Goal: Task Accomplishment & Management: Manage account settings

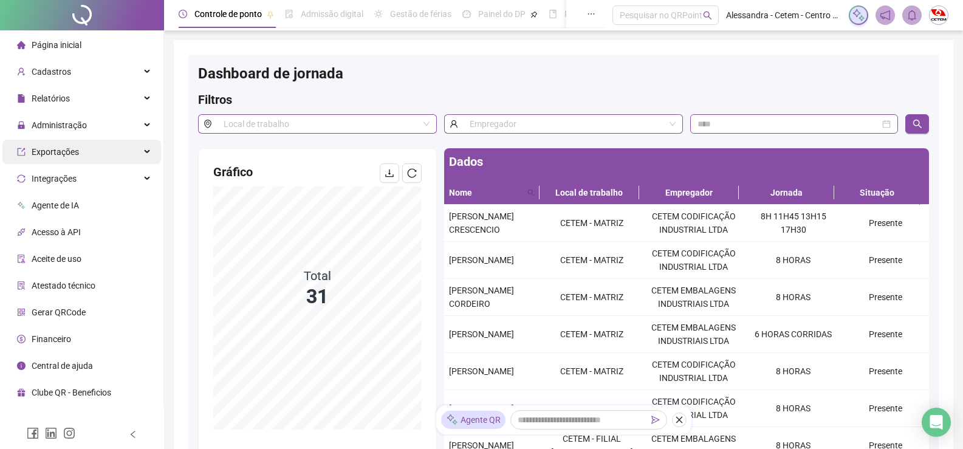
click at [87, 152] on div "Exportações" at bounding box center [81, 152] width 159 height 24
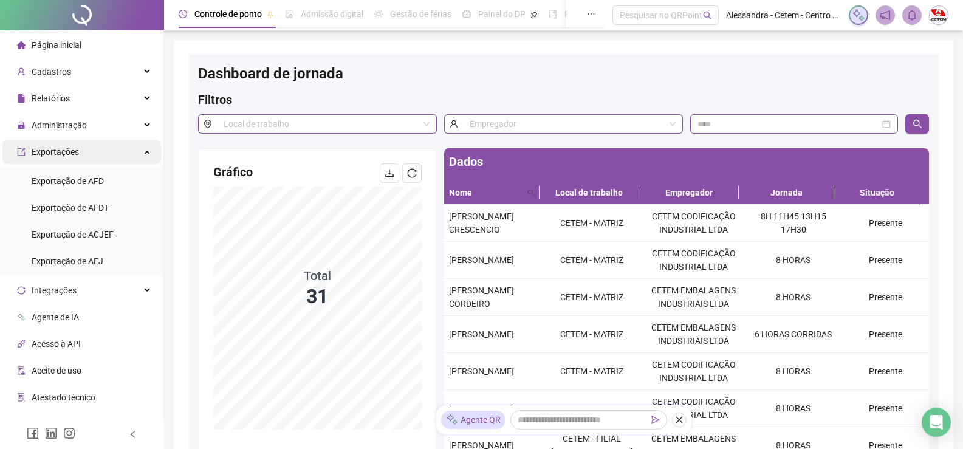
click at [130, 155] on div "Exportações" at bounding box center [81, 152] width 159 height 24
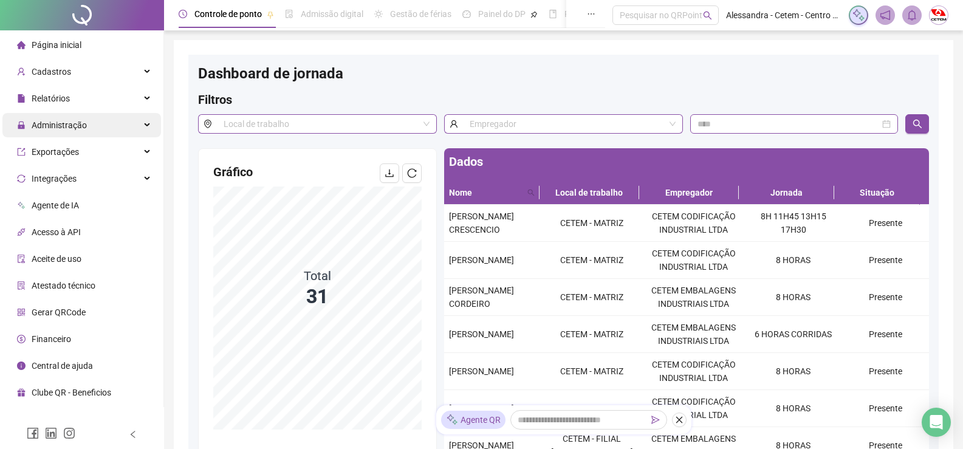
click at [127, 120] on div "Administração" at bounding box center [81, 125] width 159 height 24
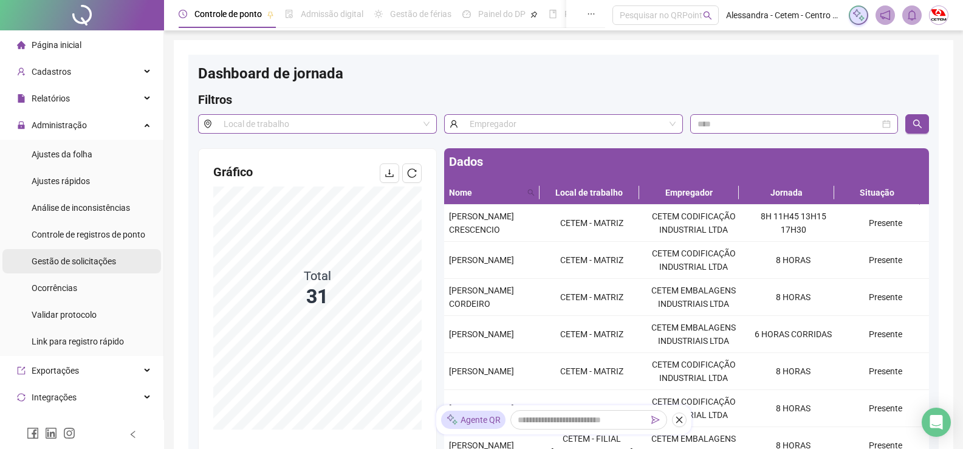
click at [80, 262] on span "Gestão de solicitações" at bounding box center [74, 261] width 84 height 10
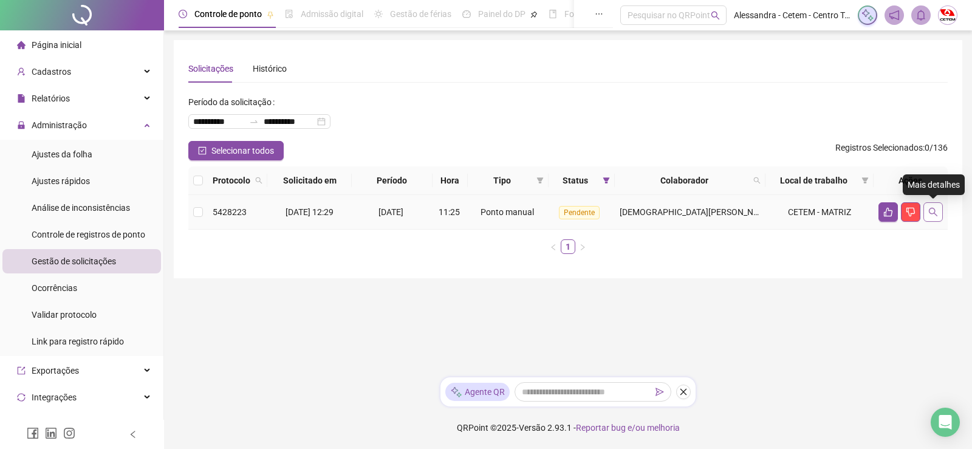
click at [938, 214] on button "button" at bounding box center [932, 211] width 19 height 19
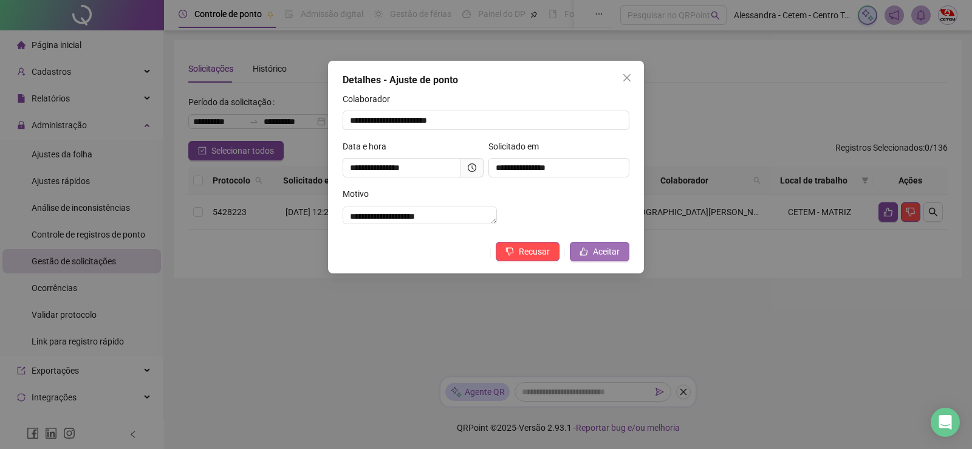
click at [610, 258] on span "Aceitar" at bounding box center [606, 251] width 27 height 13
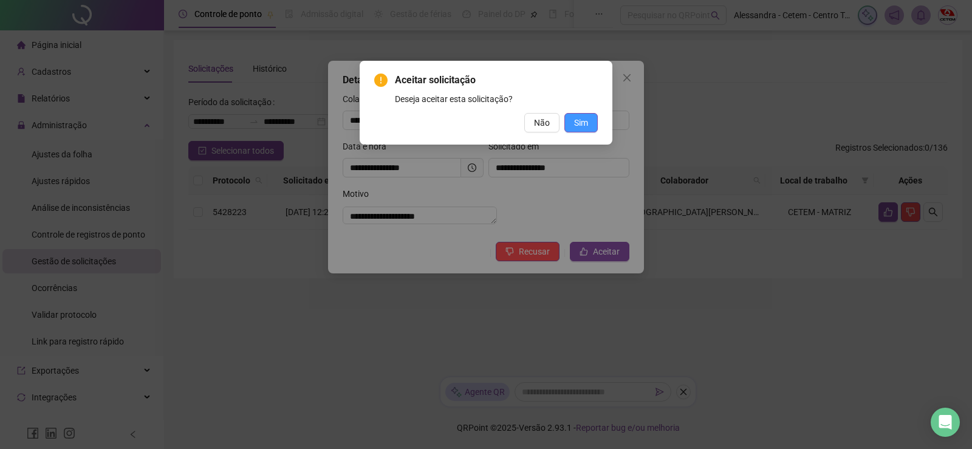
click at [583, 121] on span "Sim" at bounding box center [581, 122] width 14 height 13
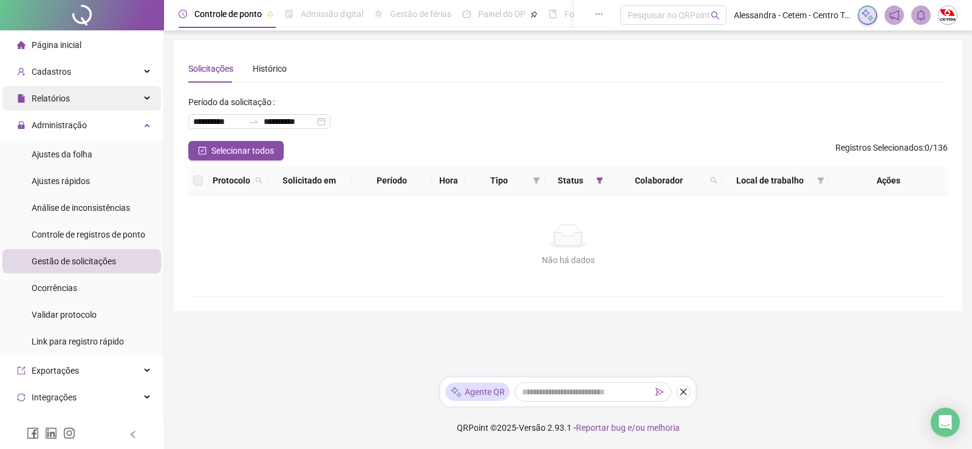
click at [145, 98] on icon at bounding box center [148, 98] width 6 height 0
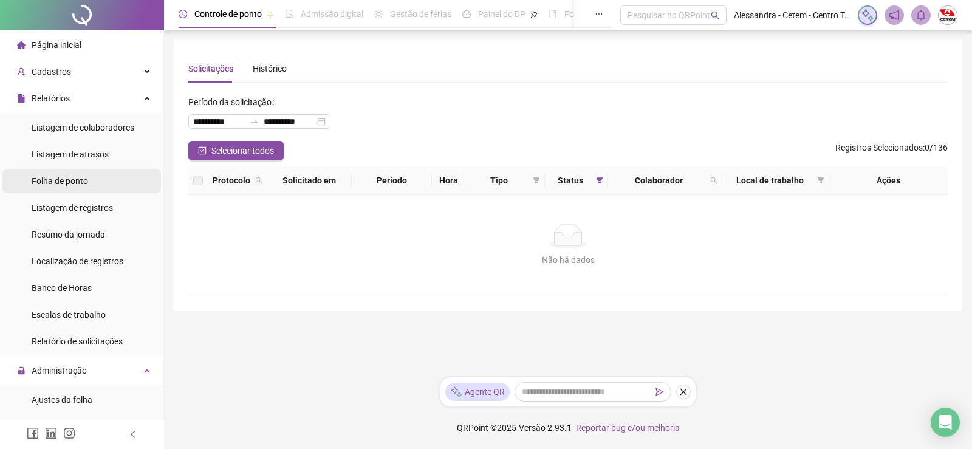
click at [85, 181] on span "Folha de ponto" at bounding box center [60, 181] width 56 height 10
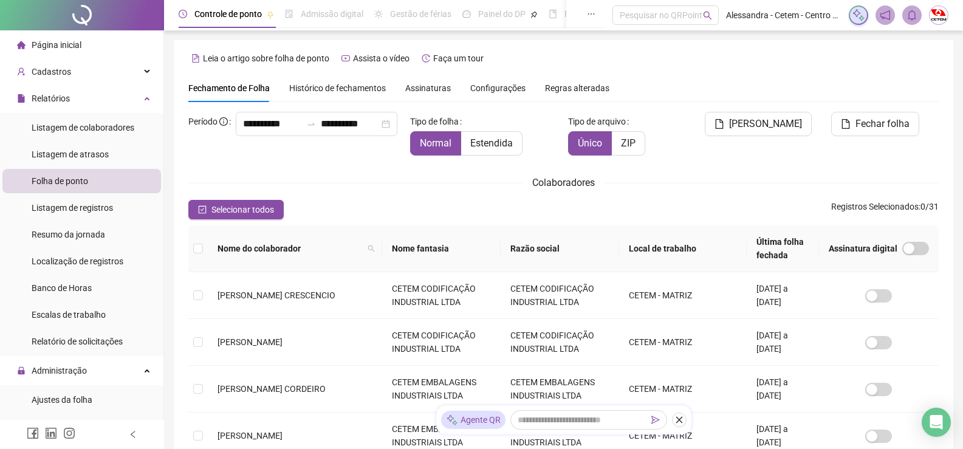
scroll to position [24, 0]
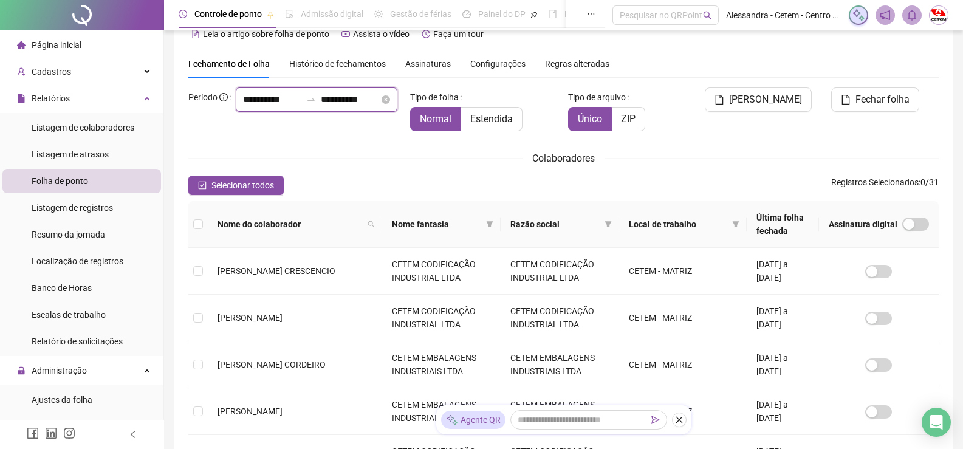
click at [243, 107] on input "**********" at bounding box center [272, 99] width 58 height 15
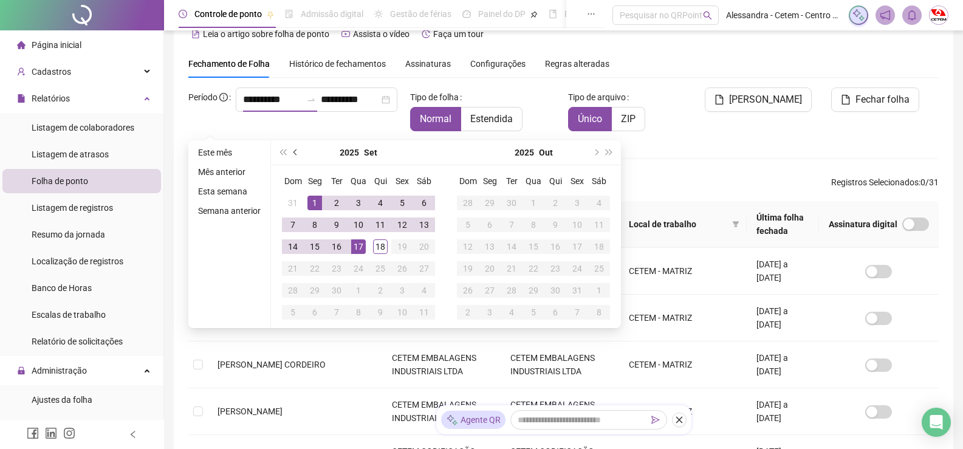
click at [295, 153] on span "prev-year" at bounding box center [296, 152] width 6 height 6
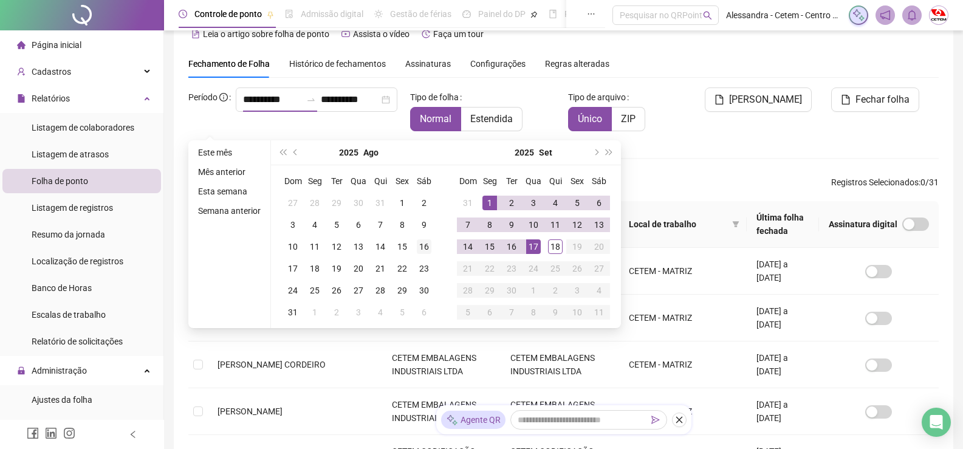
type input "**********"
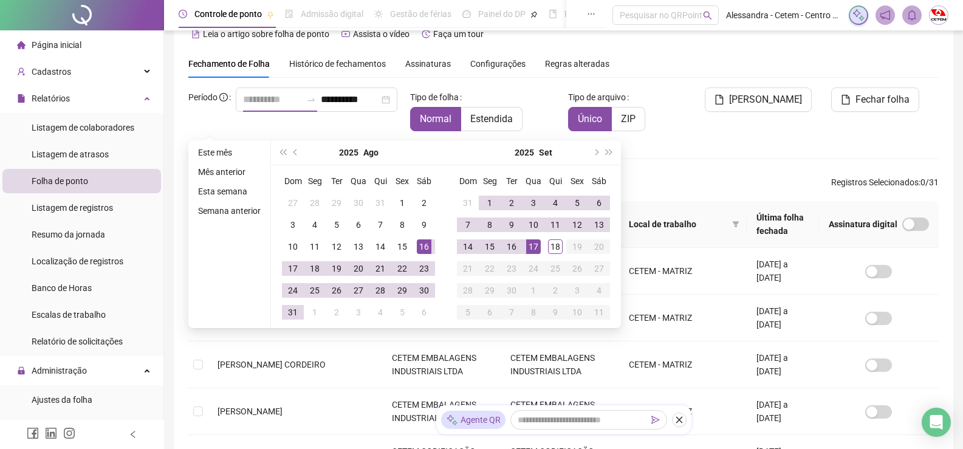
click at [426, 247] on div "16" at bounding box center [424, 246] width 15 height 15
type input "**********"
click at [485, 246] on div "15" at bounding box center [489, 246] width 15 height 15
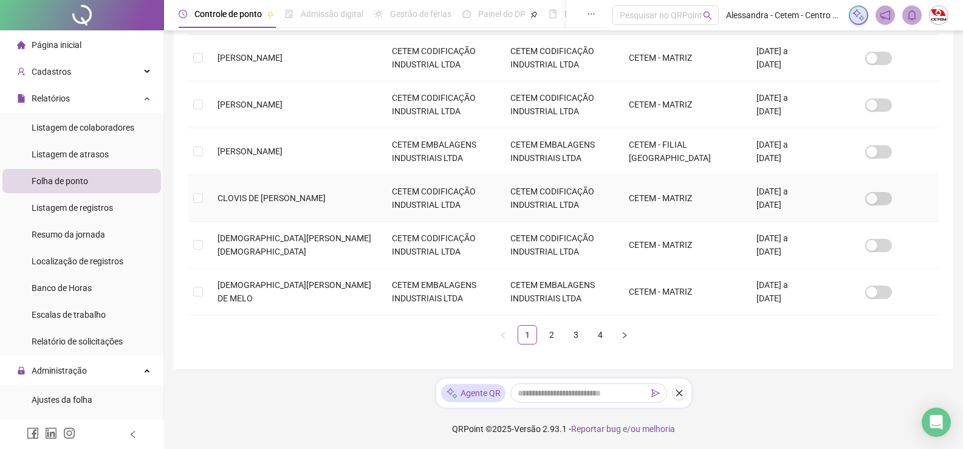
scroll to position [425, 0]
click at [551, 332] on link "2" at bounding box center [551, 334] width 18 height 18
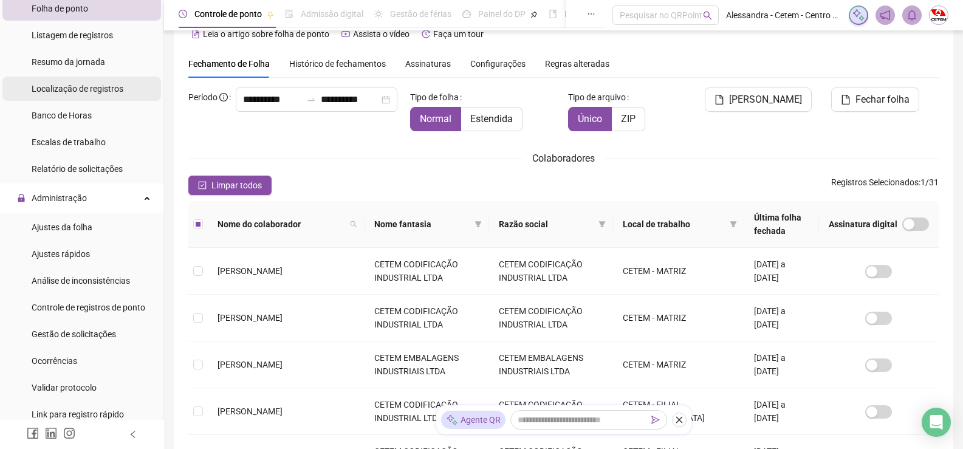
scroll to position [182, 0]
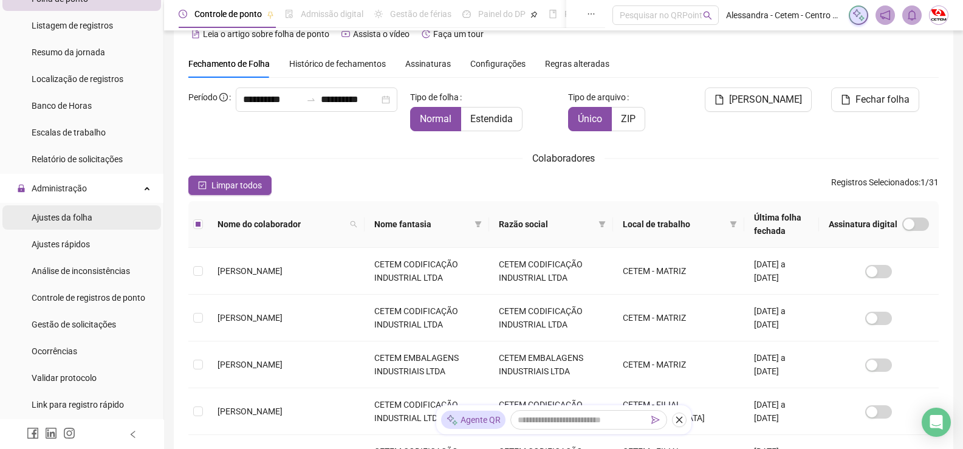
click at [81, 219] on span "Ajustes da folha" at bounding box center [62, 218] width 61 height 10
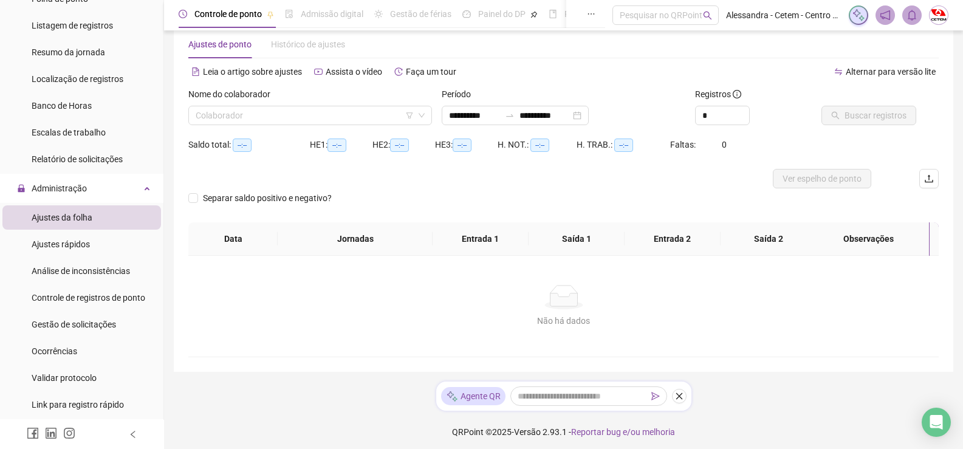
type input "**********"
click at [360, 118] on input "search" at bounding box center [305, 115] width 218 height 18
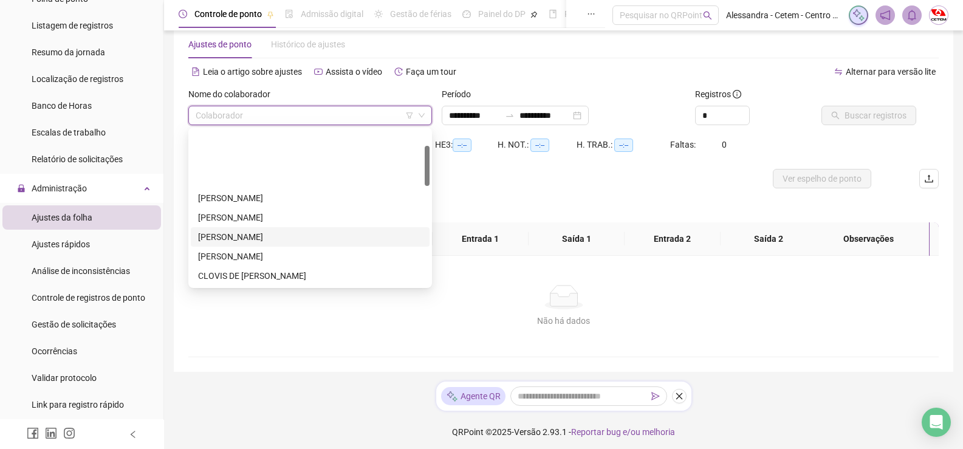
scroll to position [121, 0]
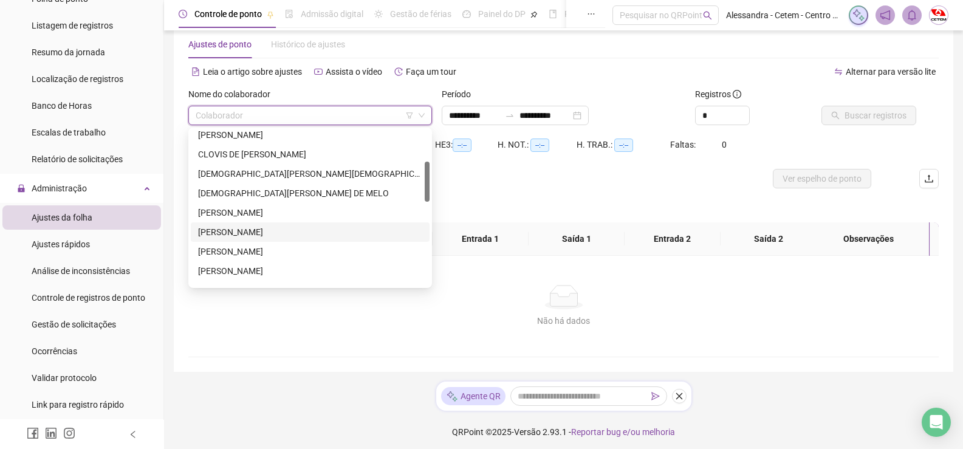
click at [261, 235] on div "[PERSON_NAME]" at bounding box center [310, 231] width 224 height 13
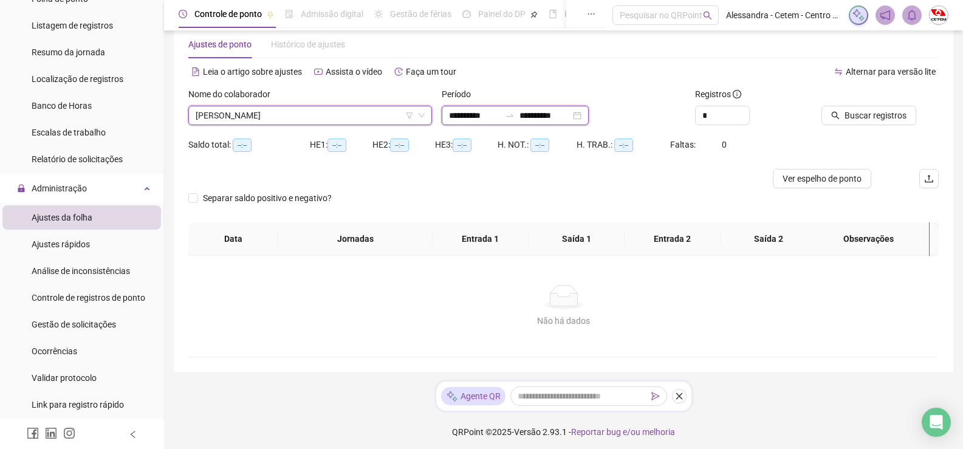
click at [471, 114] on input "**********" at bounding box center [474, 115] width 51 height 13
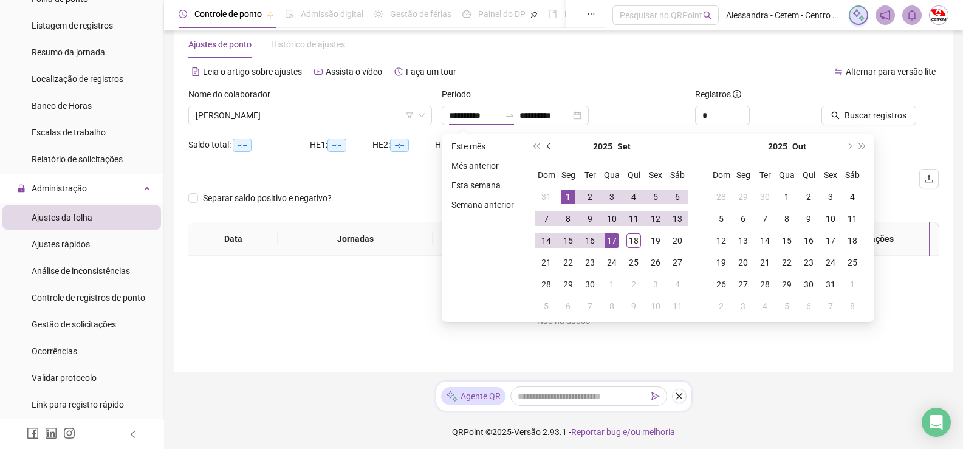
click at [549, 149] on button "prev-year" at bounding box center [548, 146] width 13 height 24
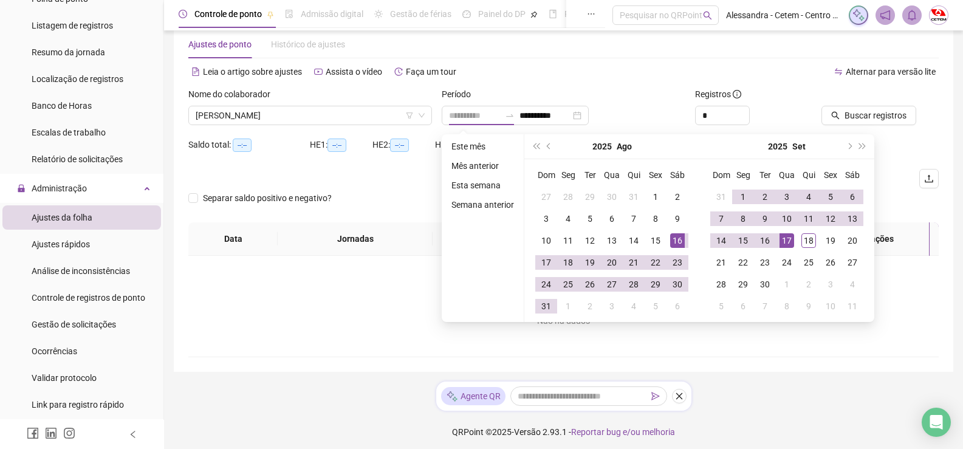
type input "**********"
click at [676, 242] on div "16" at bounding box center [677, 240] width 15 height 15
type input "**********"
click at [745, 237] on div "15" at bounding box center [742, 240] width 15 height 15
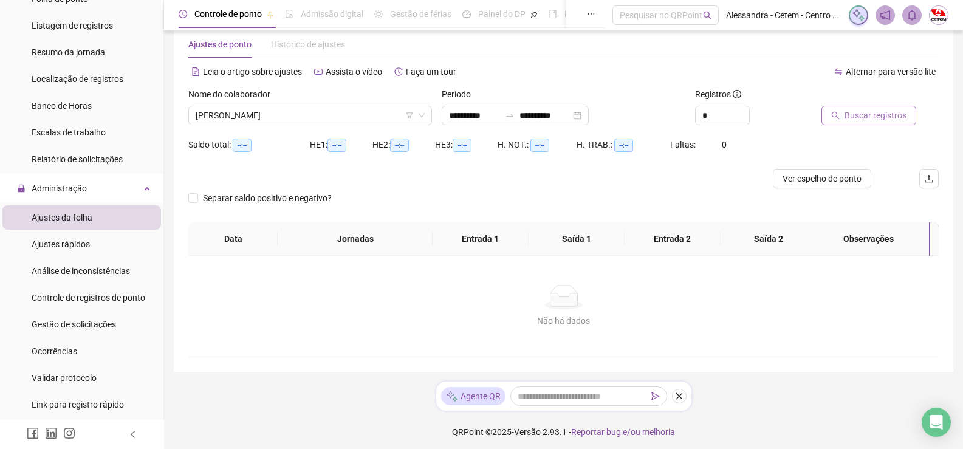
click at [866, 115] on span "Buscar registros" at bounding box center [875, 115] width 62 height 13
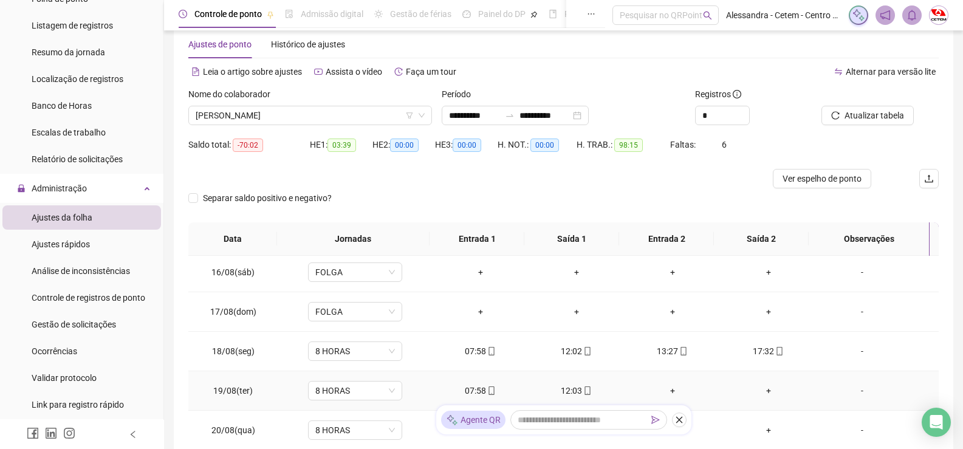
scroll to position [0, 0]
click at [668, 391] on div "+" at bounding box center [672, 393] width 77 height 13
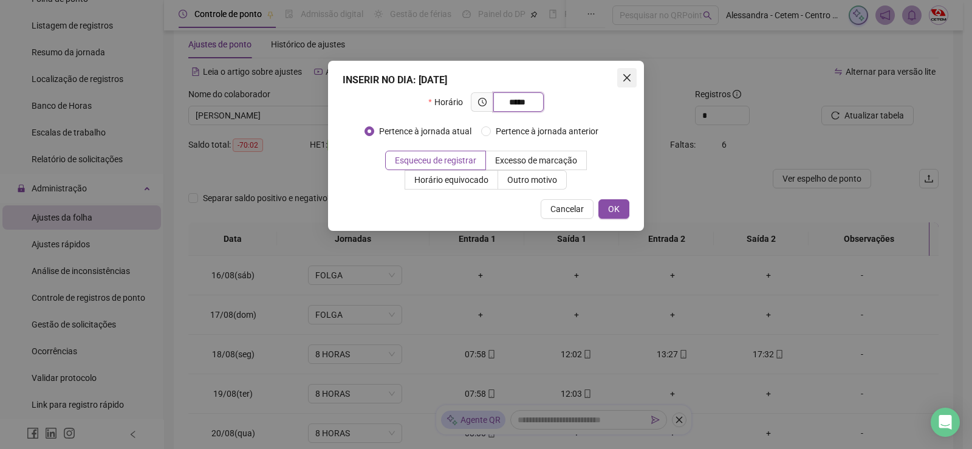
type input "*****"
click at [629, 77] on icon "close" at bounding box center [627, 78] width 10 height 10
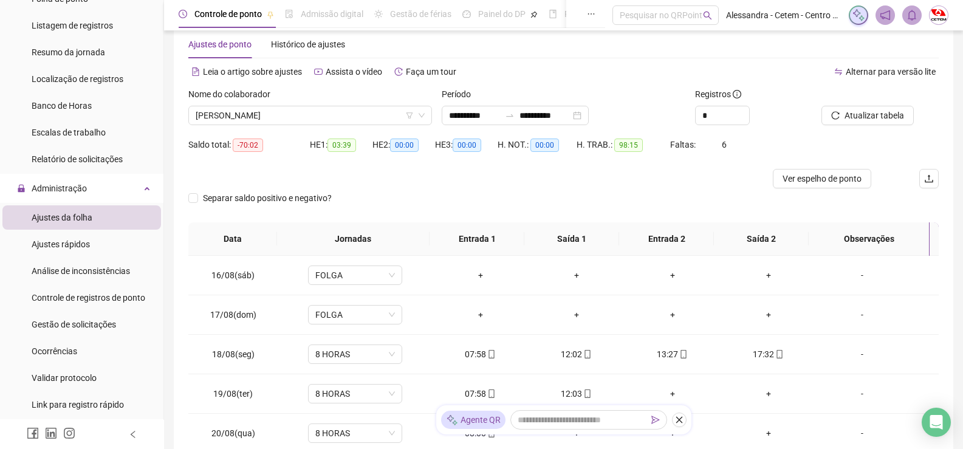
click at [785, 72] on div "Alternar para versão lite" at bounding box center [751, 71] width 375 height 19
click at [835, 184] on span "Ver espelho de ponto" at bounding box center [821, 178] width 79 height 13
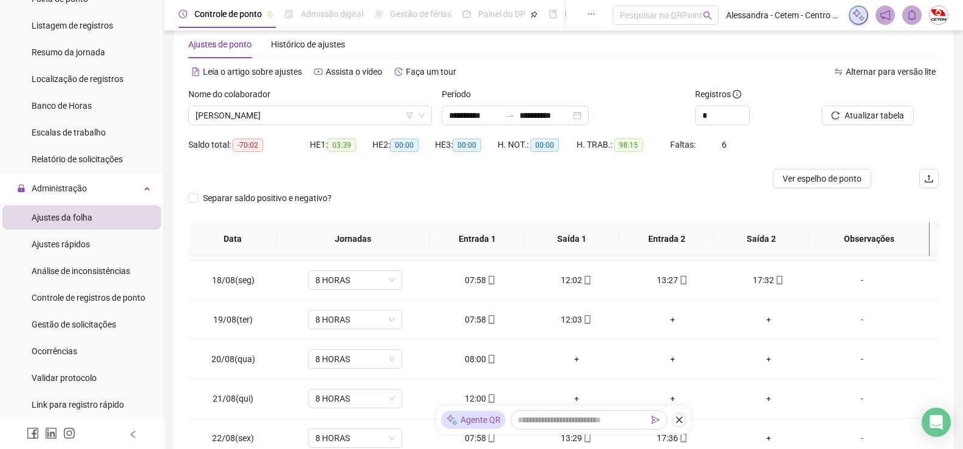
scroll to position [121, 0]
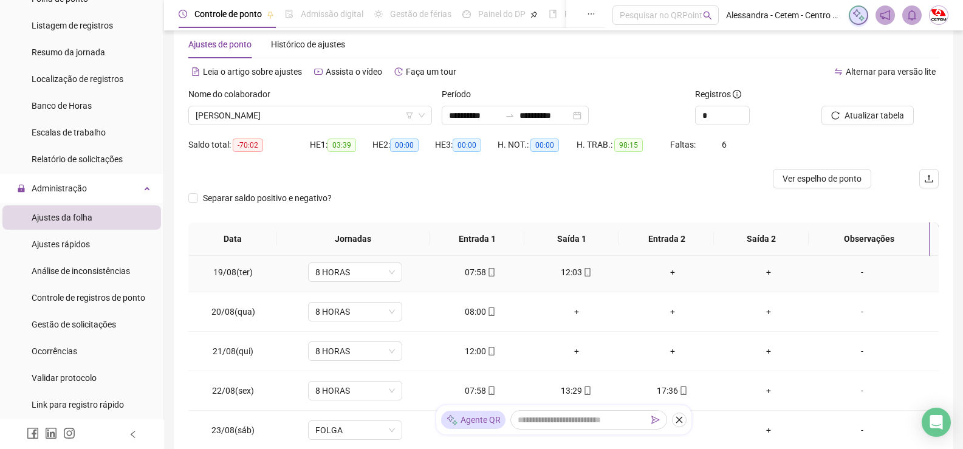
click at [664, 273] on div "+" at bounding box center [672, 271] width 77 height 13
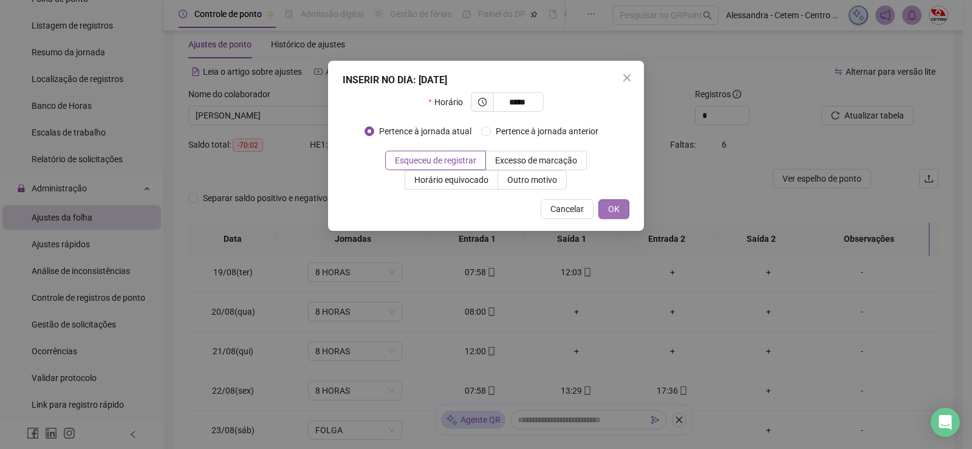
type input "*****"
click at [621, 213] on button "OK" at bounding box center [613, 208] width 31 height 19
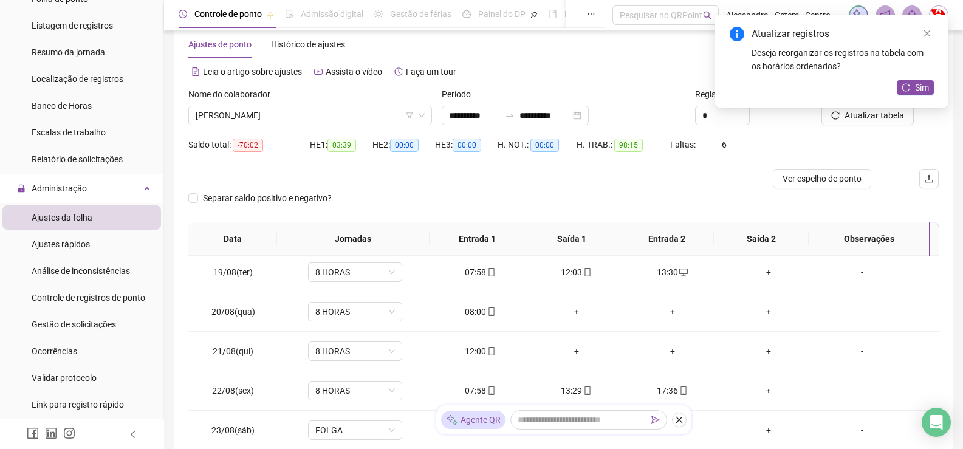
click at [763, 273] on div "+" at bounding box center [768, 271] width 77 height 13
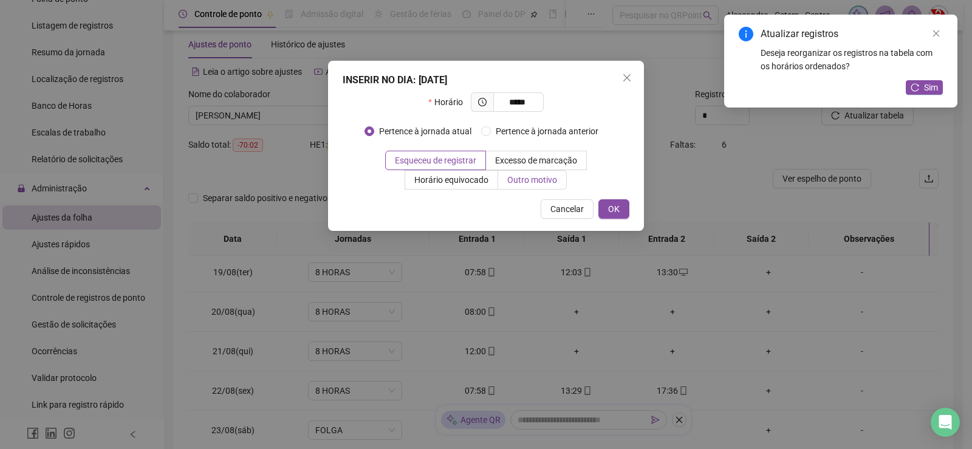
type input "*****"
click at [551, 179] on span "Outro motivo" at bounding box center [532, 180] width 50 height 10
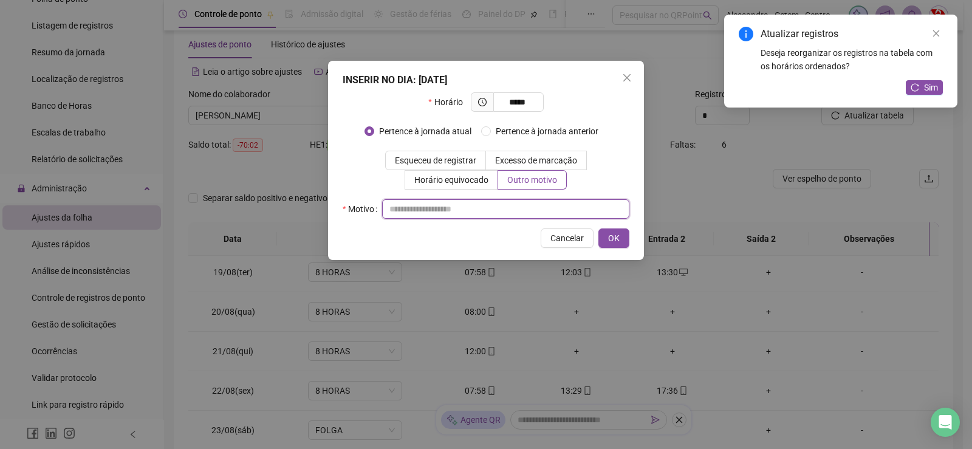
click at [556, 207] on input "text" at bounding box center [505, 208] width 247 height 19
type input "*"
click at [621, 235] on button "OK" at bounding box center [613, 237] width 31 height 19
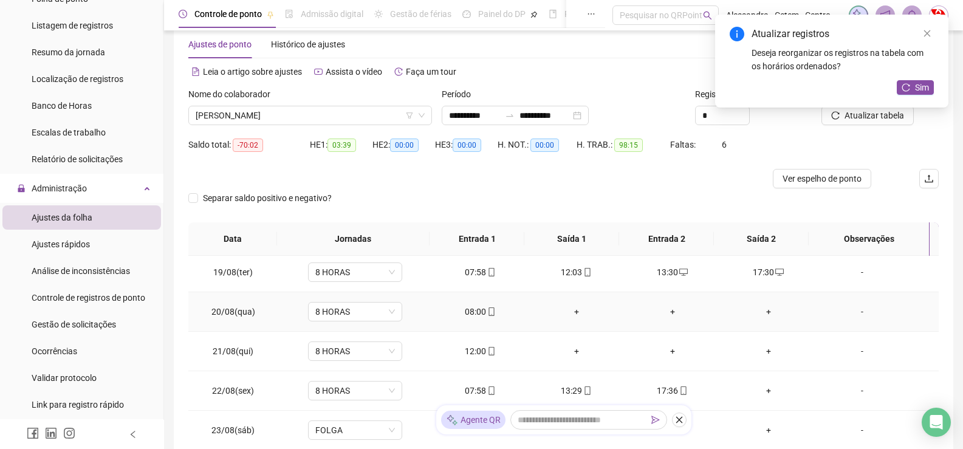
click at [572, 312] on div "+" at bounding box center [576, 311] width 77 height 13
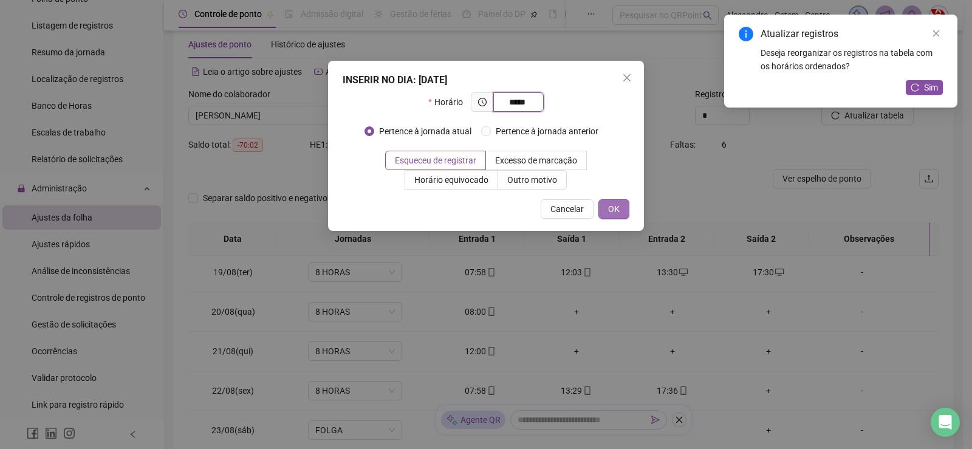
type input "*****"
click at [614, 206] on span "OK" at bounding box center [614, 208] width 12 height 13
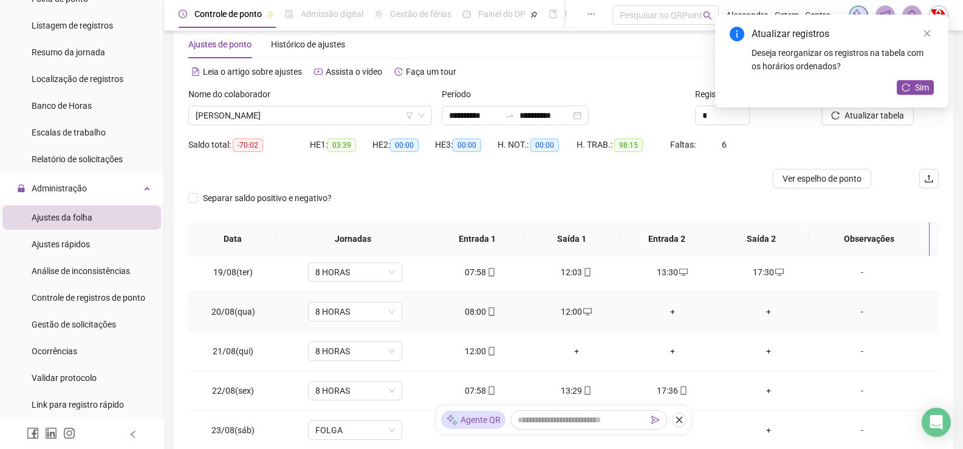
click at [663, 312] on div "+" at bounding box center [672, 311] width 77 height 13
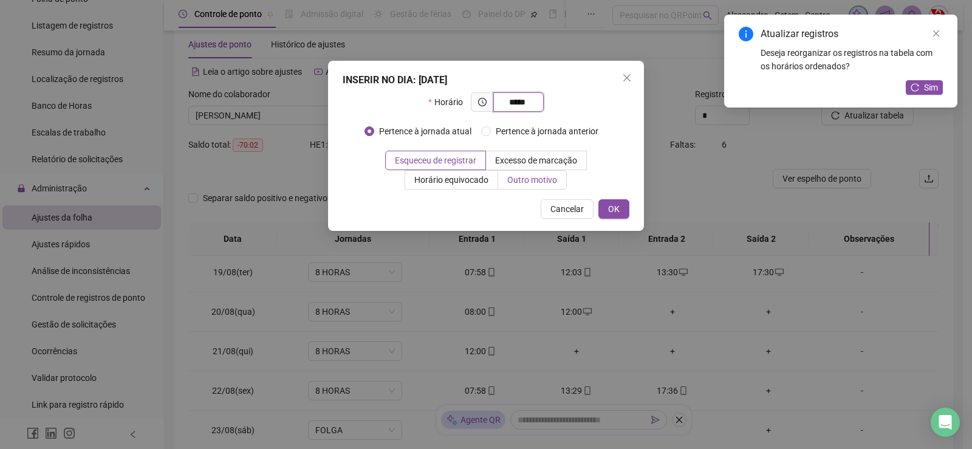
type input "*****"
click at [548, 182] on span "Outro motivo" at bounding box center [532, 180] width 50 height 10
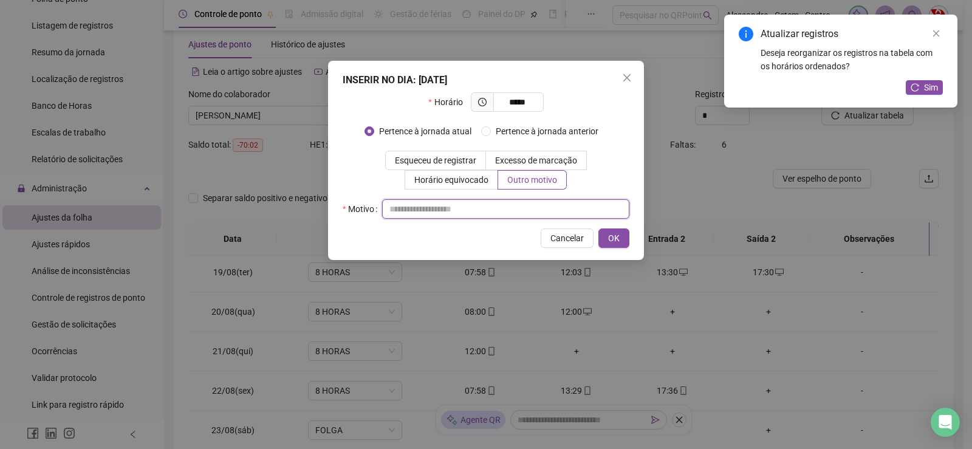
click at [547, 209] on input "text" at bounding box center [505, 208] width 247 height 19
type input "*"
click at [618, 241] on span "OK" at bounding box center [614, 237] width 12 height 13
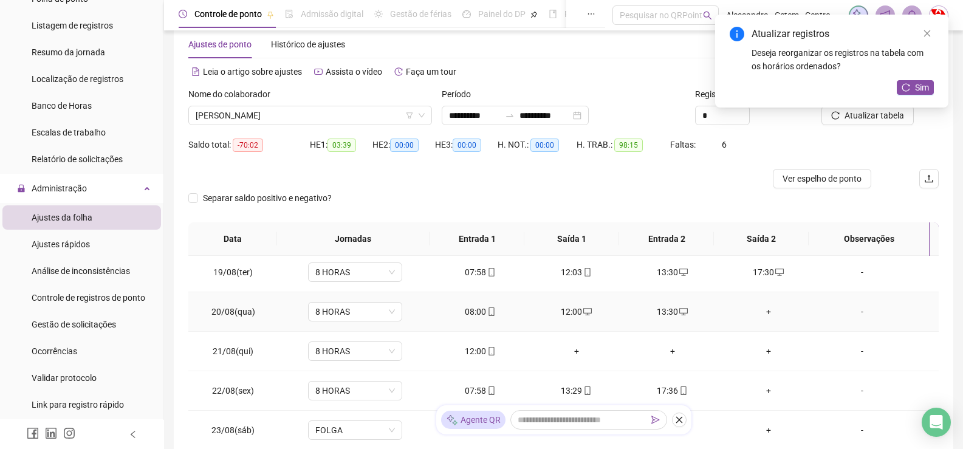
click at [760, 314] on div "+" at bounding box center [768, 311] width 77 height 13
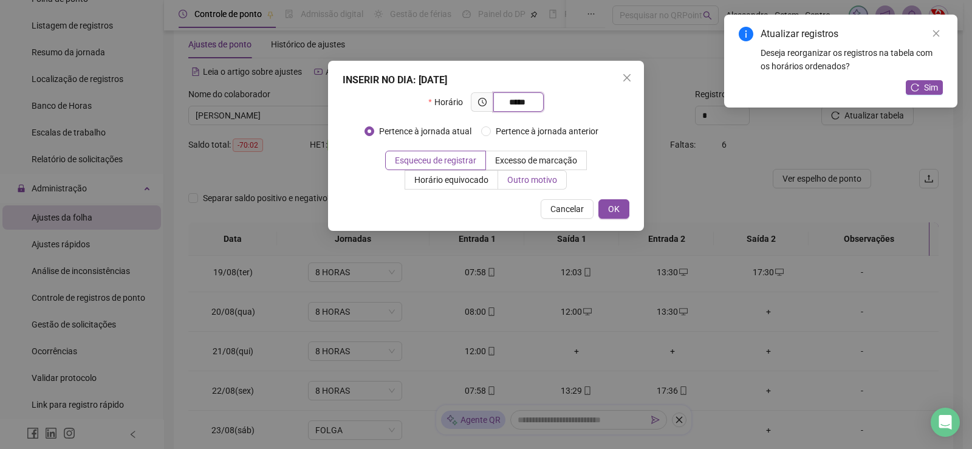
type input "*****"
click at [545, 179] on span "Outro motivo" at bounding box center [532, 180] width 50 height 10
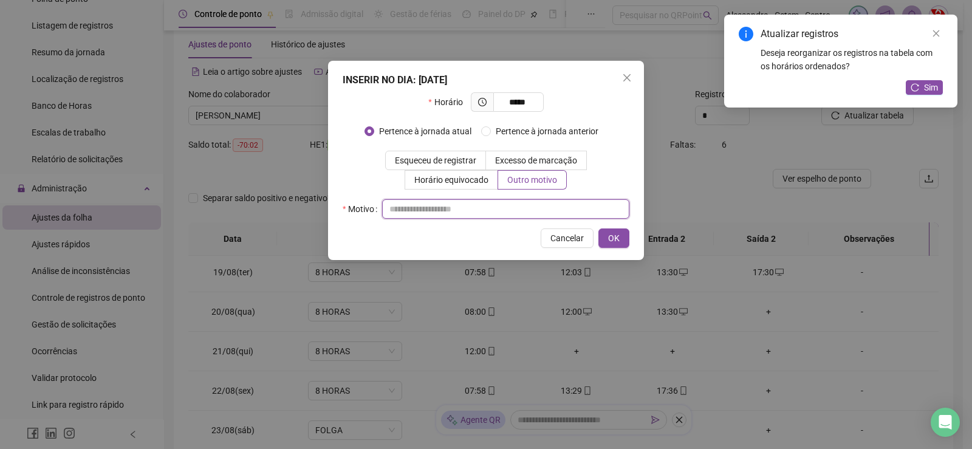
click at [504, 210] on input "text" at bounding box center [505, 208] width 247 height 19
type input "*"
click at [615, 240] on span "OK" at bounding box center [614, 237] width 12 height 13
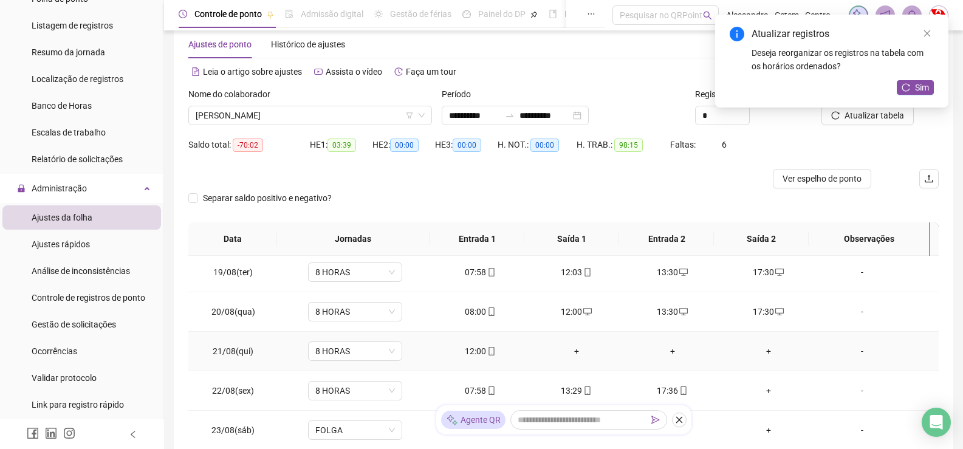
click at [571, 352] on div "+" at bounding box center [576, 350] width 77 height 13
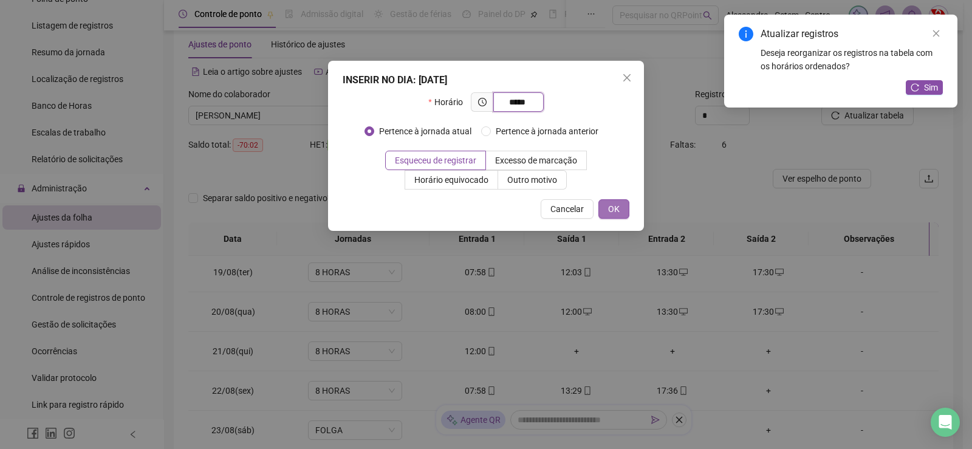
type input "*****"
click at [620, 206] on button "OK" at bounding box center [613, 208] width 31 height 19
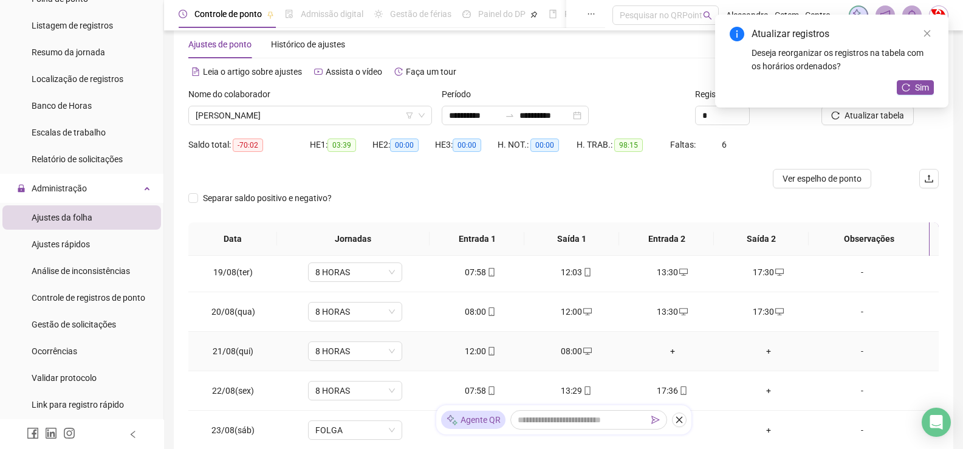
click at [663, 353] on div "+" at bounding box center [672, 350] width 77 height 13
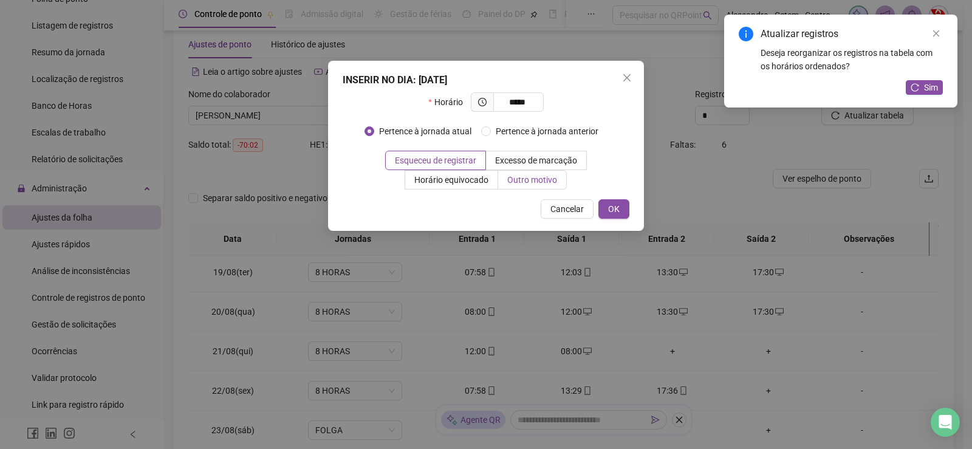
type input "*****"
click at [550, 176] on span "Outro motivo" at bounding box center [532, 180] width 50 height 10
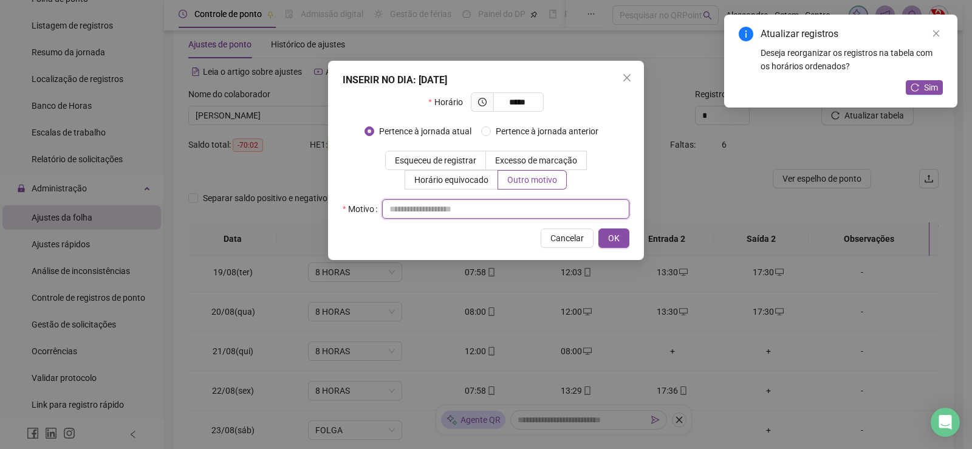
click at [573, 210] on input "text" at bounding box center [505, 208] width 247 height 19
type input "*"
click at [618, 240] on span "OK" at bounding box center [614, 237] width 12 height 13
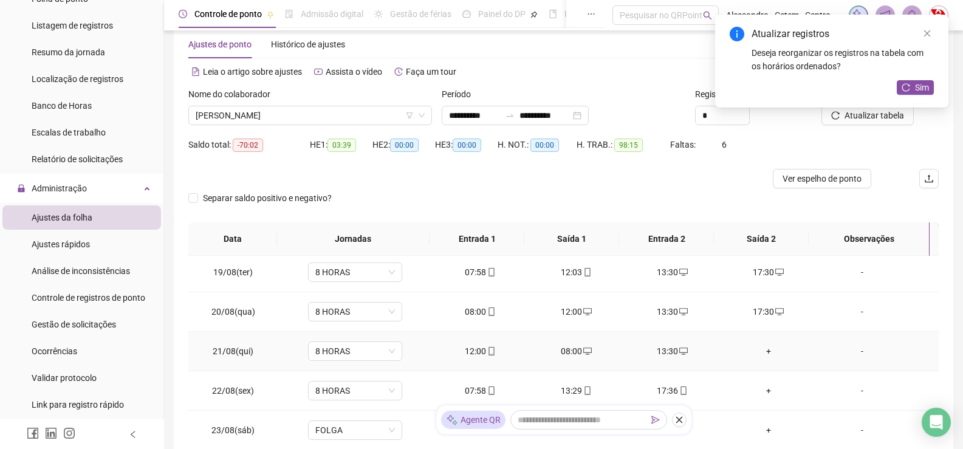
click at [762, 353] on div "+" at bounding box center [768, 350] width 77 height 13
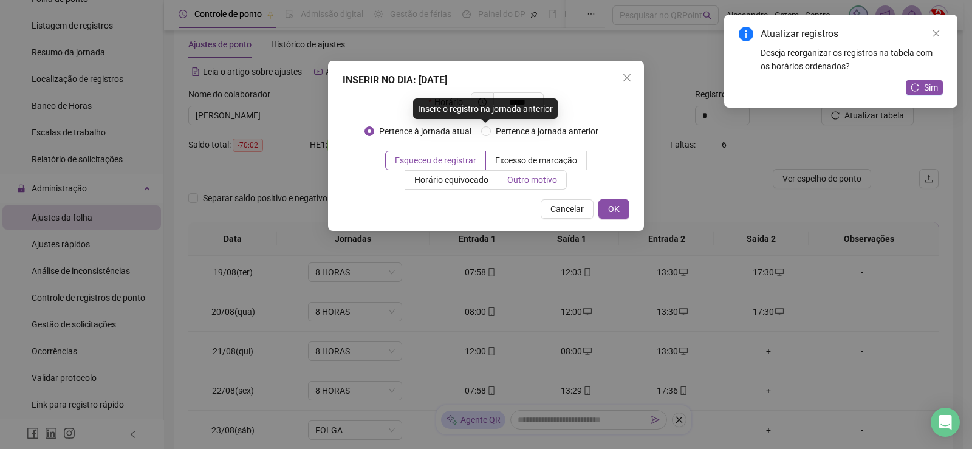
type input "*****"
click at [527, 182] on span "Outro motivo" at bounding box center [532, 180] width 50 height 10
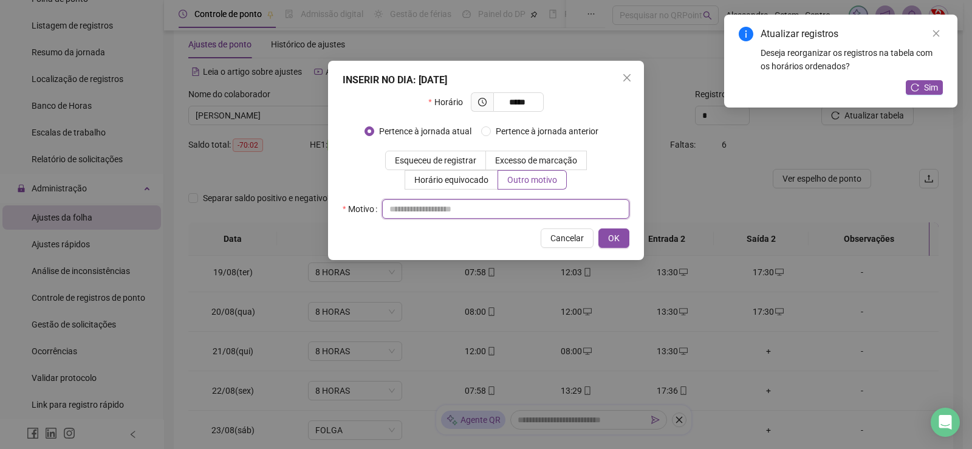
click at [560, 206] on input "text" at bounding box center [505, 208] width 247 height 19
type input "*"
click at [613, 237] on span "OK" at bounding box center [614, 237] width 12 height 13
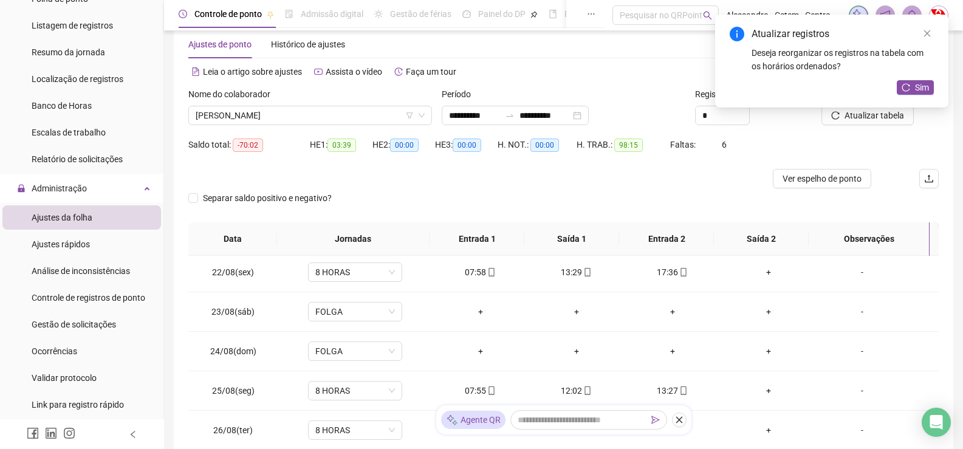
scroll to position [243, 0]
click at [761, 272] on div "+" at bounding box center [768, 268] width 77 height 13
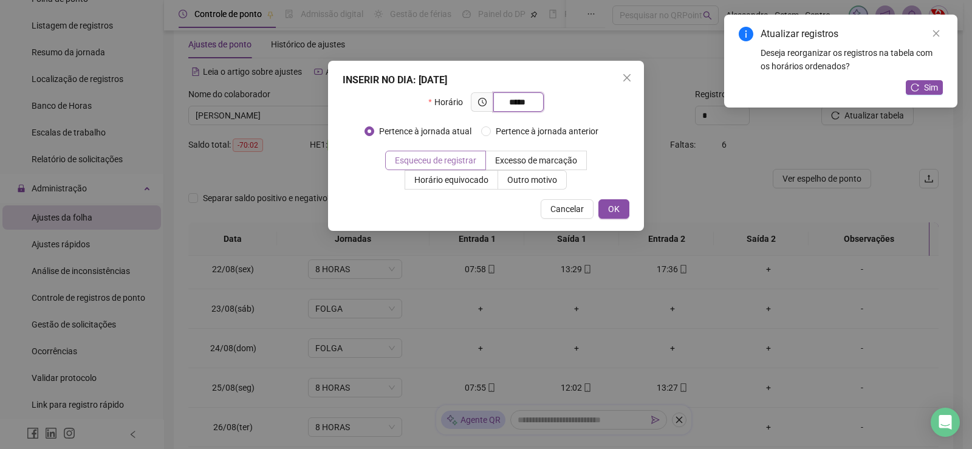
type input "*****"
click at [449, 160] on span "Esqueceu de registrar" at bounding box center [435, 160] width 81 height 10
click at [612, 209] on span "OK" at bounding box center [614, 208] width 12 height 13
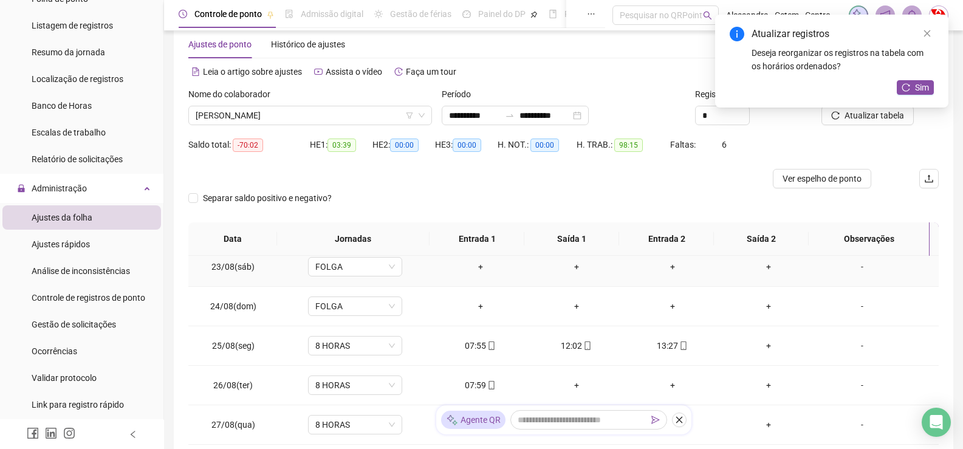
scroll to position [304, 0]
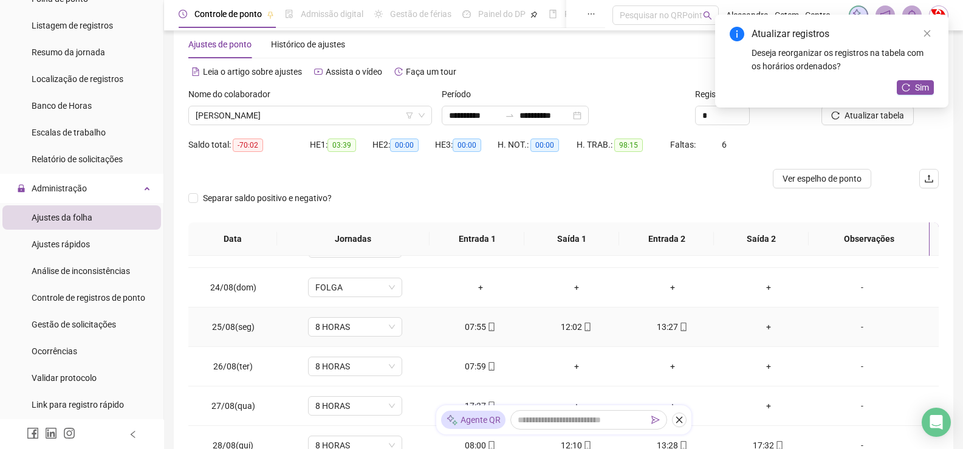
click at [760, 329] on div "+" at bounding box center [768, 326] width 77 height 13
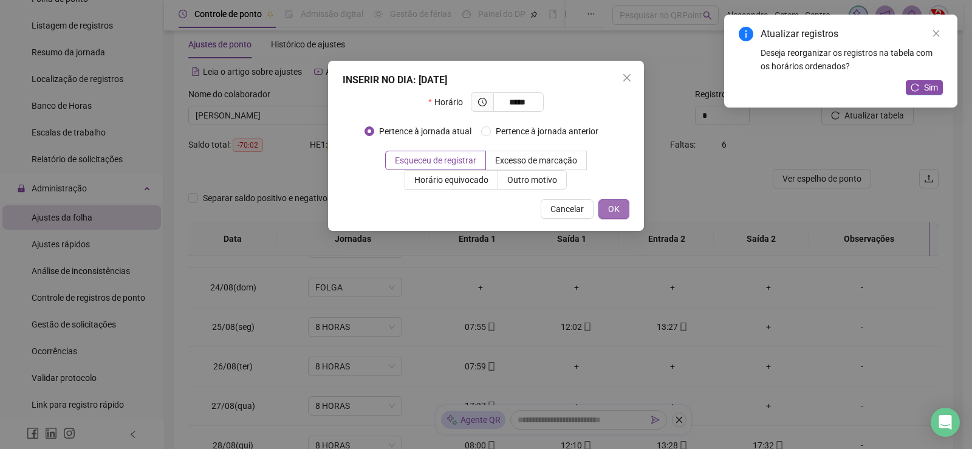
type input "*****"
click at [614, 209] on span "OK" at bounding box center [614, 208] width 12 height 13
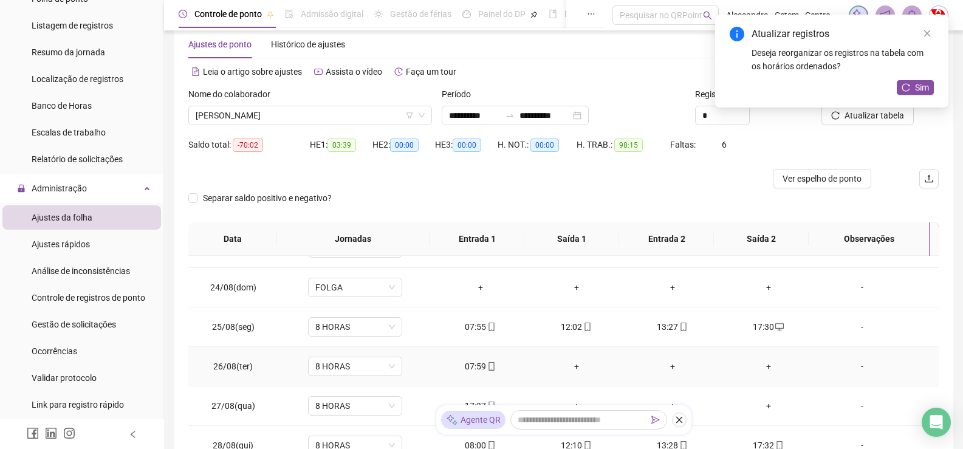
click at [569, 365] on div "+" at bounding box center [576, 366] width 77 height 13
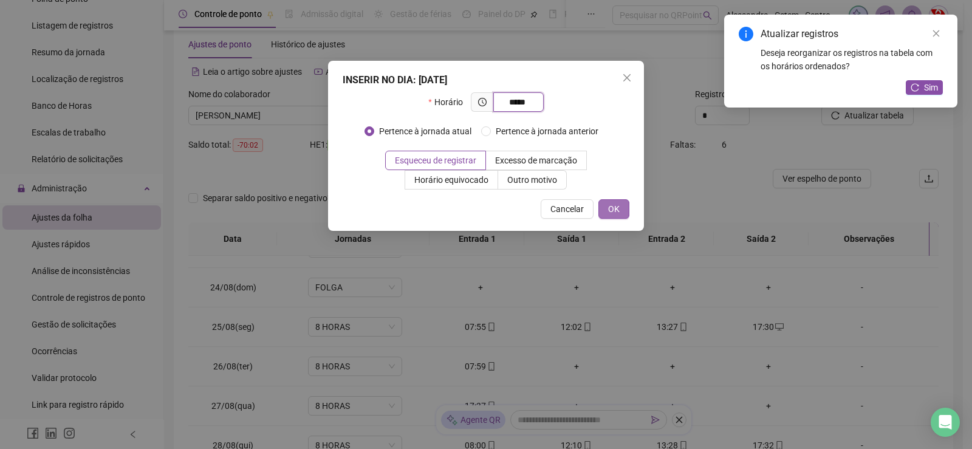
type input "*****"
click at [619, 210] on button "OK" at bounding box center [613, 208] width 31 height 19
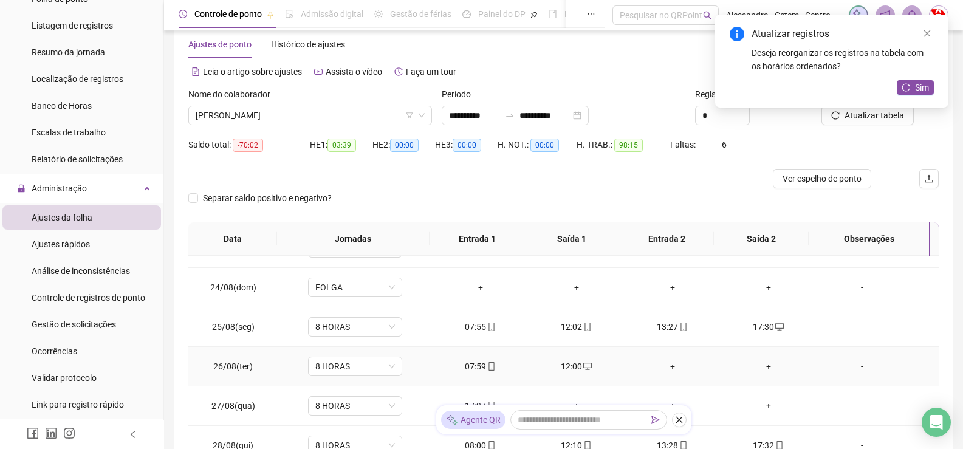
click at [663, 367] on div "+" at bounding box center [672, 366] width 77 height 13
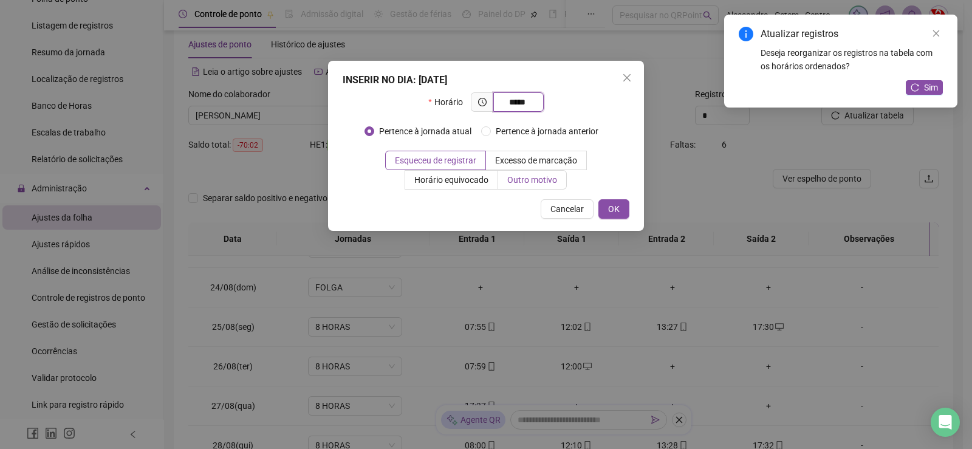
type input "*****"
click at [521, 182] on span "Outro motivo" at bounding box center [532, 180] width 50 height 10
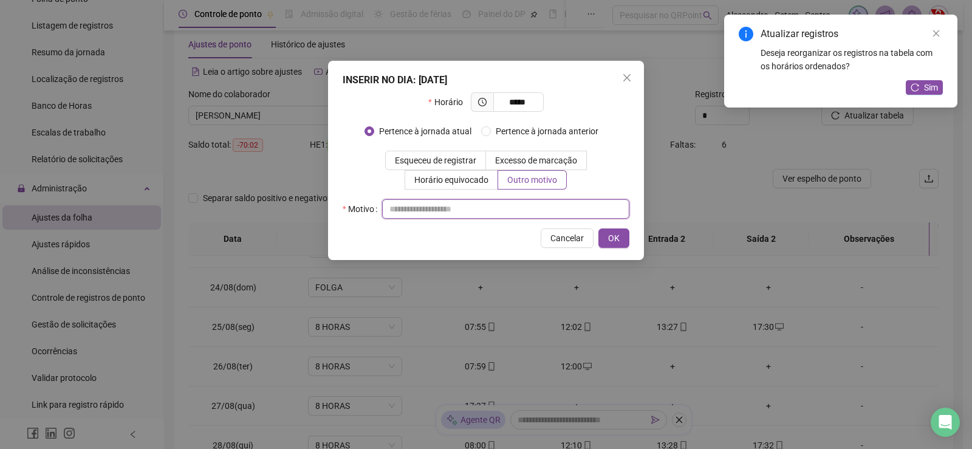
click at [544, 210] on input "text" at bounding box center [505, 208] width 247 height 19
type input "*"
click at [610, 237] on span "OK" at bounding box center [614, 237] width 12 height 13
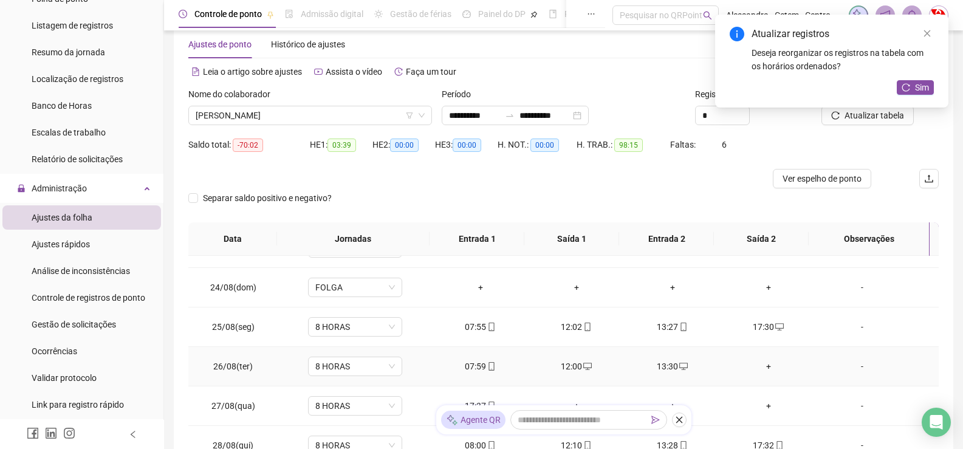
click at [760, 368] on div "+" at bounding box center [768, 366] width 77 height 13
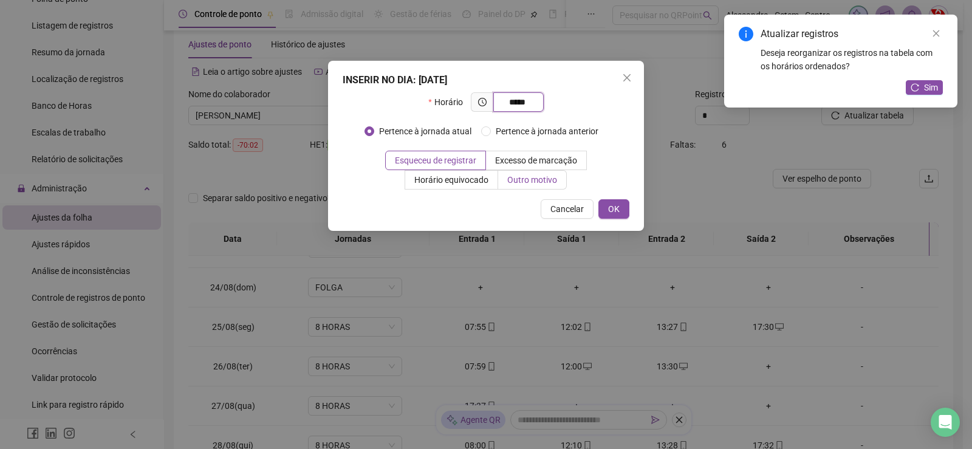
type input "*****"
click at [533, 179] on span "Outro motivo" at bounding box center [532, 180] width 50 height 10
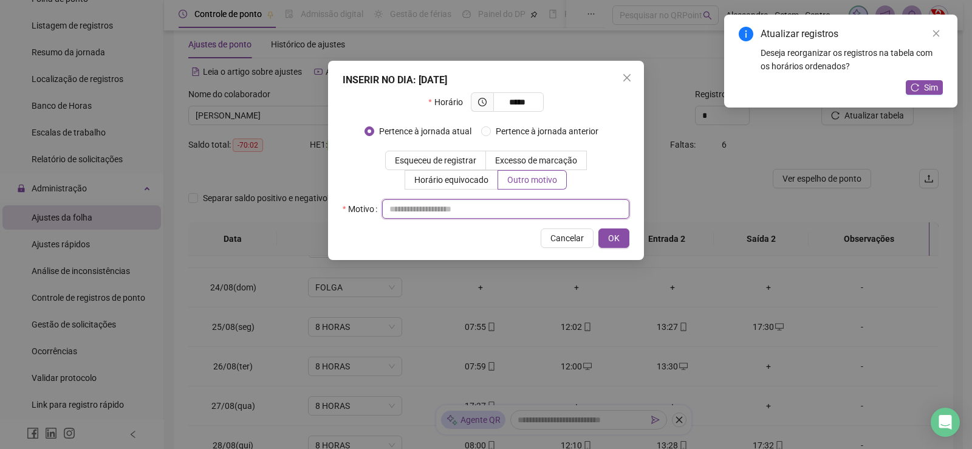
click at [576, 212] on input "text" at bounding box center [505, 208] width 247 height 19
type input "*"
click at [618, 237] on span "OK" at bounding box center [614, 237] width 12 height 13
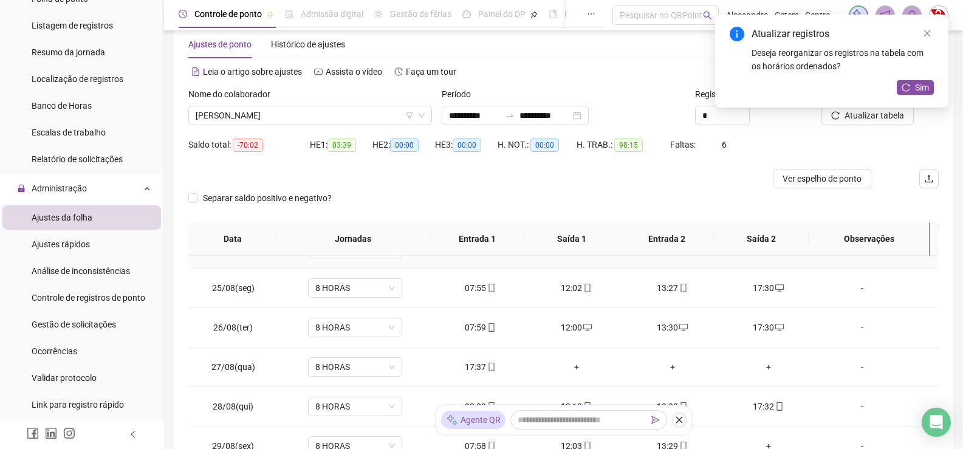
scroll to position [364, 0]
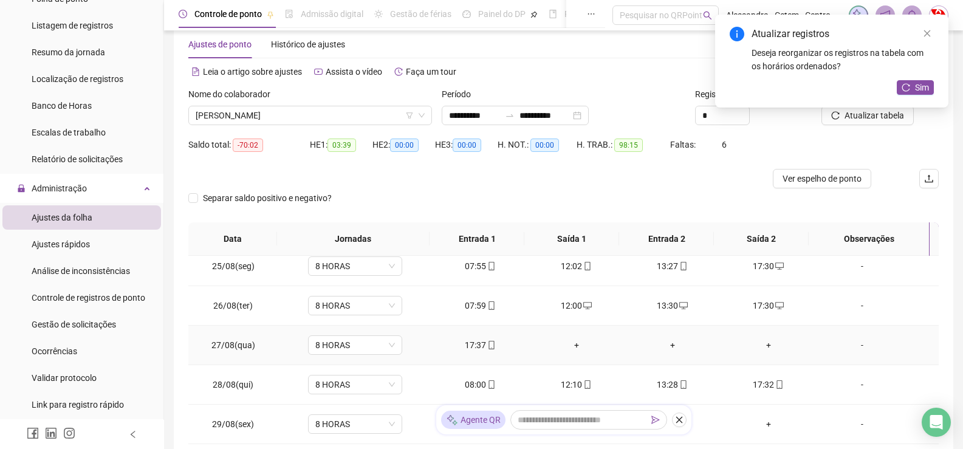
click at [576, 346] on div "+" at bounding box center [576, 344] width 77 height 13
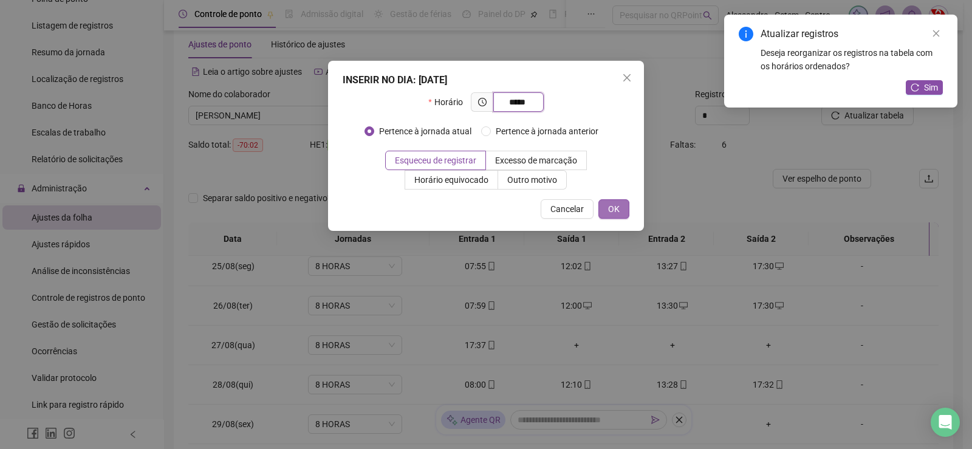
type input "*****"
click at [606, 209] on button "OK" at bounding box center [613, 208] width 31 height 19
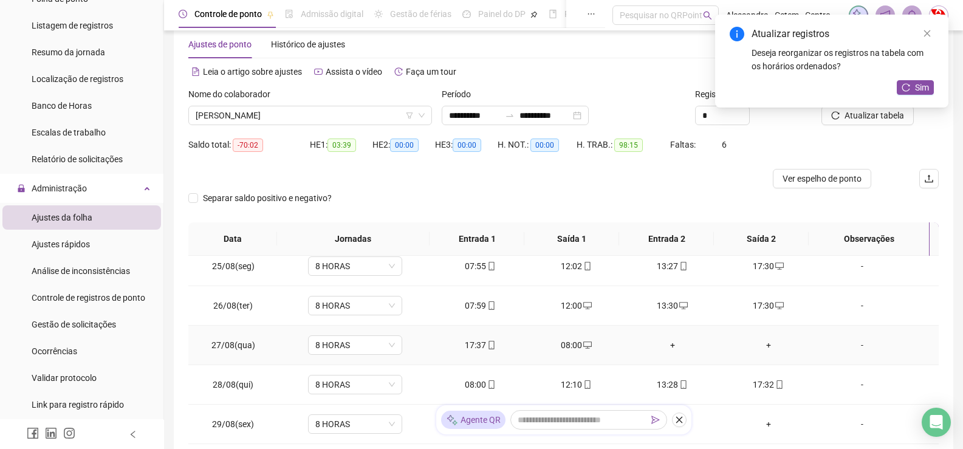
click at [666, 344] on div "+" at bounding box center [672, 344] width 77 height 13
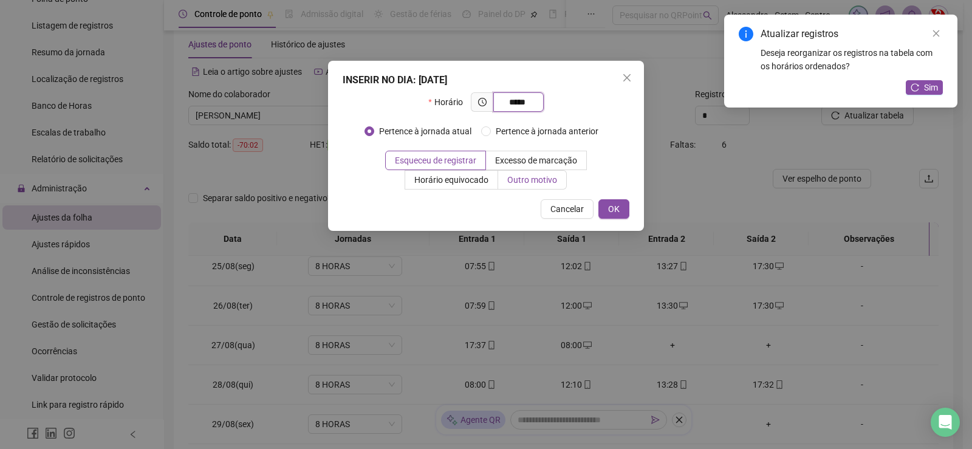
type input "*****"
click at [531, 181] on span "Outro motivo" at bounding box center [532, 180] width 50 height 10
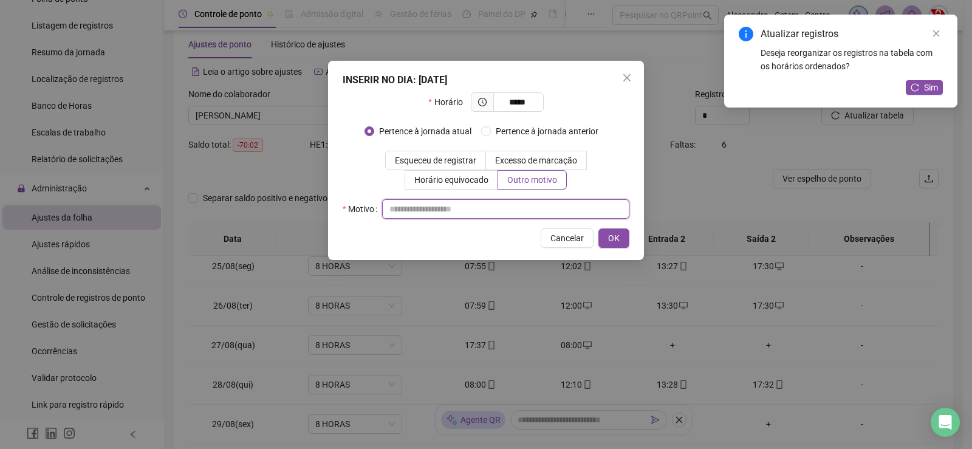
click at [590, 211] on input "text" at bounding box center [505, 208] width 247 height 19
type input "*"
click at [616, 238] on span "OK" at bounding box center [614, 237] width 12 height 13
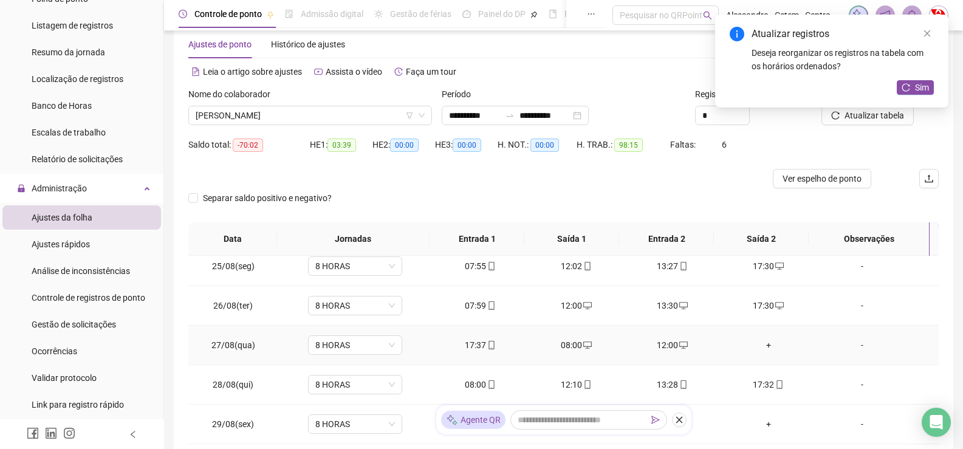
click at [762, 347] on div "+" at bounding box center [768, 344] width 77 height 13
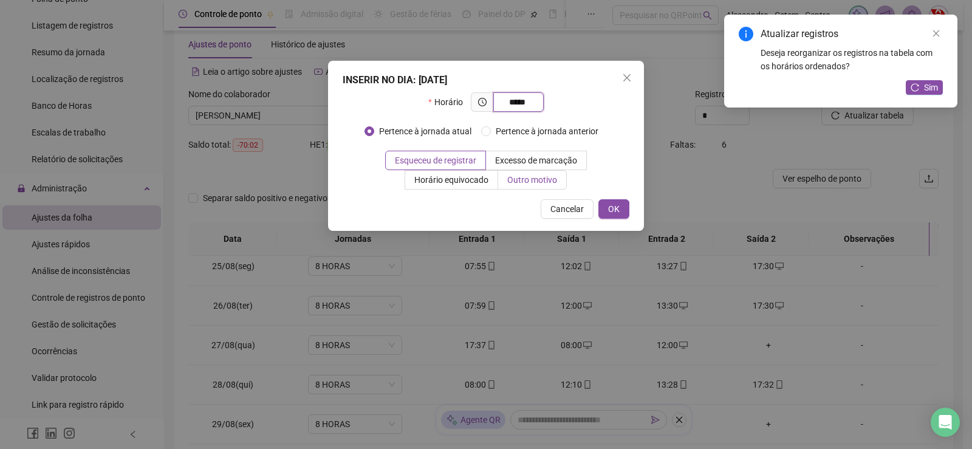
type input "*****"
click at [533, 182] on span "Outro motivo" at bounding box center [532, 180] width 50 height 10
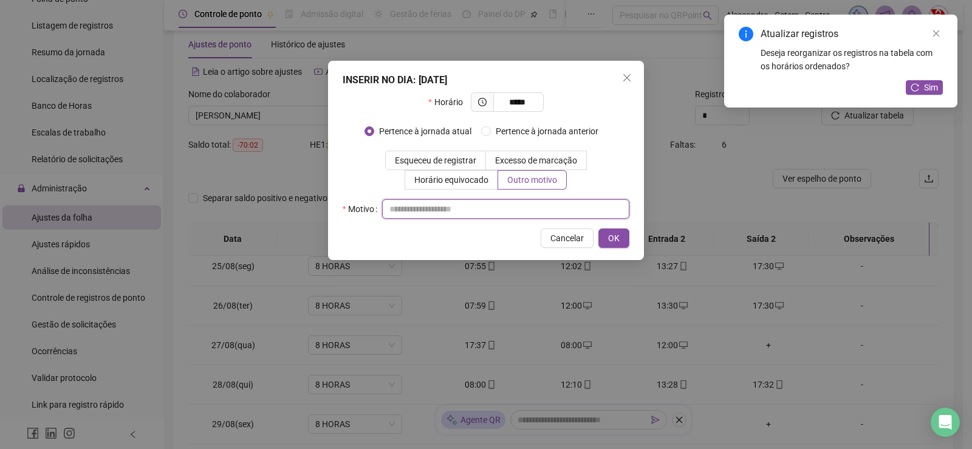
click at [588, 208] on input "text" at bounding box center [505, 208] width 247 height 19
type input "*"
click at [617, 239] on span "OK" at bounding box center [614, 237] width 12 height 13
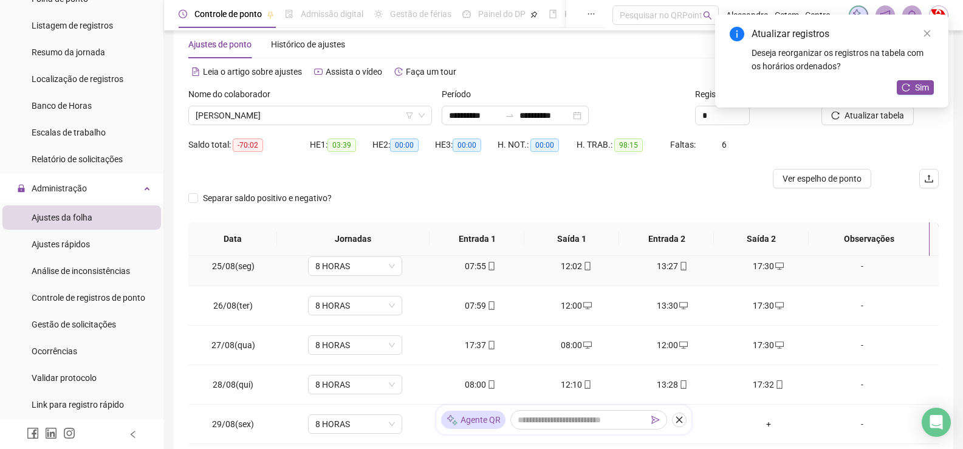
scroll to position [425, 0]
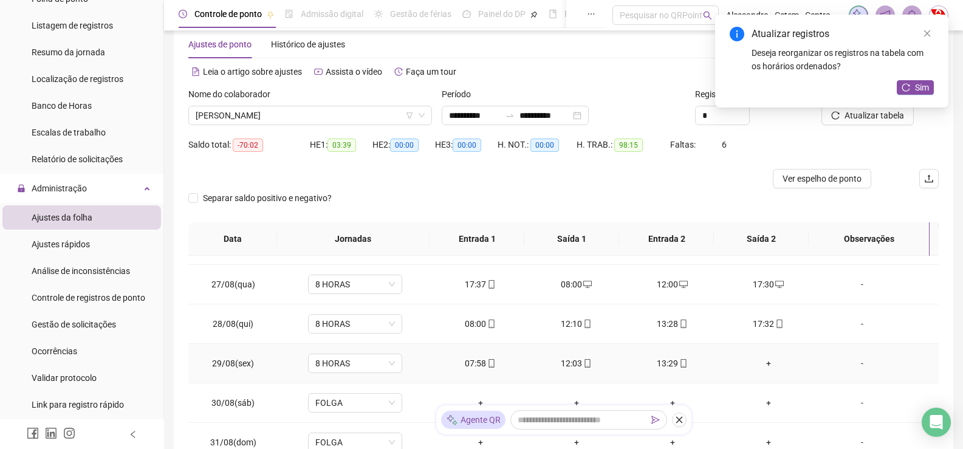
click at [760, 360] on div "+" at bounding box center [768, 362] width 77 height 13
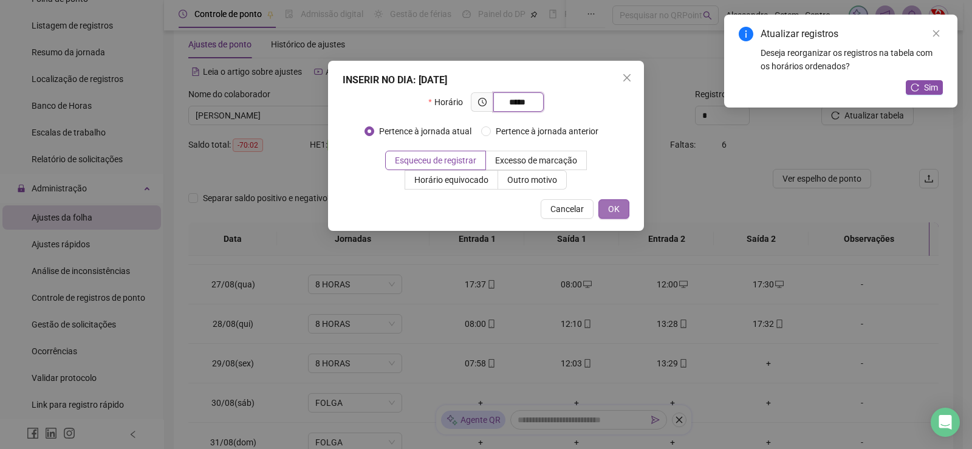
type input "*****"
click at [624, 211] on button "OK" at bounding box center [613, 208] width 31 height 19
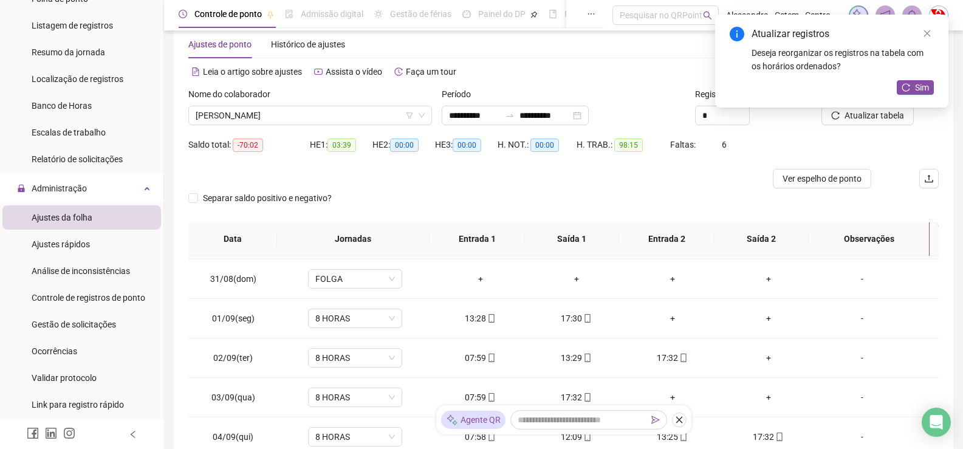
scroll to position [607, 0]
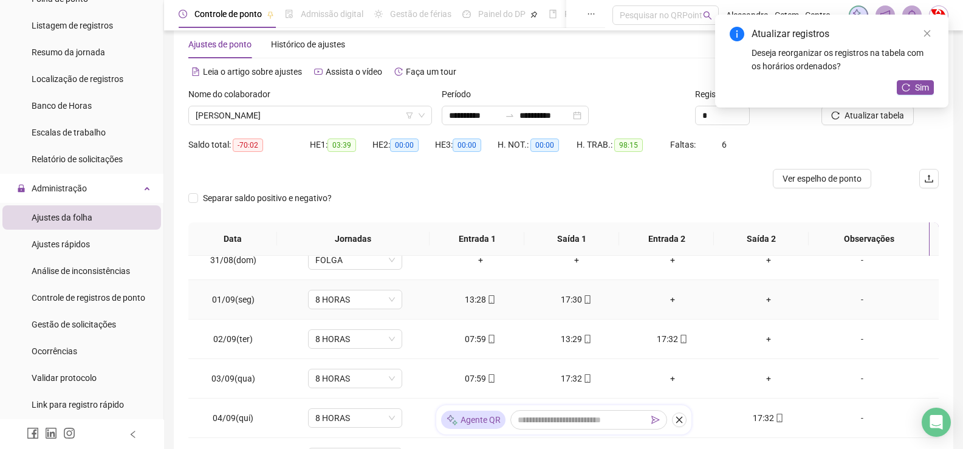
click at [669, 301] on div "+" at bounding box center [672, 299] width 77 height 13
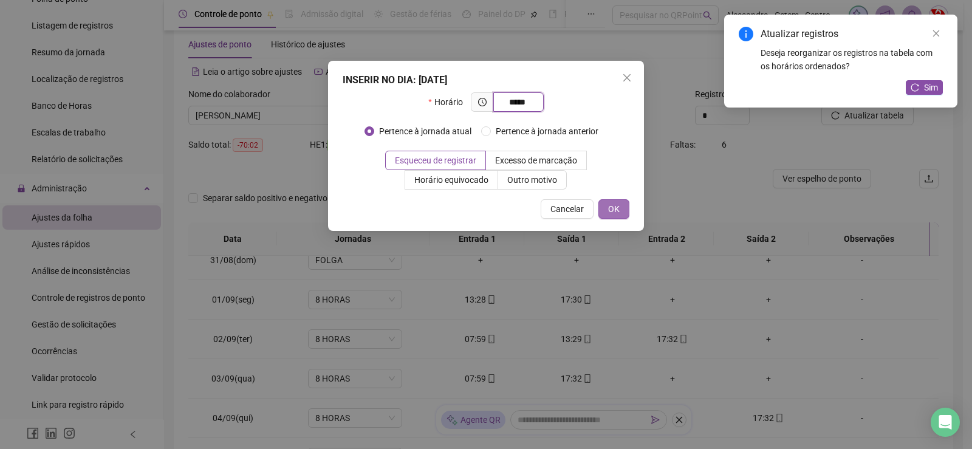
type input "*****"
click at [606, 208] on button "OK" at bounding box center [613, 208] width 31 height 19
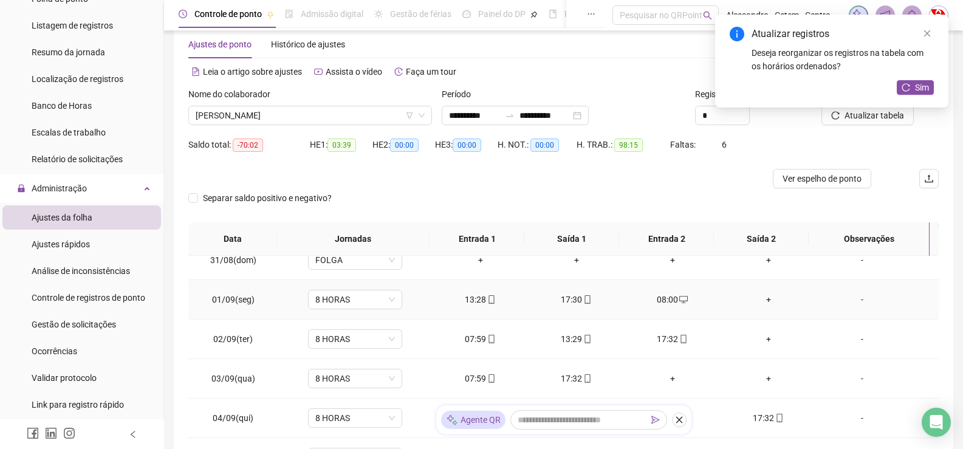
click at [761, 298] on div "+" at bounding box center [768, 299] width 77 height 13
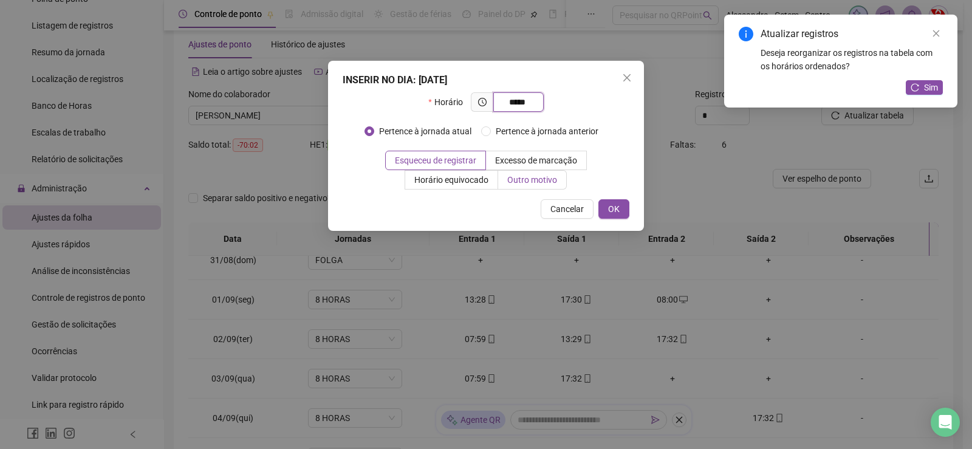
type input "*****"
click at [549, 182] on span "Outro motivo" at bounding box center [532, 180] width 50 height 10
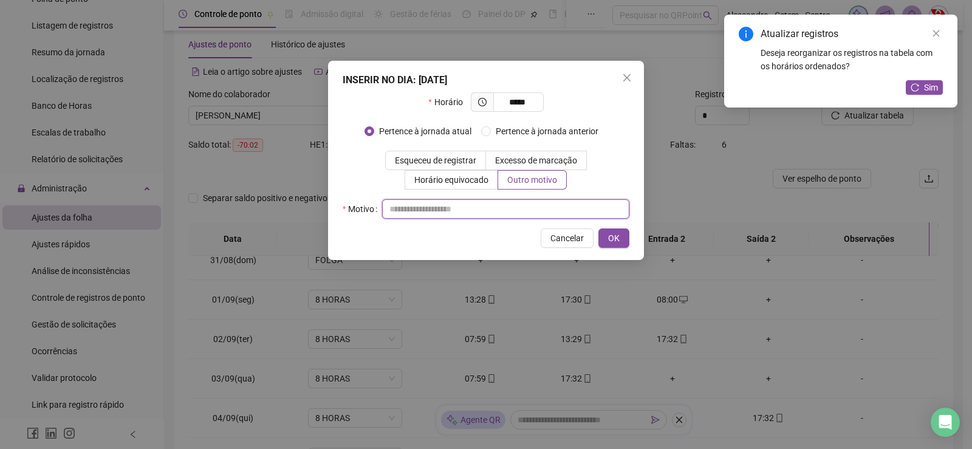
click at [560, 203] on input "text" at bounding box center [505, 208] width 247 height 19
type input "*"
click at [618, 236] on span "OK" at bounding box center [614, 237] width 12 height 13
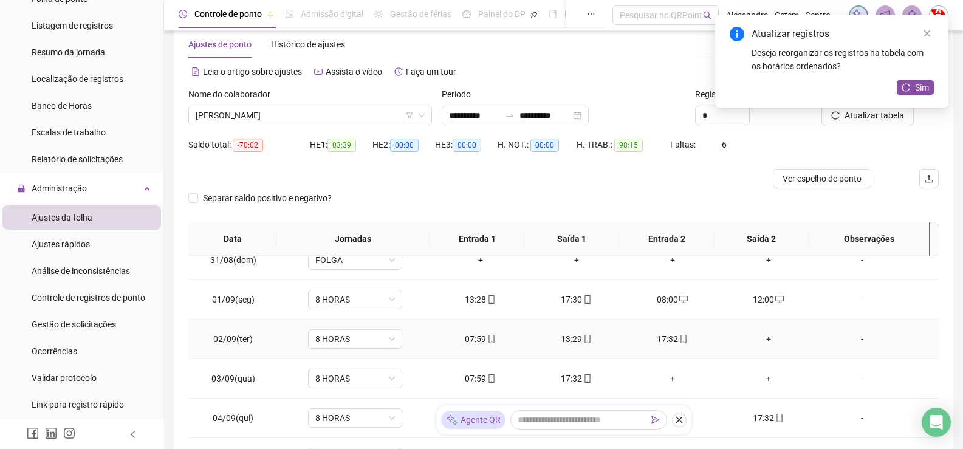
click at [767, 340] on div "+" at bounding box center [768, 338] width 77 height 13
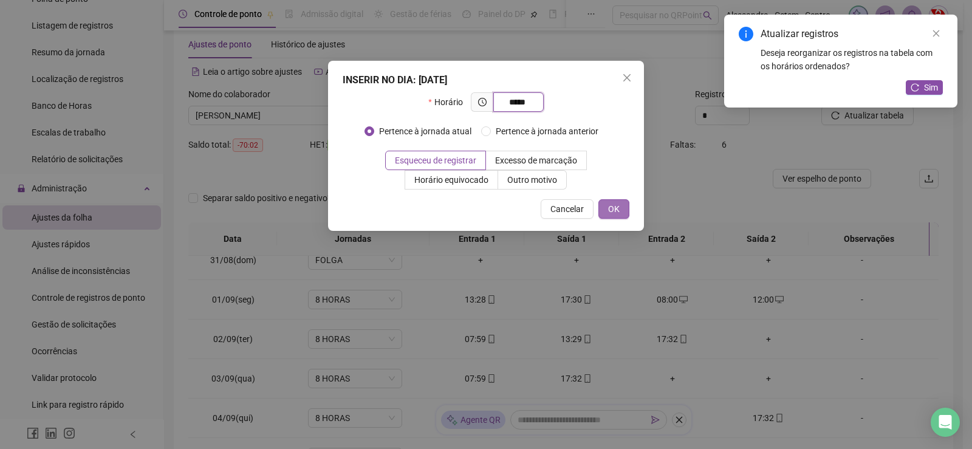
type input "*****"
click at [621, 206] on button "OK" at bounding box center [613, 208] width 31 height 19
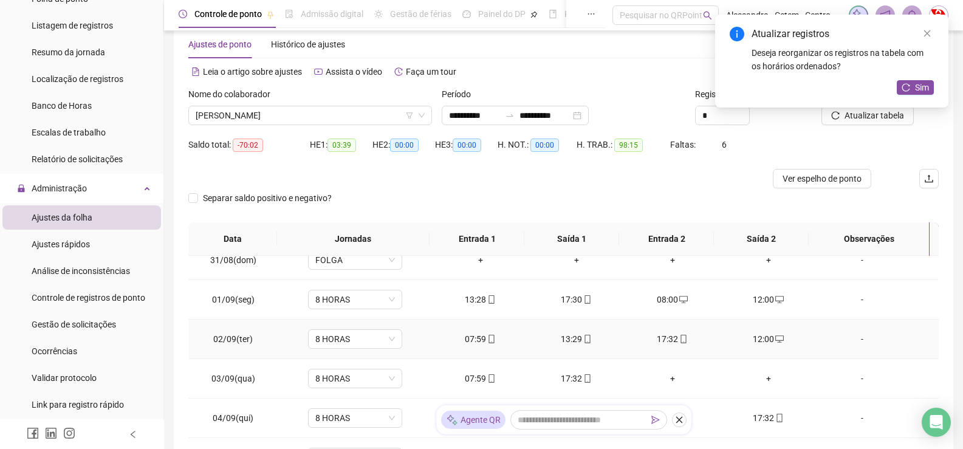
scroll to position [668, 0]
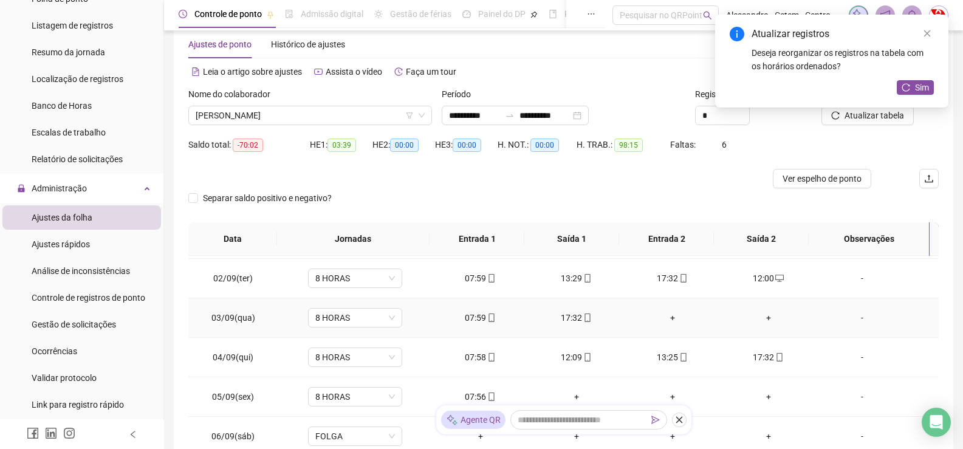
click at [664, 316] on div "+" at bounding box center [672, 317] width 77 height 13
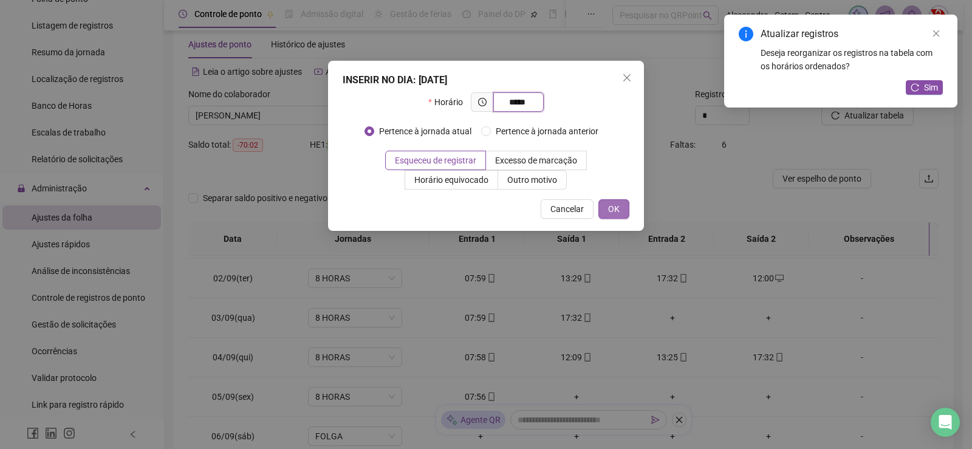
type input "*****"
click at [616, 206] on span "OK" at bounding box center [614, 208] width 12 height 13
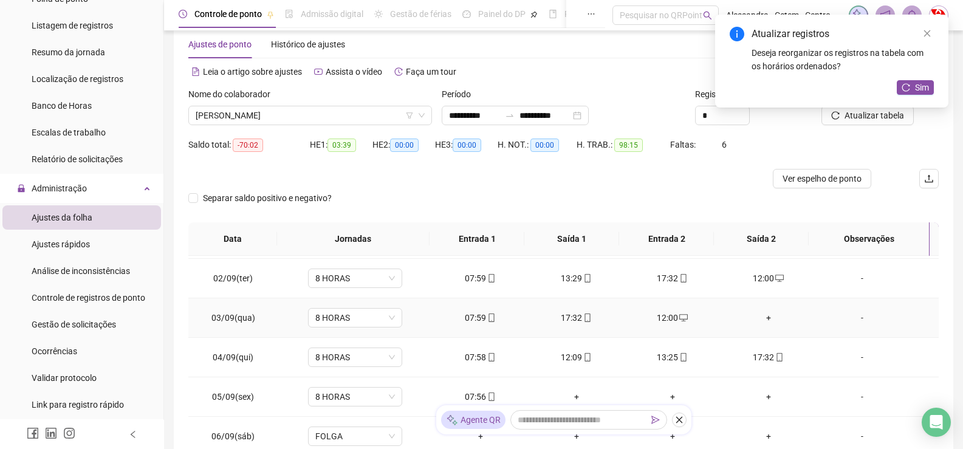
click at [761, 315] on div "+" at bounding box center [768, 317] width 77 height 13
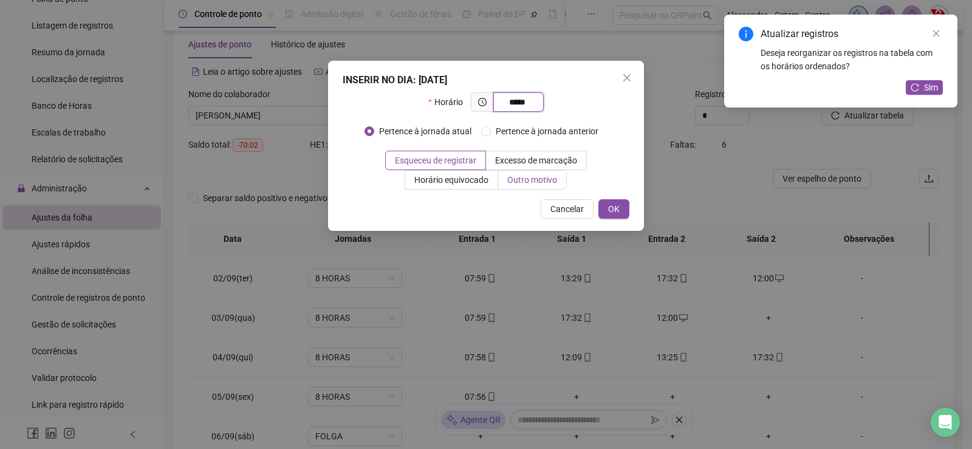
type input "*****"
click at [551, 175] on span "Outro motivo" at bounding box center [532, 180] width 50 height 10
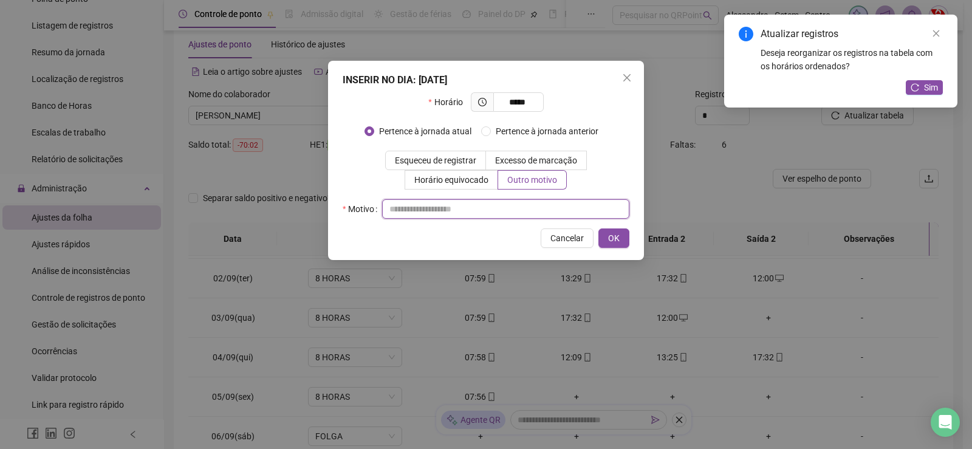
click at [562, 213] on input "text" at bounding box center [505, 208] width 247 height 19
type input "*"
click at [623, 239] on button "OK" at bounding box center [613, 237] width 31 height 19
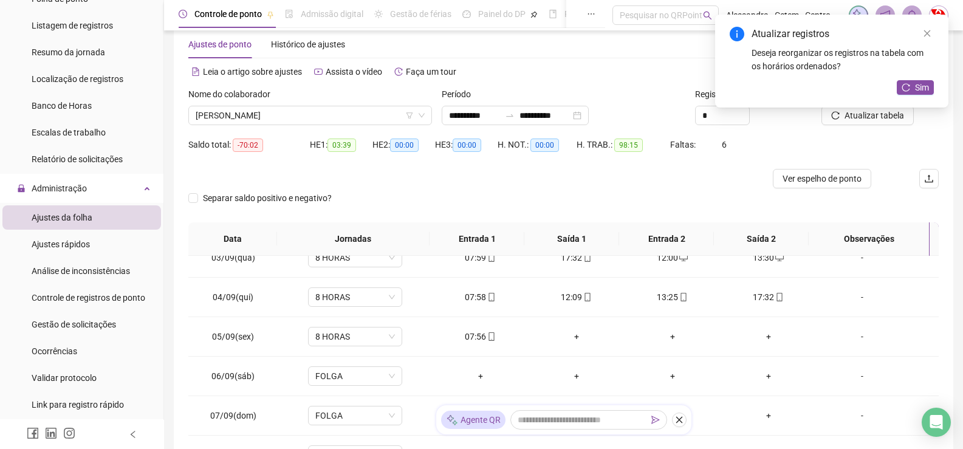
scroll to position [729, 0]
click at [570, 336] on div "+" at bounding box center [576, 335] width 77 height 13
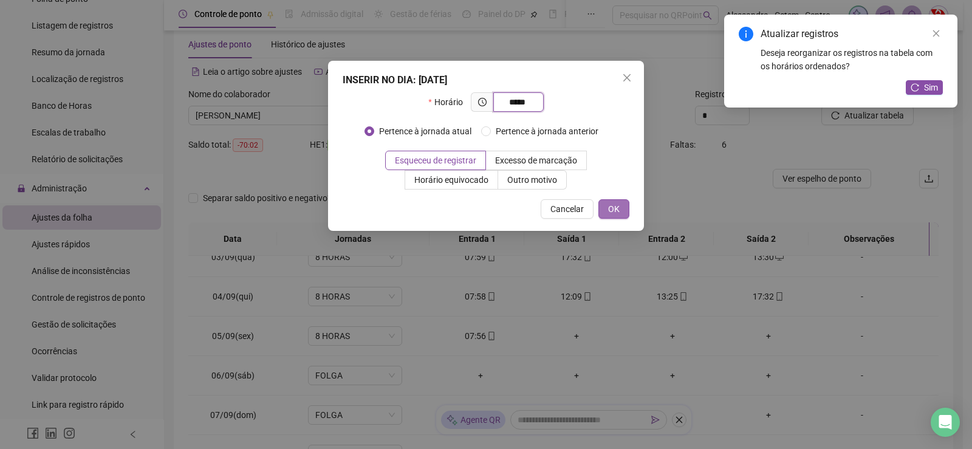
type input "*****"
click at [610, 208] on span "OK" at bounding box center [614, 208] width 12 height 13
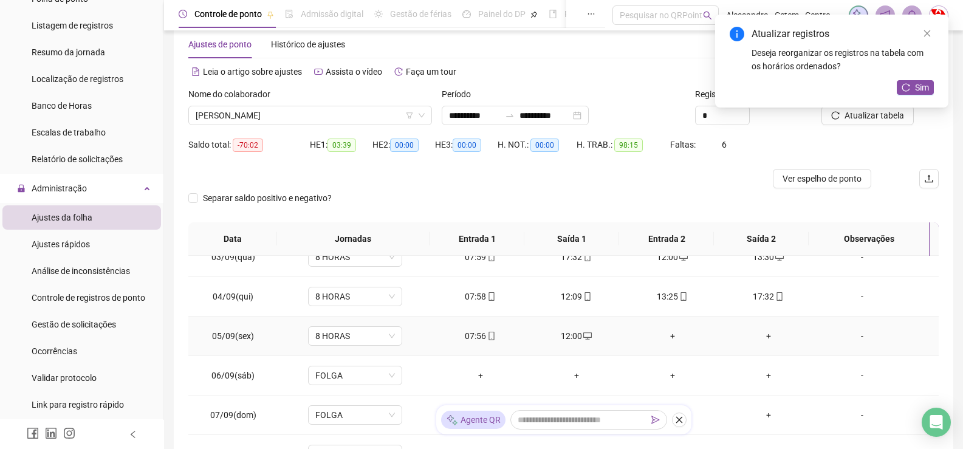
click at [664, 338] on div "+" at bounding box center [672, 335] width 77 height 13
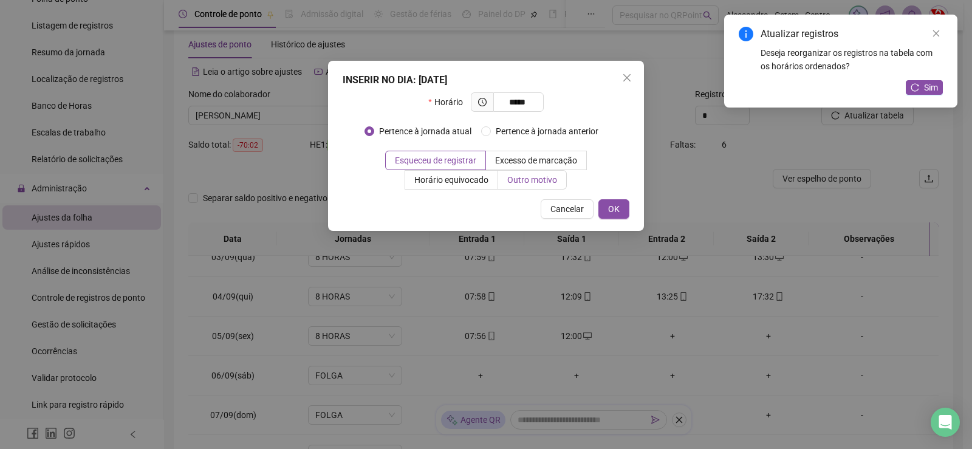
type input "*****"
click at [544, 173] on label "Outro motivo" at bounding box center [532, 179] width 69 height 19
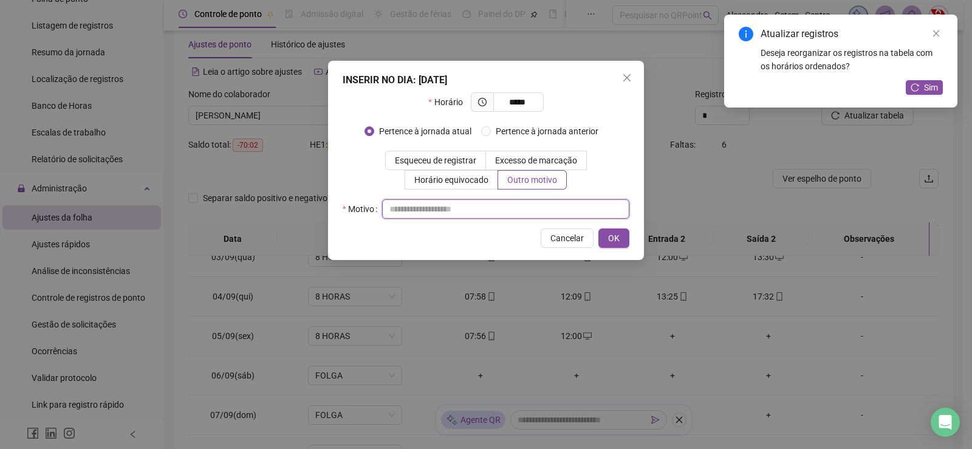
click at [581, 208] on input "text" at bounding box center [505, 208] width 247 height 19
type input "*"
click at [619, 237] on button "OK" at bounding box center [613, 237] width 31 height 19
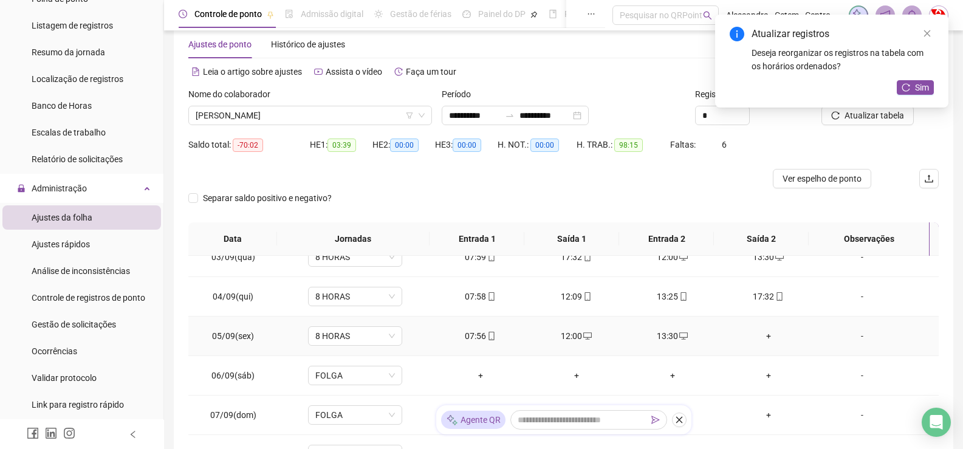
click at [761, 335] on div "+" at bounding box center [768, 335] width 77 height 13
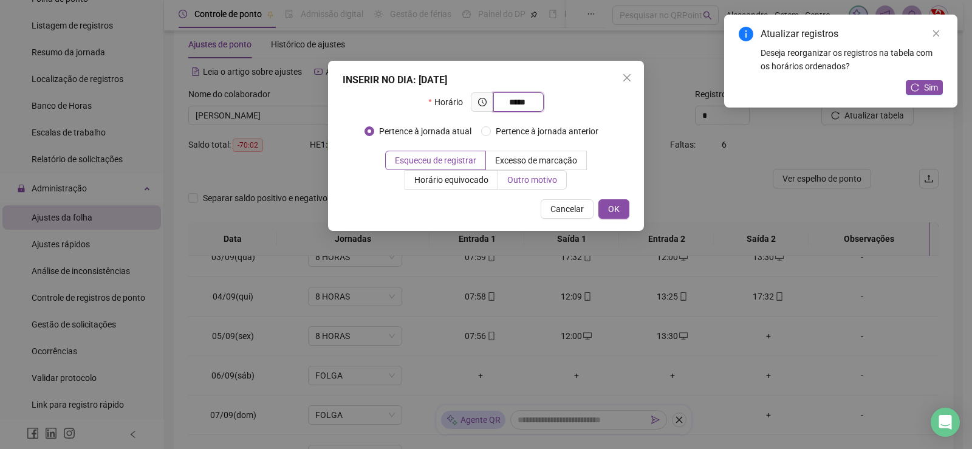
type input "*****"
click at [514, 176] on span "Outro motivo" at bounding box center [532, 180] width 50 height 10
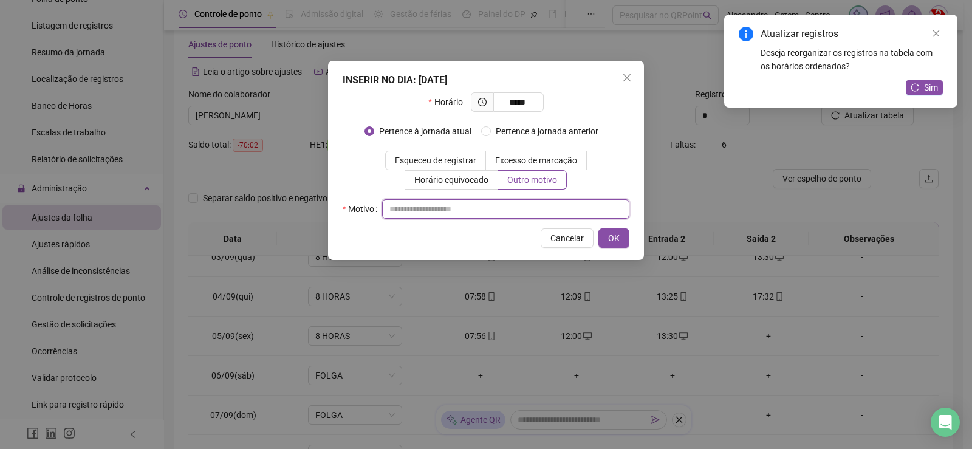
click at [559, 207] on input "text" at bounding box center [505, 208] width 247 height 19
type input "*"
click at [617, 237] on span "OK" at bounding box center [614, 237] width 12 height 13
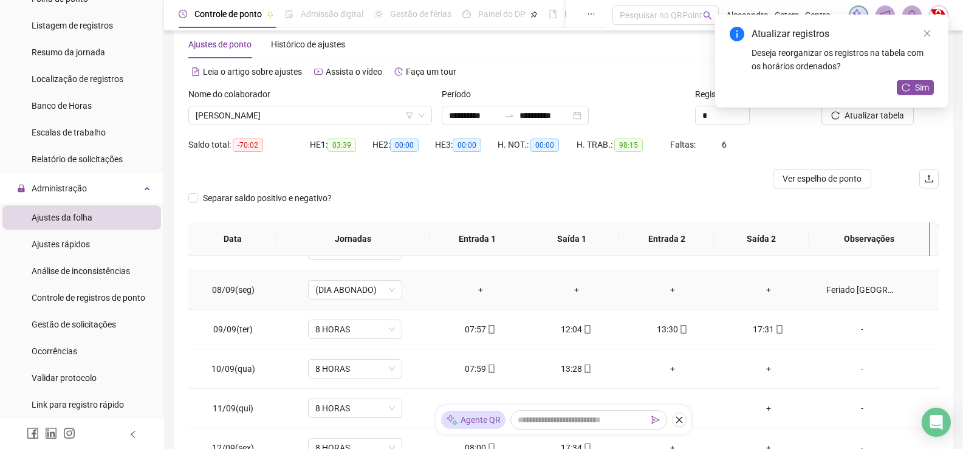
scroll to position [911, 0]
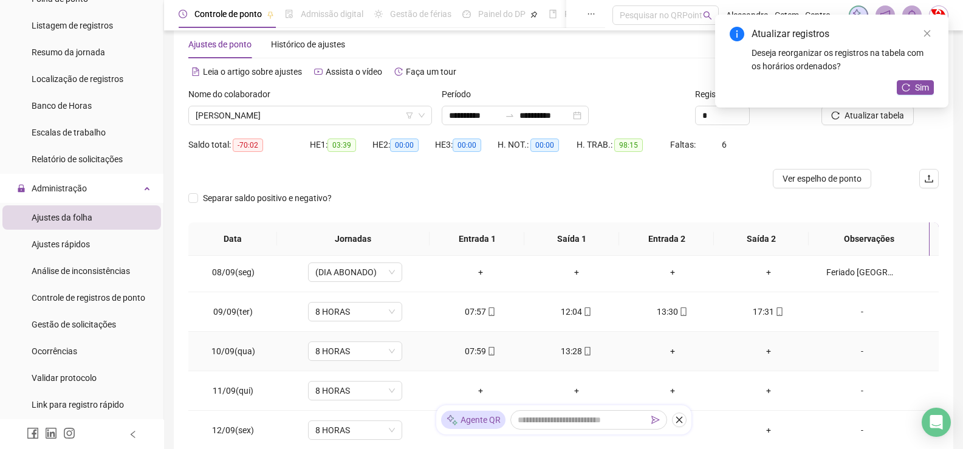
click at [667, 350] on div "+" at bounding box center [672, 350] width 77 height 13
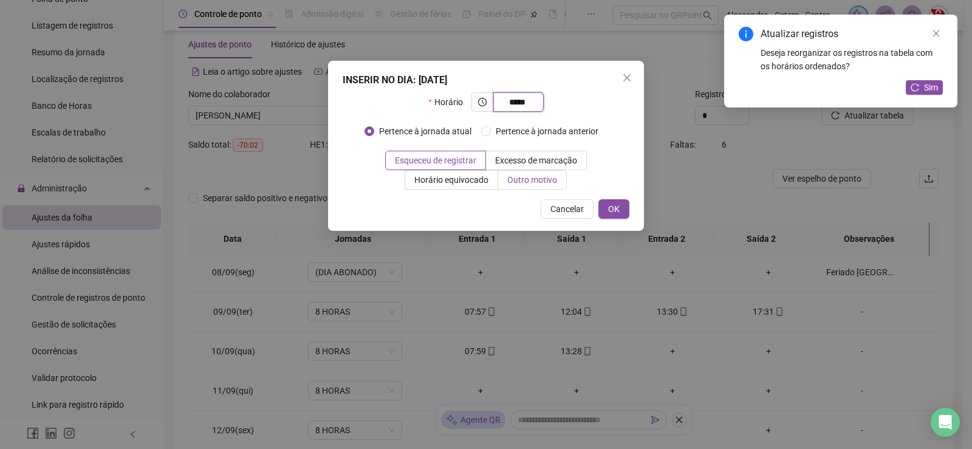
type input "*****"
click at [545, 179] on span "Outro motivo" at bounding box center [532, 180] width 50 height 10
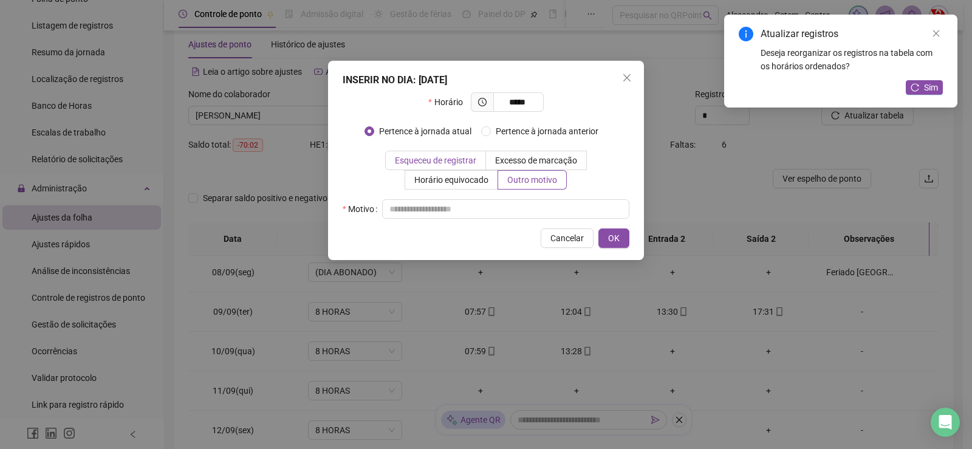
click at [438, 162] on span "Esqueceu de registrar" at bounding box center [435, 160] width 81 height 10
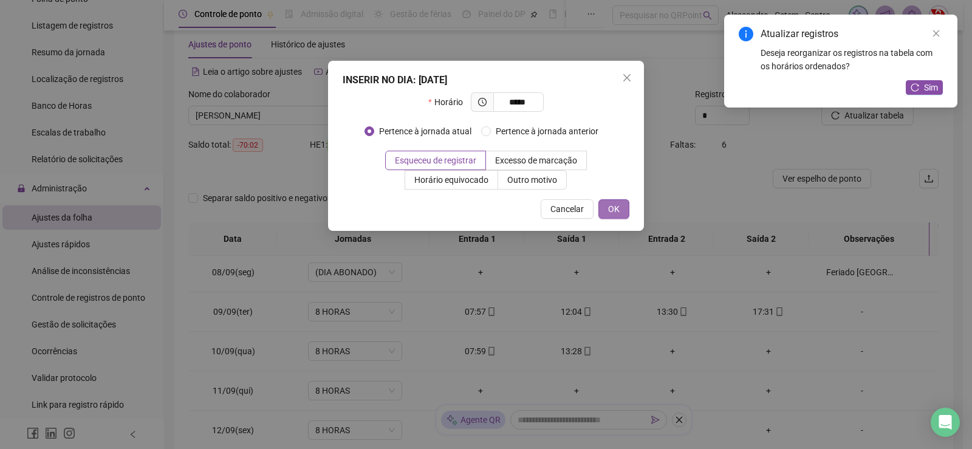
click at [612, 206] on span "OK" at bounding box center [614, 208] width 12 height 13
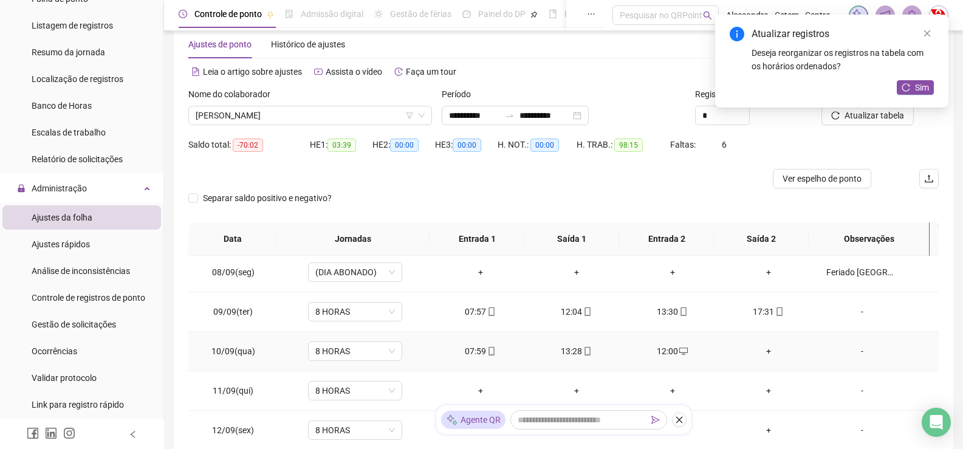
click at [760, 350] on div "+" at bounding box center [768, 350] width 77 height 13
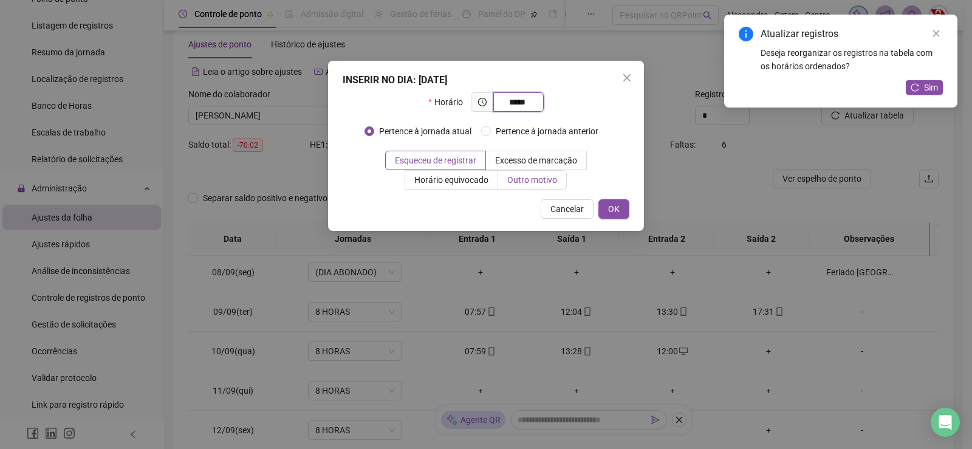
type input "*****"
click at [540, 183] on span "Outro motivo" at bounding box center [532, 180] width 50 height 10
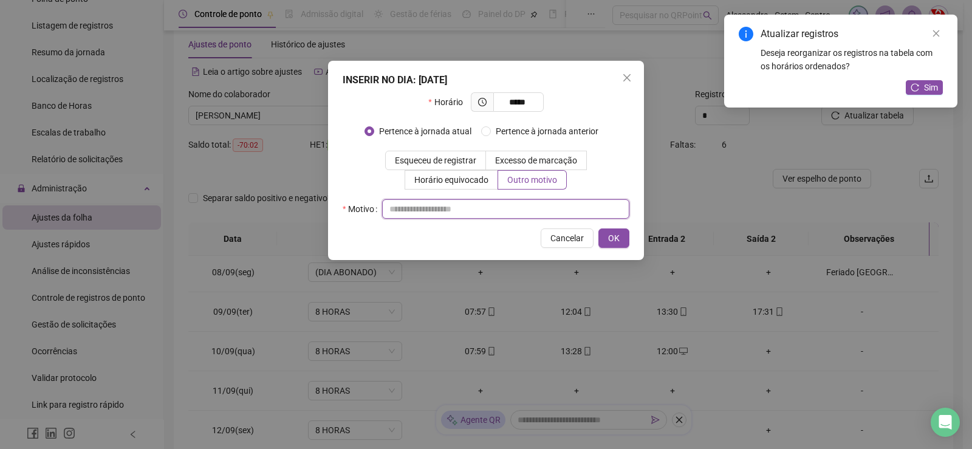
click at [542, 210] on input "text" at bounding box center [505, 208] width 247 height 19
type input "*"
click at [613, 238] on span "OK" at bounding box center [614, 237] width 12 height 13
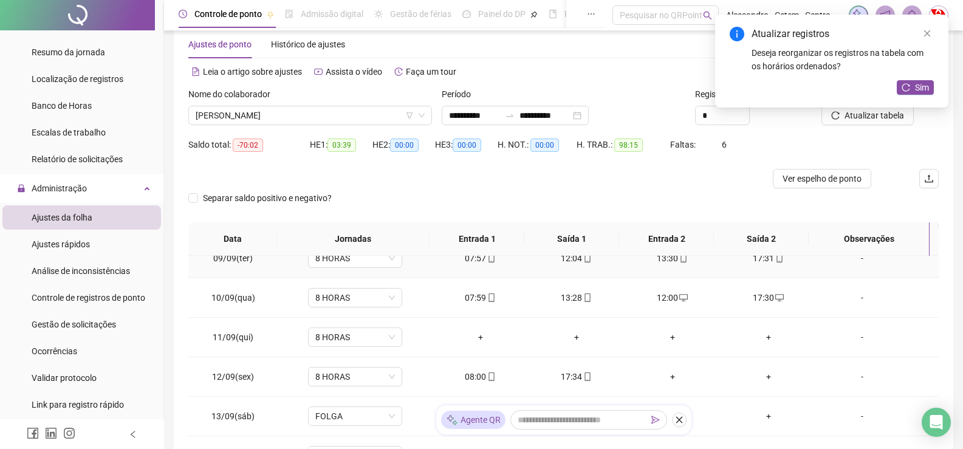
scroll to position [85, 0]
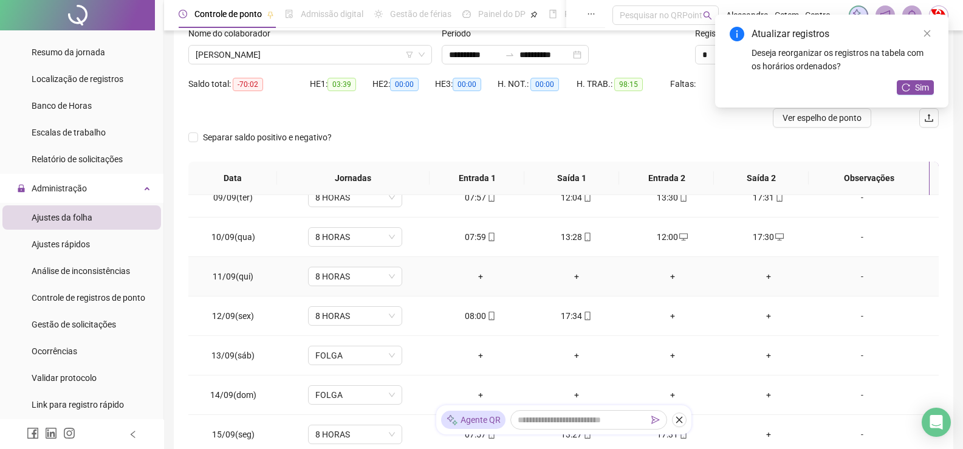
click at [474, 275] on div "+" at bounding box center [480, 276] width 77 height 13
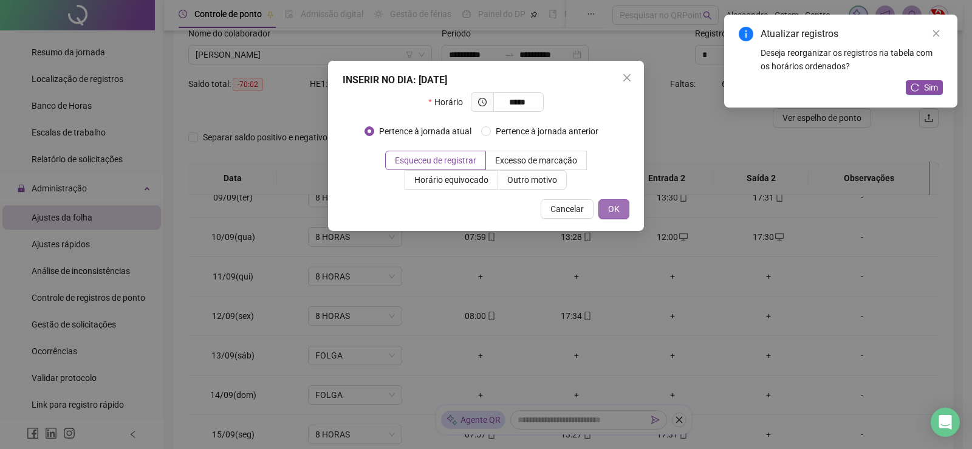
type input "*****"
click at [619, 206] on button "OK" at bounding box center [613, 208] width 31 height 19
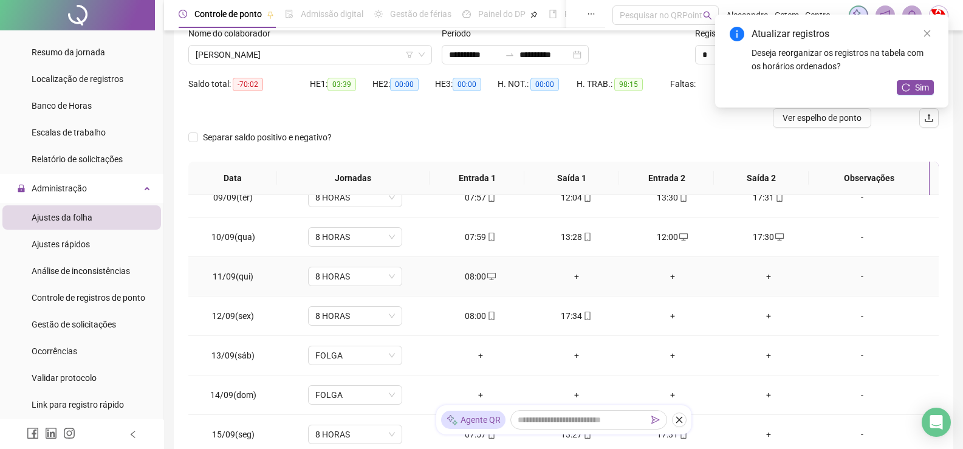
click at [569, 278] on div "+" at bounding box center [576, 276] width 77 height 13
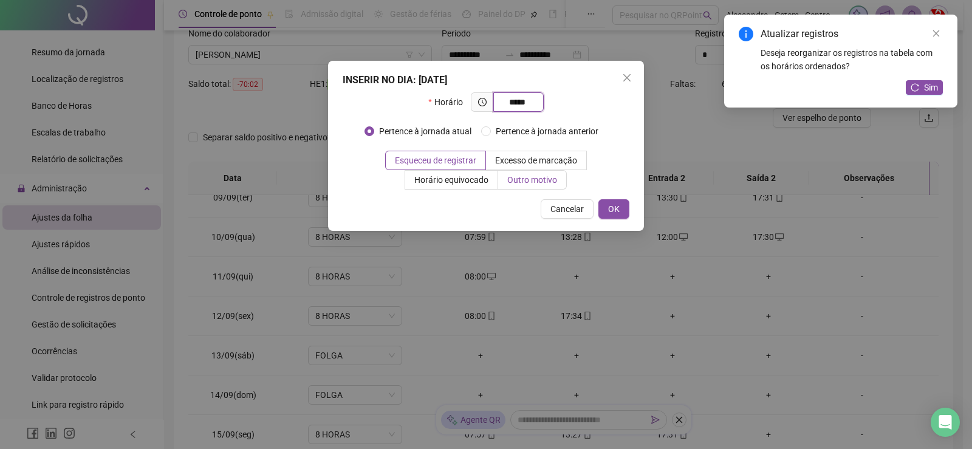
type input "*****"
click at [533, 183] on span "Outro motivo" at bounding box center [532, 180] width 50 height 10
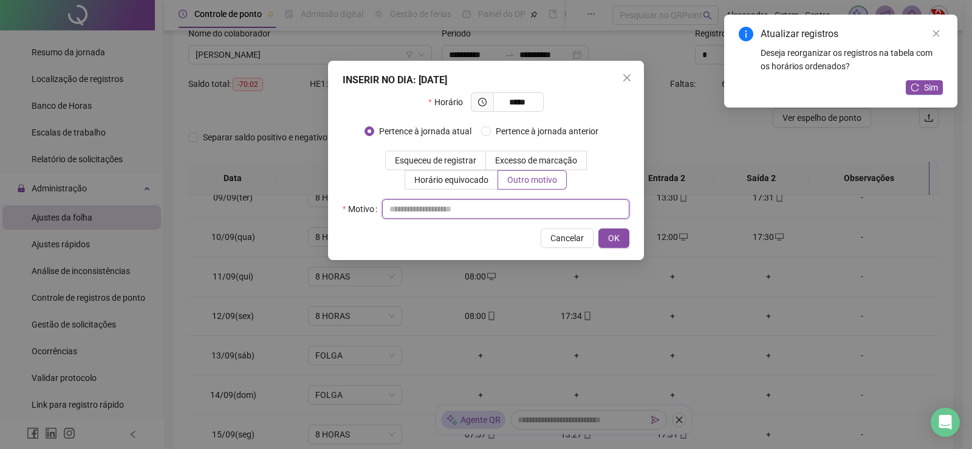
click at [529, 213] on input "text" at bounding box center [505, 208] width 247 height 19
type input "*"
click at [617, 244] on span "OK" at bounding box center [614, 237] width 12 height 13
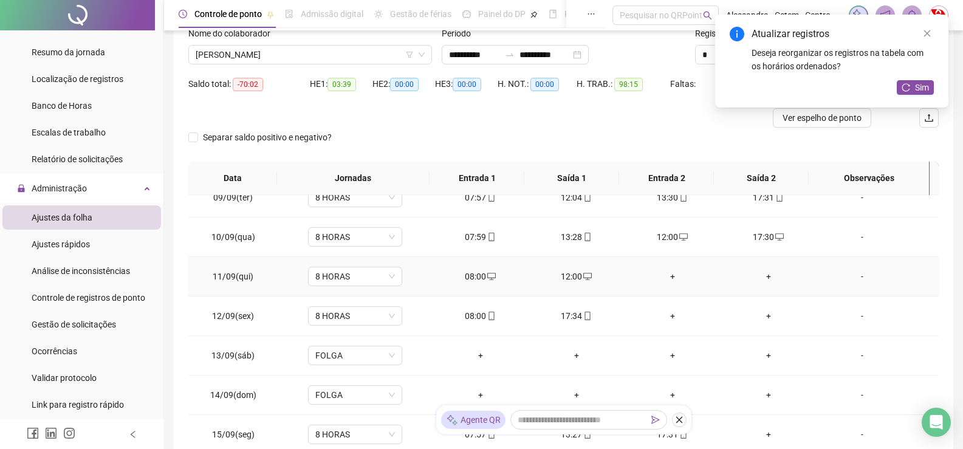
click at [668, 275] on div "+" at bounding box center [672, 276] width 77 height 13
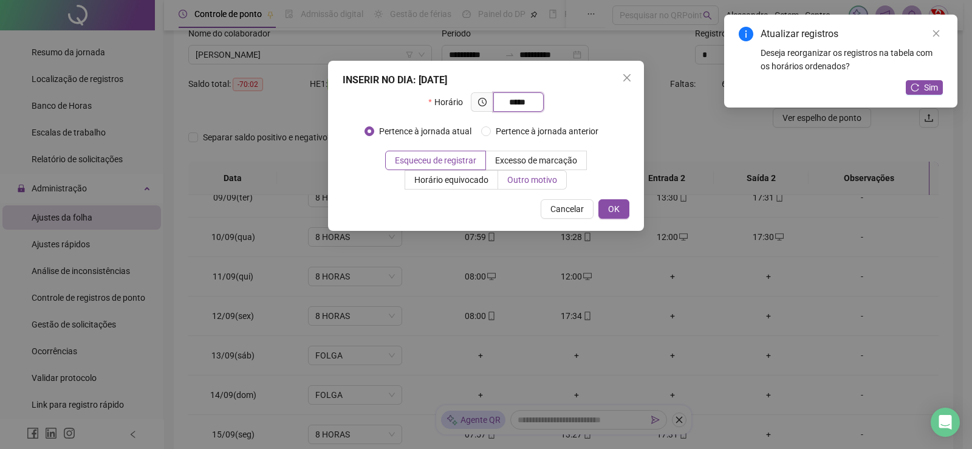
type input "*****"
click at [523, 182] on span "Outro motivo" at bounding box center [532, 180] width 50 height 10
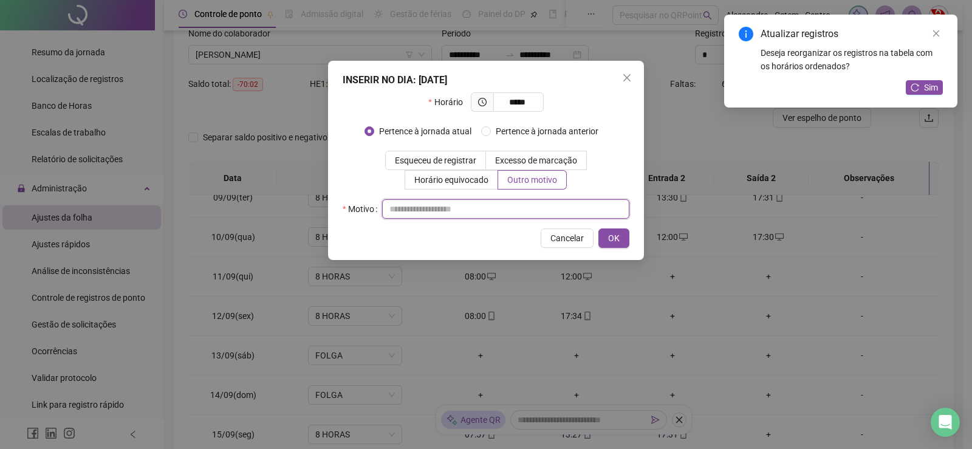
click at [531, 211] on input "text" at bounding box center [505, 208] width 247 height 19
type input "*"
click at [625, 239] on button "OK" at bounding box center [613, 237] width 31 height 19
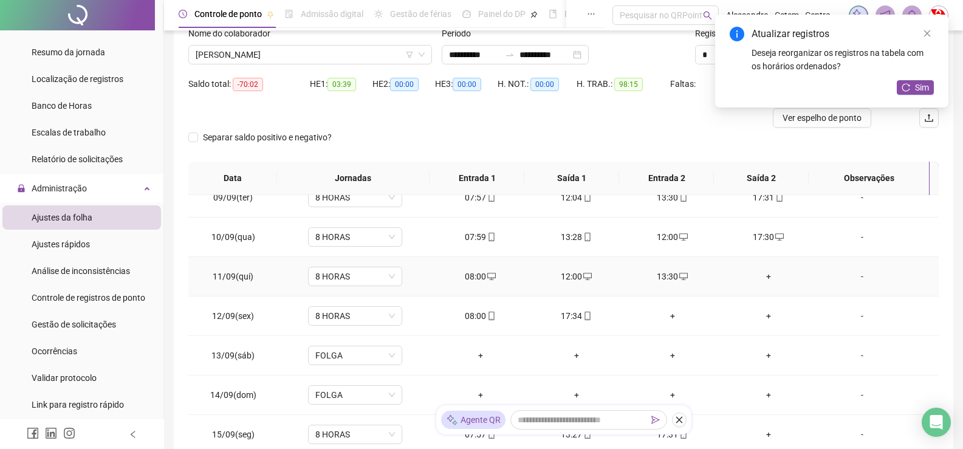
click at [760, 274] on div "+" at bounding box center [768, 276] width 77 height 13
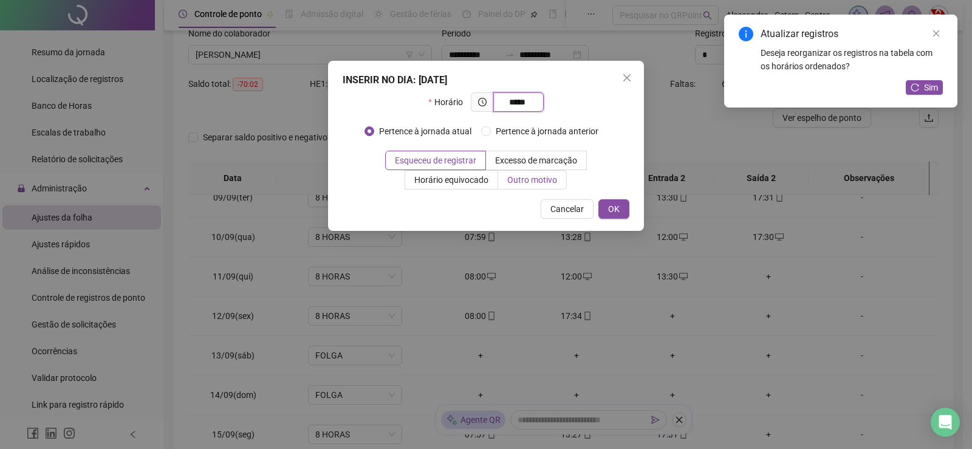
type input "*****"
click at [551, 180] on span "Outro motivo" at bounding box center [532, 180] width 50 height 10
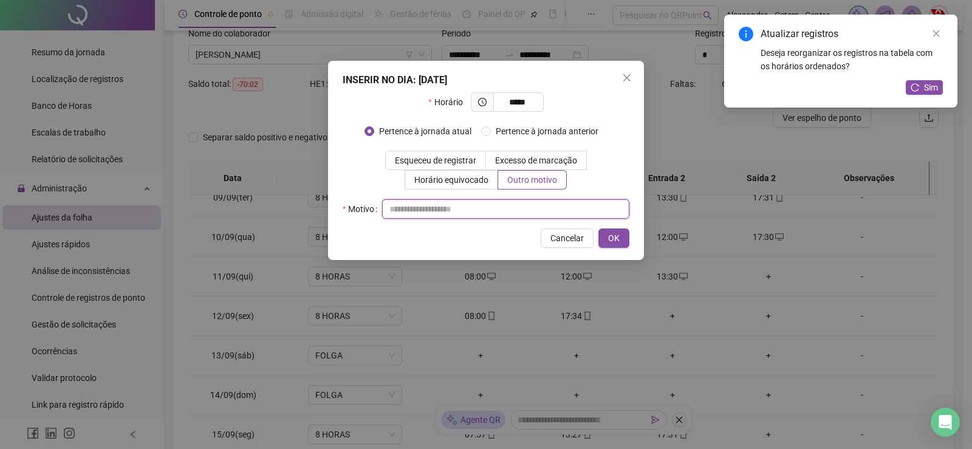
click at [552, 212] on input "text" at bounding box center [505, 208] width 247 height 19
type input "*"
click at [619, 239] on span "OK" at bounding box center [614, 237] width 12 height 13
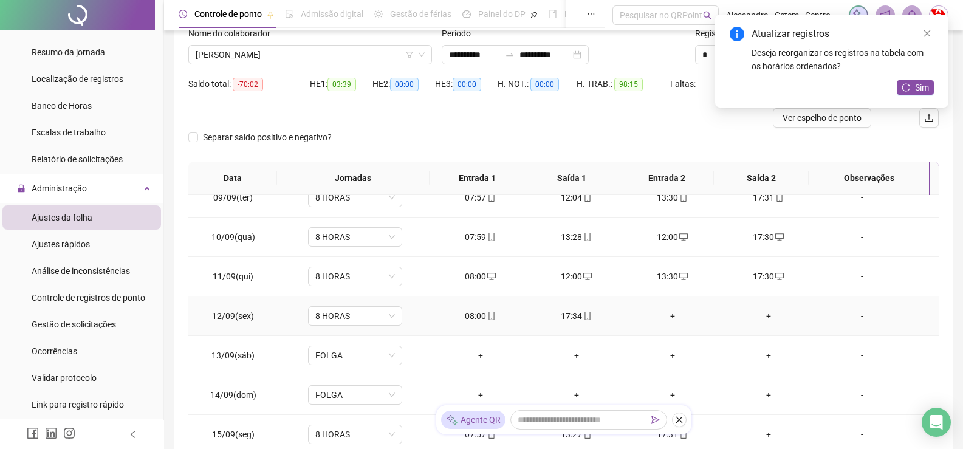
click at [663, 318] on div "+" at bounding box center [672, 315] width 77 height 13
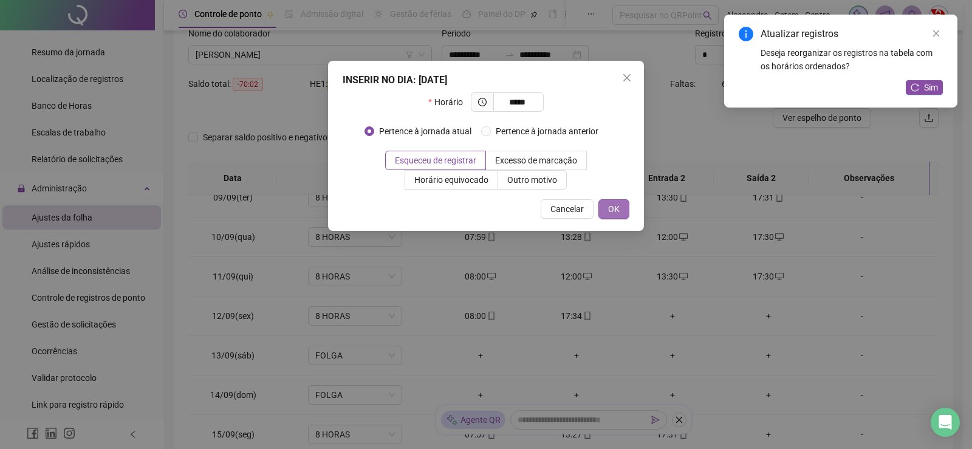
type input "*****"
click at [608, 205] on span "OK" at bounding box center [614, 208] width 12 height 13
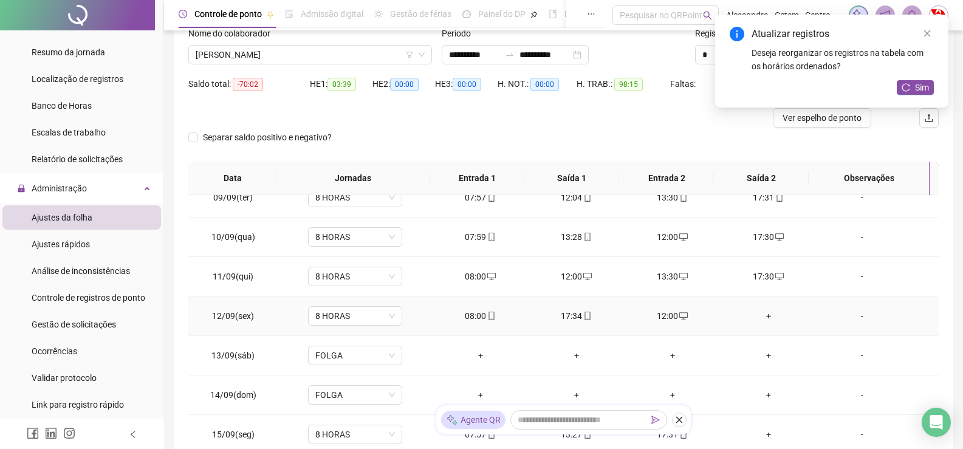
click at [765, 318] on div "+" at bounding box center [768, 315] width 77 height 13
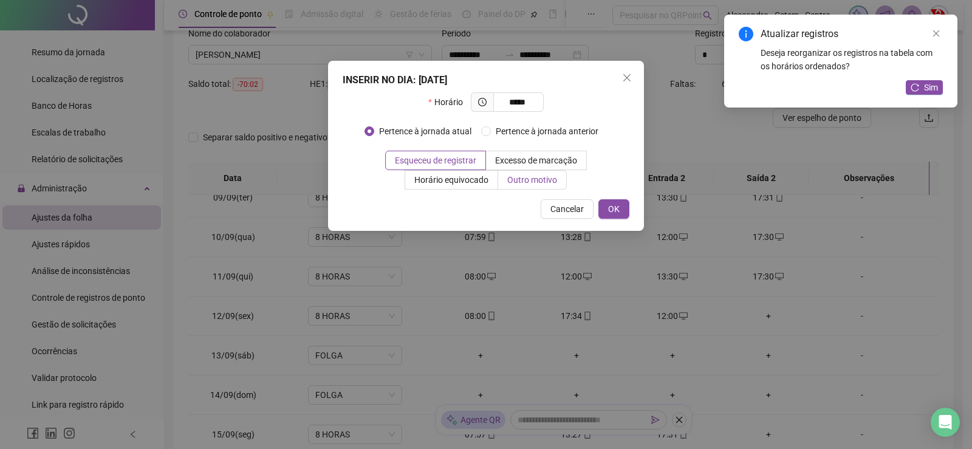
type input "*****"
click at [530, 177] on span "Outro motivo" at bounding box center [532, 180] width 50 height 10
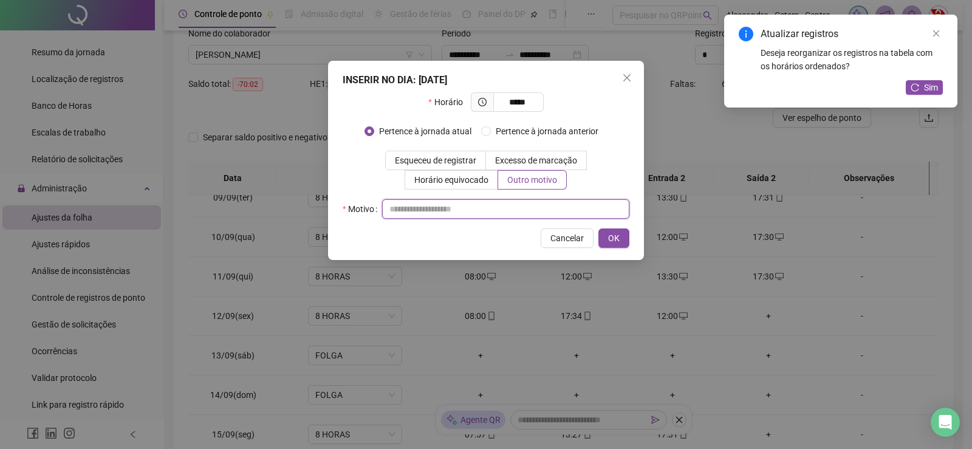
click at [566, 202] on input "text" at bounding box center [505, 208] width 247 height 19
type input "*"
click at [619, 235] on button "OK" at bounding box center [613, 237] width 31 height 19
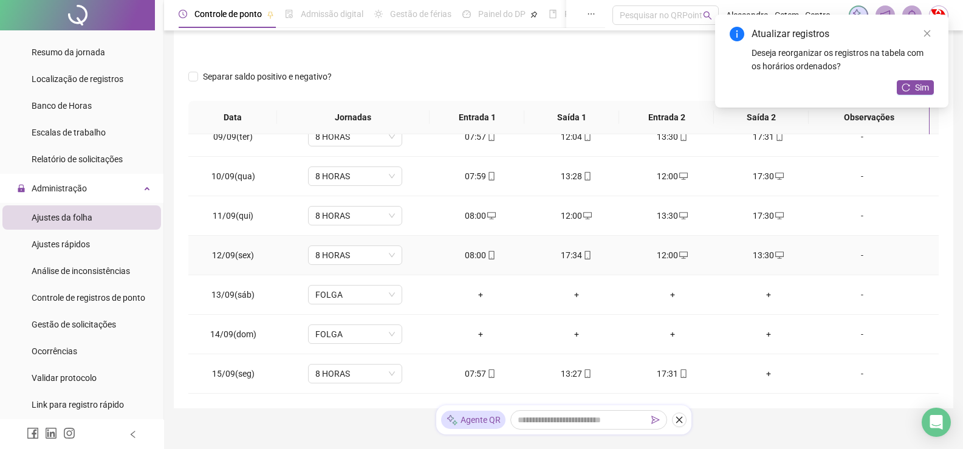
scroll to position [186, 0]
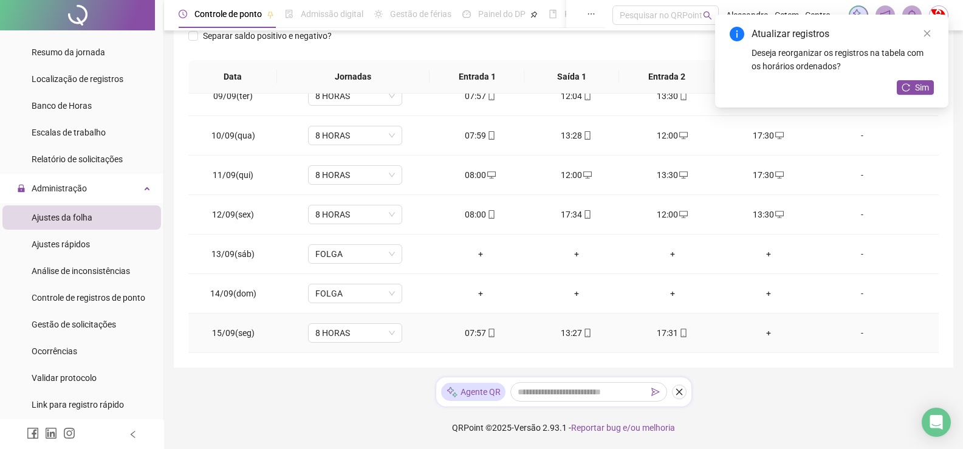
click at [756, 333] on div "+" at bounding box center [768, 332] width 77 height 13
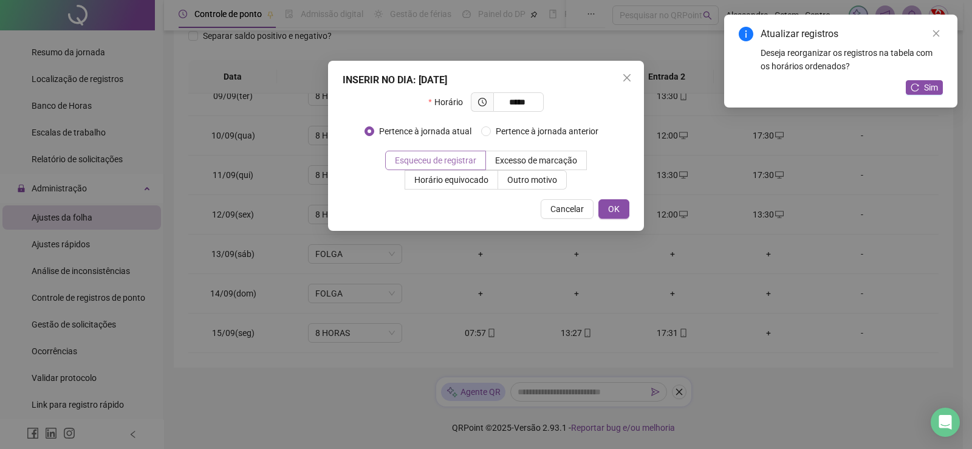
type input "*****"
click at [450, 159] on span "Esqueceu de registrar" at bounding box center [435, 160] width 81 height 10
click at [613, 208] on span "OK" at bounding box center [614, 208] width 12 height 13
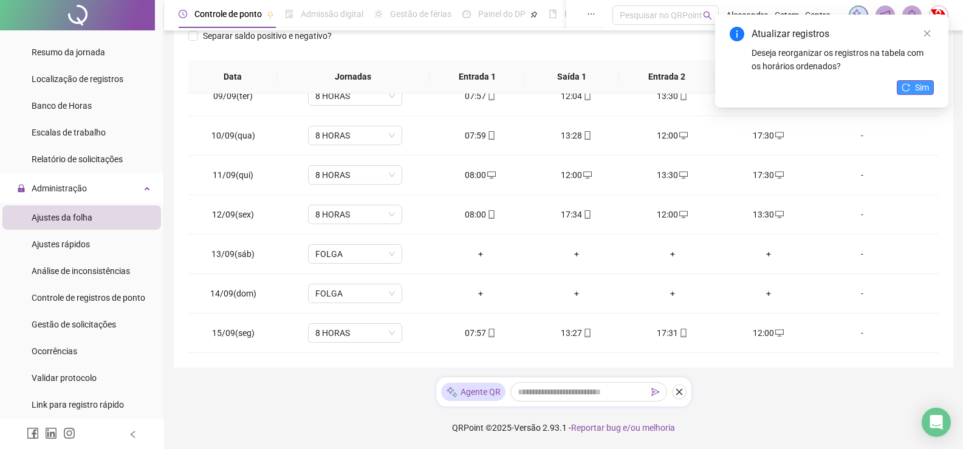
click at [915, 86] on span "Sim" at bounding box center [922, 87] width 14 height 13
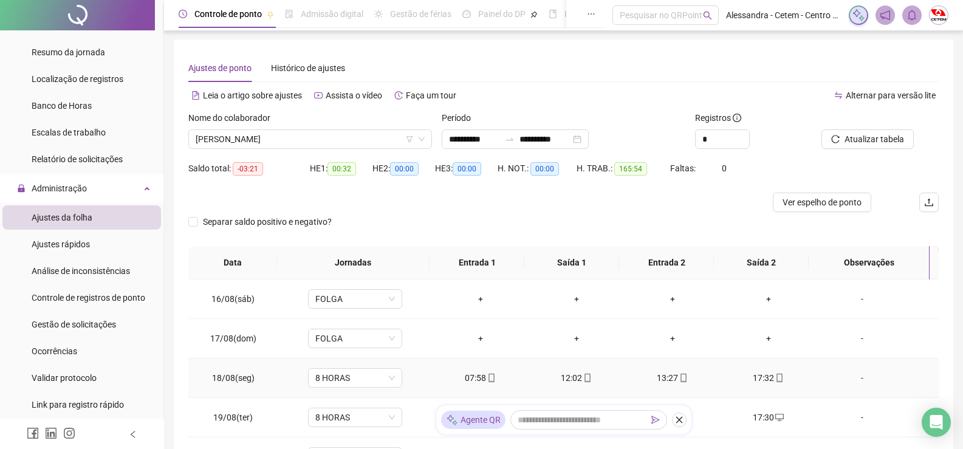
scroll to position [0, 0]
click at [875, 142] on span "Atualizar tabela" at bounding box center [874, 139] width 60 height 13
click at [254, 169] on span "-03:21" at bounding box center [248, 169] width 30 height 13
click at [376, 140] on span "[PERSON_NAME]" at bounding box center [310, 140] width 229 height 18
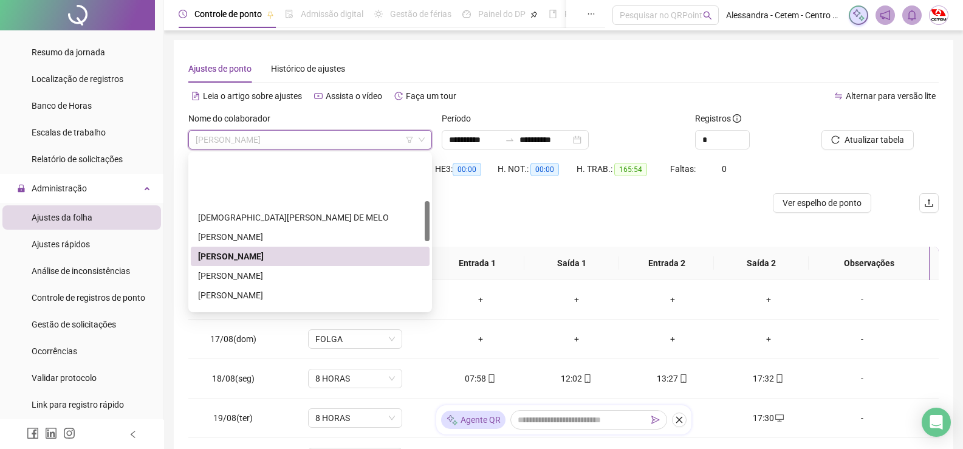
scroll to position [182, 0]
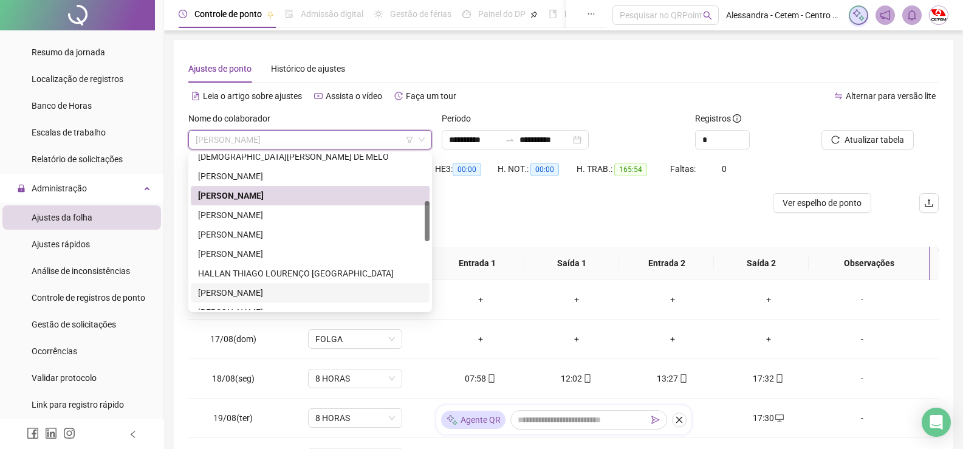
click at [281, 285] on div "[PERSON_NAME]" at bounding box center [310, 292] width 239 height 19
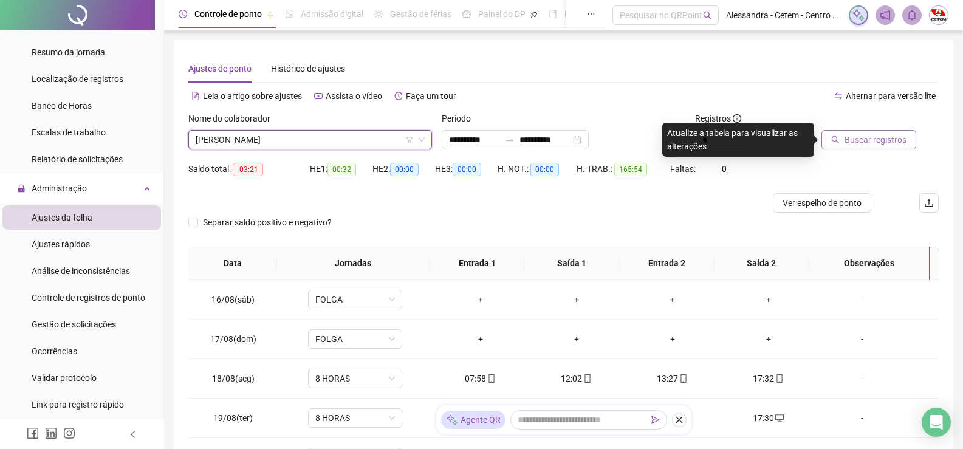
click at [854, 138] on span "Buscar registros" at bounding box center [875, 139] width 62 height 13
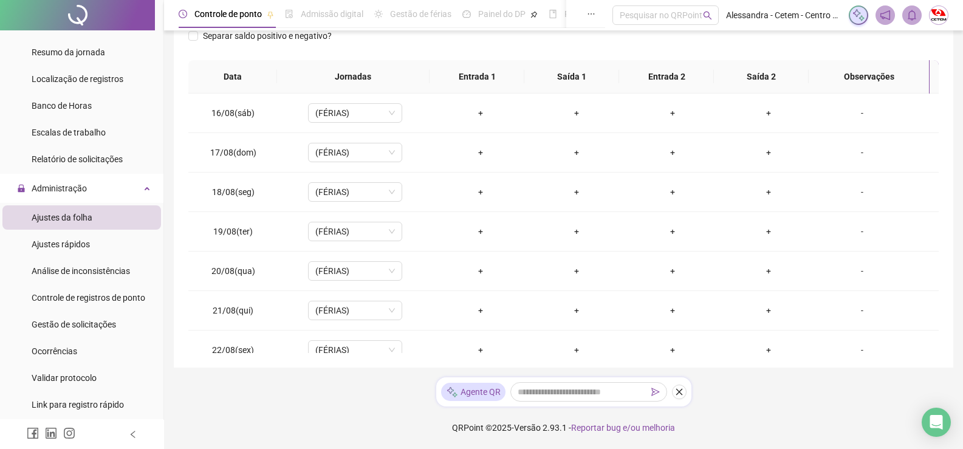
scroll to position [0, 0]
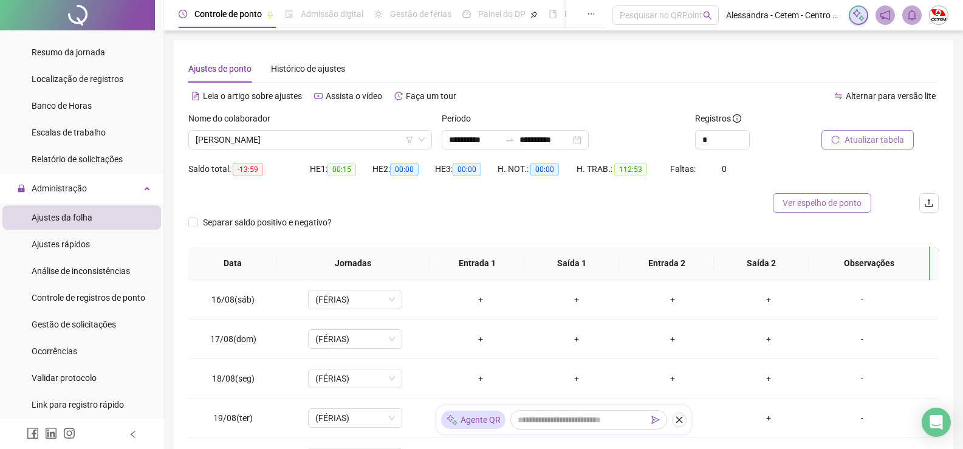
click at [837, 200] on span "Ver espelho de ponto" at bounding box center [821, 202] width 79 height 13
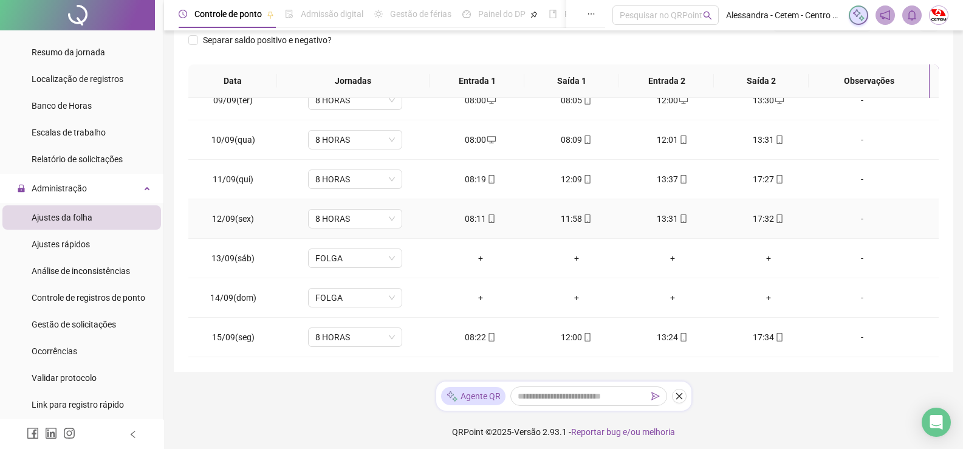
scroll to position [904, 0]
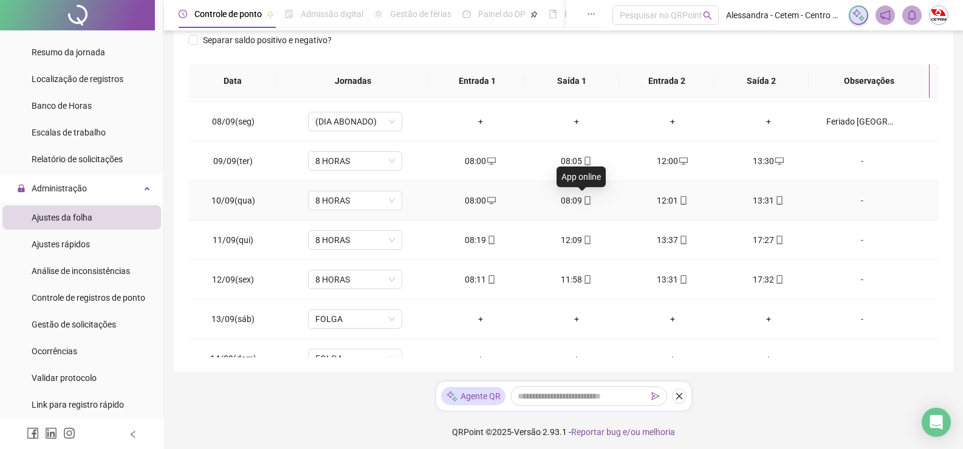
click at [583, 200] on icon "mobile" at bounding box center [587, 200] width 9 height 9
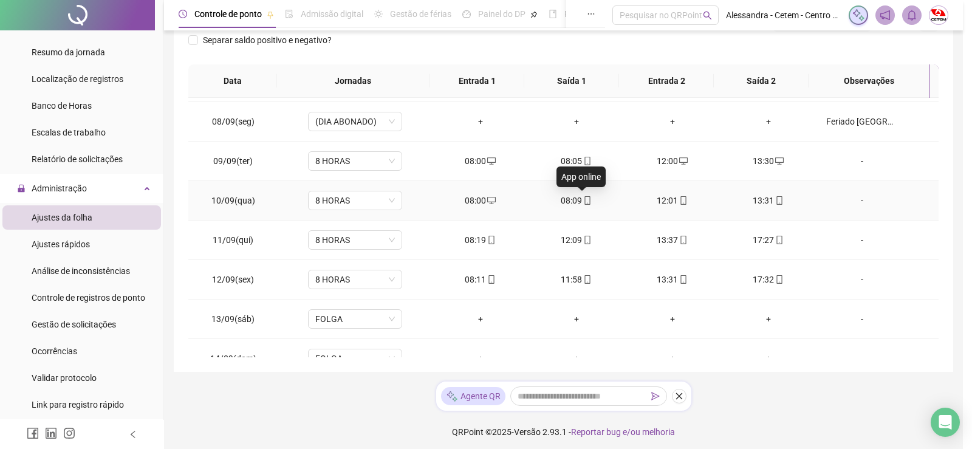
type input "**********"
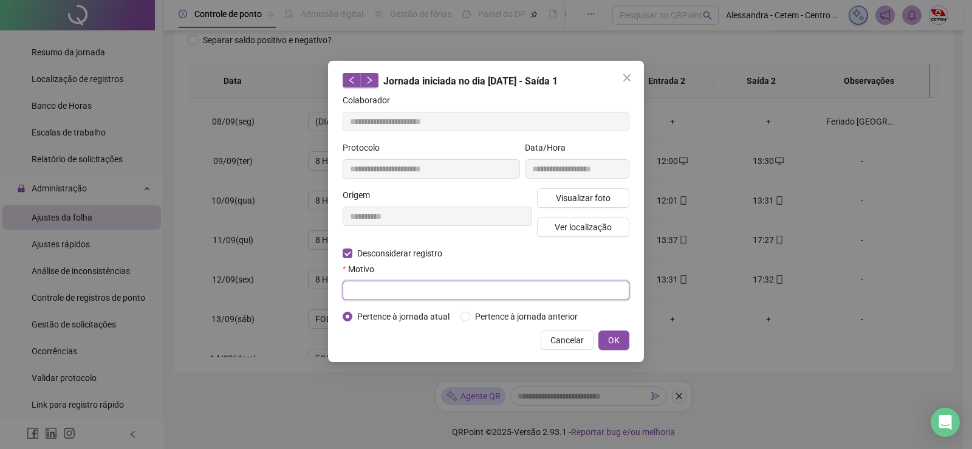
click at [514, 290] on input "text" at bounding box center [486, 290] width 287 height 19
type input "**********"
click at [623, 341] on button "OK" at bounding box center [613, 339] width 31 height 19
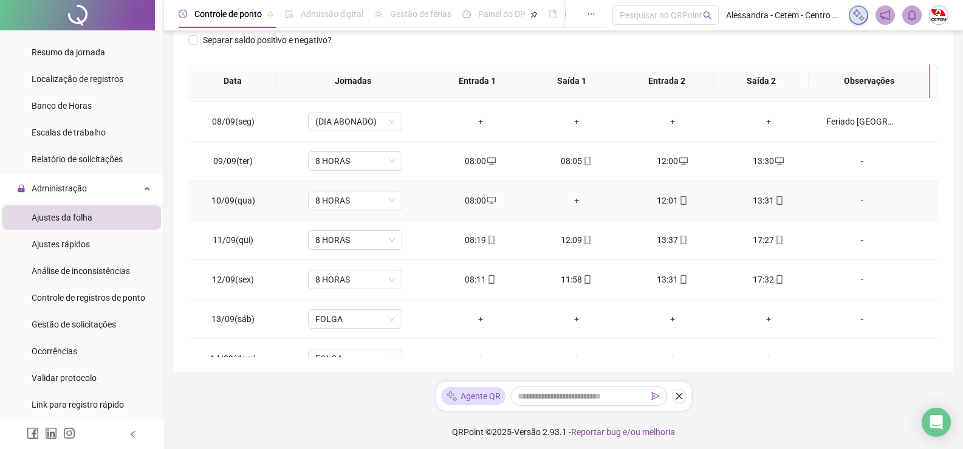
click at [570, 200] on div "+" at bounding box center [576, 200] width 77 height 13
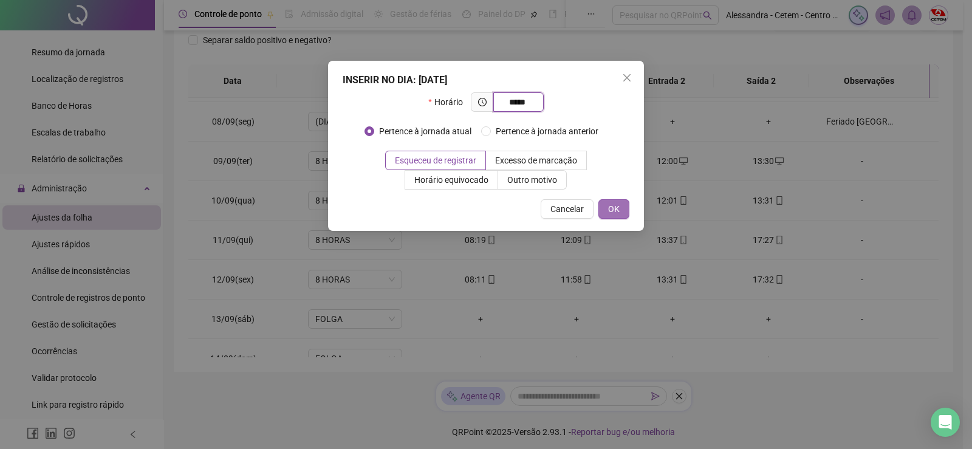
type input "*****"
click at [620, 211] on button "OK" at bounding box center [613, 208] width 31 height 19
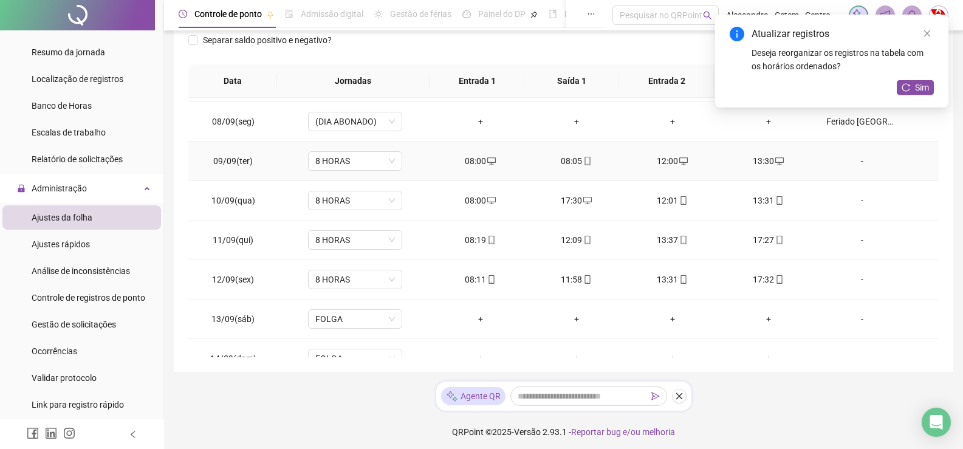
click at [571, 162] on div "08:05" at bounding box center [576, 160] width 77 height 13
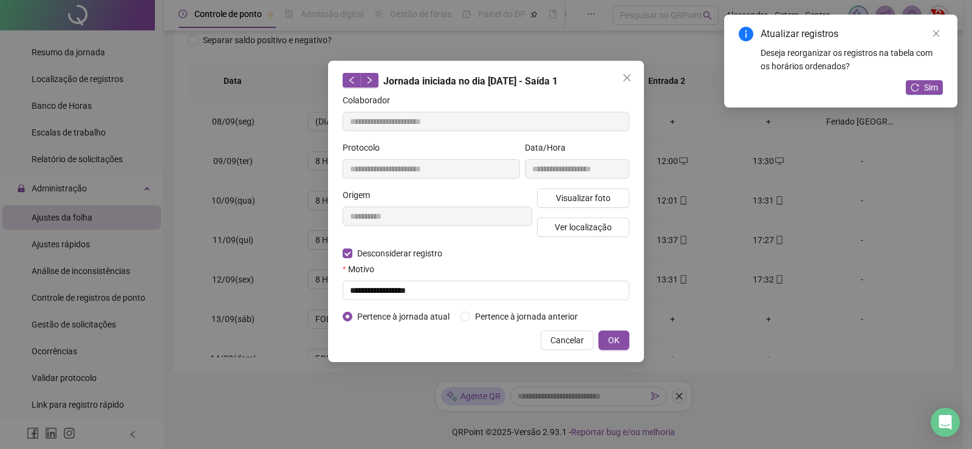
type input "**********"
click at [497, 290] on input "text" at bounding box center [486, 290] width 287 height 19
type input "**********"
click at [620, 338] on button "OK" at bounding box center [613, 339] width 31 height 19
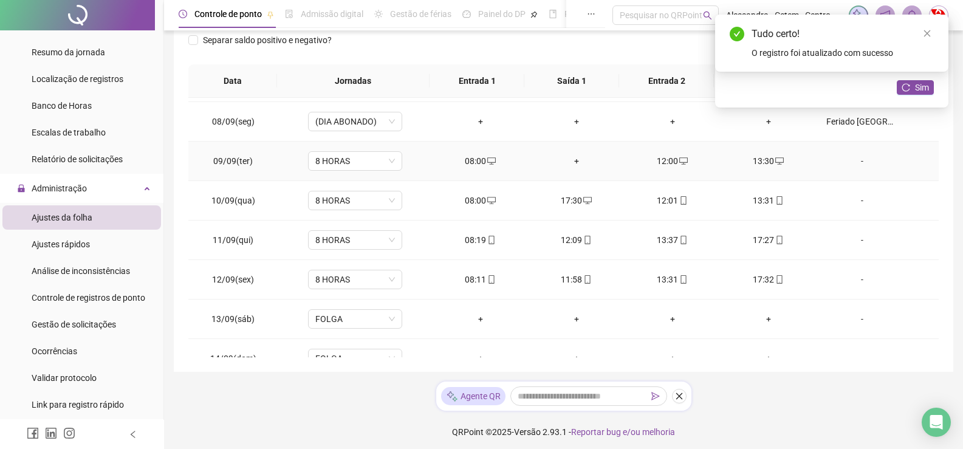
click at [575, 160] on div "+" at bounding box center [576, 160] width 77 height 13
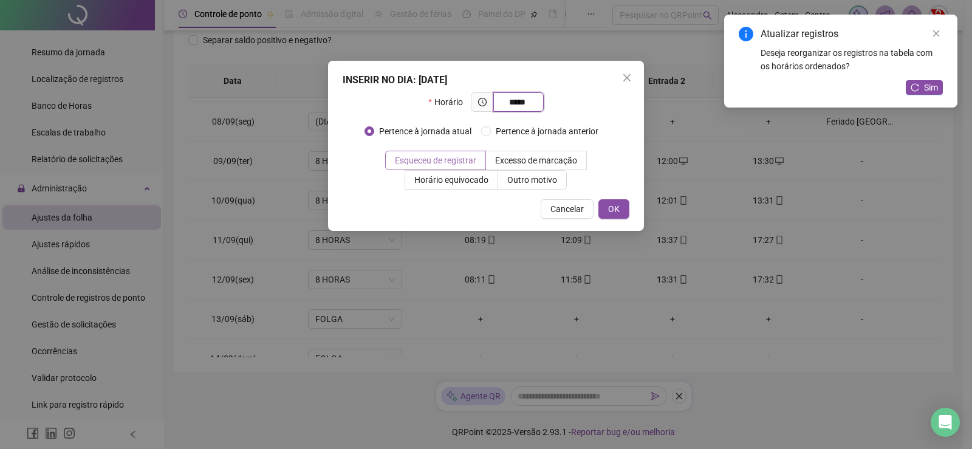
type input "*****"
click at [445, 156] on span "Esqueceu de registrar" at bounding box center [435, 160] width 81 height 10
click at [623, 207] on button "OK" at bounding box center [613, 208] width 31 height 19
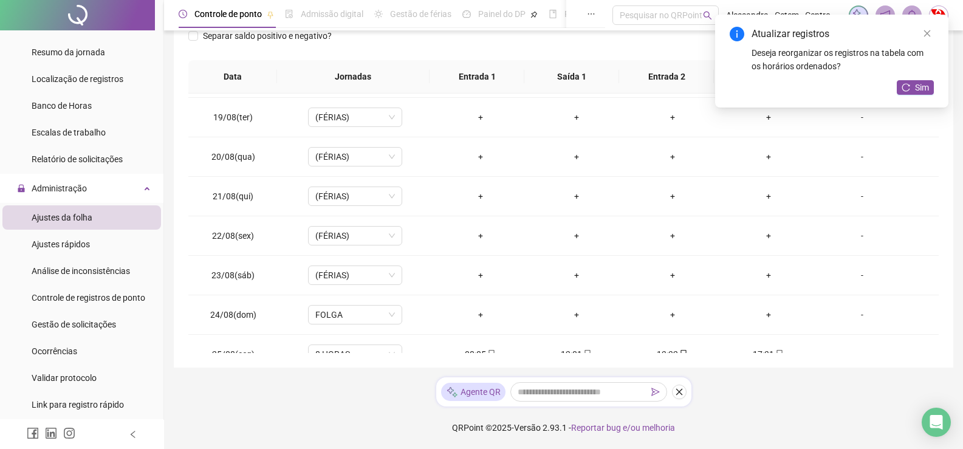
scroll to position [0, 0]
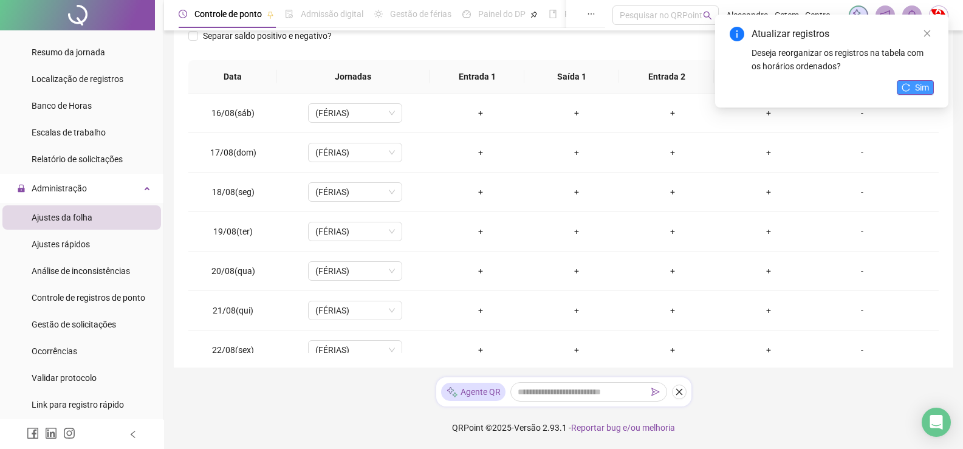
click at [912, 86] on button "Sim" at bounding box center [914, 87] width 37 height 15
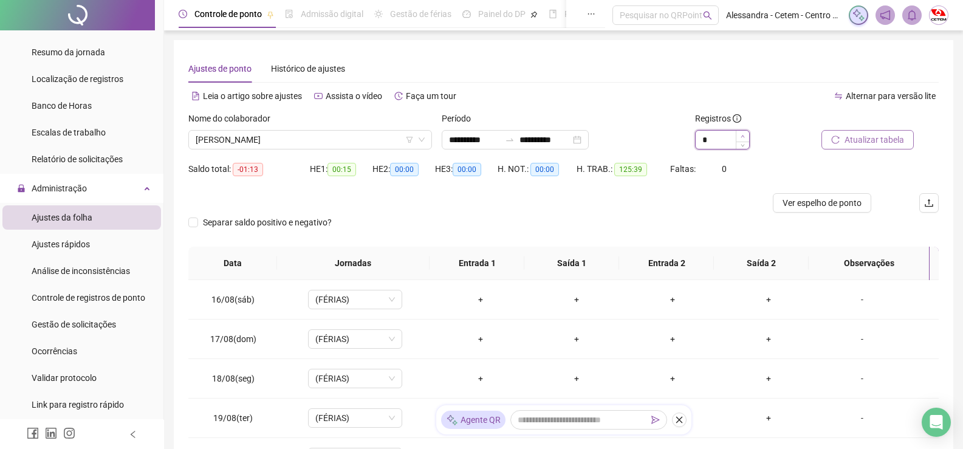
click at [742, 135] on icon "up" at bounding box center [742, 136] width 4 height 4
type input "*"
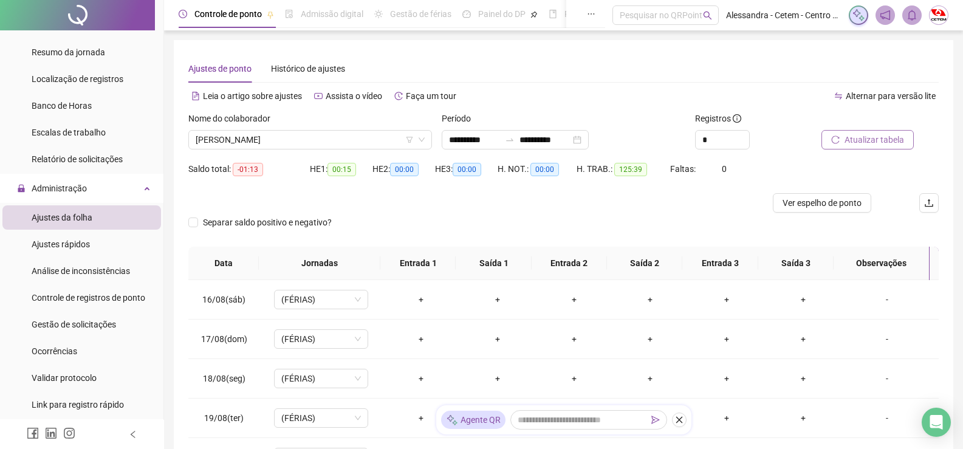
click at [866, 143] on span "Atualizar tabela" at bounding box center [874, 139] width 60 height 13
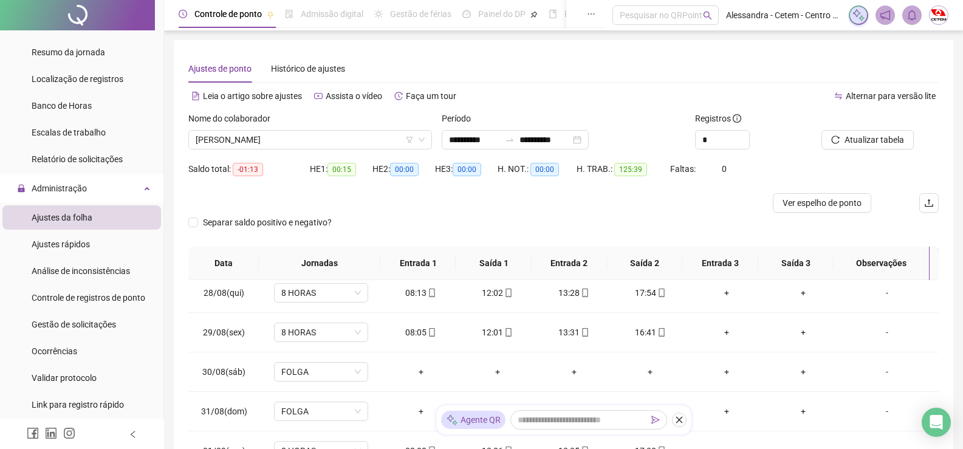
scroll to position [486, 0]
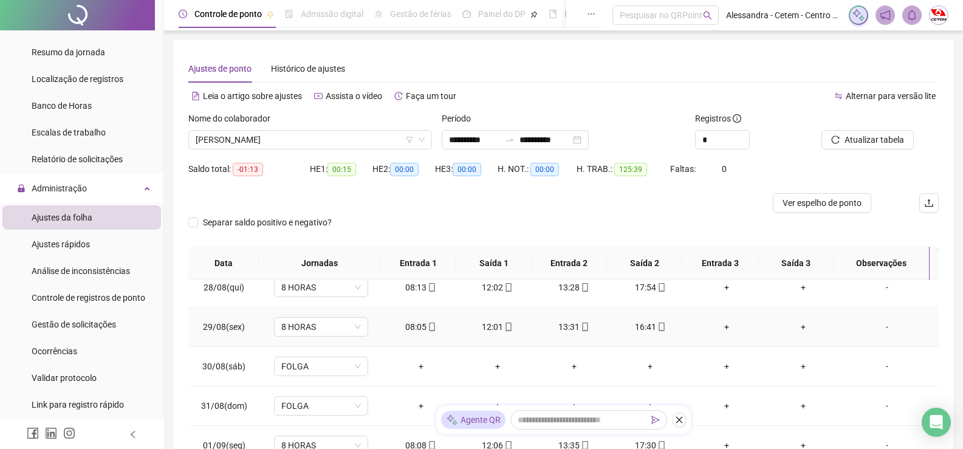
click at [643, 329] on div "16:41" at bounding box center [649, 326] width 57 height 13
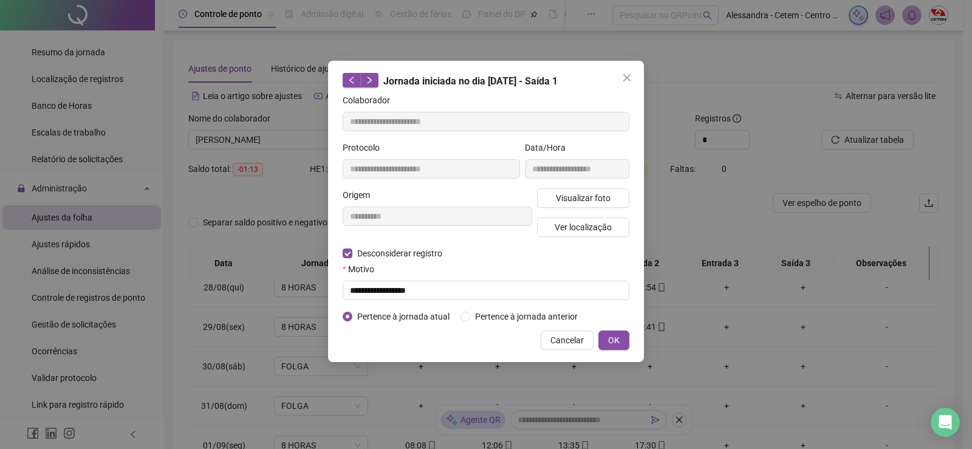
type input "**********"
click at [471, 291] on input "text" at bounding box center [486, 290] width 287 height 19
click at [571, 337] on span "Cancelar" at bounding box center [566, 339] width 33 height 13
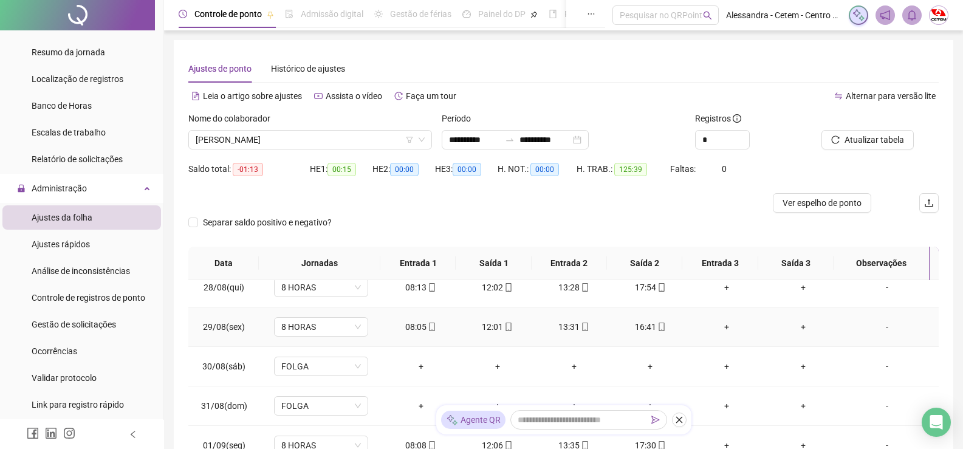
click at [878, 328] on div "-" at bounding box center [887, 326] width 72 height 13
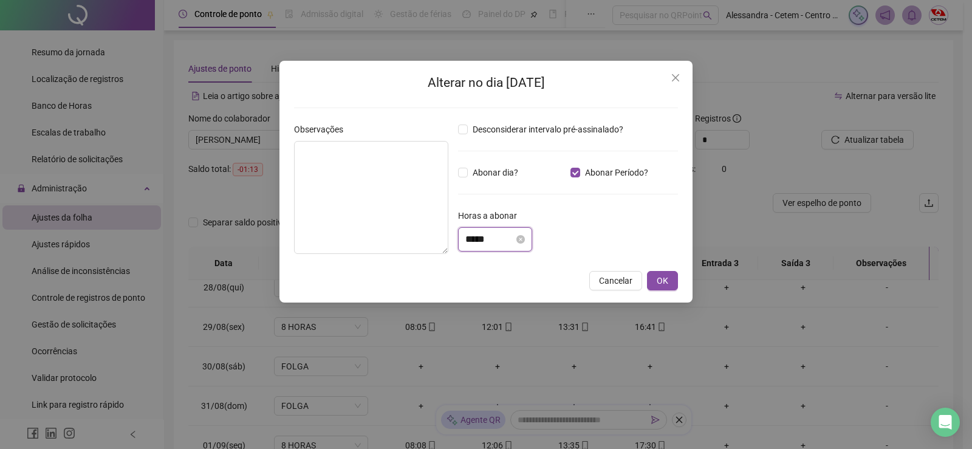
click at [492, 237] on input "*****" at bounding box center [489, 239] width 49 height 15
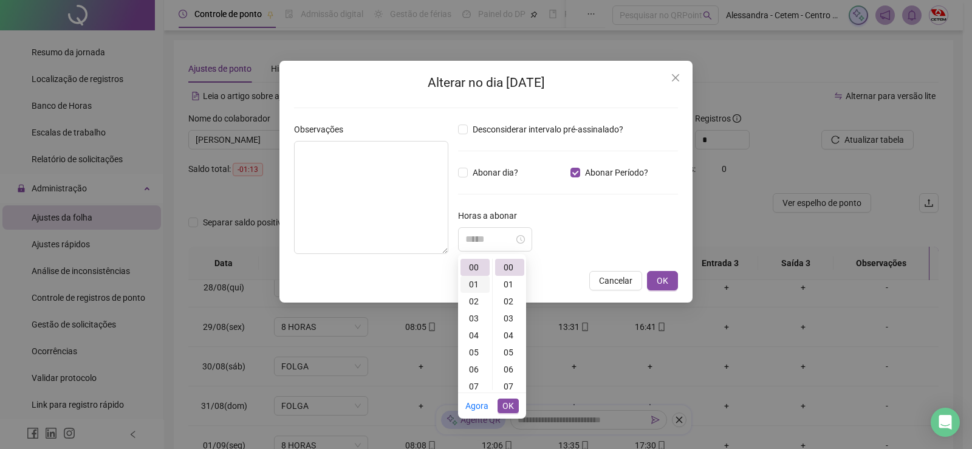
click at [476, 284] on div "01" at bounding box center [474, 284] width 29 height 17
click at [510, 364] on div "13" at bounding box center [509, 366] width 29 height 17
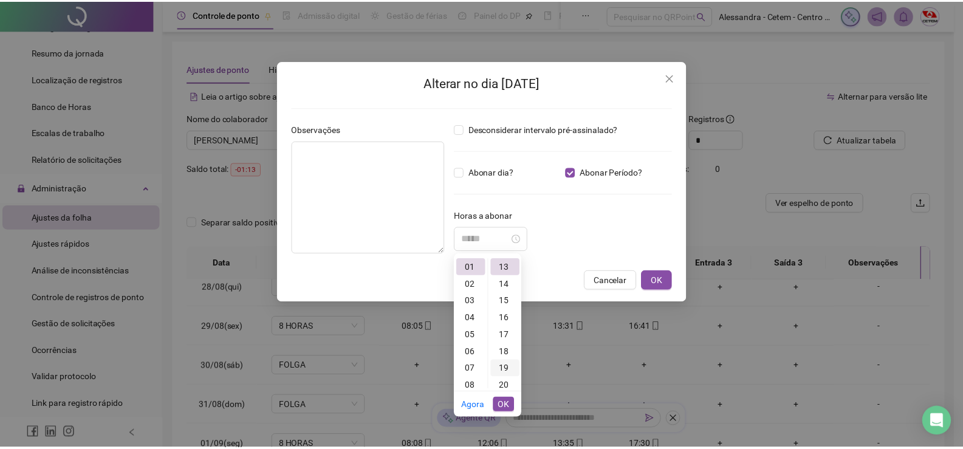
scroll to position [221, 0]
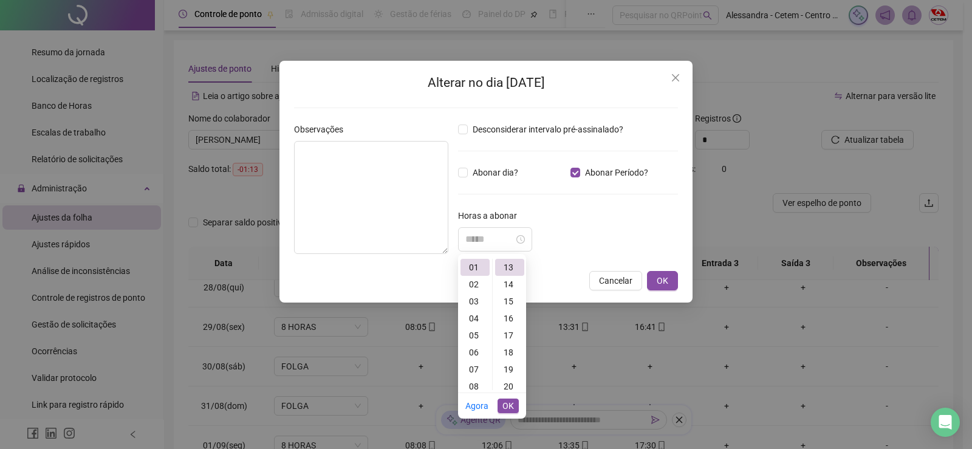
type input "*****"
click at [510, 405] on span "OK" at bounding box center [508, 405] width 12 height 13
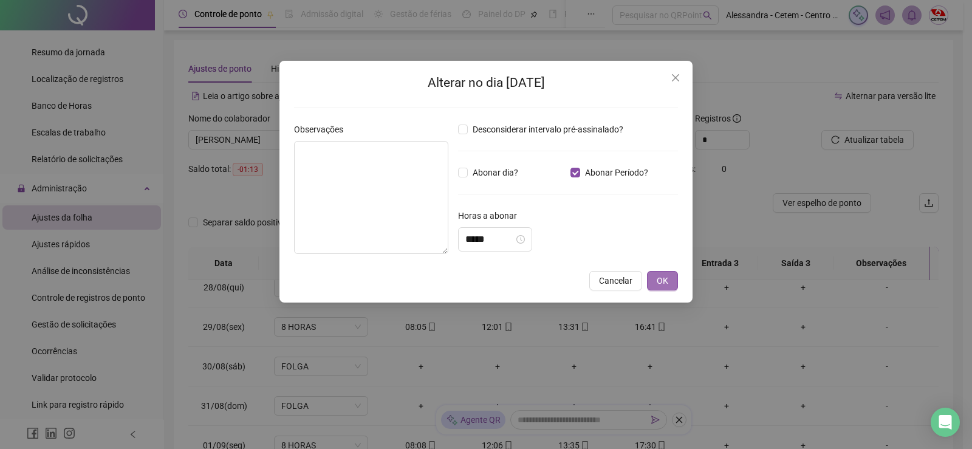
click at [663, 279] on span "OK" at bounding box center [662, 280] width 12 height 13
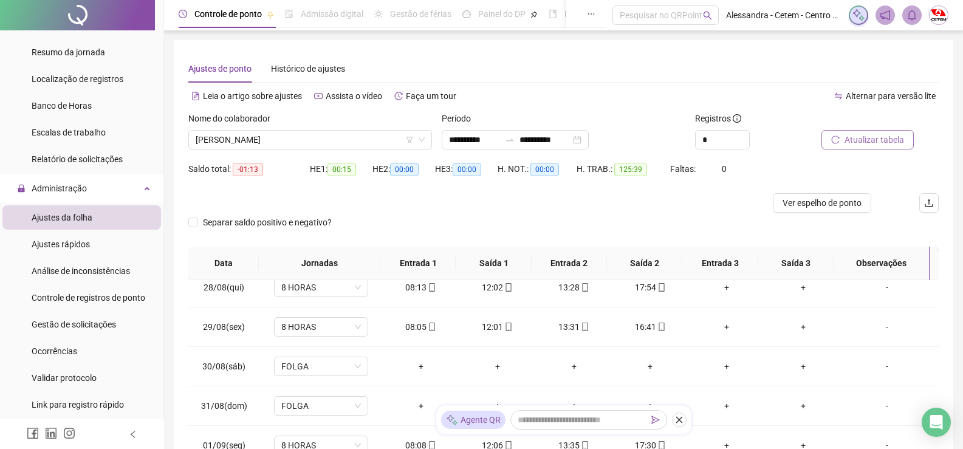
click at [850, 137] on span "Atualizar tabela" at bounding box center [874, 139] width 60 height 13
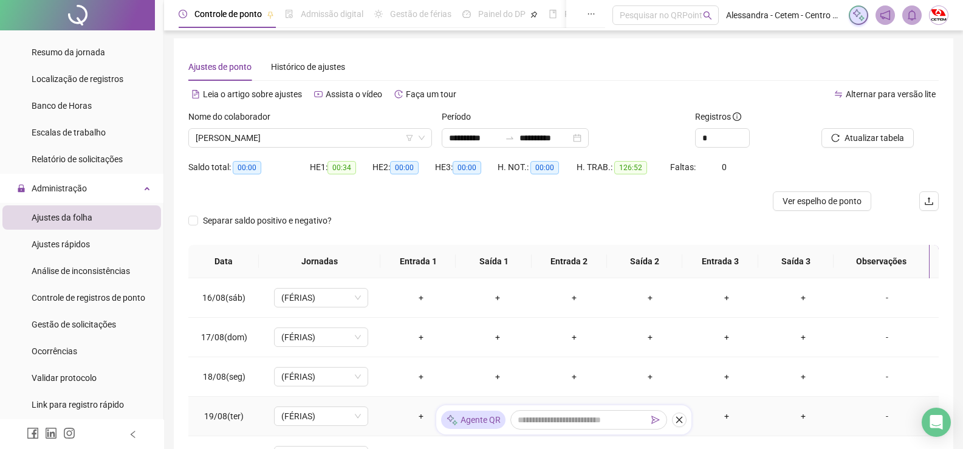
scroll to position [0, 0]
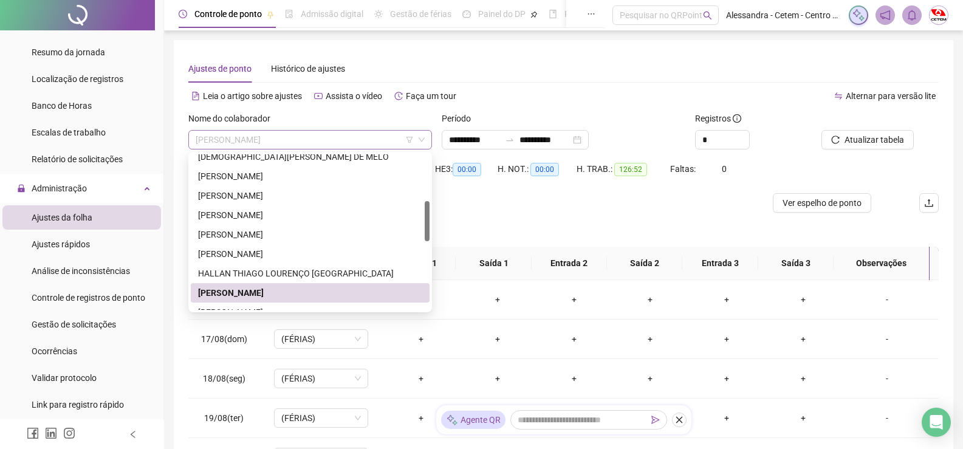
click at [369, 141] on span "[PERSON_NAME]" at bounding box center [310, 140] width 229 height 18
click at [261, 193] on div "[PERSON_NAME]" at bounding box center [310, 195] width 224 height 13
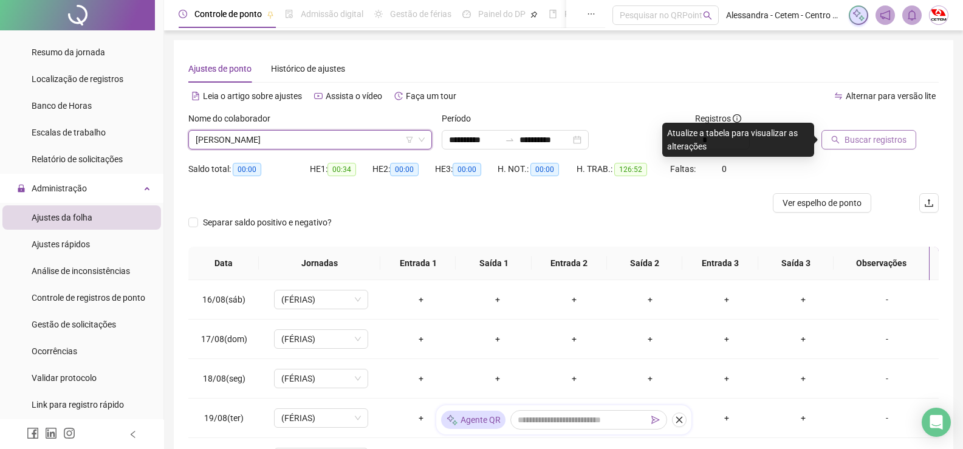
click at [862, 142] on span "Buscar registros" at bounding box center [875, 139] width 62 height 13
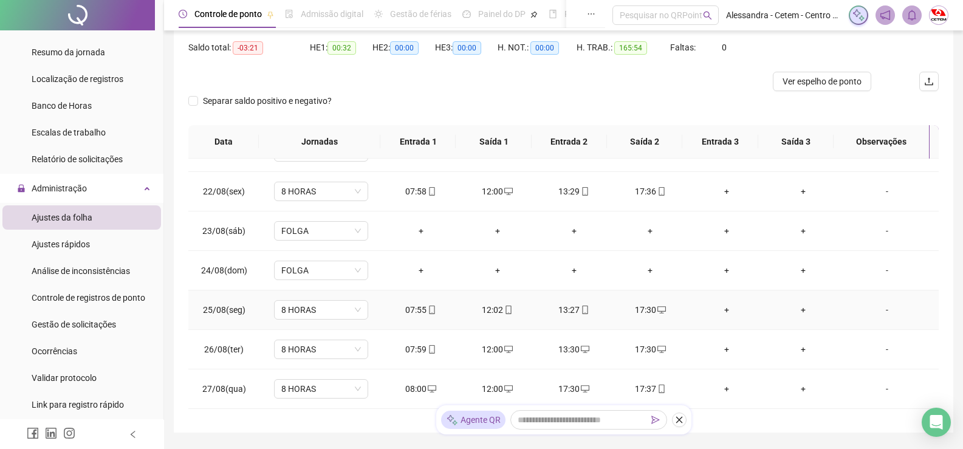
scroll to position [304, 0]
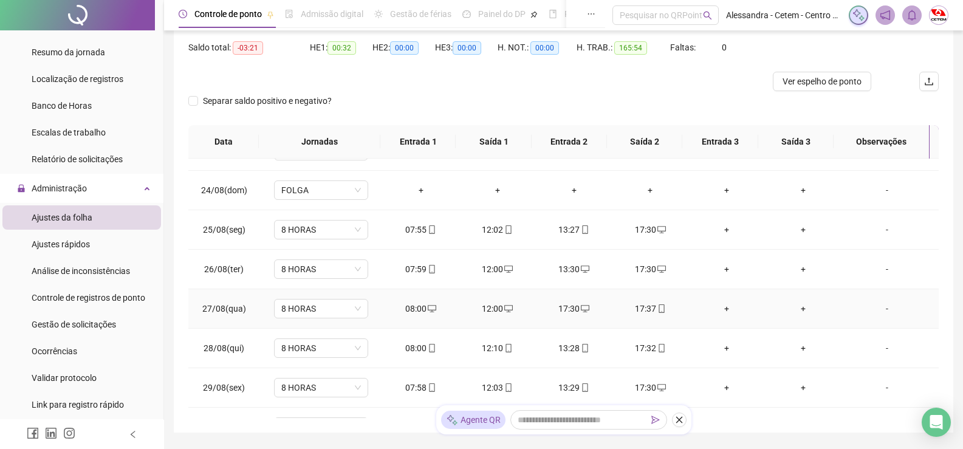
click at [573, 311] on div "17:30" at bounding box center [573, 308] width 57 height 13
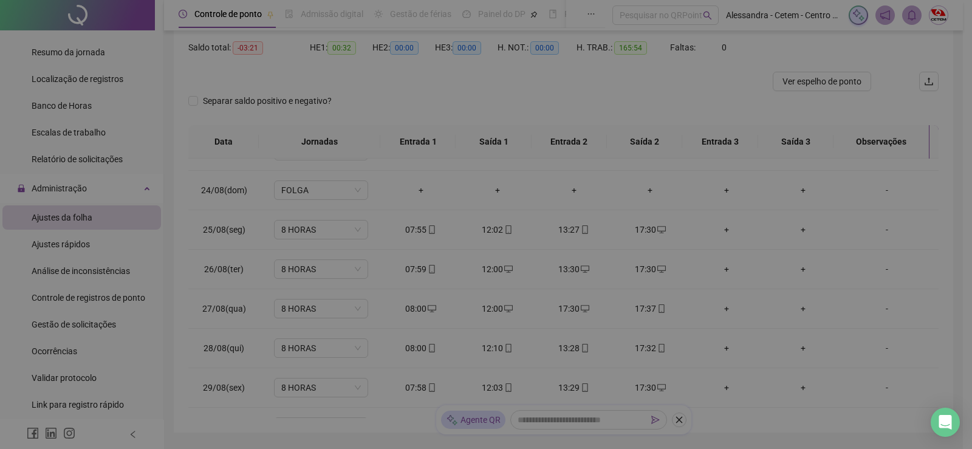
type input "**********"
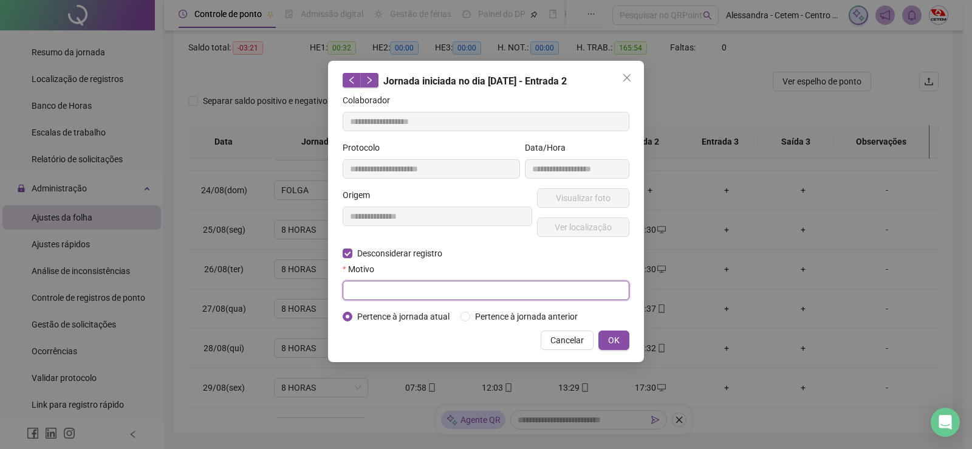
click at [451, 292] on input "text" at bounding box center [486, 290] width 287 height 19
type input "**********"
click at [619, 340] on span "OK" at bounding box center [614, 339] width 12 height 13
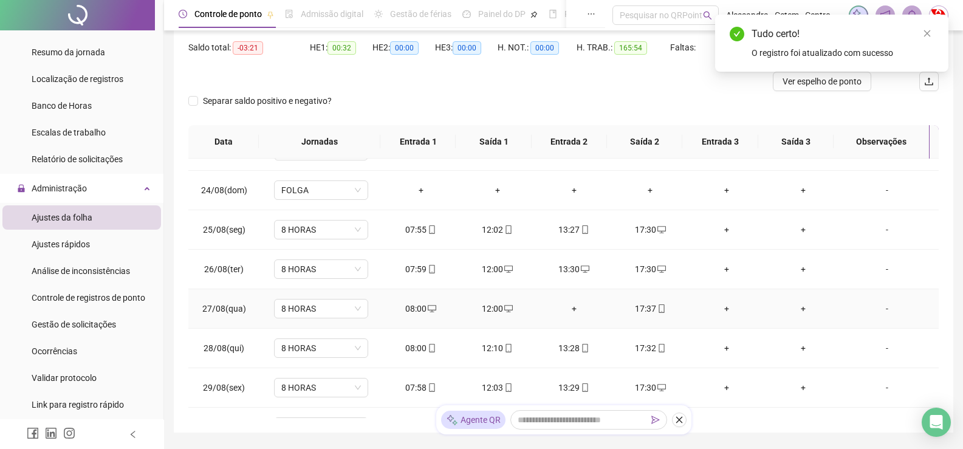
click at [566, 307] on div "+" at bounding box center [573, 308] width 57 height 13
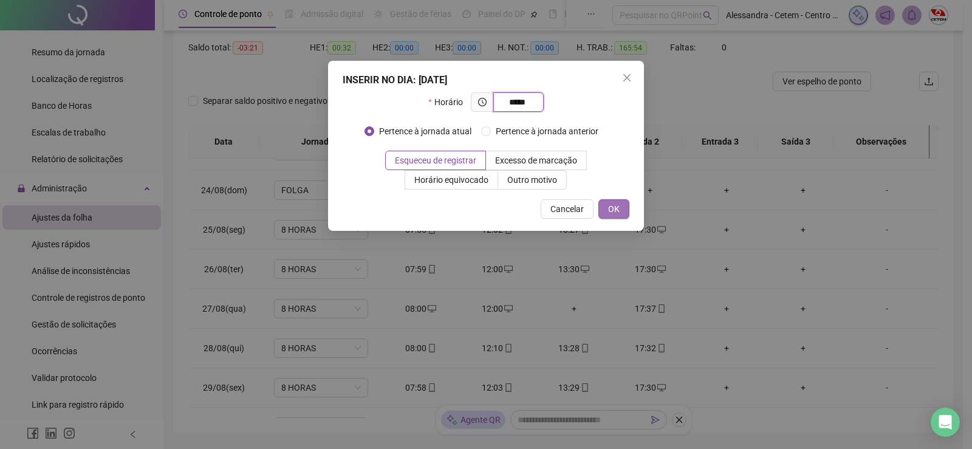
type input "*****"
click at [609, 210] on span "OK" at bounding box center [614, 208] width 12 height 13
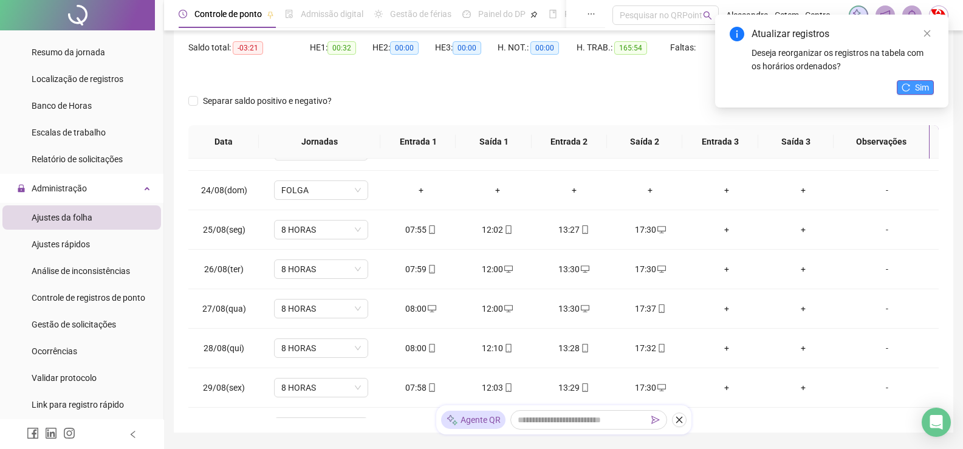
click at [918, 89] on span "Sim" at bounding box center [922, 87] width 14 height 13
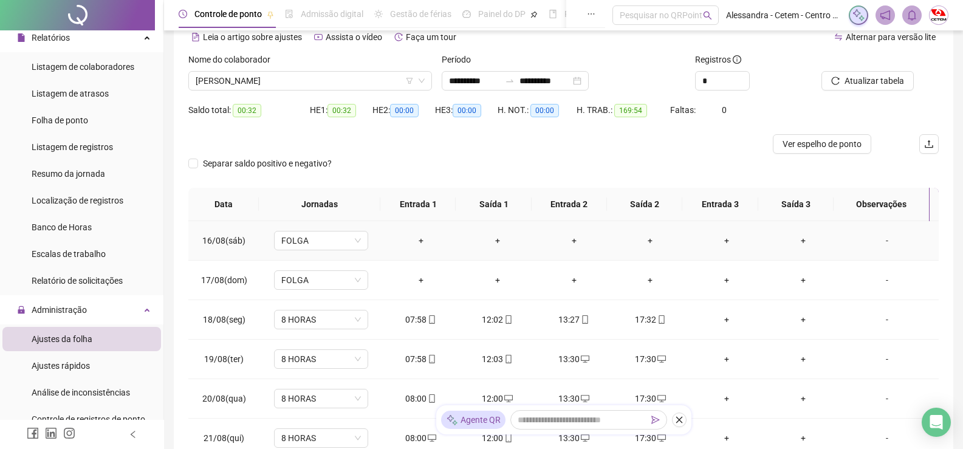
scroll to position [0, 0]
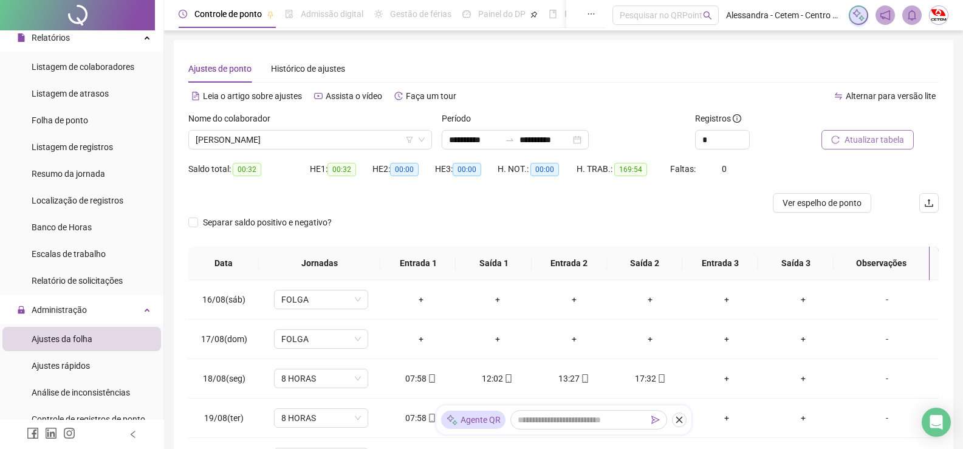
click at [858, 137] on span "Atualizar tabela" at bounding box center [874, 139] width 60 height 13
click at [71, 121] on span "Folha de ponto" at bounding box center [60, 120] width 56 height 10
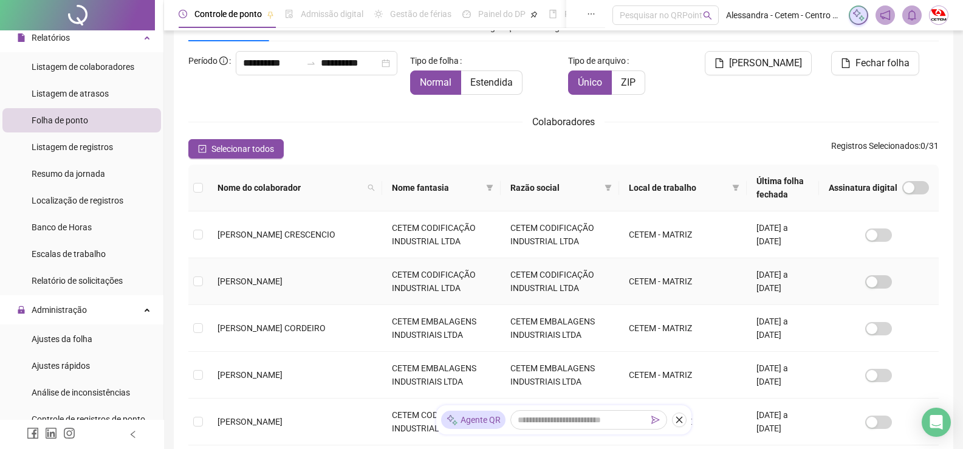
scroll to position [24, 0]
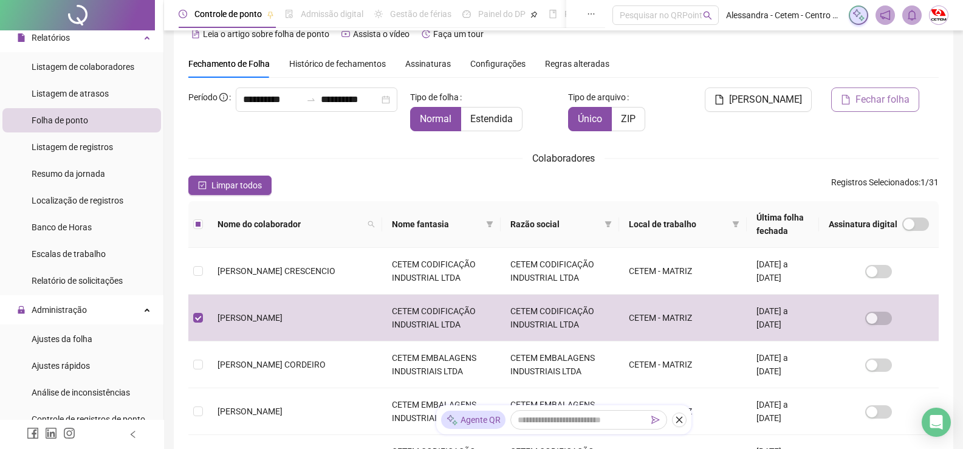
click at [871, 104] on span "Fechar folha" at bounding box center [882, 99] width 54 height 15
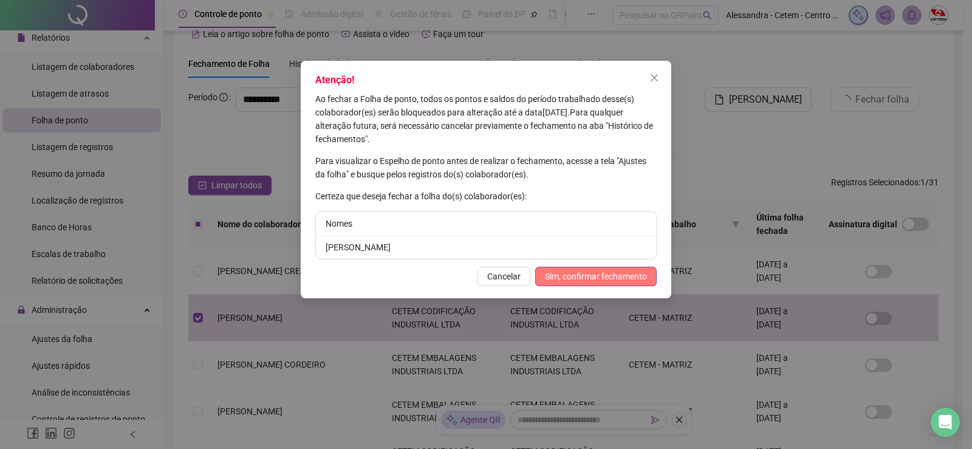
click at [610, 280] on span "Sim, confirmar fechamento" at bounding box center [596, 276] width 102 height 13
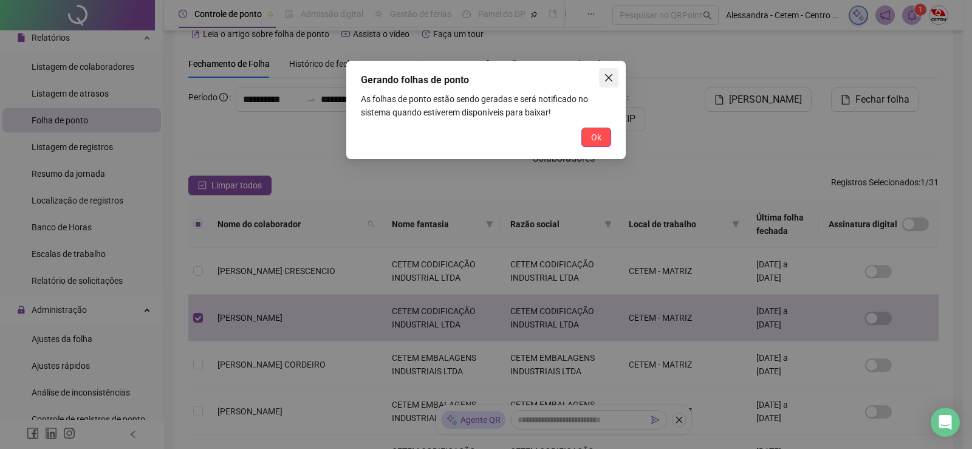
click at [607, 79] on icon "close" at bounding box center [608, 77] width 7 height 7
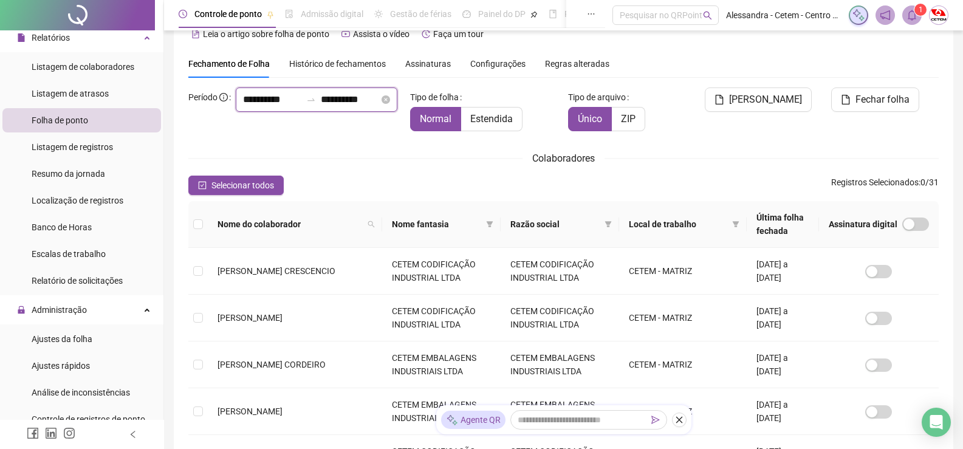
click at [243, 107] on input "**********" at bounding box center [272, 99] width 58 height 15
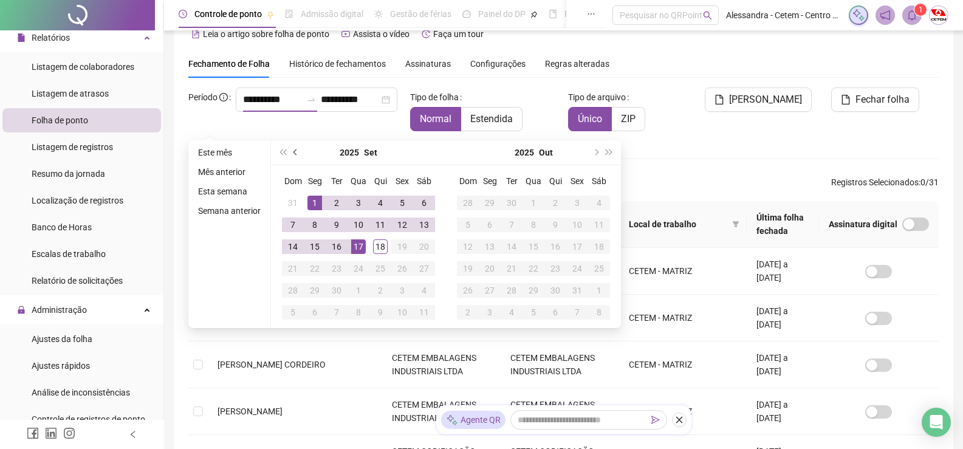
click at [293, 152] on span "prev-year" at bounding box center [296, 152] width 6 height 6
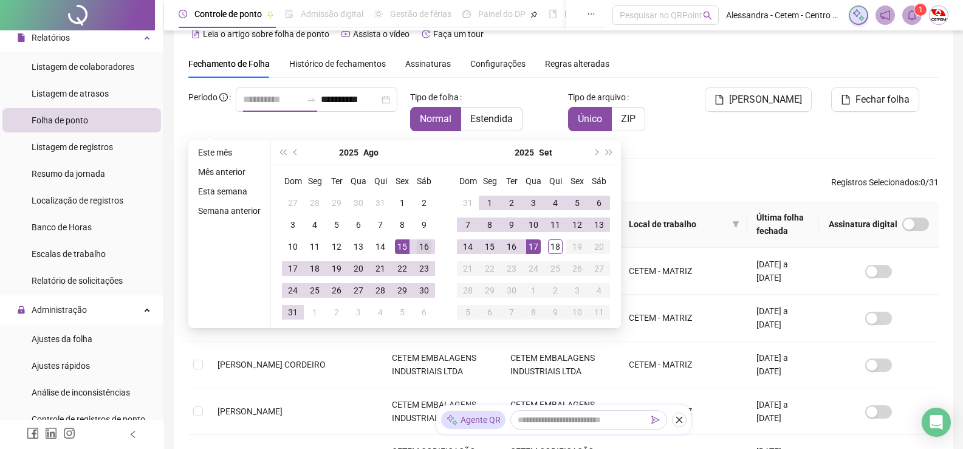
type input "**********"
click at [422, 247] on div "16" at bounding box center [424, 246] width 15 height 15
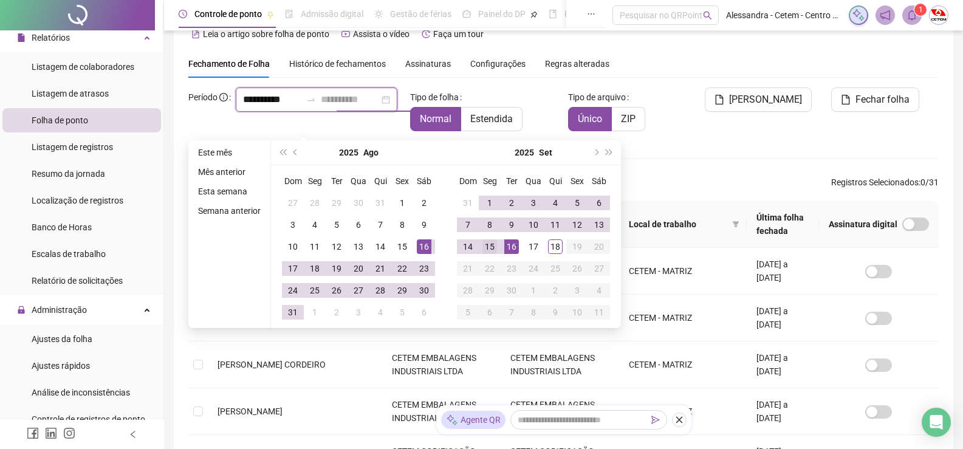
type input "**********"
click at [489, 245] on div "15" at bounding box center [489, 246] width 15 height 15
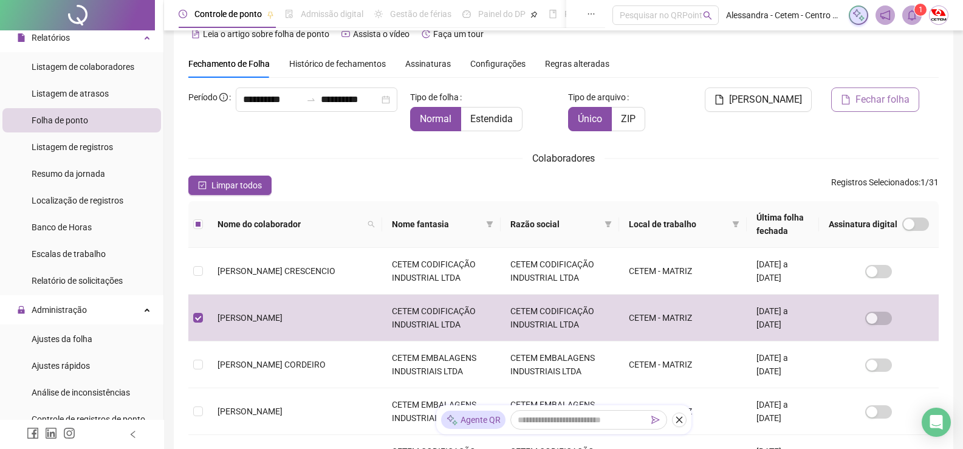
click at [881, 101] on span "Fechar folha" at bounding box center [882, 99] width 54 height 15
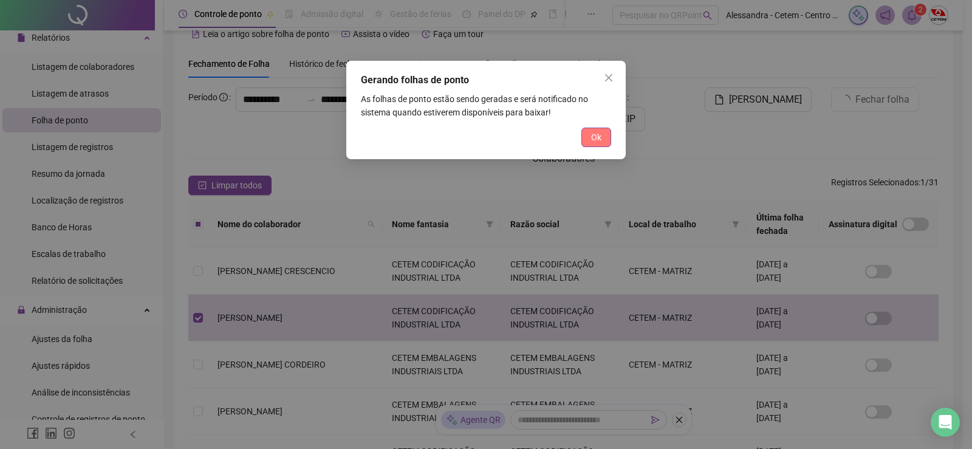
click at [596, 143] on span "Ok" at bounding box center [596, 137] width 10 height 13
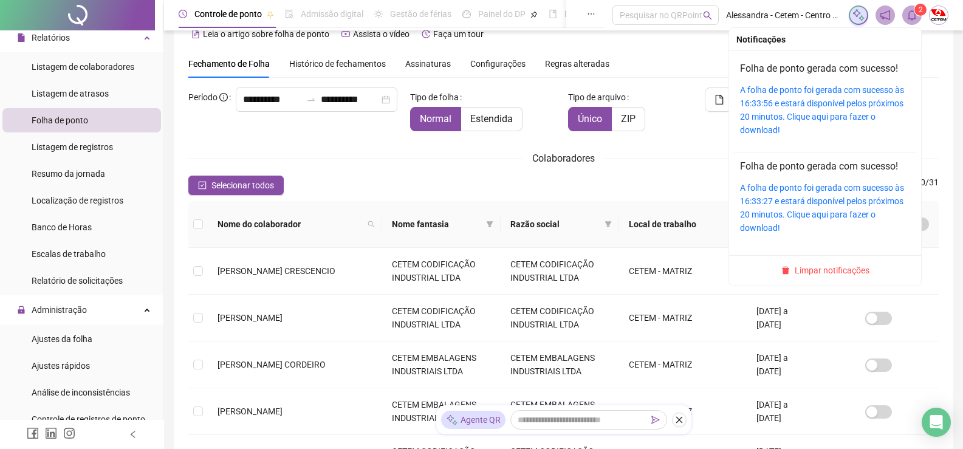
click at [909, 16] on icon "bell" at bounding box center [911, 15] width 11 height 11
click at [820, 104] on link "A folha de ponto foi gerada com sucesso às 16:33:56 e estará disponível pelos p…" at bounding box center [822, 110] width 164 height 50
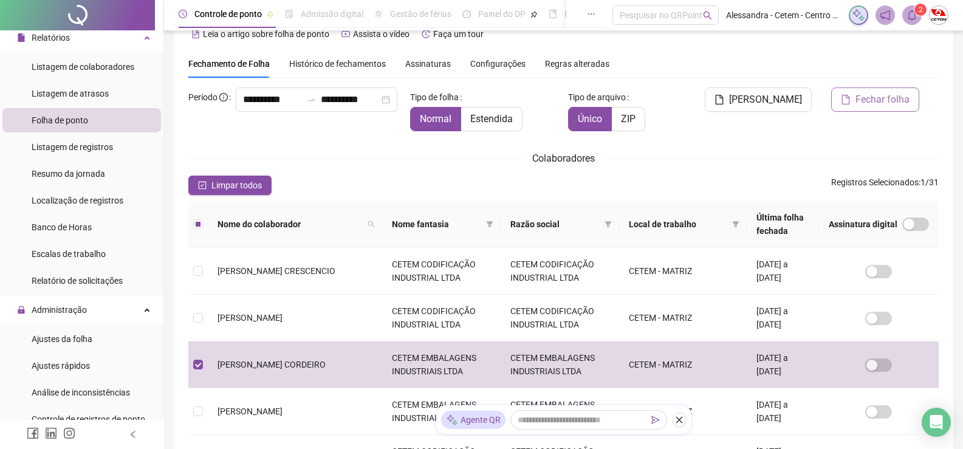
click at [882, 103] on span "Fechar folha" at bounding box center [882, 99] width 54 height 15
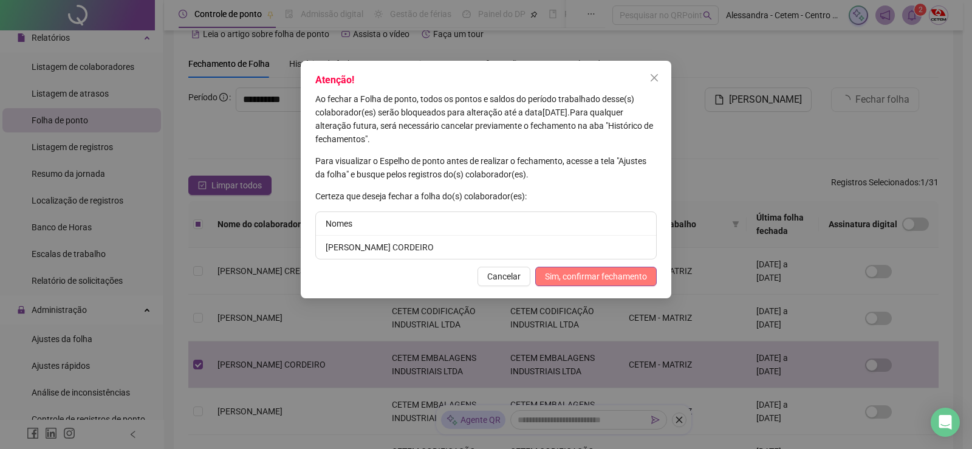
click at [616, 279] on span "Sim, confirmar fechamento" at bounding box center [596, 276] width 102 height 13
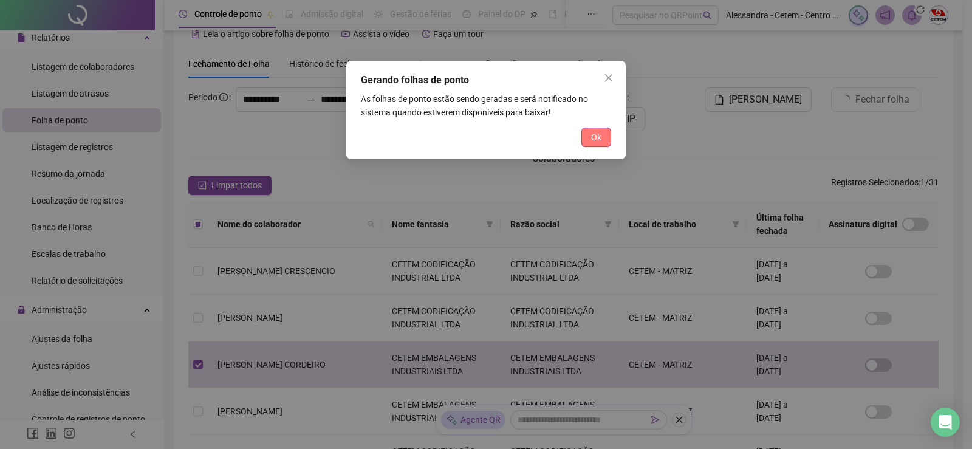
click at [600, 139] on span "Ok" at bounding box center [596, 137] width 10 height 13
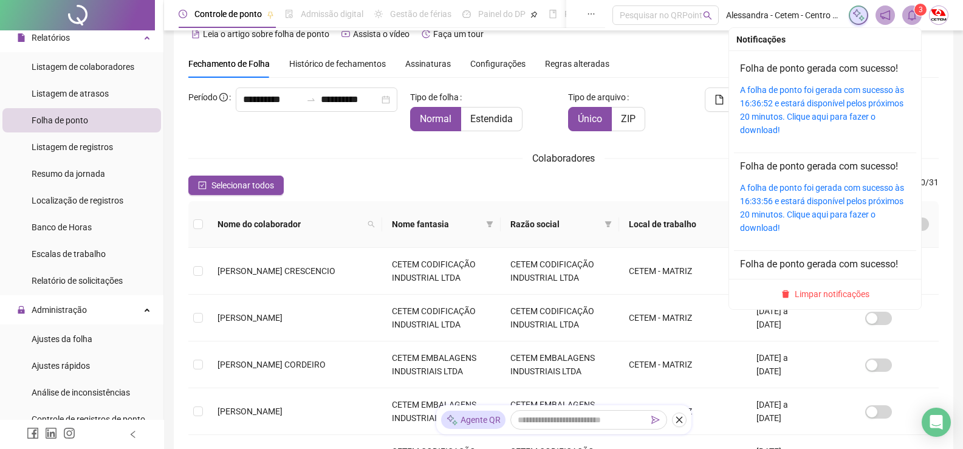
click at [910, 17] on icon "bell" at bounding box center [911, 15] width 11 height 11
click at [799, 104] on link "A folha de ponto foi gerada com sucesso às 16:36:52 e estará disponível pelos p…" at bounding box center [822, 110] width 164 height 50
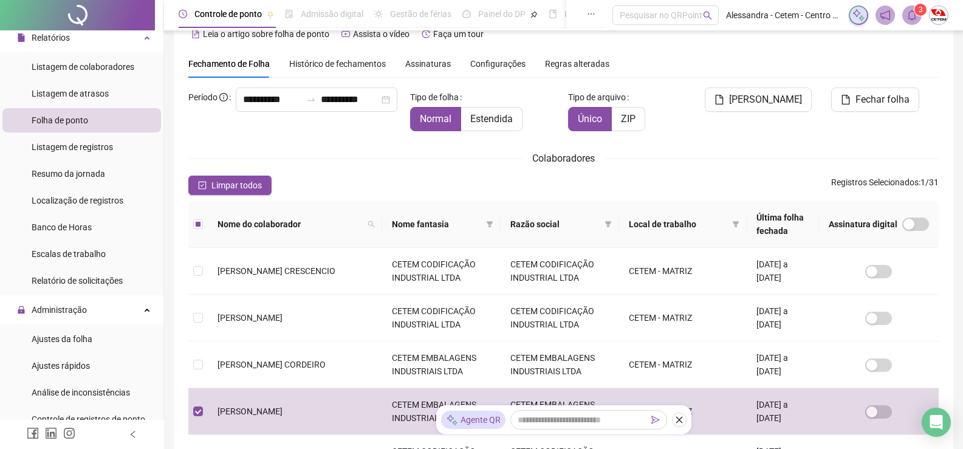
scroll to position [85, 0]
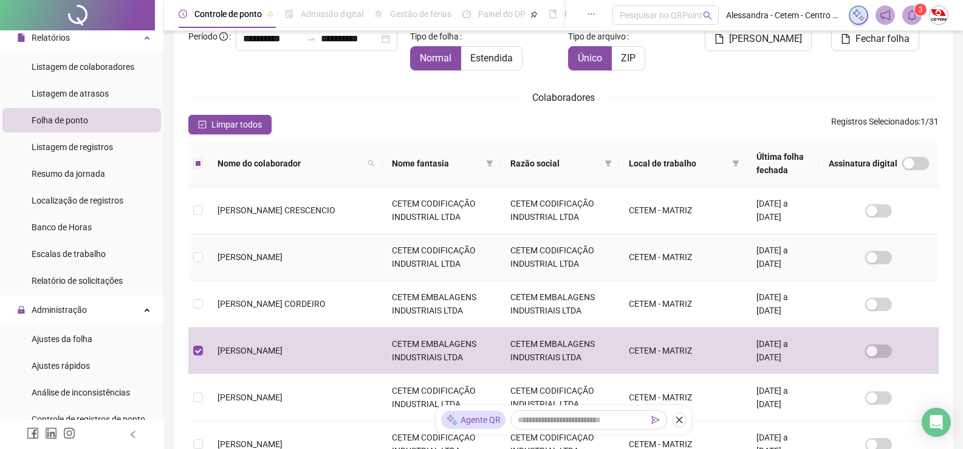
click at [751, 253] on td "[DATE] a [DATE]" at bounding box center [782, 257] width 72 height 47
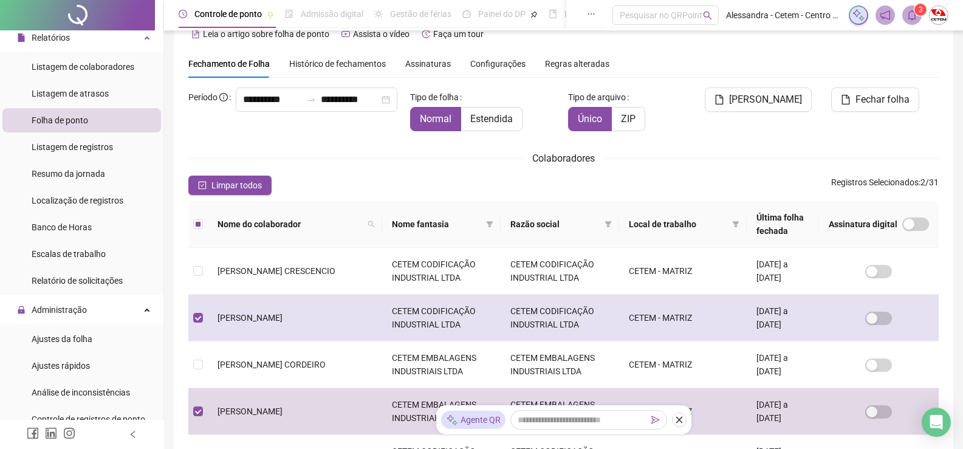
click at [754, 307] on td "[DATE] a [DATE]" at bounding box center [782, 318] width 72 height 47
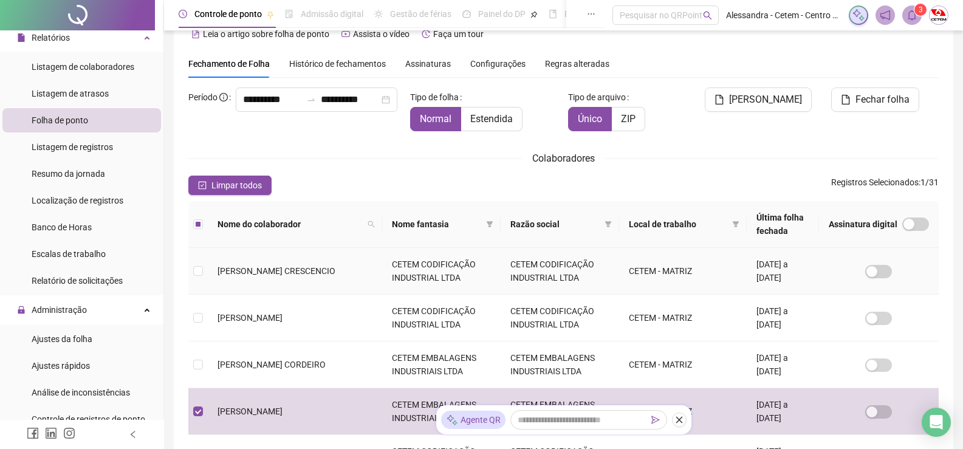
scroll to position [85, 0]
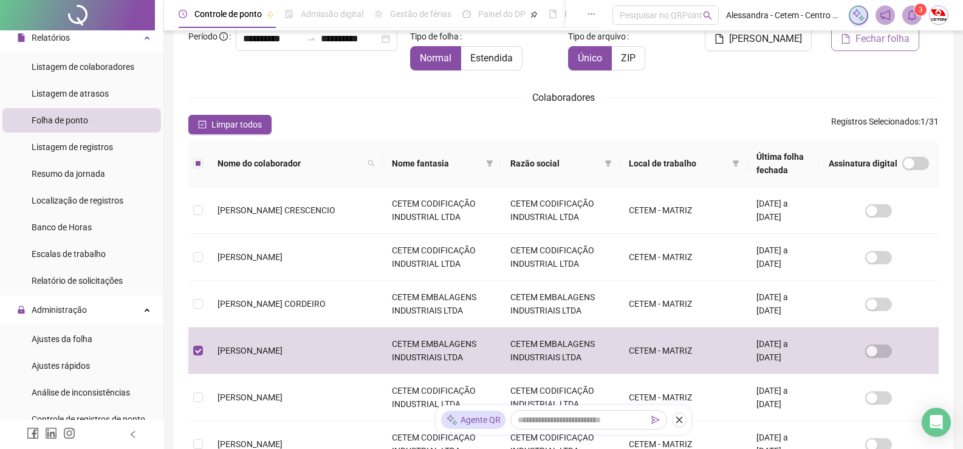
click at [889, 44] on span "Fechar folha" at bounding box center [882, 39] width 54 height 15
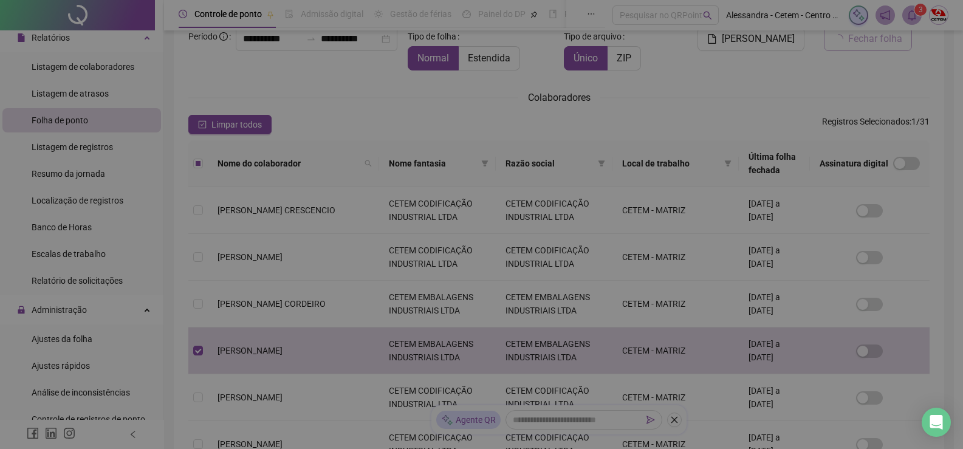
scroll to position [24, 0]
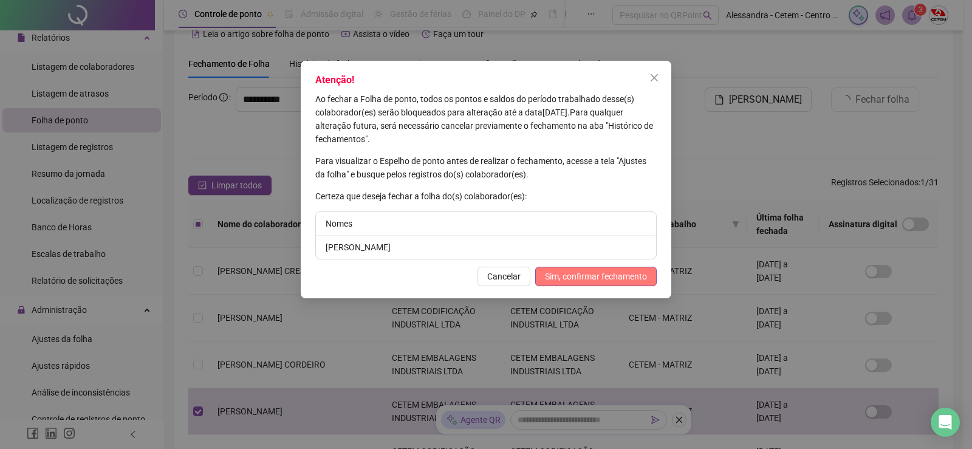
click at [632, 276] on span "Sim, confirmar fechamento" at bounding box center [596, 276] width 102 height 13
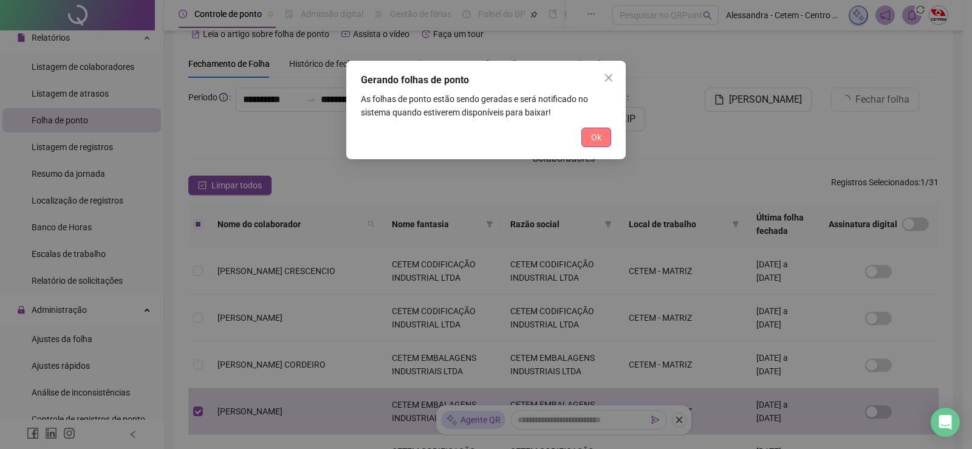
click at [599, 140] on span "Ok" at bounding box center [596, 137] width 10 height 13
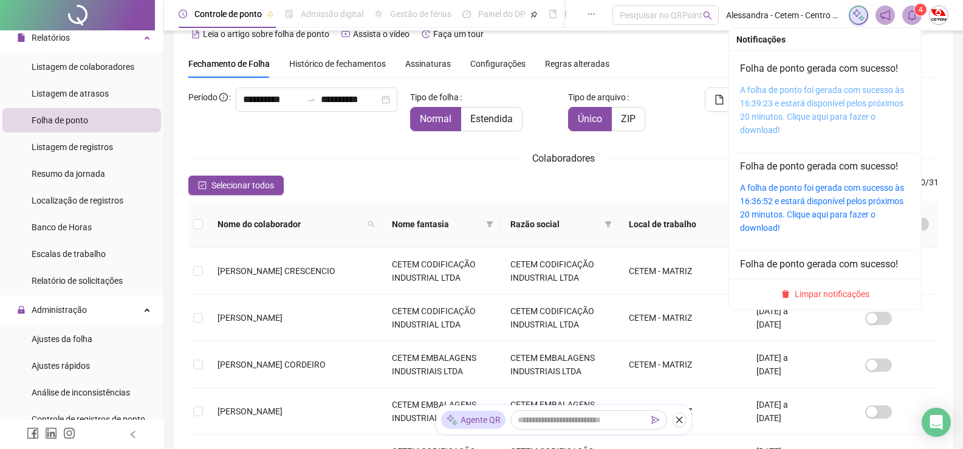
click at [821, 86] on link "A folha de ponto foi gerada com sucesso às 16:39:23 e estará disponível pelos p…" at bounding box center [822, 110] width 164 height 50
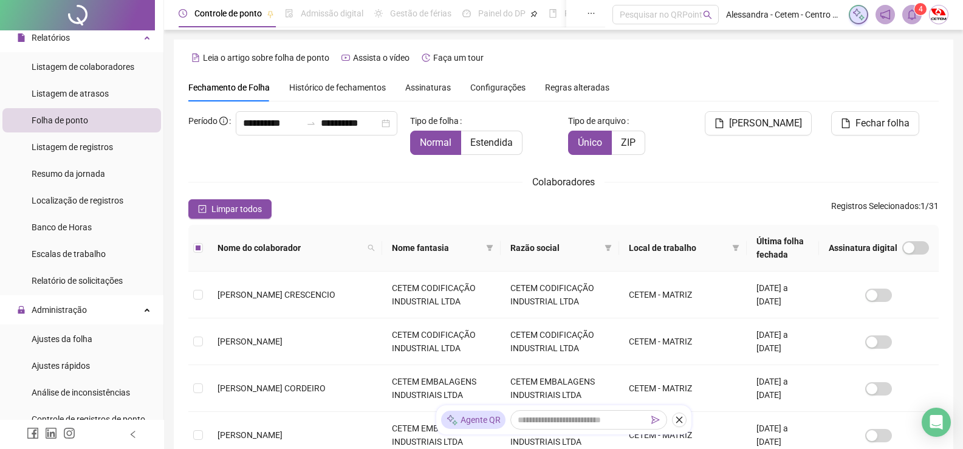
scroll to position [0, 0]
click at [887, 124] on span "Fechar folha" at bounding box center [882, 124] width 54 height 15
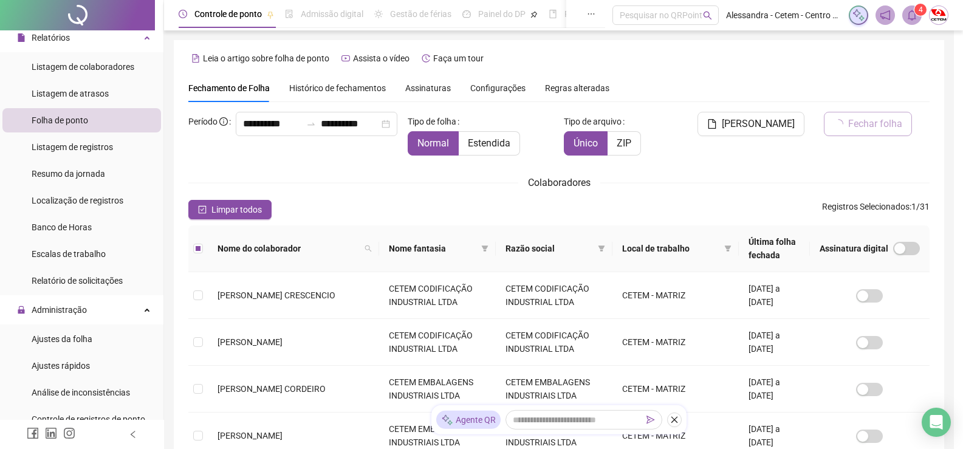
scroll to position [24, 0]
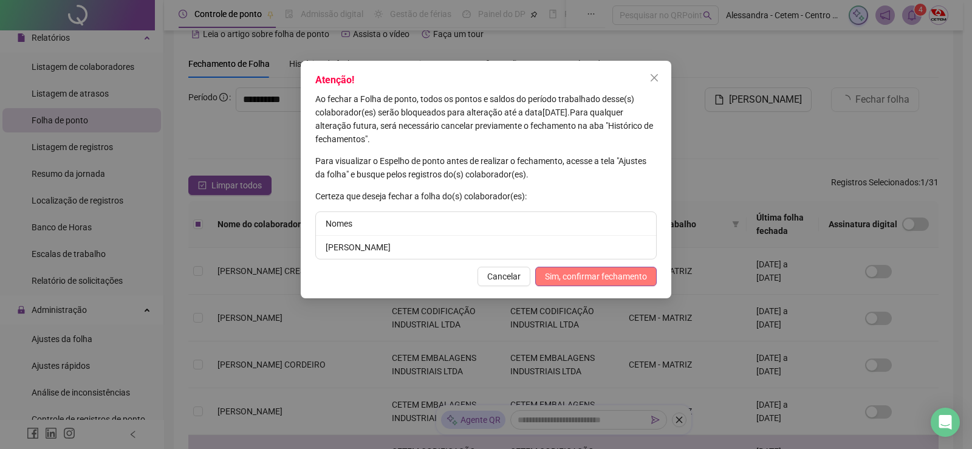
click at [593, 271] on span "Sim, confirmar fechamento" at bounding box center [596, 276] width 102 height 13
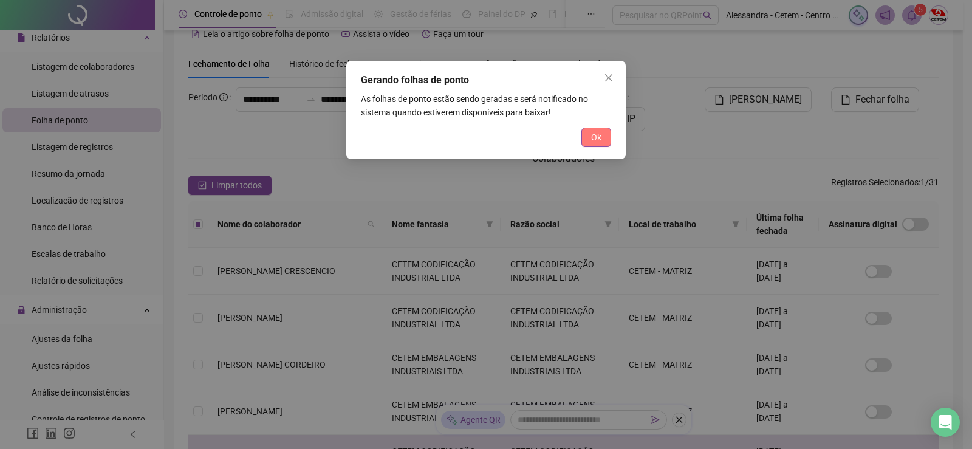
click at [592, 138] on span "Ok" at bounding box center [596, 137] width 10 height 13
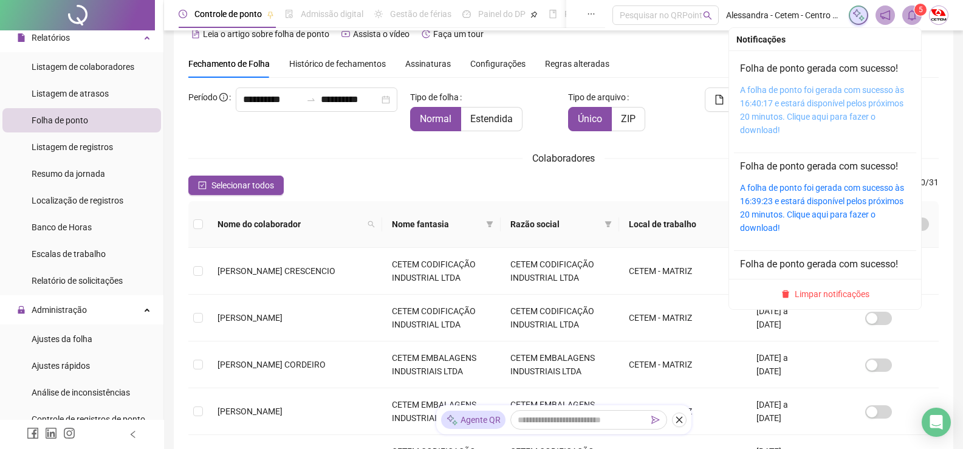
click at [800, 94] on link "A folha de ponto foi gerada com sucesso às 16:40:17 e estará disponível pelos p…" at bounding box center [822, 110] width 164 height 50
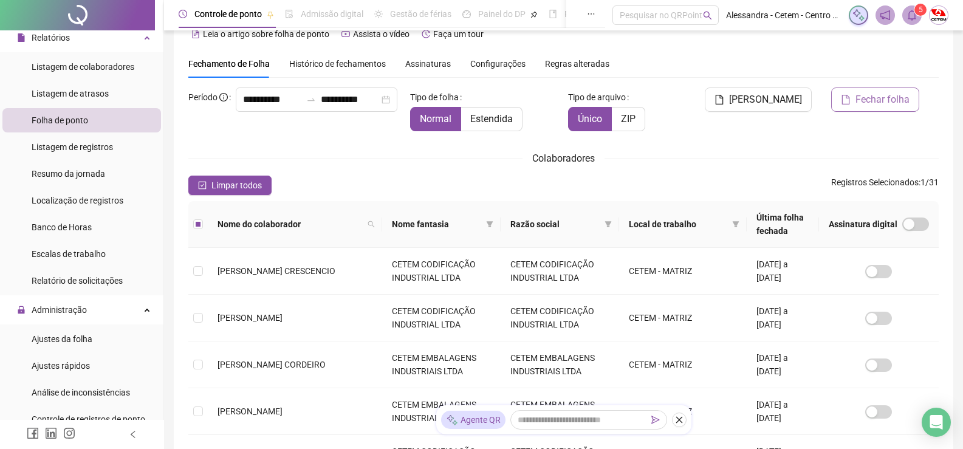
click at [878, 96] on span "Fechar folha" at bounding box center [882, 99] width 54 height 15
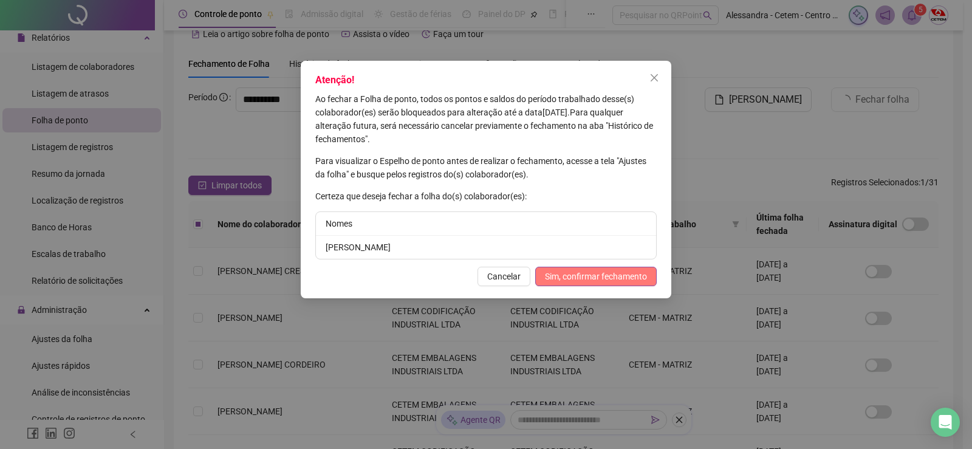
click at [626, 274] on span "Sim, confirmar fechamento" at bounding box center [596, 276] width 102 height 13
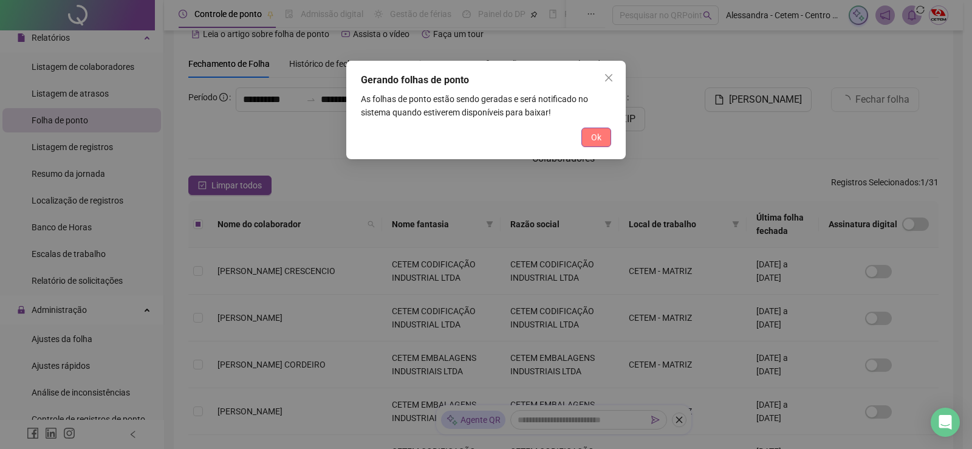
click at [598, 141] on span "Ok" at bounding box center [596, 137] width 10 height 13
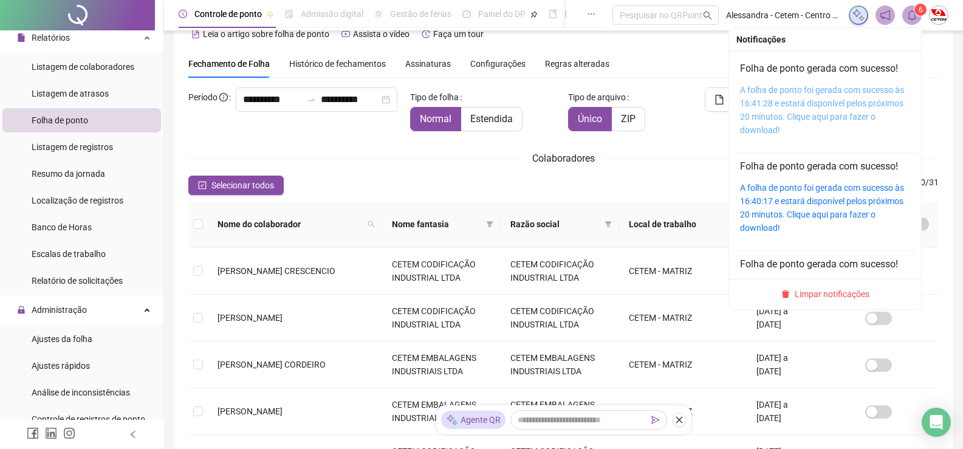
click at [799, 104] on link "A folha de ponto foi gerada com sucesso às 16:41:28 e estará disponível pelos p…" at bounding box center [822, 110] width 164 height 50
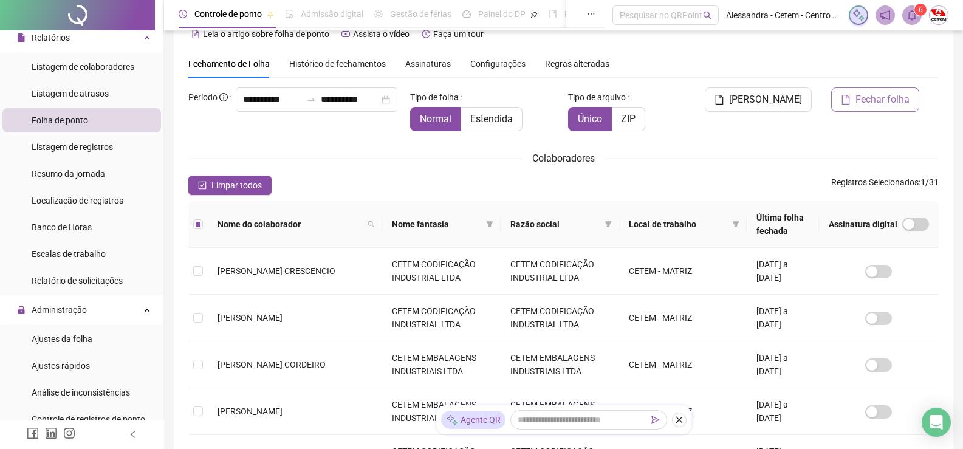
click at [869, 100] on span "Fechar folha" at bounding box center [882, 99] width 54 height 15
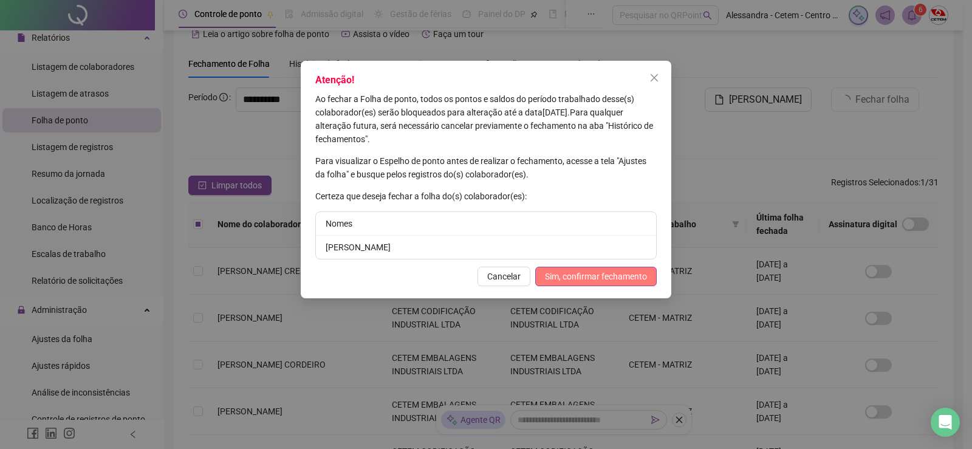
click at [598, 277] on span "Sim, confirmar fechamento" at bounding box center [596, 276] width 102 height 13
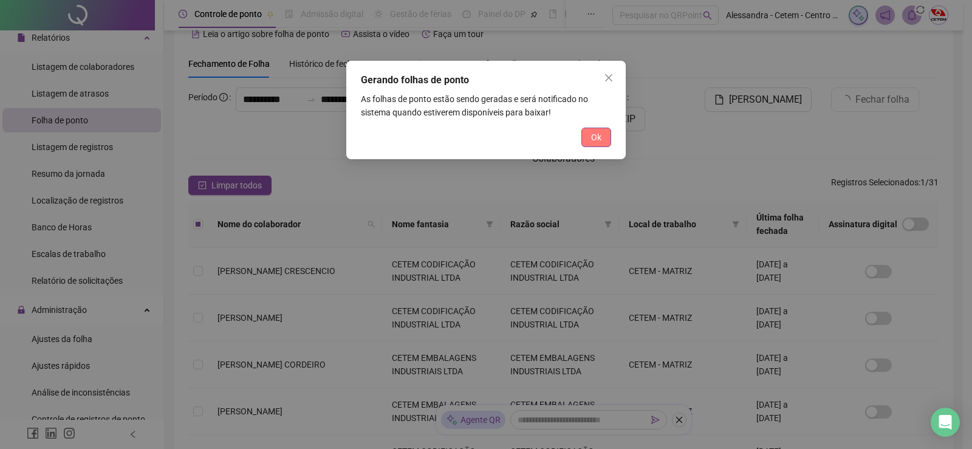
click at [594, 138] on span "Ok" at bounding box center [596, 137] width 10 height 13
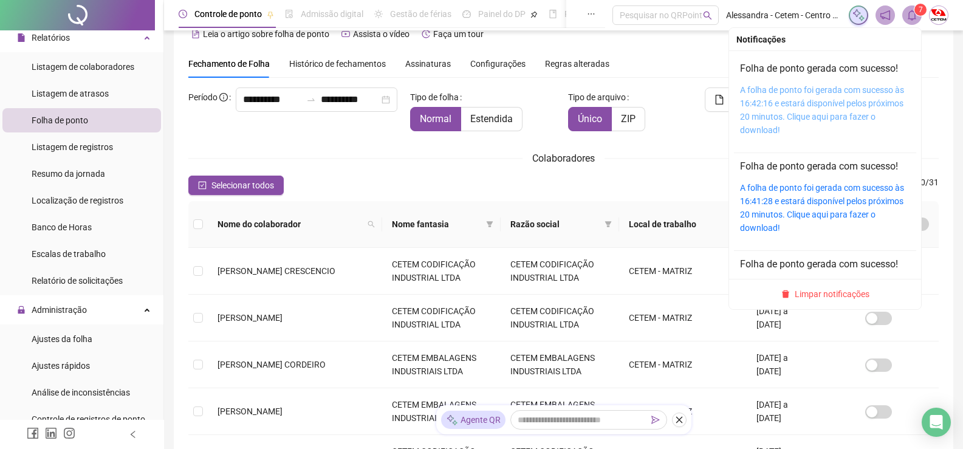
click at [825, 94] on link "A folha de ponto foi gerada com sucesso às 16:42:16 e estará disponível pelos p…" at bounding box center [822, 110] width 164 height 50
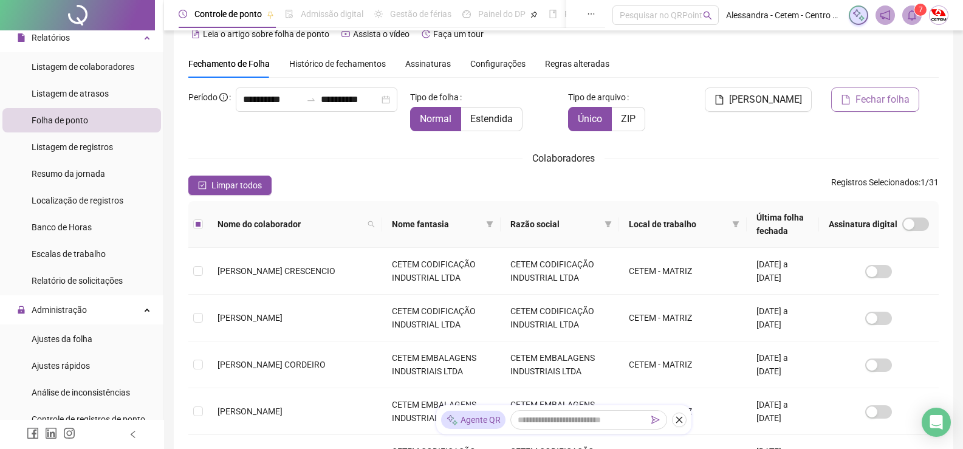
click at [877, 106] on span "Fechar folha" at bounding box center [882, 99] width 54 height 15
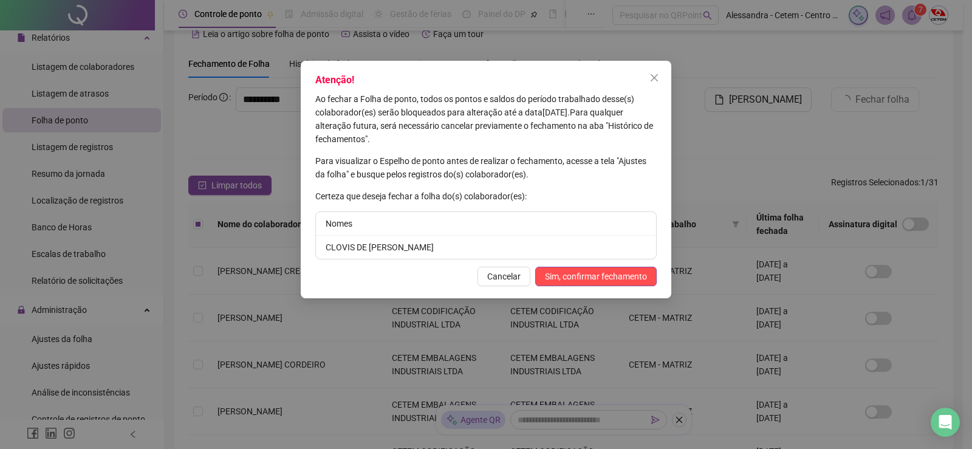
click at [635, 273] on span "Sim, confirmar fechamento" at bounding box center [596, 276] width 102 height 13
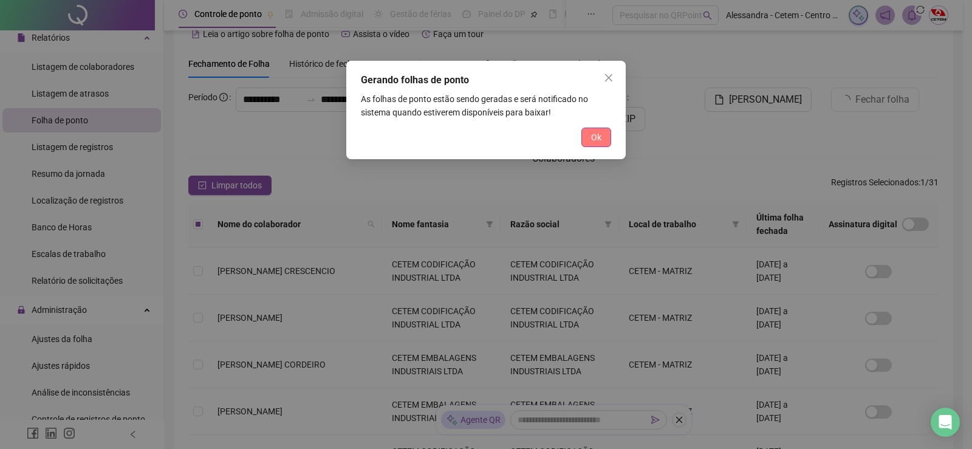
click at [595, 138] on span "Ok" at bounding box center [596, 137] width 10 height 13
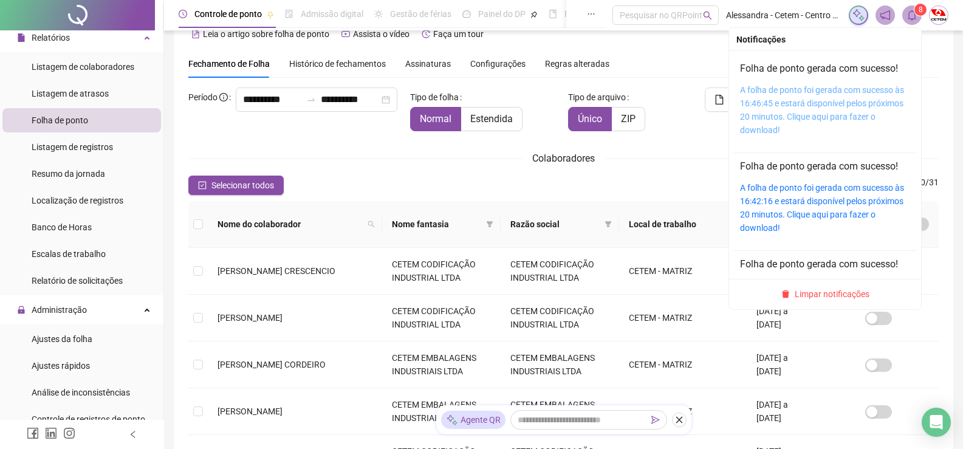
click at [836, 93] on link "A folha de ponto foi gerada com sucesso às 16:46:45 e estará disponível pelos p…" at bounding box center [822, 110] width 164 height 50
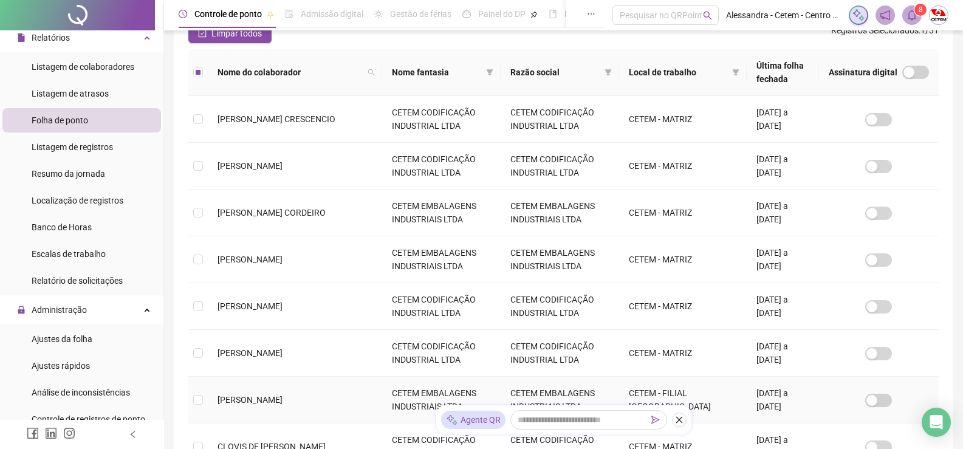
scroll to position [0, 0]
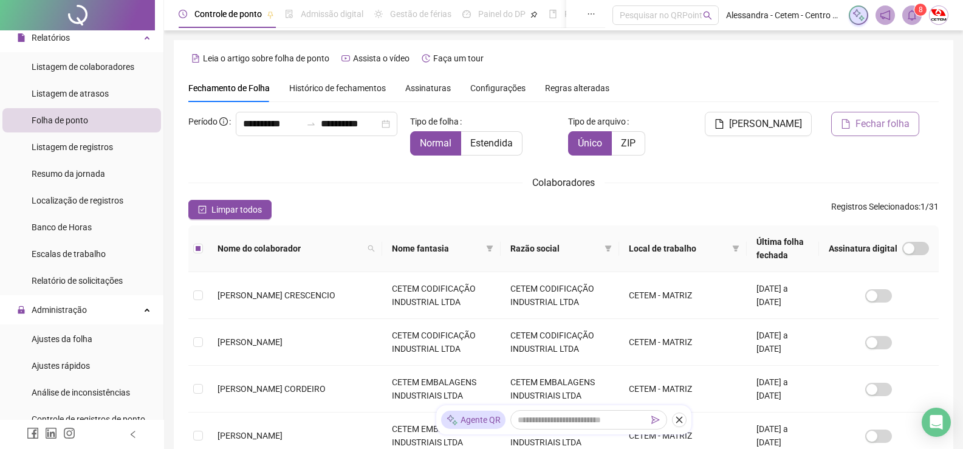
click at [884, 124] on span "Fechar folha" at bounding box center [882, 124] width 54 height 15
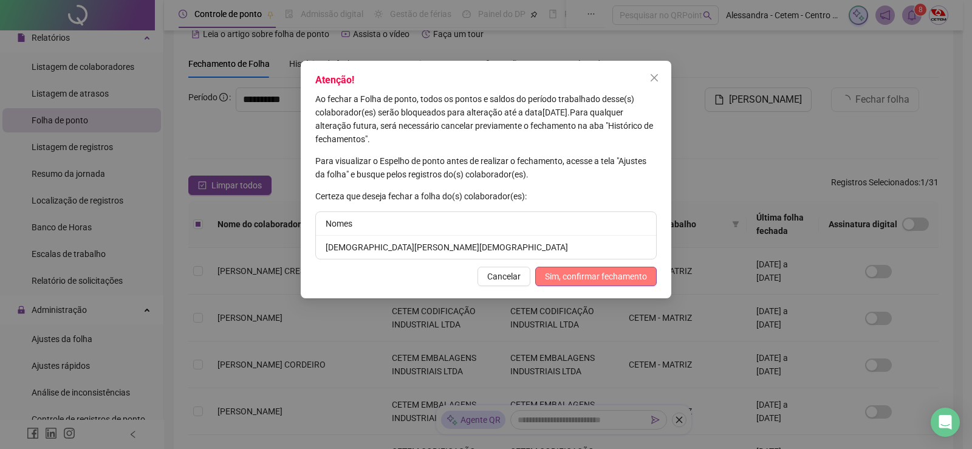
click at [593, 277] on span "Sim, confirmar fechamento" at bounding box center [596, 276] width 102 height 13
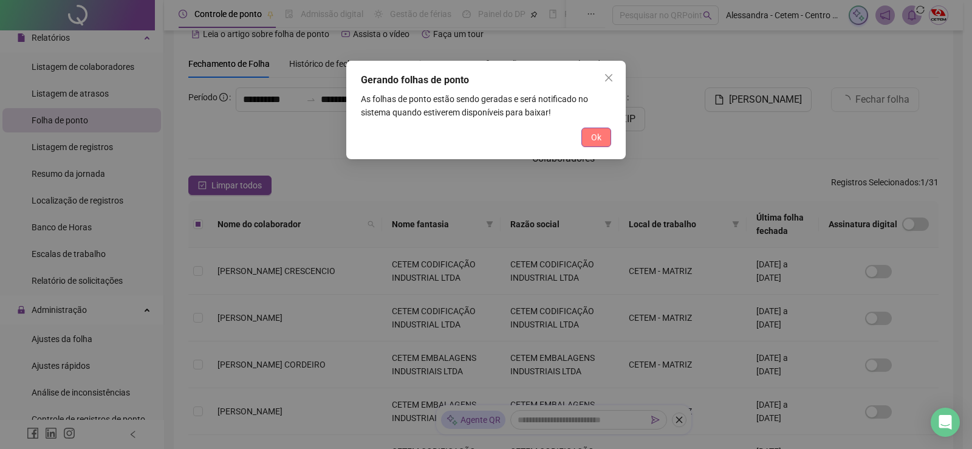
click at [592, 139] on span "Ok" at bounding box center [596, 137] width 10 height 13
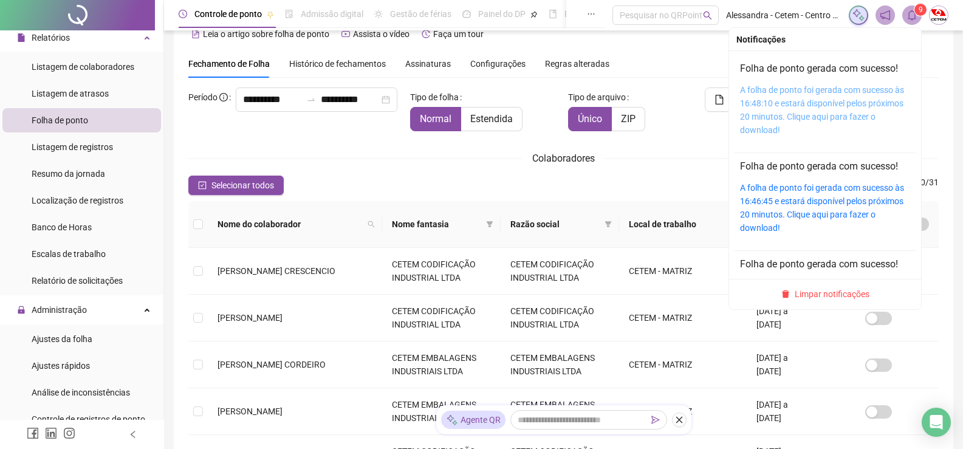
click at [816, 101] on link "A folha de ponto foi gerada com sucesso às 16:48:10 e estará disponível pelos p…" at bounding box center [822, 110] width 164 height 50
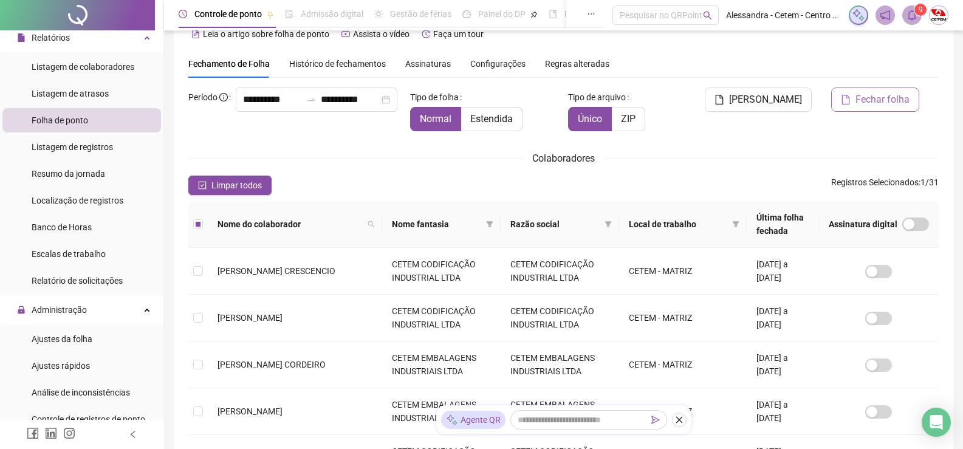
click at [883, 100] on span "Fechar folha" at bounding box center [882, 99] width 54 height 15
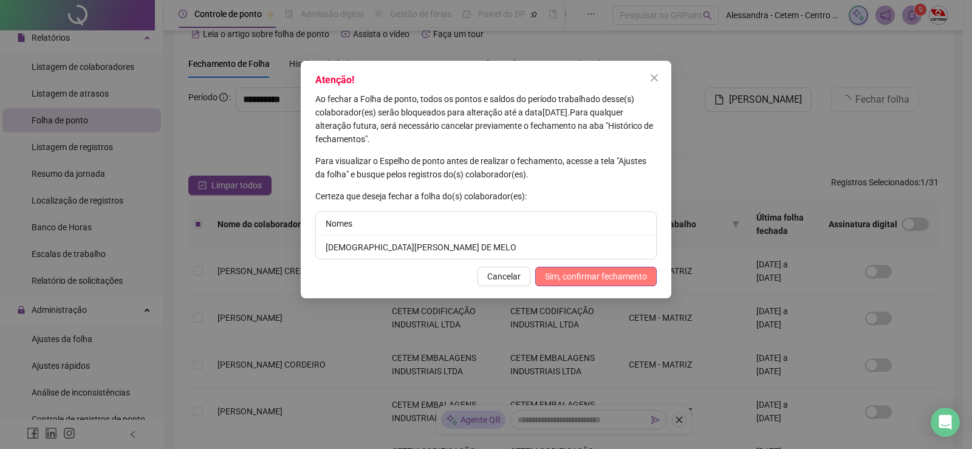
click at [624, 284] on button "Sim, confirmar fechamento" at bounding box center [595, 276] width 121 height 19
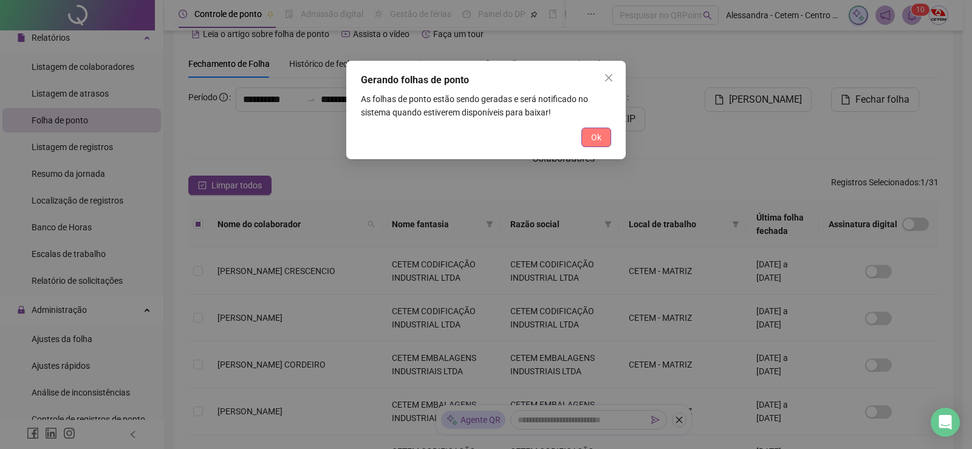
click at [599, 135] on span "Ok" at bounding box center [596, 137] width 10 height 13
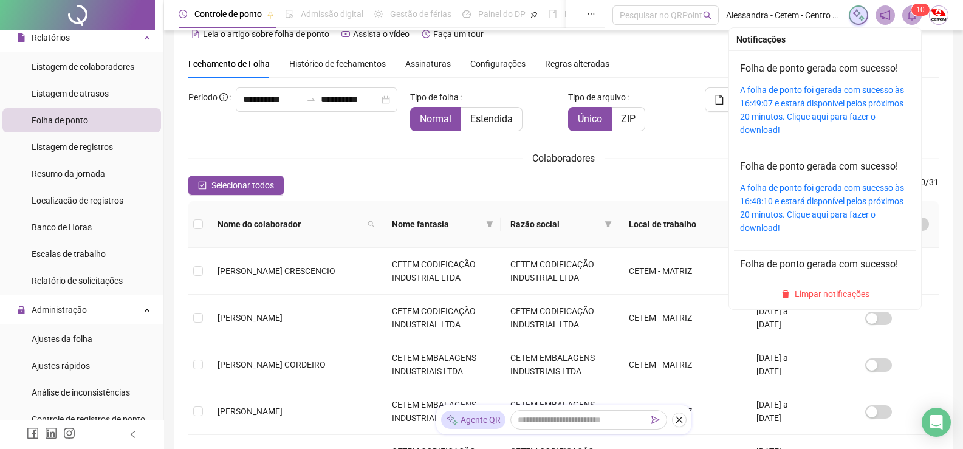
click at [907, 19] on icon "bell" at bounding box center [911, 15] width 11 height 11
click at [780, 106] on link "A folha de ponto foi gerada com sucesso às 16:49:07 e estará disponível pelos p…" at bounding box center [822, 110] width 164 height 50
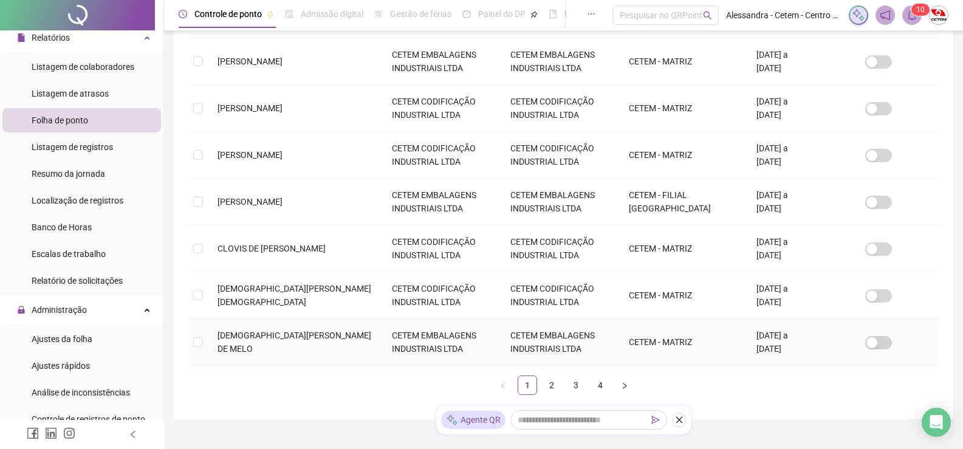
scroll to position [426, 0]
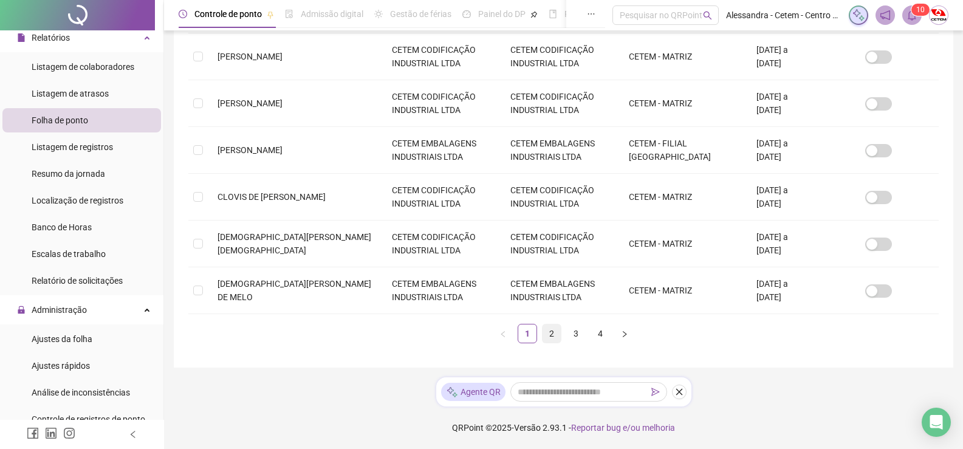
click at [551, 331] on link "2" at bounding box center [551, 333] width 18 height 18
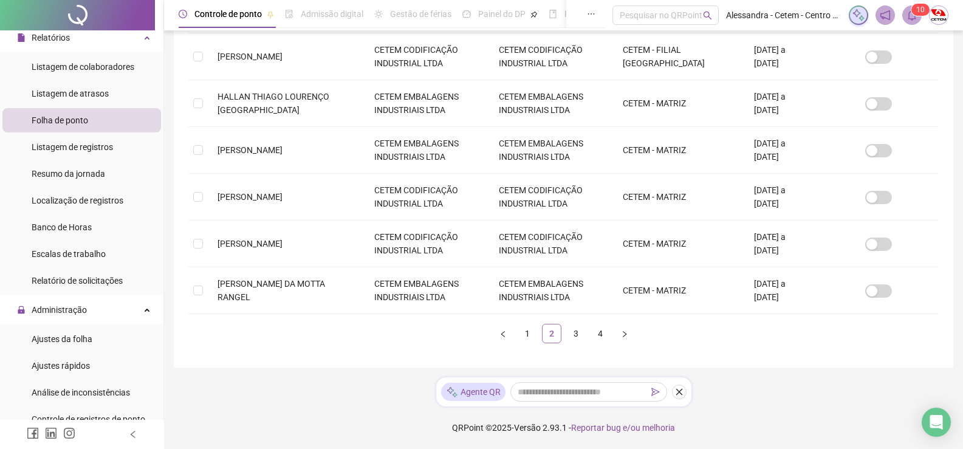
scroll to position [24, 0]
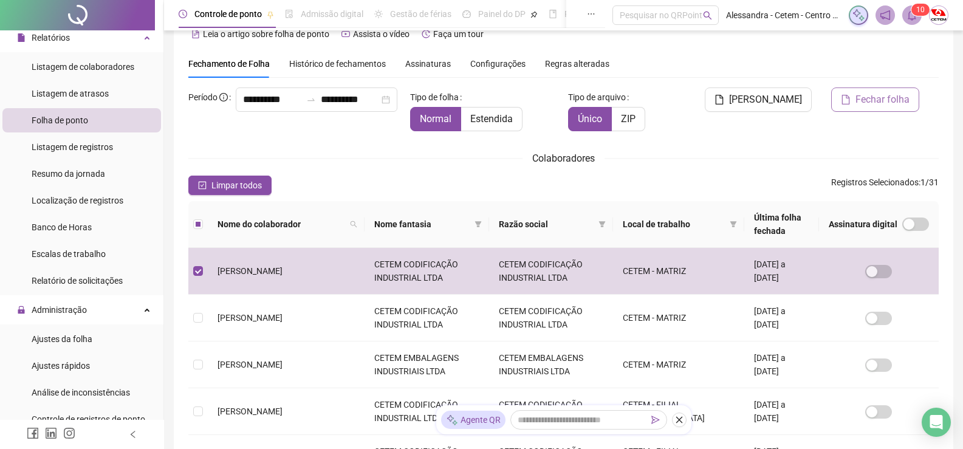
click at [868, 100] on span "Fechar folha" at bounding box center [882, 99] width 54 height 15
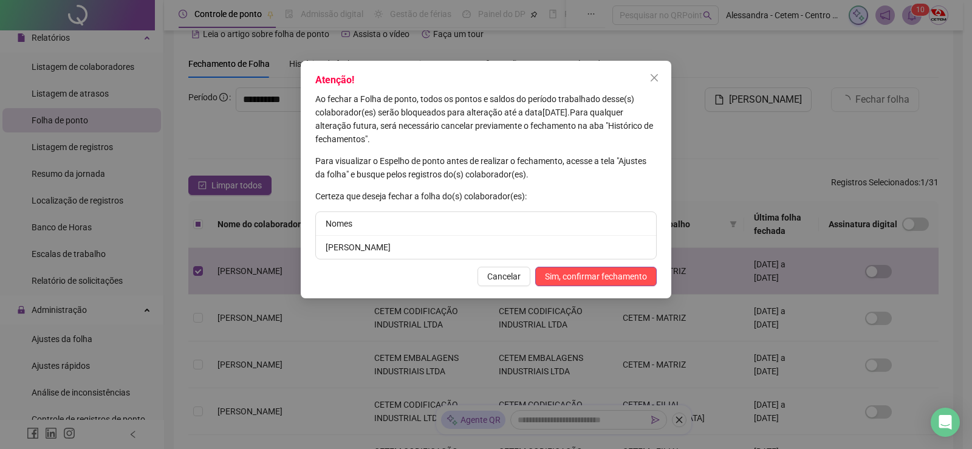
drag, startPoint x: 431, startPoint y: 248, endPoint x: 321, endPoint y: 251, distance: 110.0
click at [321, 251] on li "[PERSON_NAME]" at bounding box center [486, 247] width 340 height 23
copy li "[PERSON_NAME]"
click at [623, 273] on span "Sim, confirmar fechamento" at bounding box center [596, 276] width 102 height 13
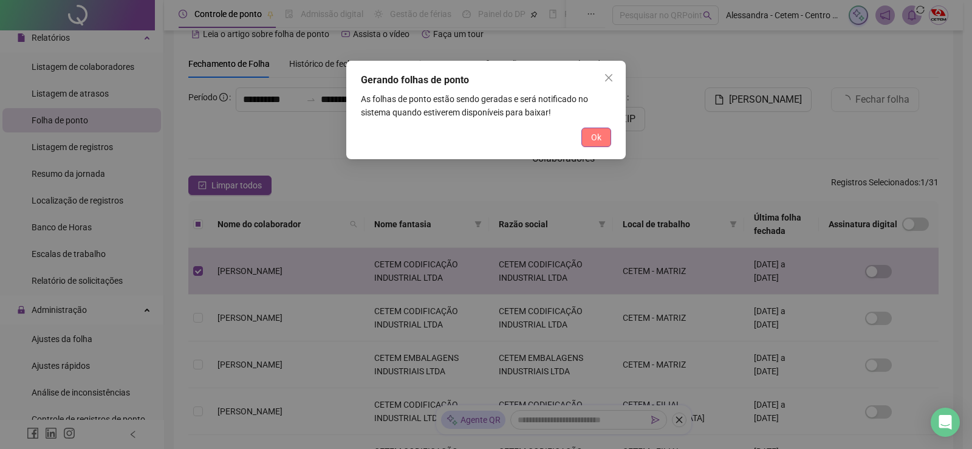
click at [596, 139] on span "Ok" at bounding box center [596, 137] width 10 height 13
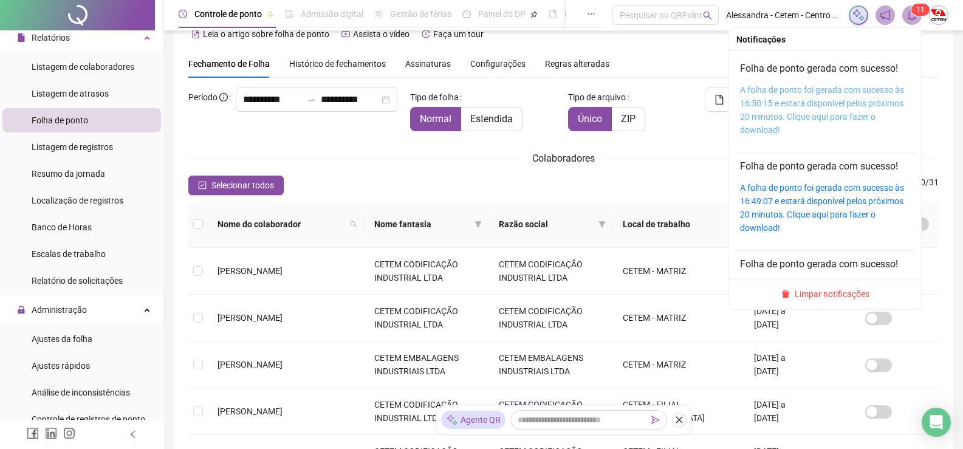
click at [792, 115] on link "A folha de ponto foi gerada com sucesso às 16:50:15 e estará disponível pelos p…" at bounding box center [822, 110] width 164 height 50
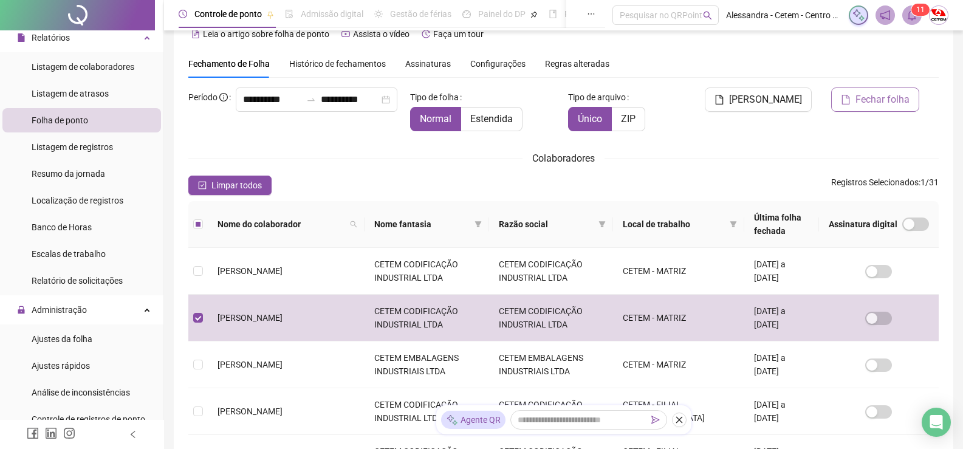
click at [872, 95] on span "Fechar folha" at bounding box center [882, 99] width 54 height 15
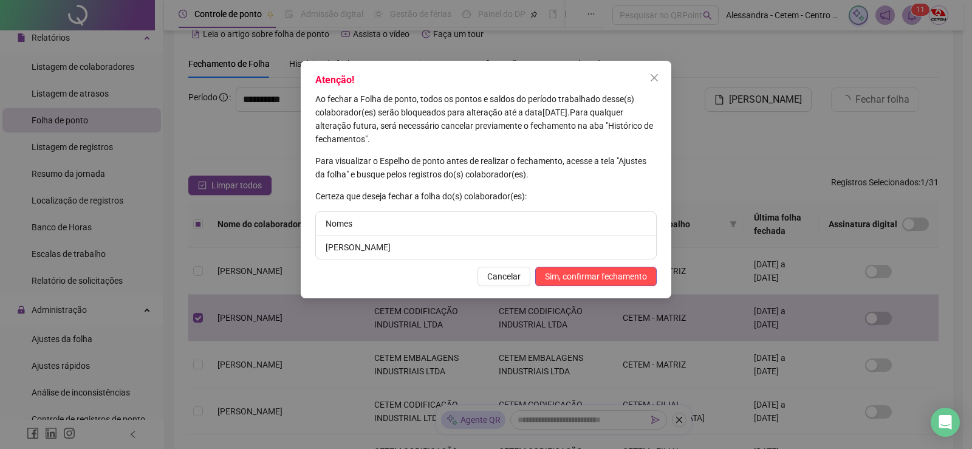
drag, startPoint x: 409, startPoint y: 248, endPoint x: 298, endPoint y: 248, distance: 111.1
click at [298, 248] on div "Atenção! Ao fechar a Folha de ponto, todos os pontos e saldos do período trabal…" at bounding box center [486, 224] width 972 height 449
copy li "[PERSON_NAME]"
click at [598, 275] on span "Sim, confirmar fechamento" at bounding box center [596, 276] width 102 height 13
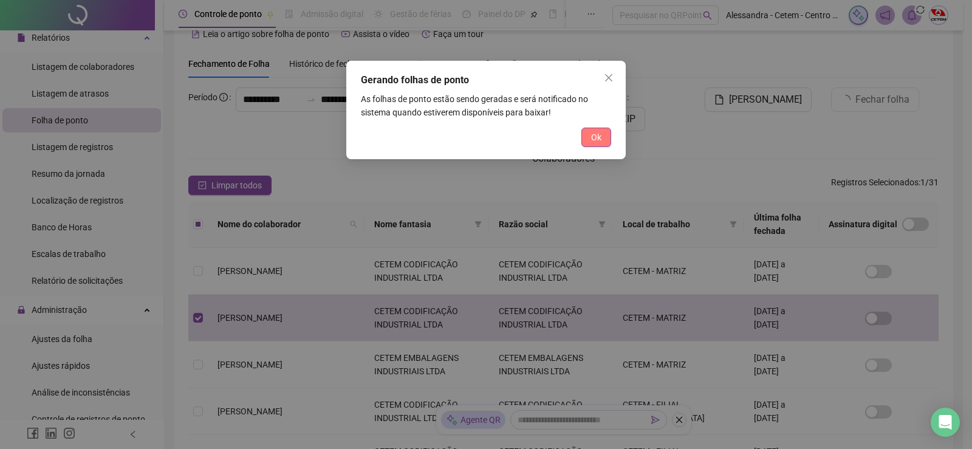
click at [604, 136] on button "Ok" at bounding box center [596, 137] width 30 height 19
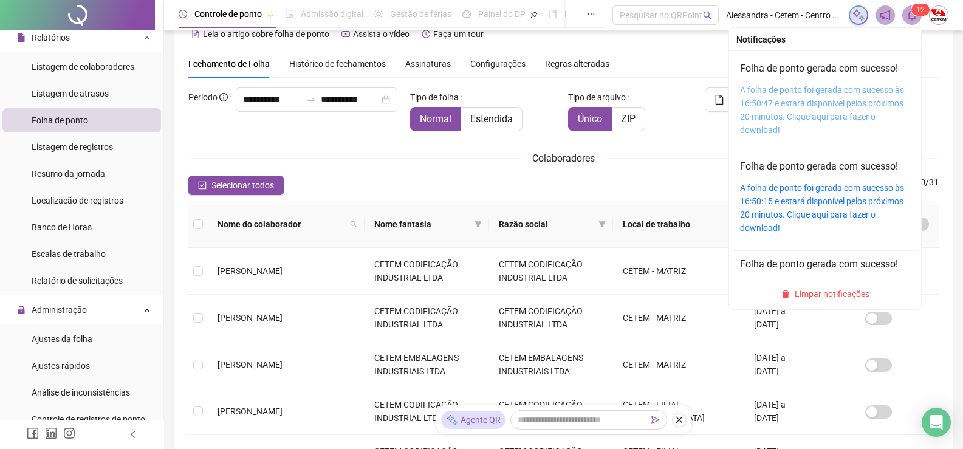
click at [840, 94] on link "A folha de ponto foi gerada com sucesso às 16:50:47 e estará disponível pelos p…" at bounding box center [822, 110] width 164 height 50
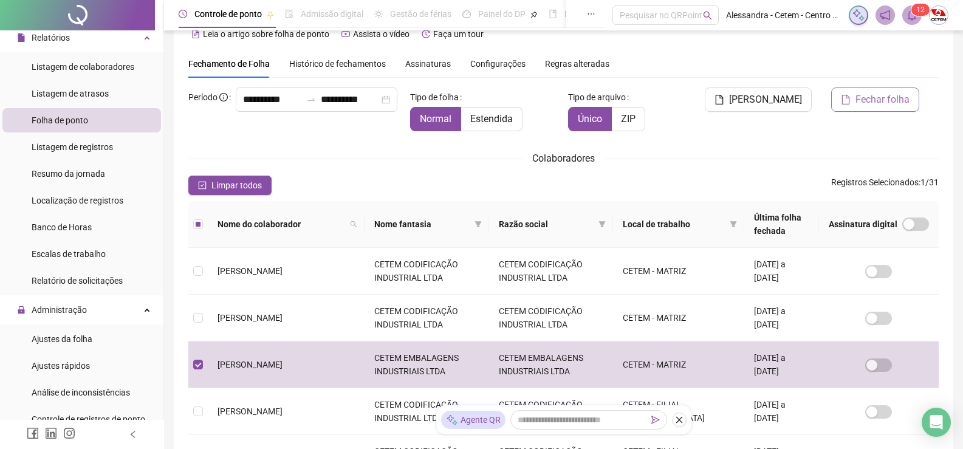
click at [852, 100] on button "Fechar folha" at bounding box center [875, 99] width 88 height 24
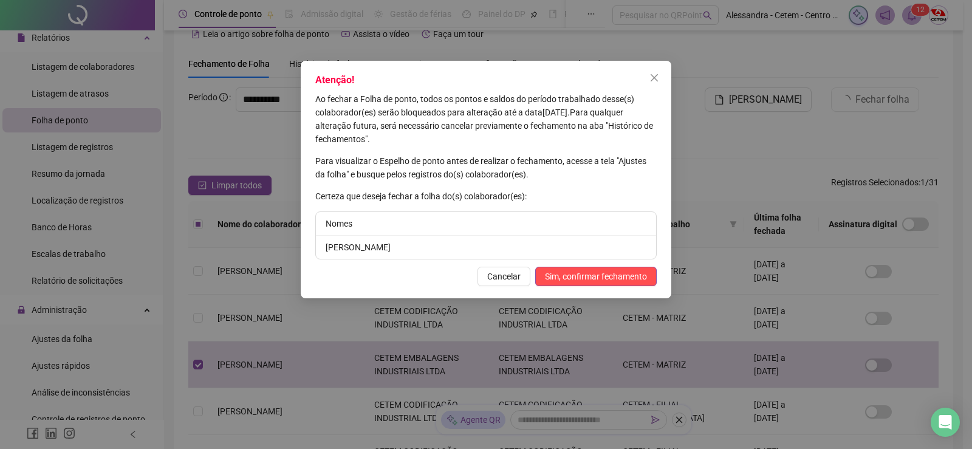
drag, startPoint x: 417, startPoint y: 247, endPoint x: 301, endPoint y: 254, distance: 116.2
click at [301, 254] on div "Atenção! Ao fechar a Folha de ponto, todos os pontos e saldos do período trabal…" at bounding box center [486, 179] width 370 height 237
copy li "[PERSON_NAME]"
click at [595, 268] on button "Sim, confirmar fechamento" at bounding box center [595, 276] width 121 height 19
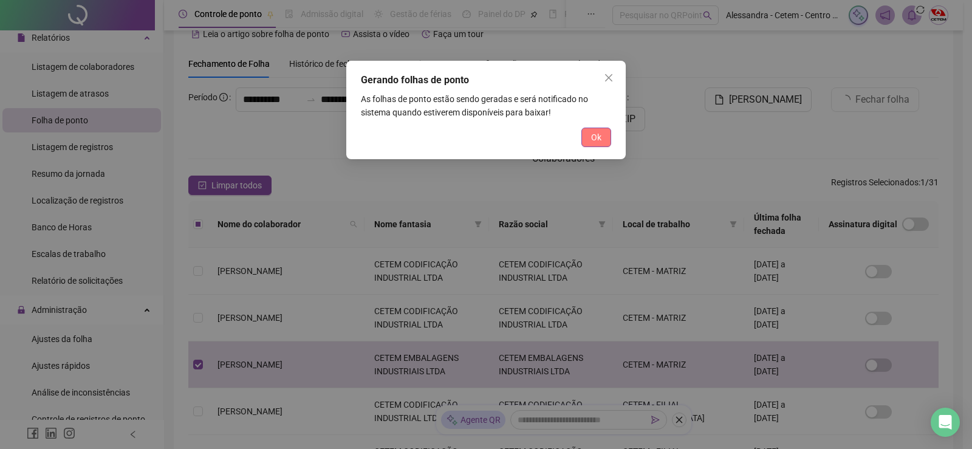
click at [603, 145] on button "Ok" at bounding box center [596, 137] width 30 height 19
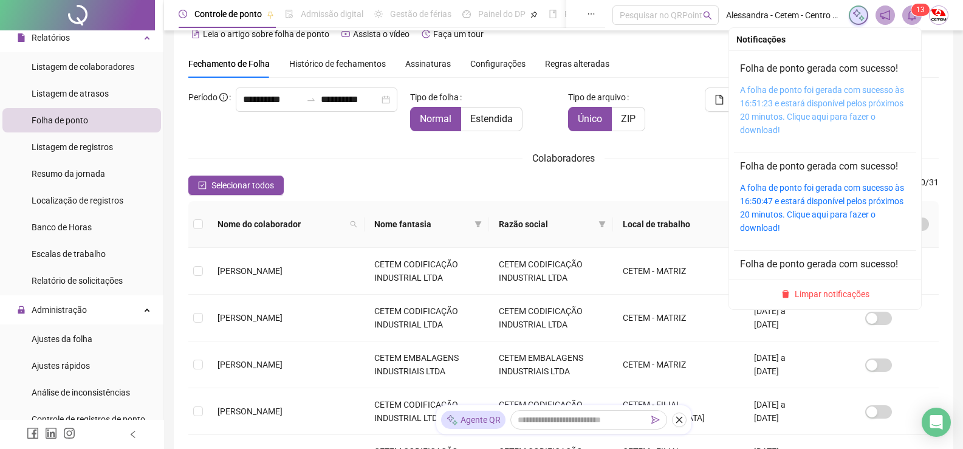
click at [813, 103] on link "A folha de ponto foi gerada com sucesso às 16:51:23 e estará disponível pelos p…" at bounding box center [822, 110] width 164 height 50
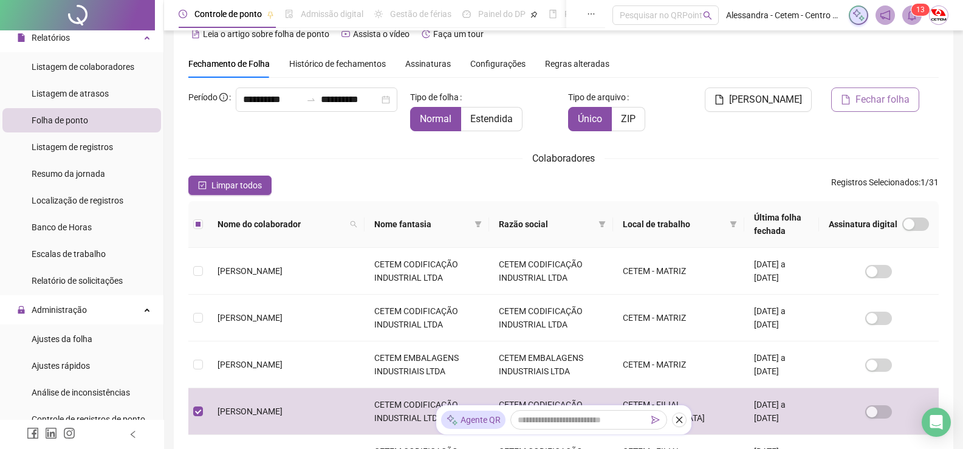
click at [858, 102] on span "Fechar folha" at bounding box center [882, 99] width 54 height 15
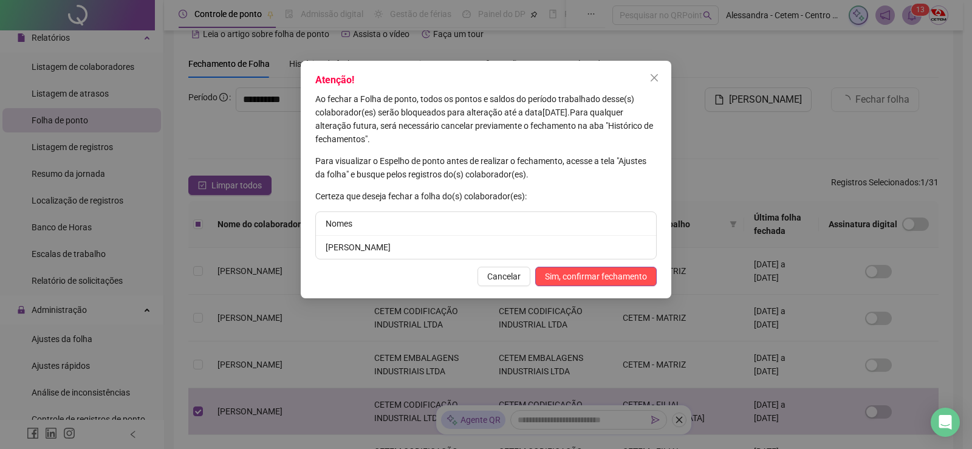
drag, startPoint x: 410, startPoint y: 247, endPoint x: 300, endPoint y: 250, distance: 110.0
click at [300, 250] on div "Atenção! Ao fechar a Folha de ponto, todos os pontos e saldos do período trabal…" at bounding box center [486, 224] width 972 height 449
copy li "[PERSON_NAME]"
click at [592, 279] on span "Sim, confirmar fechamento" at bounding box center [596, 276] width 102 height 13
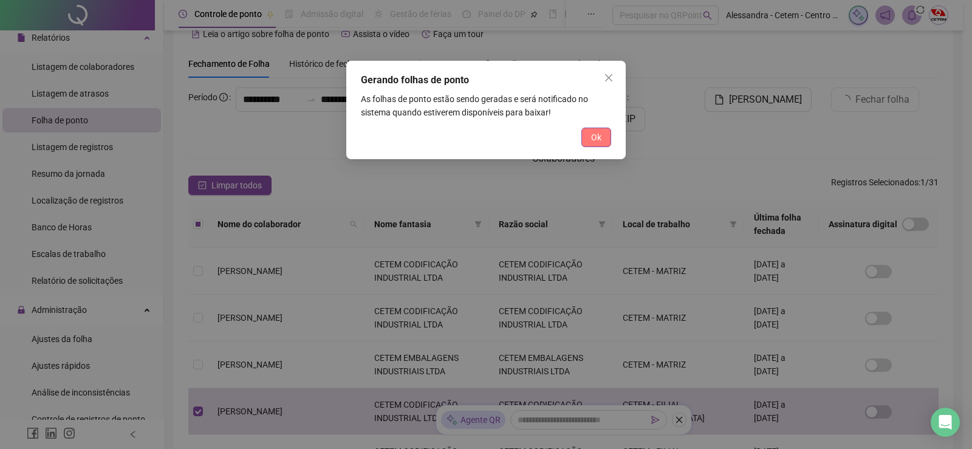
click at [600, 138] on span "Ok" at bounding box center [596, 137] width 10 height 13
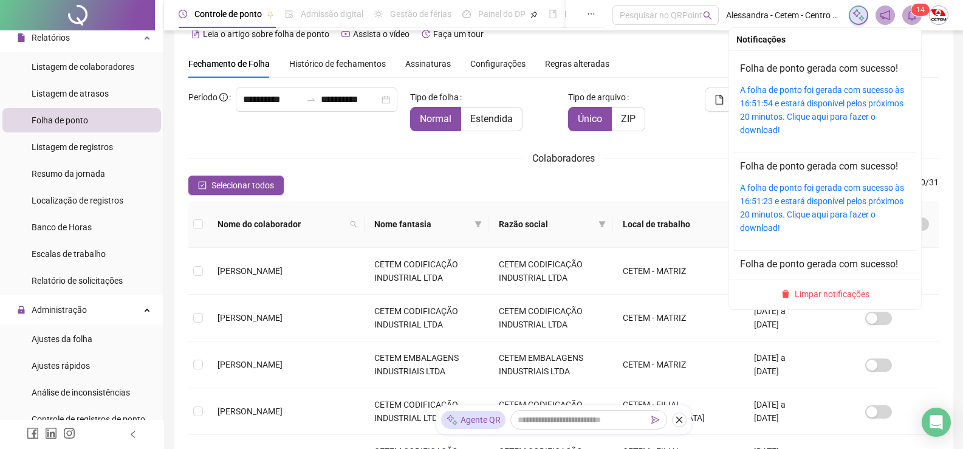
click at [823, 97] on div "A folha de ponto foi gerada com sucesso às 16:51:54 e estará disponível pelos p…" at bounding box center [825, 109] width 170 height 53
click at [825, 104] on link "A folha de ponto foi gerada com sucesso às 16:51:54 e estará disponível pelos p…" at bounding box center [822, 110] width 164 height 50
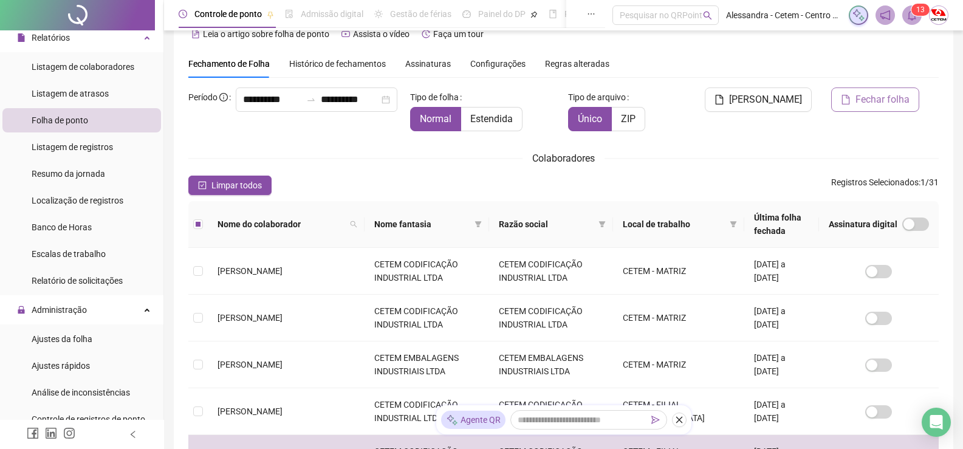
click at [869, 97] on span "Fechar folha" at bounding box center [882, 99] width 54 height 15
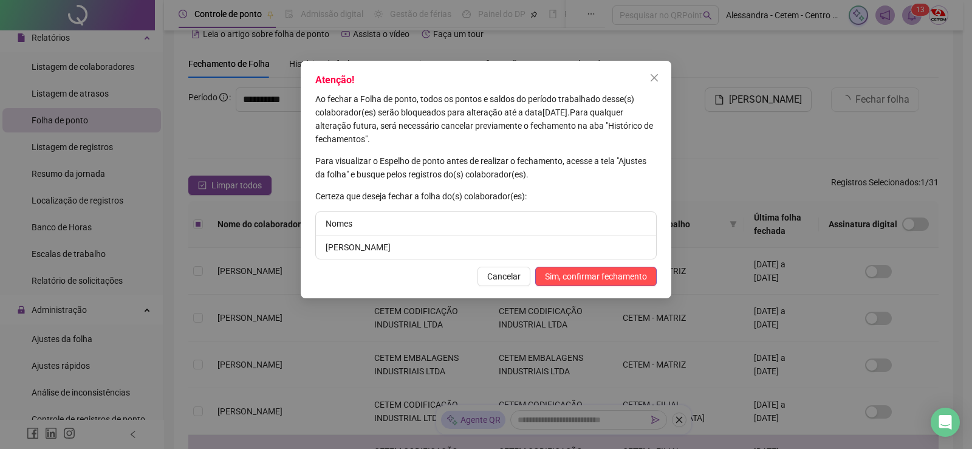
drag, startPoint x: 446, startPoint y: 248, endPoint x: 313, endPoint y: 251, distance: 133.0
click at [313, 251] on div "Atenção! Ao fechar a Folha de ponto, todos os pontos e saldos do período trabal…" at bounding box center [486, 179] width 370 height 237
copy li "[PERSON_NAME]"
click at [615, 279] on span "Sim, confirmar fechamento" at bounding box center [596, 276] width 102 height 13
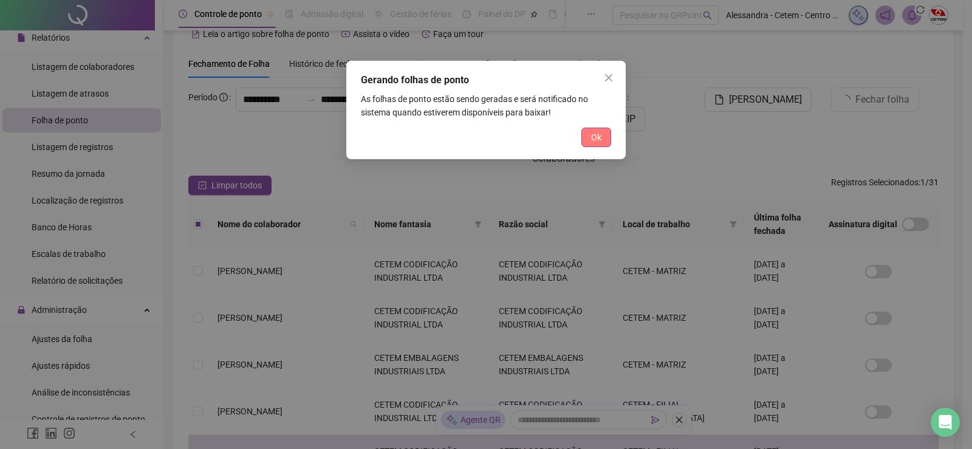
click at [588, 142] on button "Ok" at bounding box center [596, 137] width 30 height 19
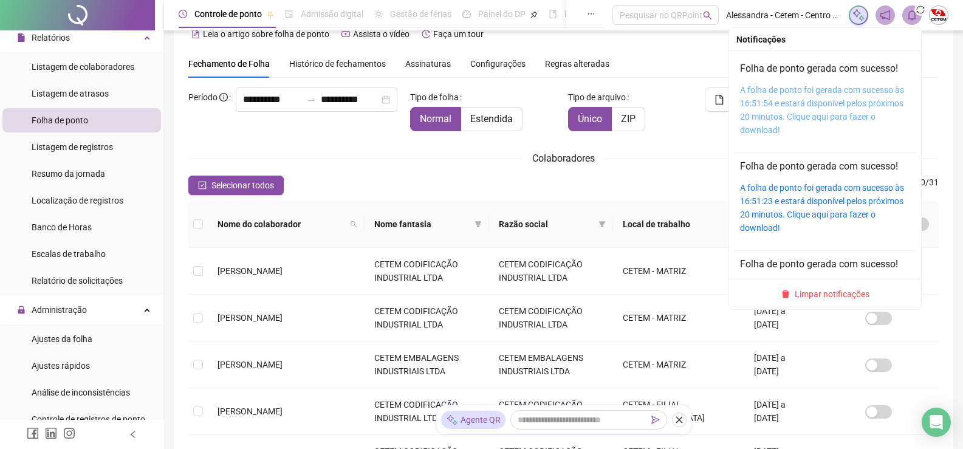
click at [817, 95] on link "A folha de ponto foi gerada com sucesso às 16:51:54 e estará disponível pelos p…" at bounding box center [822, 110] width 164 height 50
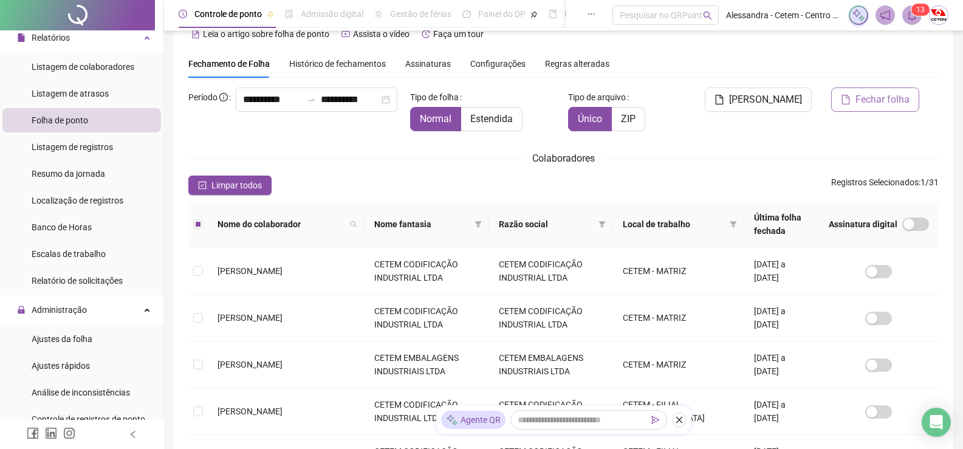
click at [876, 97] on span "Fechar folha" at bounding box center [882, 99] width 54 height 15
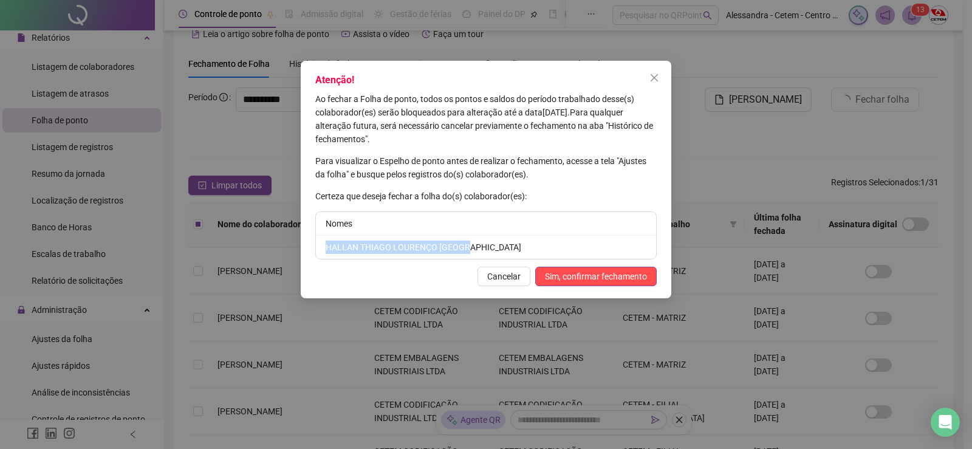
drag, startPoint x: 468, startPoint y: 248, endPoint x: 323, endPoint y: 240, distance: 144.8
click at [323, 240] on li "HALLAN THIAGO LOURENÇO [GEOGRAPHIC_DATA]" at bounding box center [486, 247] width 340 height 23
copy li "HALLAN THIAGO LOURENÇO [GEOGRAPHIC_DATA]"
click at [588, 278] on span "Sim, confirmar fechamento" at bounding box center [596, 276] width 102 height 13
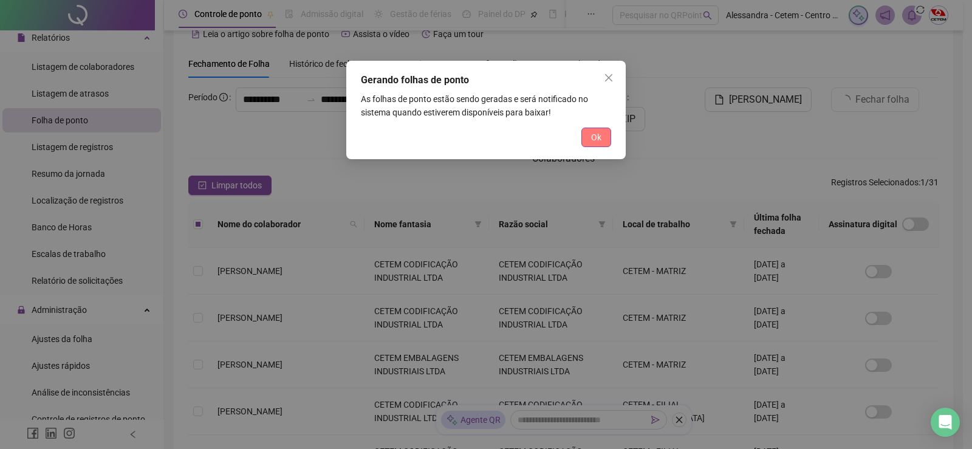
click at [596, 141] on span "Ok" at bounding box center [596, 137] width 10 height 13
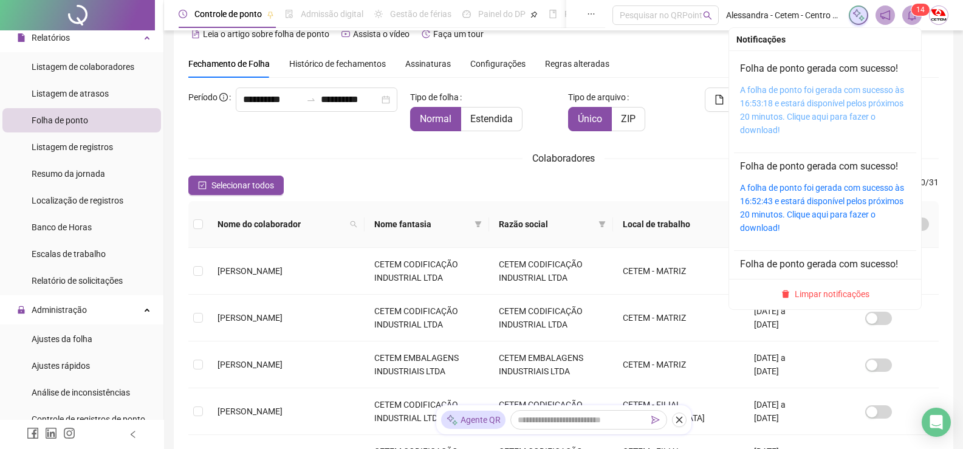
click at [833, 89] on link "A folha de ponto foi gerada com sucesso às 16:53:18 e estará disponível pelos p…" at bounding box center [822, 110] width 164 height 50
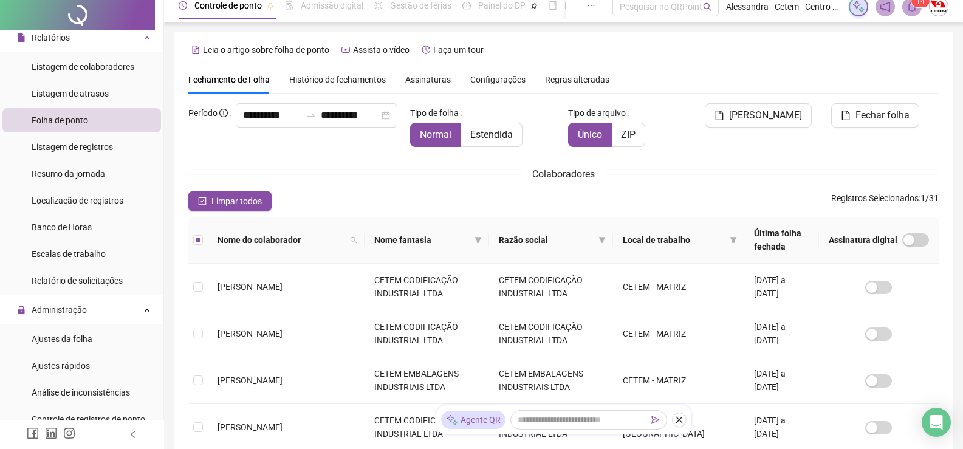
scroll to position [0, 0]
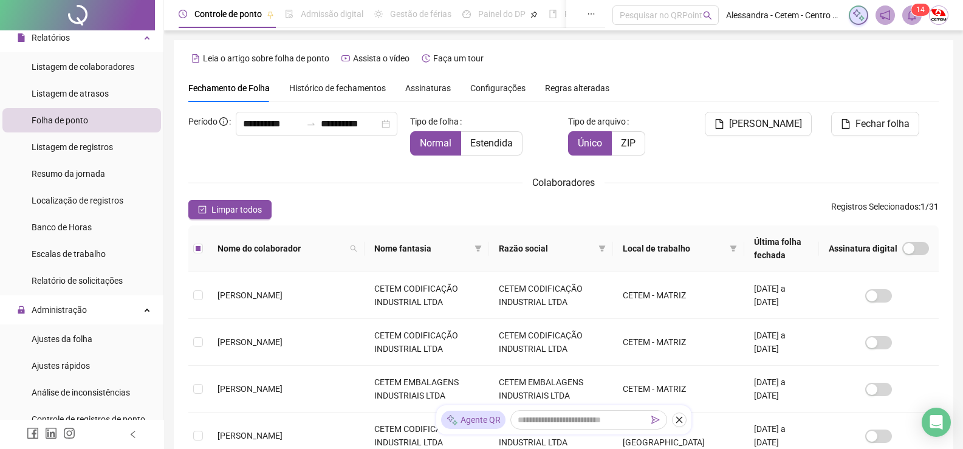
click at [881, 132] on button "Fechar folha" at bounding box center [875, 124] width 88 height 24
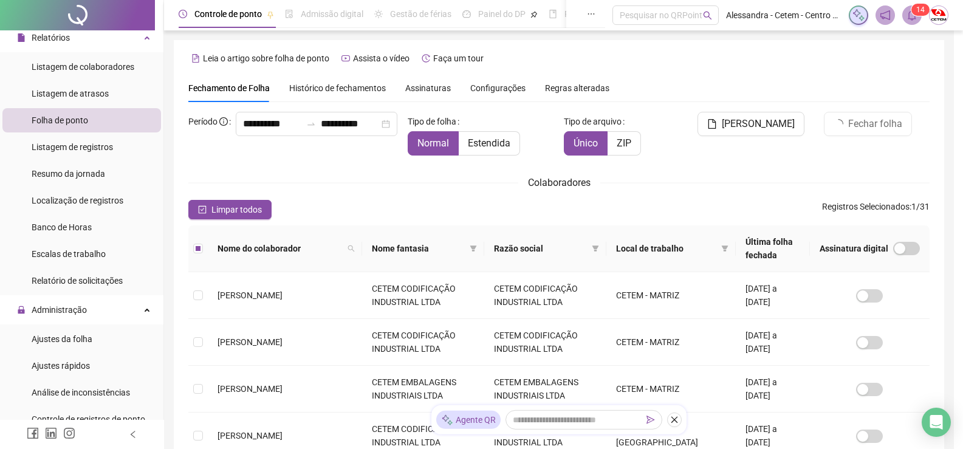
scroll to position [24, 0]
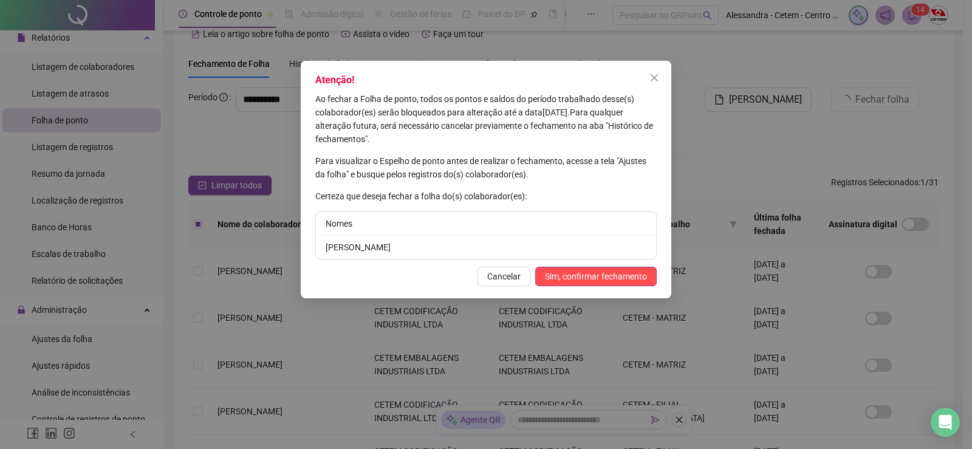
drag, startPoint x: 434, startPoint y: 245, endPoint x: 301, endPoint y: 245, distance: 133.0
click at [301, 245] on div "Atenção! Ao fechar a Folha de ponto, todos os pontos e saldos do período trabal…" at bounding box center [486, 179] width 370 height 237
copy li "[PERSON_NAME]"
click at [626, 274] on span "Sim, confirmar fechamento" at bounding box center [596, 276] width 102 height 13
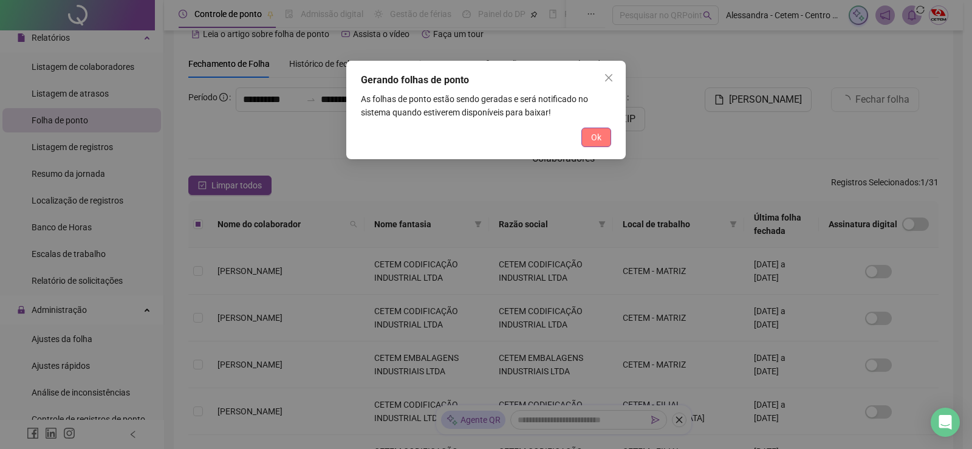
click at [589, 137] on button "Ok" at bounding box center [596, 137] width 30 height 19
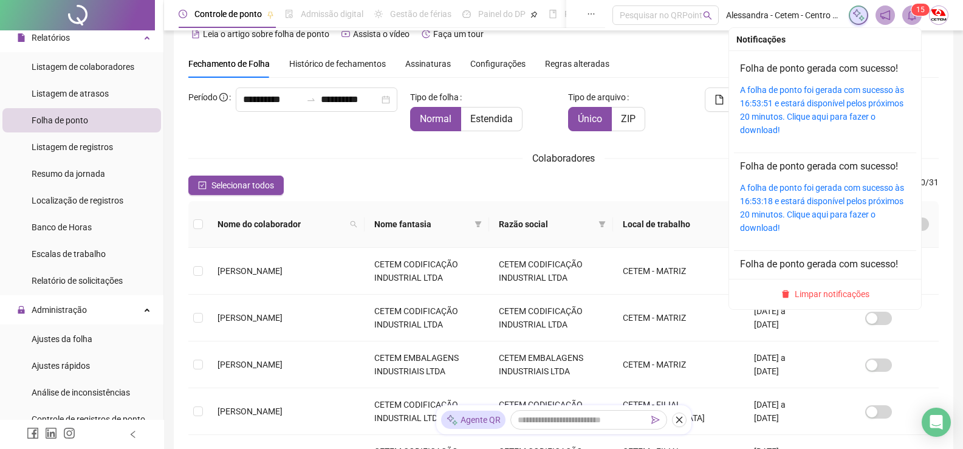
click at [912, 20] on icon "bell" at bounding box center [911, 15] width 9 height 11
click at [813, 100] on link "A folha de ponto foi gerada com sucesso às 16:53:51 e estará disponível pelos p…" at bounding box center [822, 110] width 164 height 50
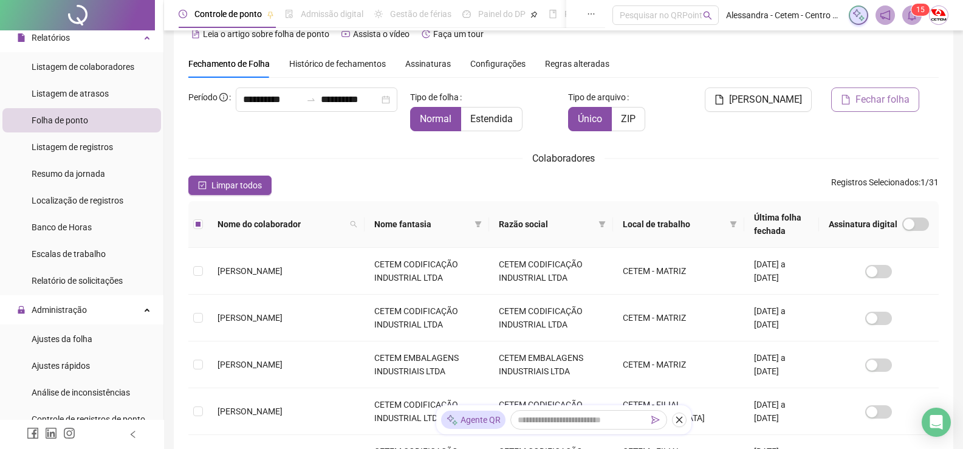
click at [859, 101] on span "Fechar folha" at bounding box center [882, 99] width 54 height 15
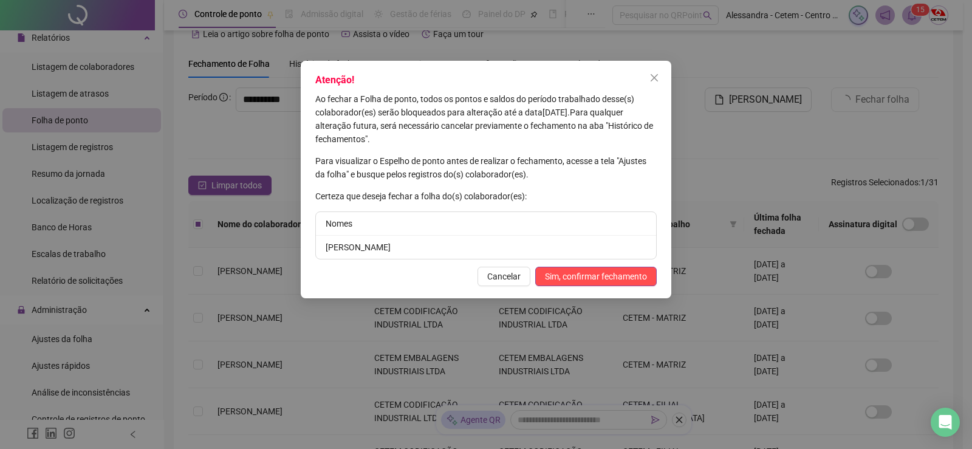
drag, startPoint x: 412, startPoint y: 248, endPoint x: 315, endPoint y: 248, distance: 97.2
click at [315, 248] on div "Atenção! Ao fechar a Folha de ponto, todos os pontos e saldos do período trabal…" at bounding box center [486, 179] width 370 height 237
copy li "[PERSON_NAME]"
click at [608, 274] on span "Sim, confirmar fechamento" at bounding box center [596, 276] width 102 height 13
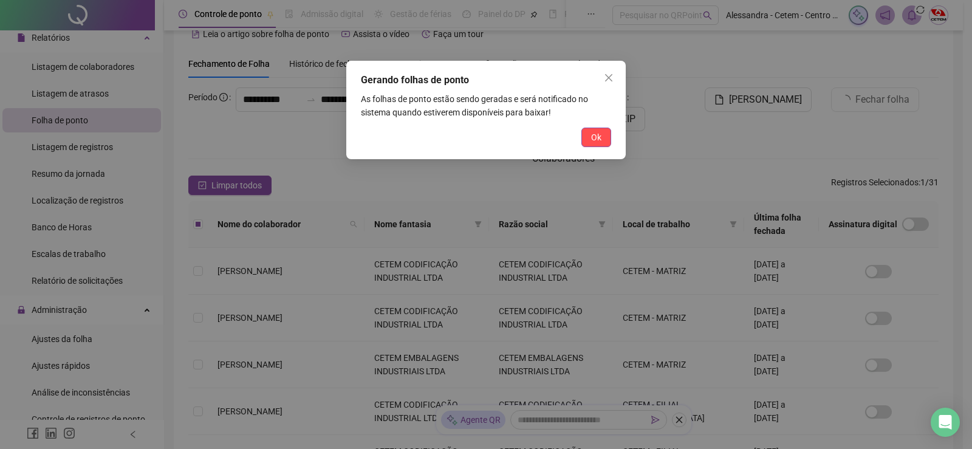
drag, startPoint x: 590, startPoint y: 140, endPoint x: 594, endPoint y: 132, distance: 9.0
click at [590, 138] on button "Ok" at bounding box center [596, 137] width 30 height 19
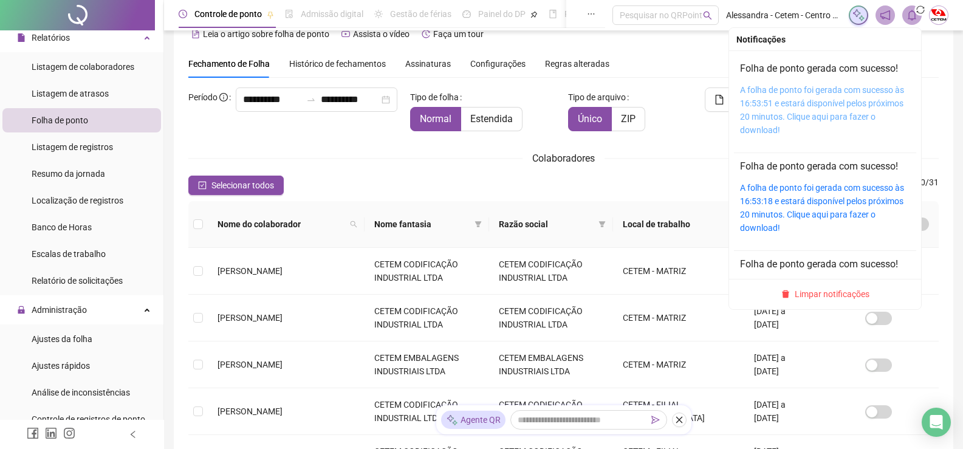
click at [825, 100] on link "A folha de ponto foi gerada com sucesso às 16:53:51 e estará disponível pelos p…" at bounding box center [822, 110] width 164 height 50
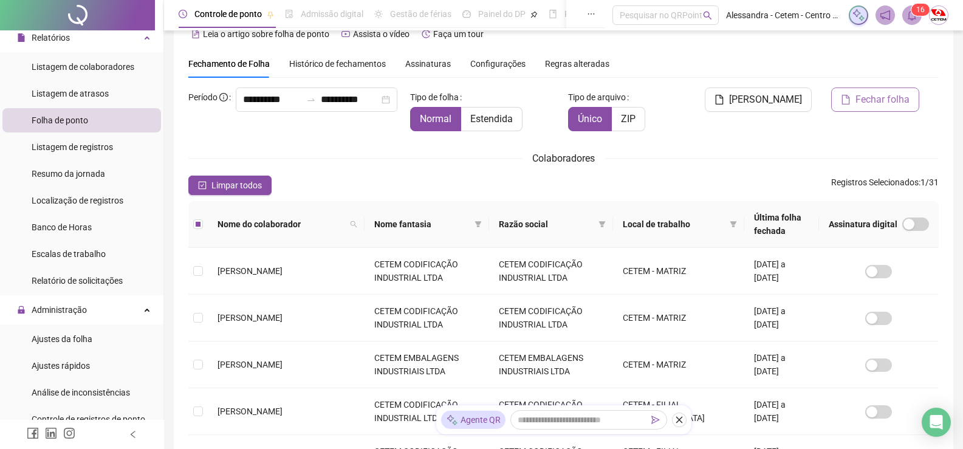
click at [874, 104] on span "Fechar folha" at bounding box center [882, 99] width 54 height 15
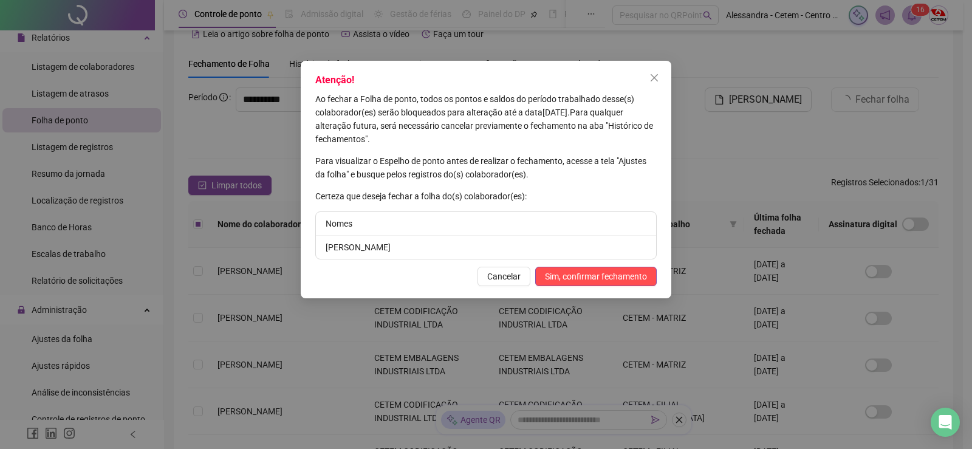
drag, startPoint x: 439, startPoint y: 247, endPoint x: 316, endPoint y: 248, distance: 123.3
click at [317, 248] on li "[PERSON_NAME]" at bounding box center [486, 247] width 340 height 23
copy li "[PERSON_NAME]"
click at [570, 270] on span "Sim, confirmar fechamento" at bounding box center [596, 276] width 102 height 13
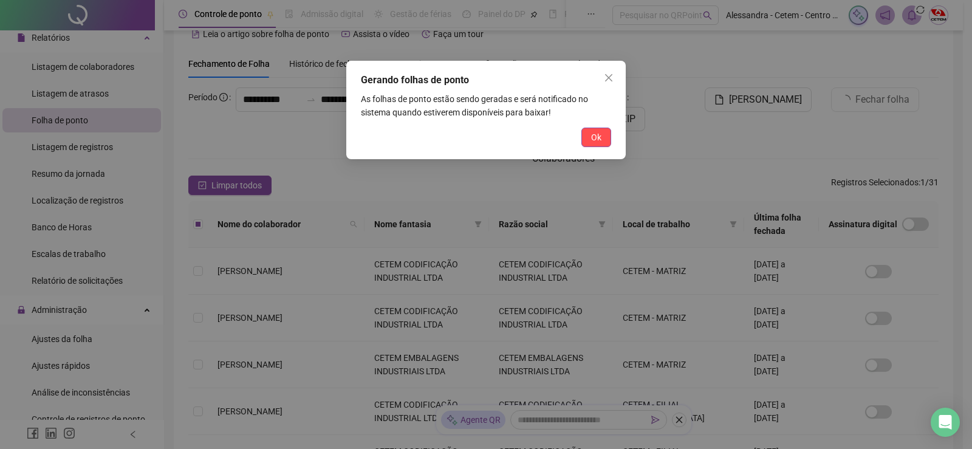
click at [595, 137] on span "Ok" at bounding box center [596, 137] width 10 height 13
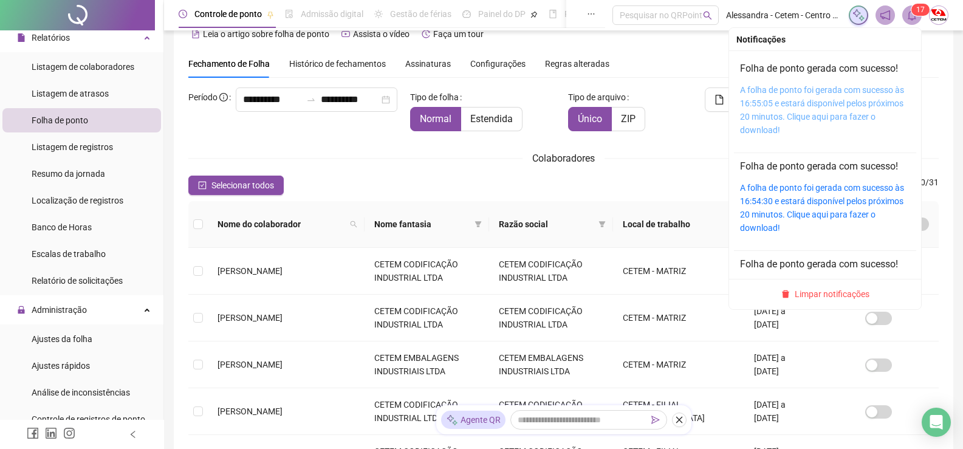
click at [824, 88] on link "A folha de ponto foi gerada com sucesso às 16:55:05 e estará disponível pelos p…" at bounding box center [822, 110] width 164 height 50
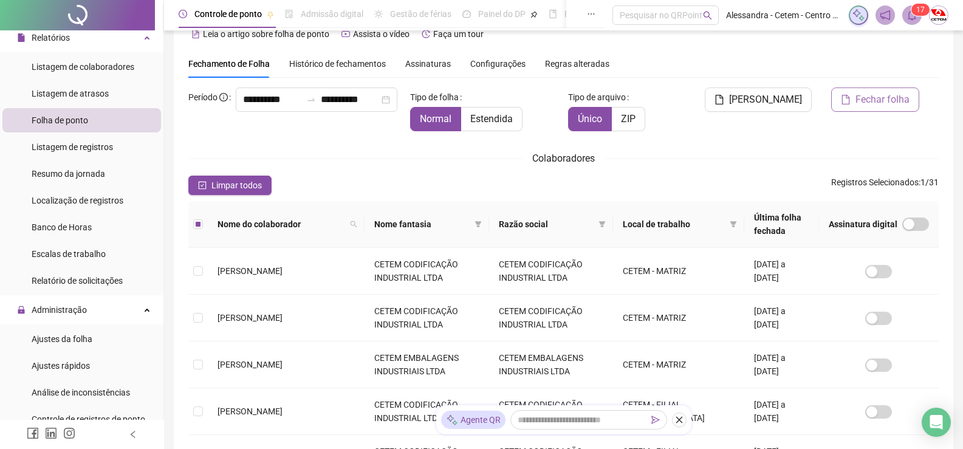
click at [890, 103] on span "Fechar folha" at bounding box center [882, 99] width 54 height 15
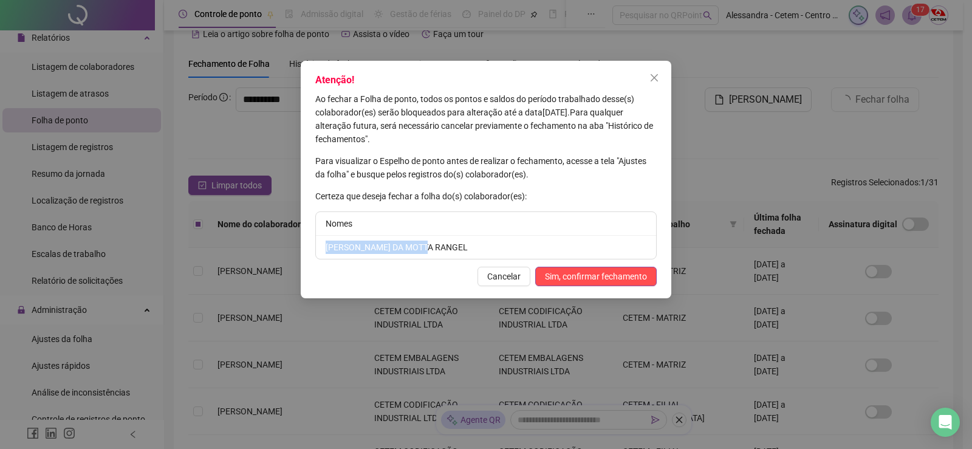
drag, startPoint x: 426, startPoint y: 247, endPoint x: 298, endPoint y: 255, distance: 129.0
click at [298, 255] on div "Atenção! Ao fechar a Folha de ponto, todos os pontos e saldos do período trabal…" at bounding box center [486, 224] width 972 height 449
copy li "[PERSON_NAME] DA MOTTA RANGEL"
click at [598, 272] on span "Sim, confirmar fechamento" at bounding box center [596, 276] width 102 height 13
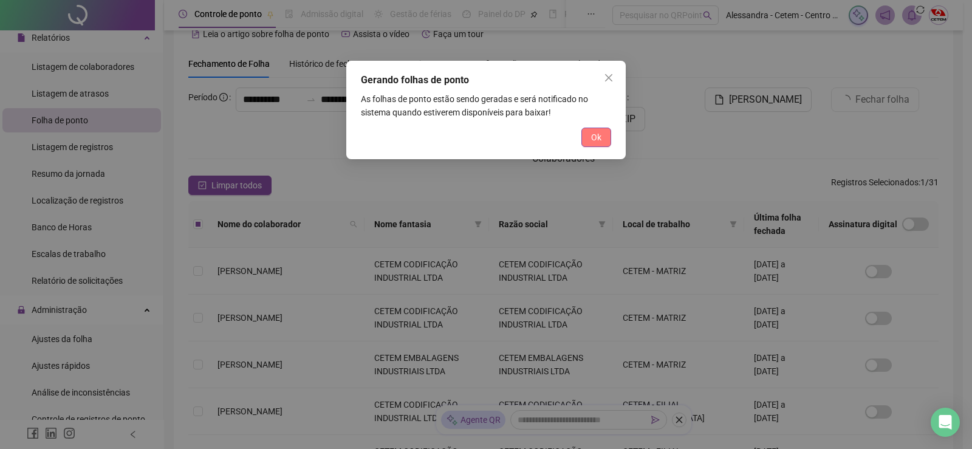
click at [597, 136] on span "Ok" at bounding box center [596, 137] width 10 height 13
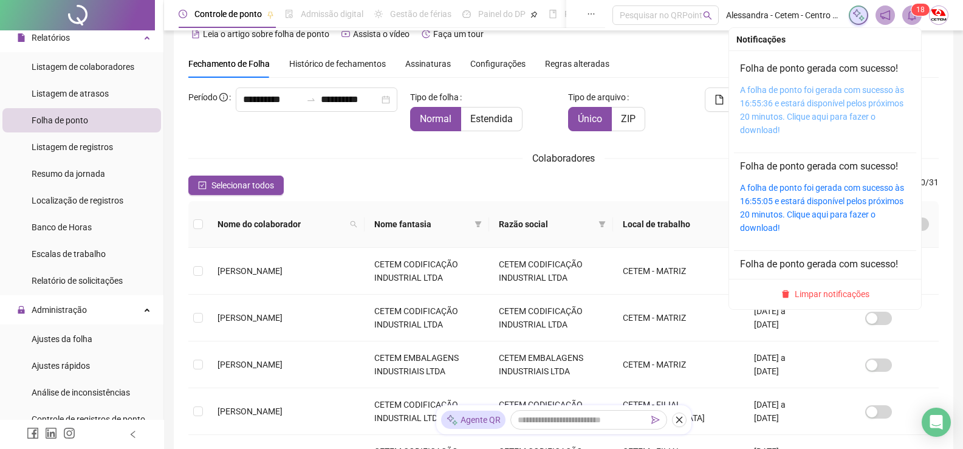
click at [814, 104] on link "A folha de ponto foi gerada com sucesso às 16:55:36 e estará disponível pelos p…" at bounding box center [822, 110] width 164 height 50
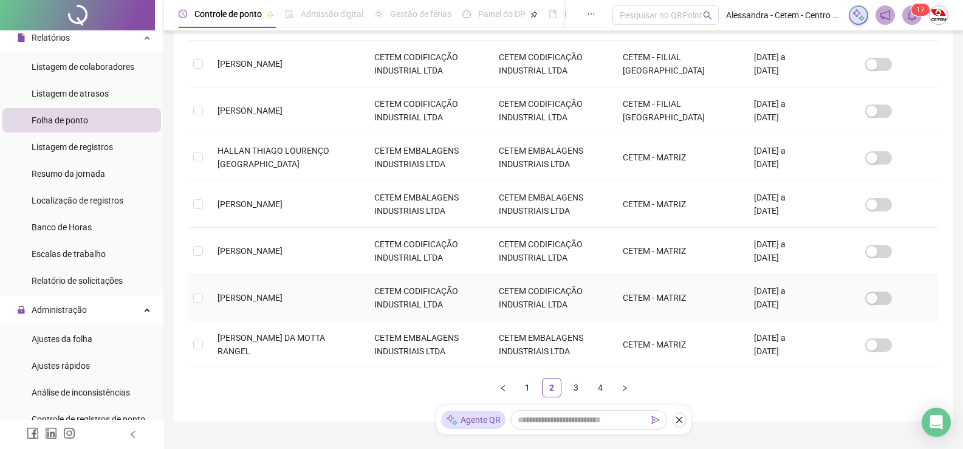
scroll to position [426, 0]
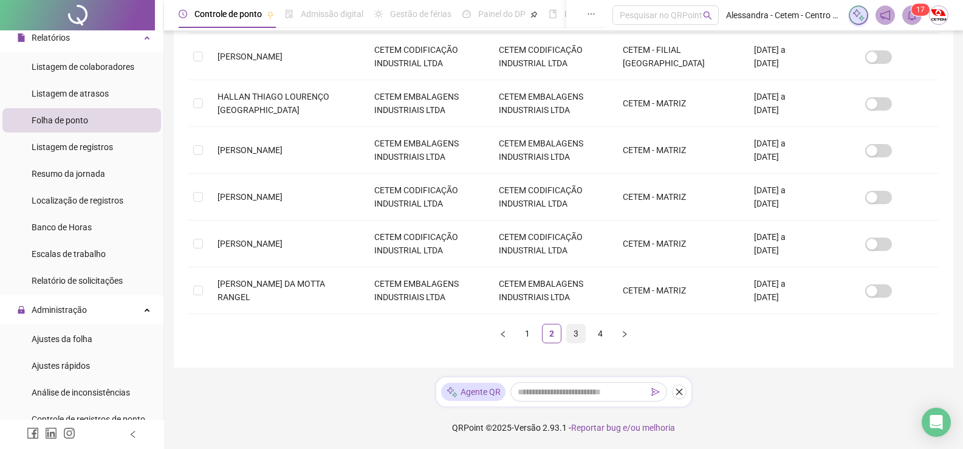
click at [575, 333] on link "3" at bounding box center [576, 333] width 18 height 18
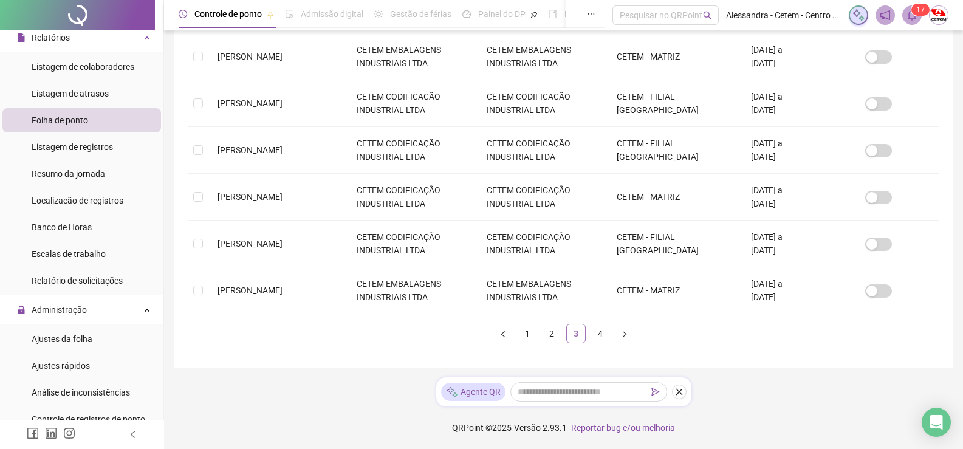
scroll to position [24, 0]
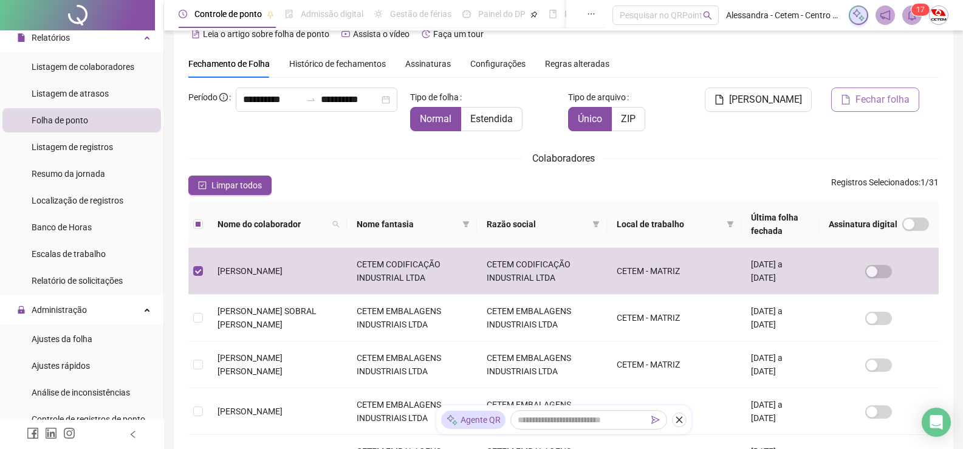
click at [898, 100] on span "Fechar folha" at bounding box center [882, 99] width 54 height 15
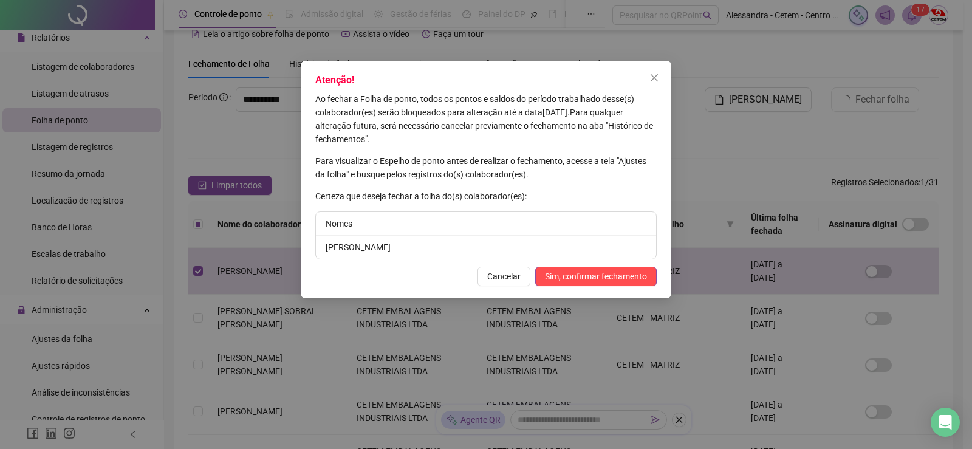
drag, startPoint x: 459, startPoint y: 249, endPoint x: 285, endPoint y: 247, distance: 174.3
click at [285, 247] on div "Atenção! Ao fechar a Folha de ponto, todos os pontos e saldos do período trabal…" at bounding box center [486, 224] width 972 height 449
click at [584, 280] on span "Sim, confirmar fechamento" at bounding box center [596, 276] width 102 height 13
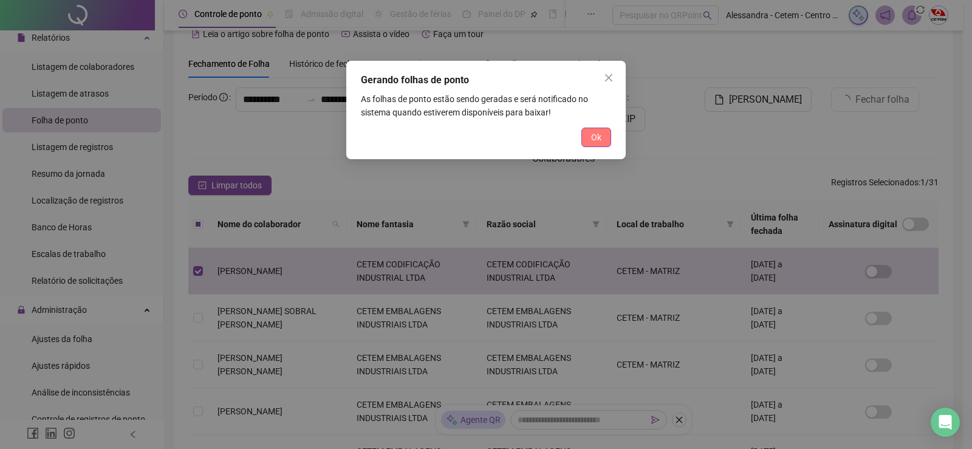
click at [597, 141] on span "Ok" at bounding box center [596, 137] width 10 height 13
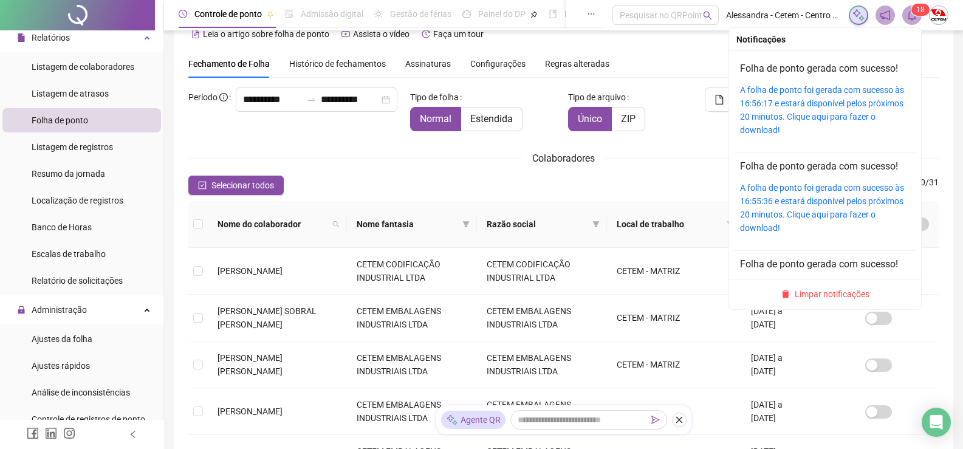
click at [815, 96] on div "A folha de ponto foi gerada com sucesso às 16:56:17 e estará disponível pelos p…" at bounding box center [825, 109] width 170 height 53
click at [814, 103] on link "A folha de ponto foi gerada com sucesso às 16:56:17 e estará disponível pelos p…" at bounding box center [822, 110] width 164 height 50
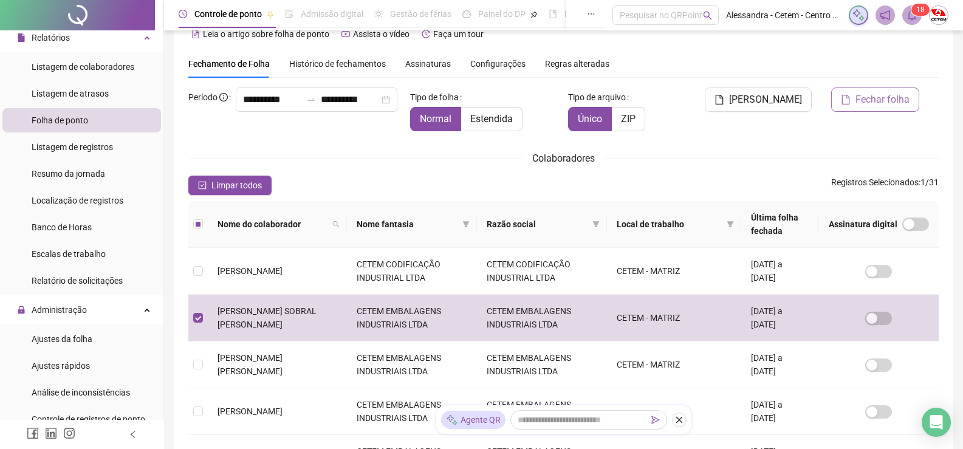
click at [892, 103] on span "Fechar folha" at bounding box center [882, 99] width 54 height 15
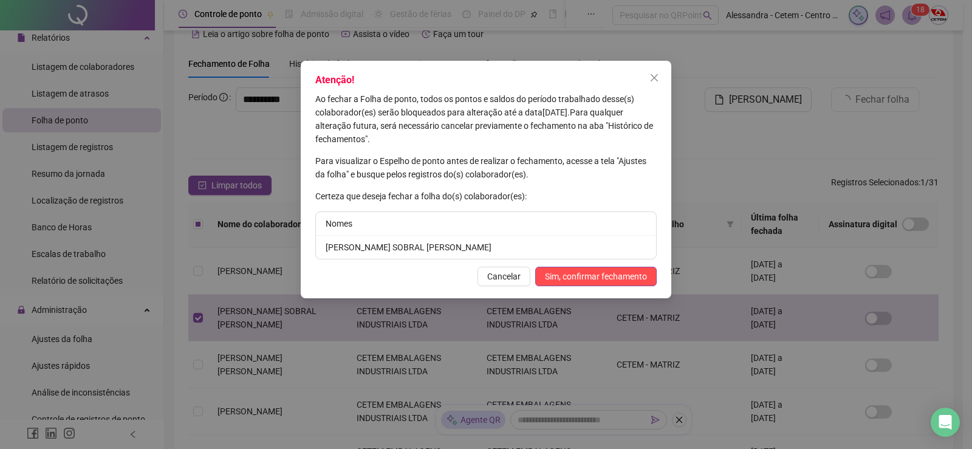
drag, startPoint x: 493, startPoint y: 248, endPoint x: 305, endPoint y: 255, distance: 187.2
click at [305, 255] on div "Atenção! Ao fechar a Folha de ponto, todos os pontos e saldos do período trabal…" at bounding box center [486, 179] width 370 height 237
click at [617, 269] on button "Sim, confirmar fechamento" at bounding box center [595, 276] width 121 height 19
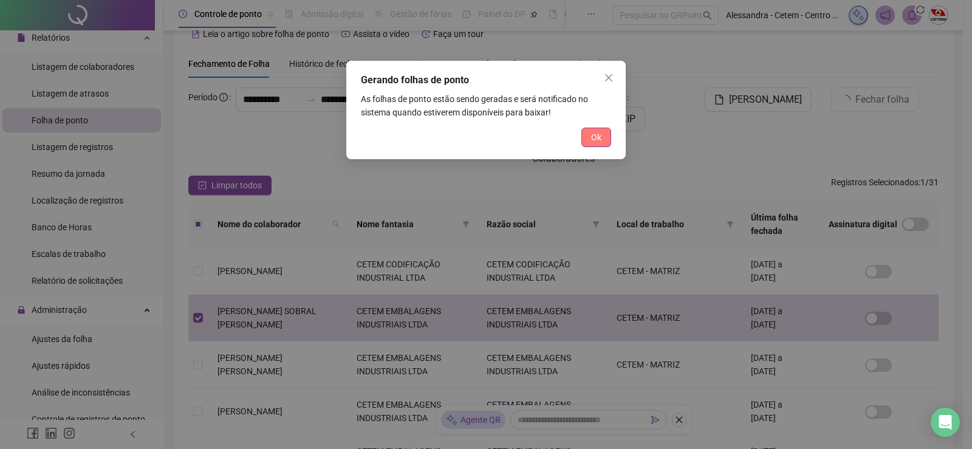
click at [598, 140] on span "Ok" at bounding box center [596, 137] width 10 height 13
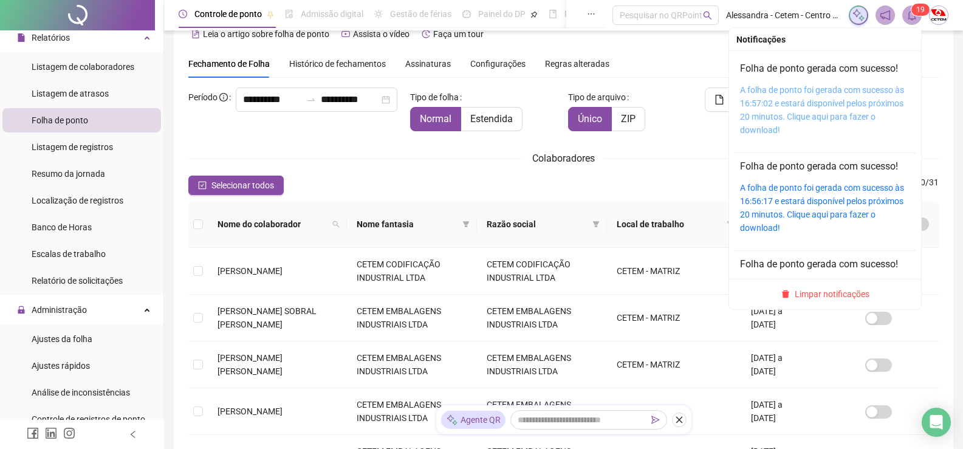
click at [825, 94] on link "A folha de ponto foi gerada com sucesso às 16:57:02 e estará disponível pelos p…" at bounding box center [822, 110] width 164 height 50
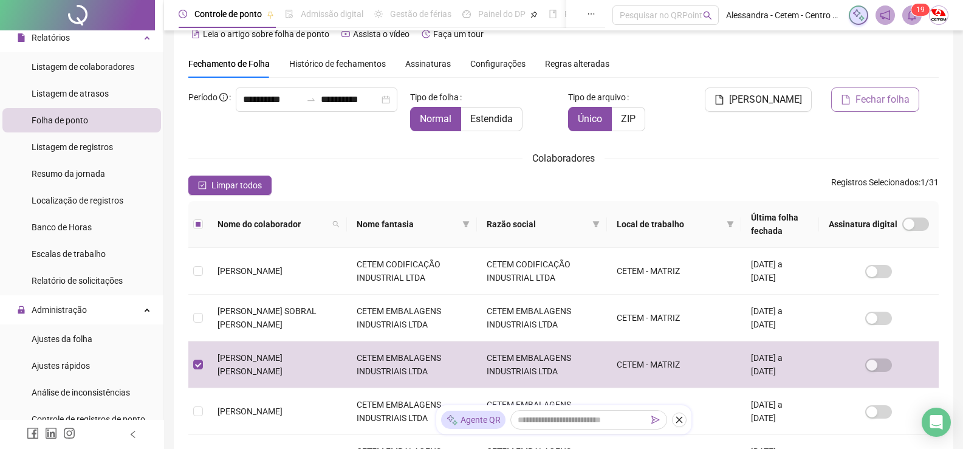
click at [887, 97] on span "Fechar folha" at bounding box center [882, 99] width 54 height 15
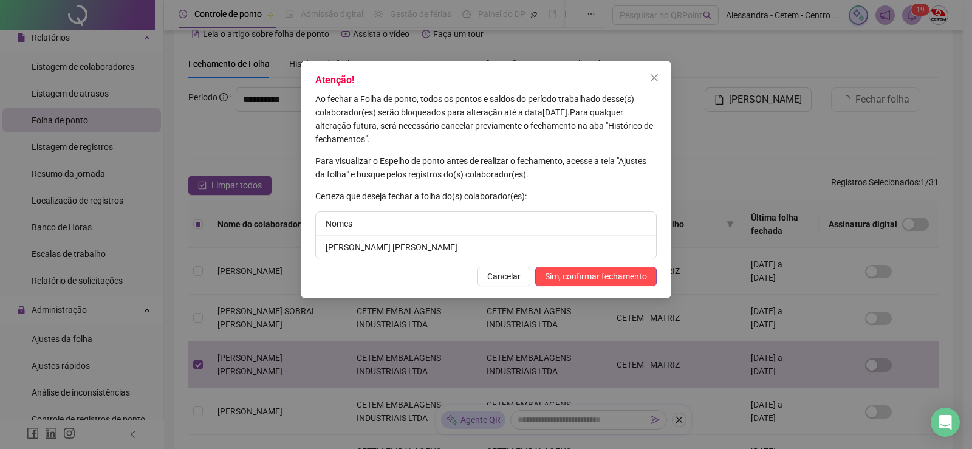
drag, startPoint x: 509, startPoint y: 245, endPoint x: 293, endPoint y: 242, distance: 216.2
click at [293, 242] on div "Atenção! Ao fechar a Folha de ponto, todos os pontos e saldos do período trabal…" at bounding box center [486, 224] width 972 height 449
click at [605, 275] on span "Sim, confirmar fechamento" at bounding box center [596, 276] width 102 height 13
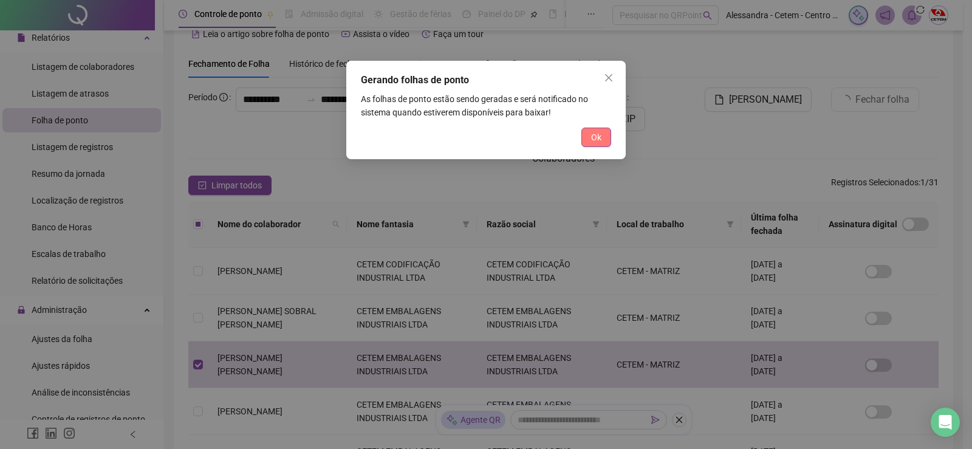
click at [595, 140] on span "Ok" at bounding box center [596, 137] width 10 height 13
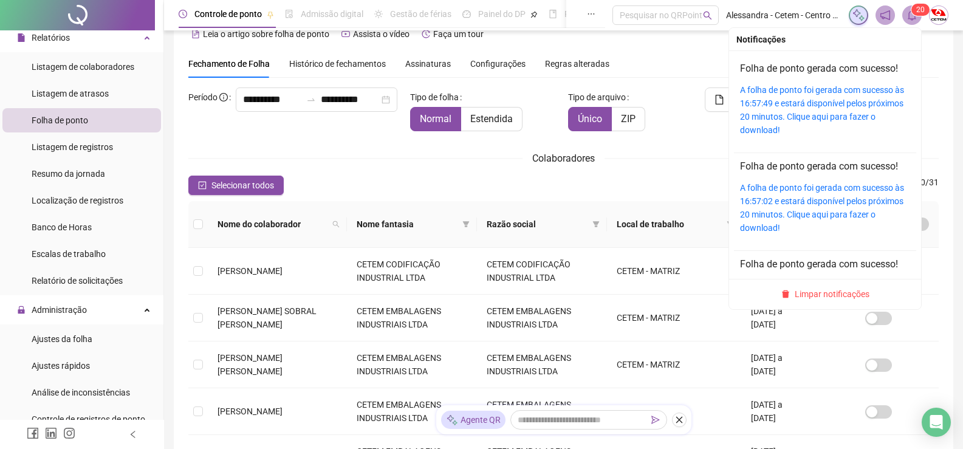
click at [912, 18] on icon "bell" at bounding box center [911, 15] width 11 height 11
click at [807, 90] on link "A folha de ponto foi gerada com sucesso às 16:57:49 e estará disponível pelos p…" at bounding box center [822, 110] width 164 height 50
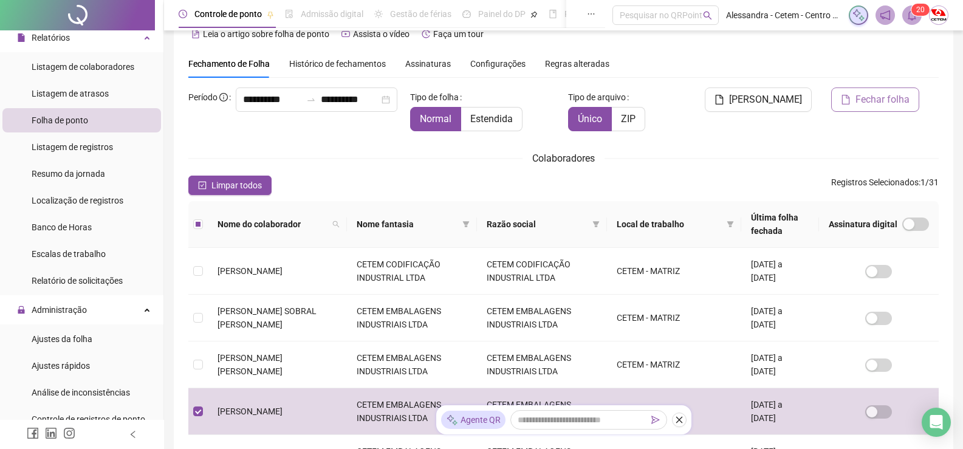
click at [887, 100] on span "Fechar folha" at bounding box center [882, 99] width 54 height 15
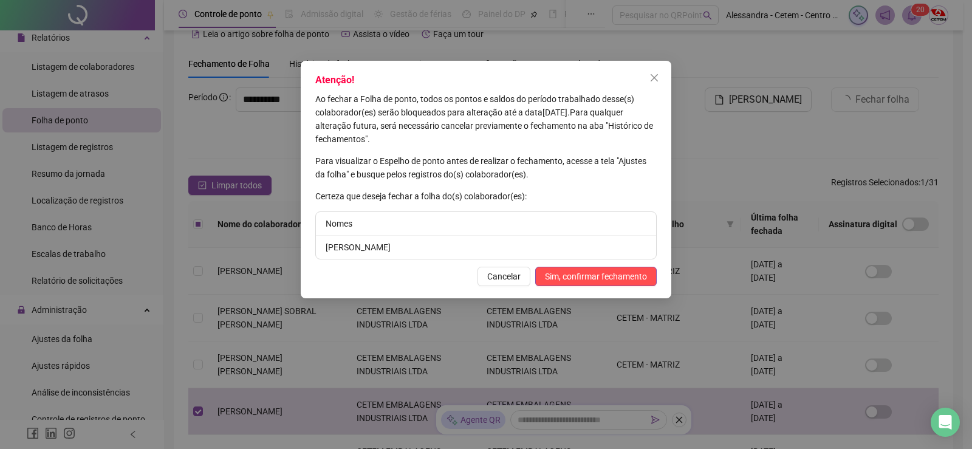
drag, startPoint x: 428, startPoint y: 246, endPoint x: 315, endPoint y: 246, distance: 113.6
click at [315, 246] on div "Atenção! Ao fechar a Folha de ponto, todos os pontos e saldos do período trabal…" at bounding box center [486, 179] width 370 height 237
click at [629, 274] on span "Sim, confirmar fechamento" at bounding box center [596, 276] width 102 height 13
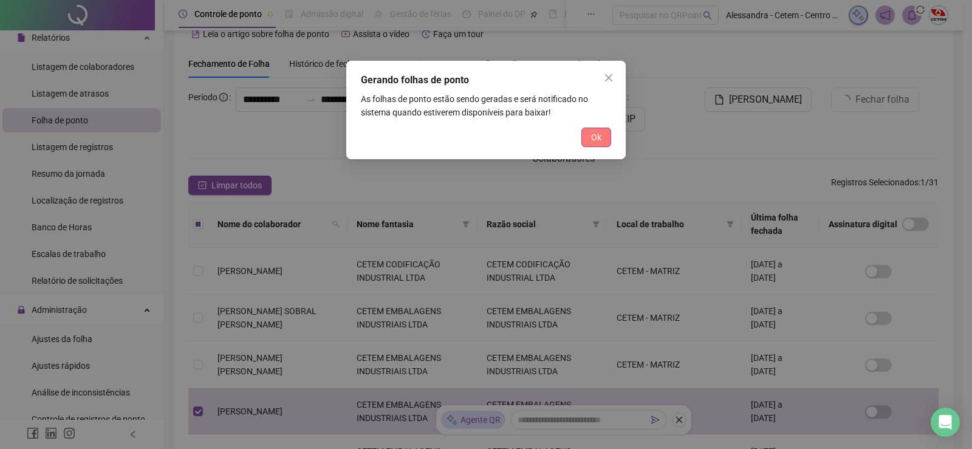
click at [598, 138] on span "Ok" at bounding box center [596, 137] width 10 height 13
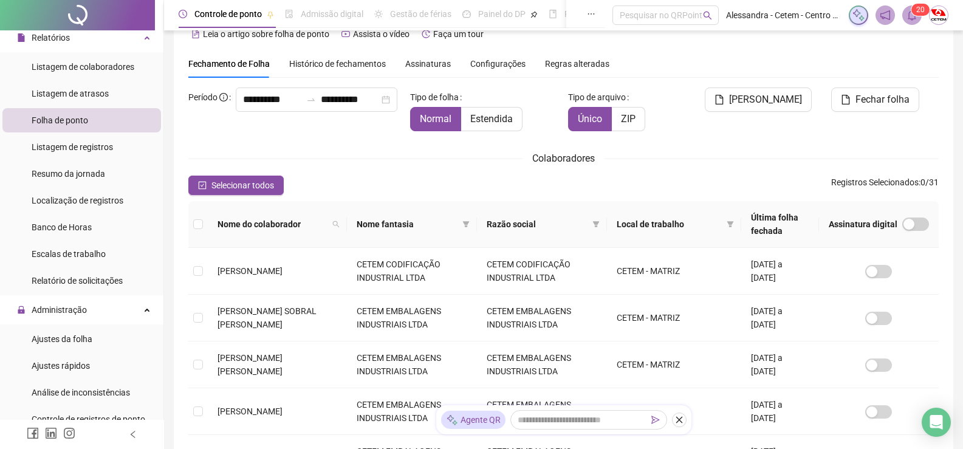
click at [913, 20] on icon "bell" at bounding box center [911, 15] width 11 height 11
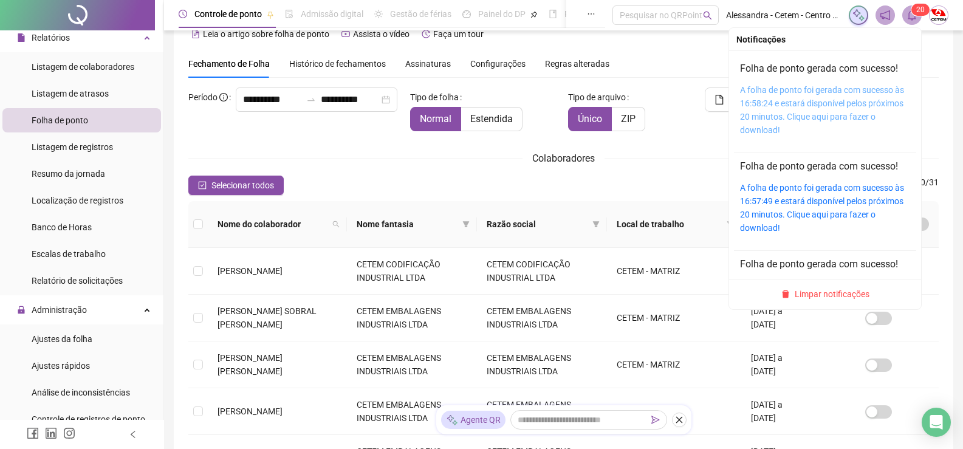
click at [805, 99] on link "A folha de ponto foi gerada com sucesso às 16:58:24 e estará disponível pelos p…" at bounding box center [822, 110] width 164 height 50
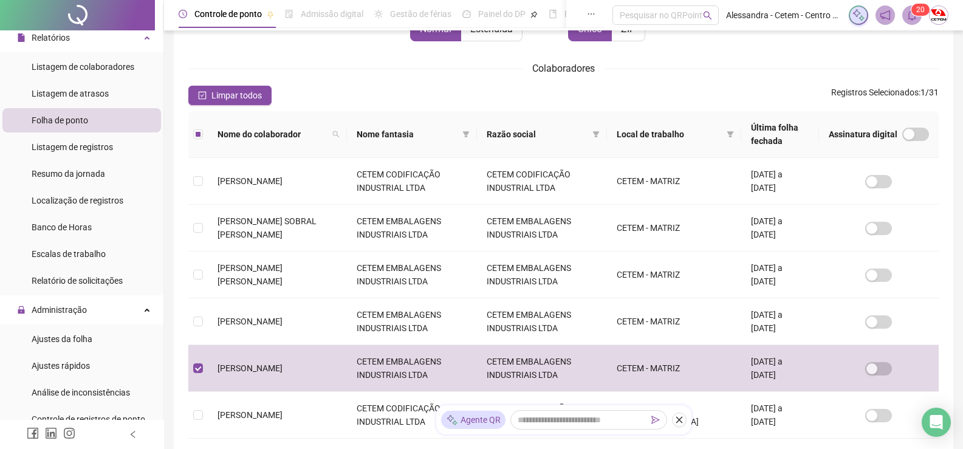
scroll to position [0, 0]
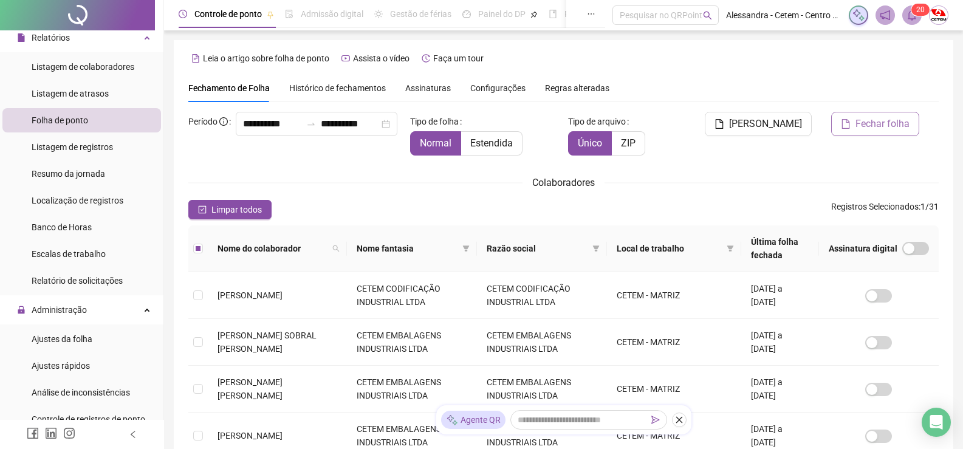
click at [870, 123] on span "Fechar folha" at bounding box center [882, 124] width 54 height 15
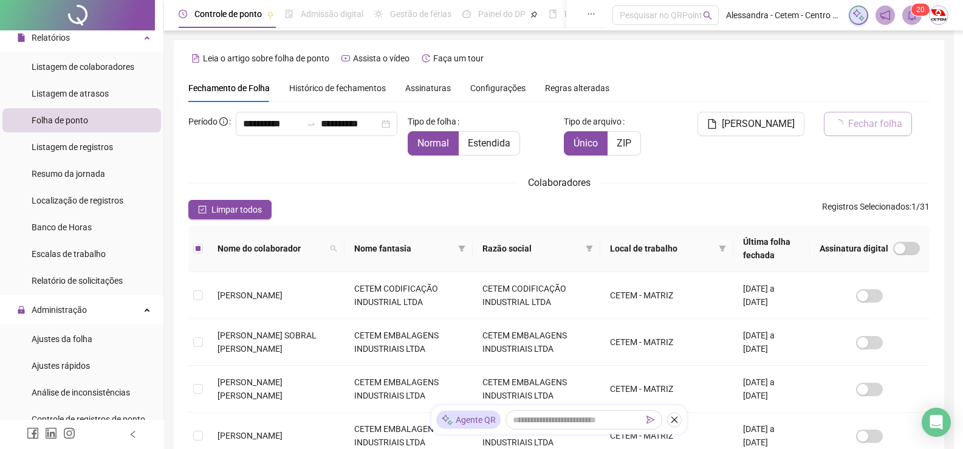
scroll to position [24, 0]
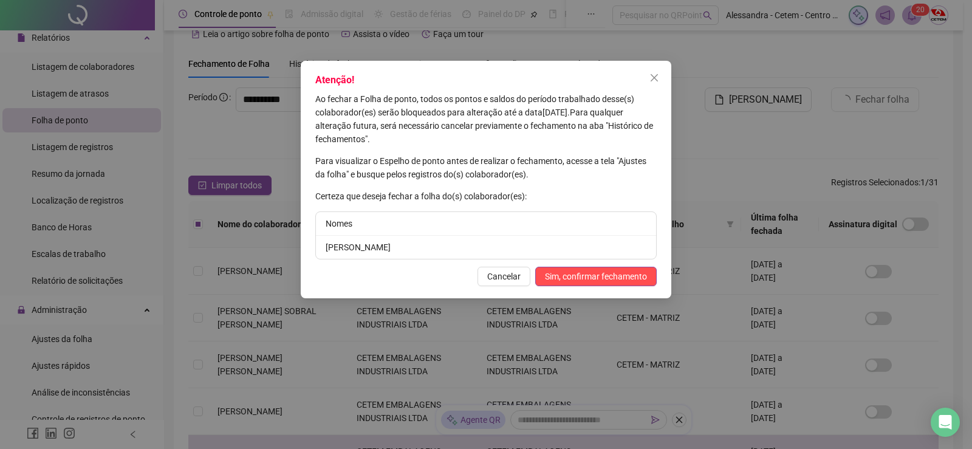
drag, startPoint x: 440, startPoint y: 249, endPoint x: 302, endPoint y: 249, distance: 138.5
click at [302, 249] on div "Atenção! Ao fechar a Folha de ponto, todos os pontos e saldos do período trabal…" at bounding box center [486, 179] width 370 height 237
click at [576, 279] on span "Sim, confirmar fechamento" at bounding box center [596, 276] width 102 height 13
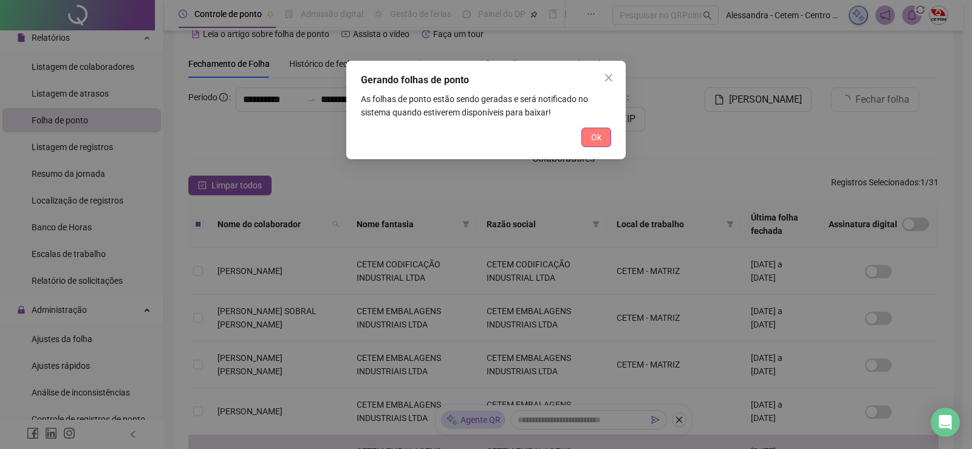
click at [594, 135] on span "Ok" at bounding box center [596, 137] width 10 height 13
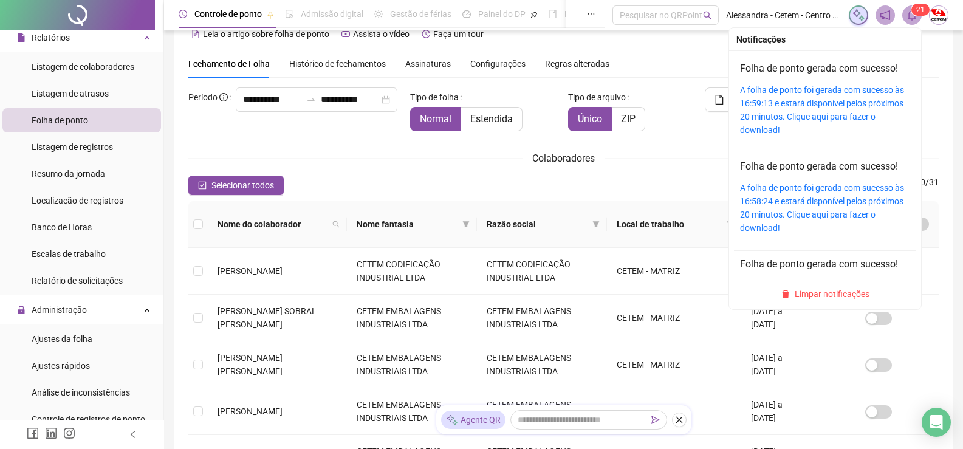
click at [911, 16] on icon "bell" at bounding box center [911, 15] width 11 height 11
click at [813, 95] on div "A folha de ponto foi gerada com sucesso às 16:59:13 e estará disponível pelos p…" at bounding box center [825, 109] width 170 height 53
click at [814, 93] on link "A folha de ponto foi gerada com sucesso às 16:59:13 e estará disponível pelos p…" at bounding box center [822, 110] width 164 height 50
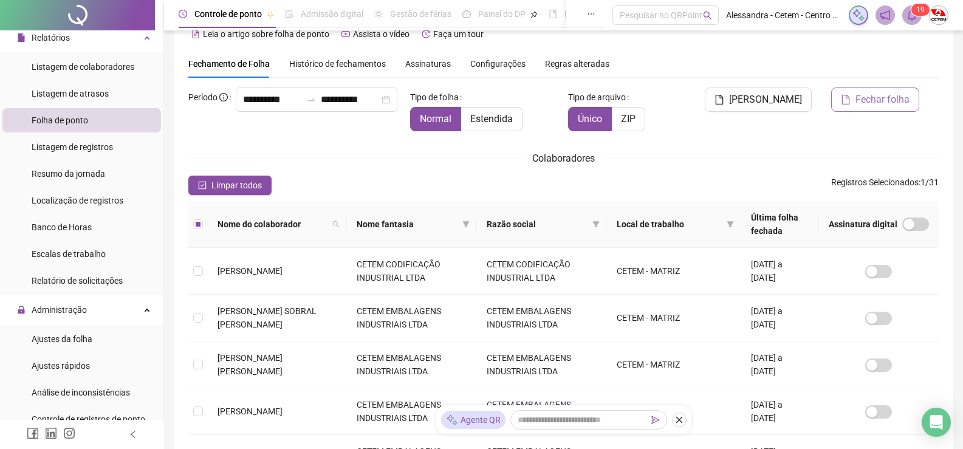
click at [860, 99] on span "Fechar folha" at bounding box center [882, 99] width 54 height 15
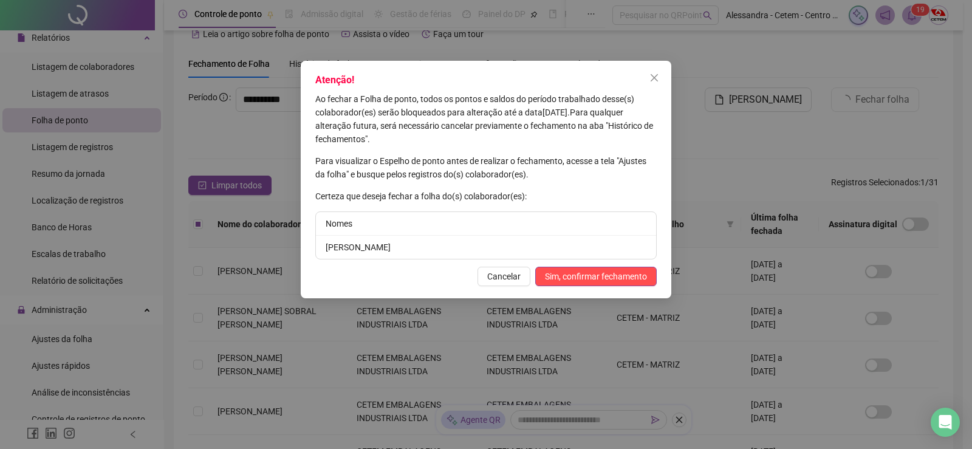
drag, startPoint x: 439, startPoint y: 249, endPoint x: 309, endPoint y: 249, distance: 130.6
click at [309, 249] on div "Atenção! Ao fechar a Folha de ponto, todos os pontos e saldos do período trabal…" at bounding box center [486, 179] width 370 height 237
click at [617, 268] on button "Sim, confirmar fechamento" at bounding box center [595, 276] width 121 height 19
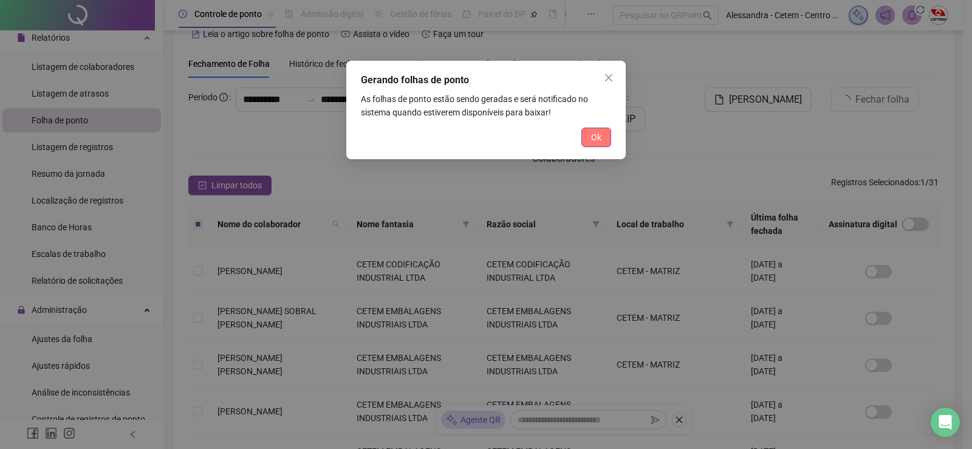
click at [597, 135] on span "Ok" at bounding box center [596, 137] width 10 height 13
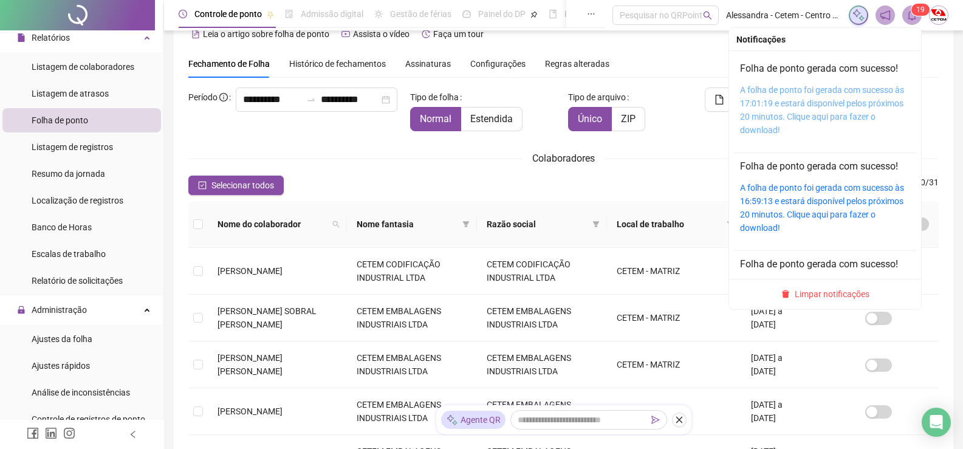
click at [829, 87] on link "A folha de ponto foi gerada com sucesso às 17:01:19 e estará disponível pelos p…" at bounding box center [822, 110] width 164 height 50
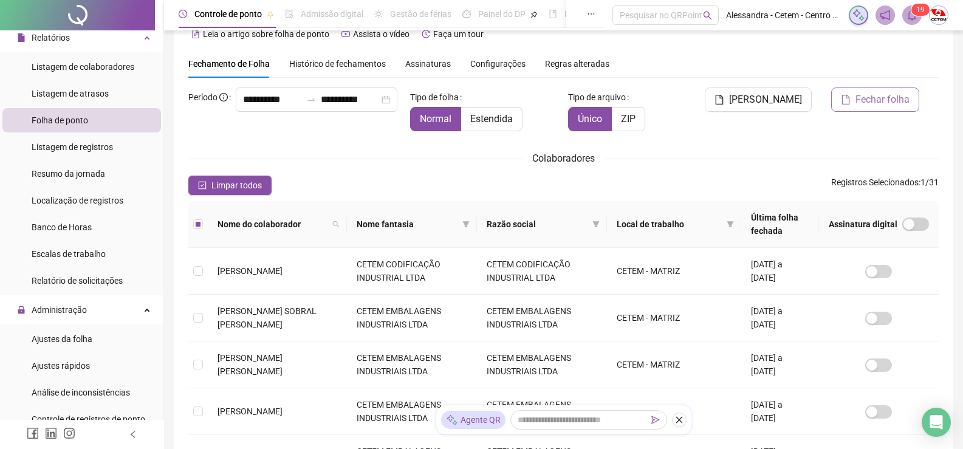
click at [864, 97] on span "Fechar folha" at bounding box center [882, 99] width 54 height 15
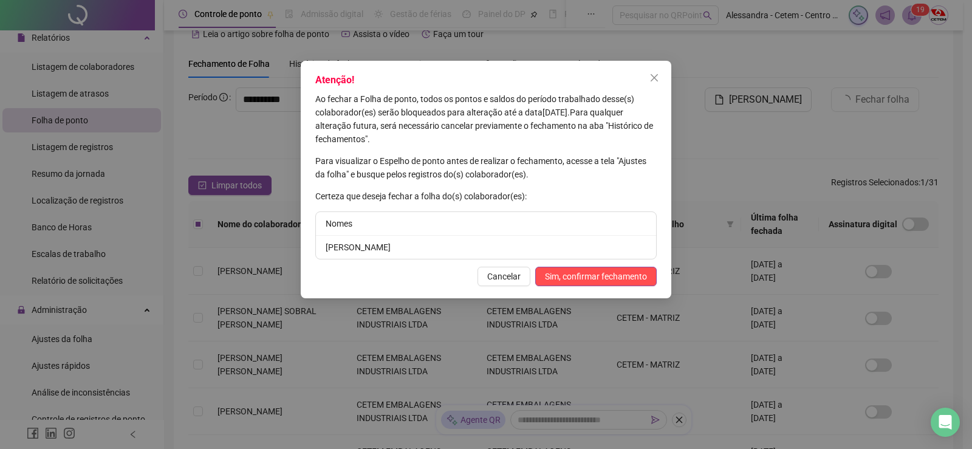
drag, startPoint x: 414, startPoint y: 246, endPoint x: 317, endPoint y: 248, distance: 96.6
click at [317, 248] on li "[PERSON_NAME]" at bounding box center [486, 247] width 340 height 23
click at [321, 245] on li "[PERSON_NAME]" at bounding box center [486, 247] width 340 height 23
drag, startPoint x: 327, startPoint y: 245, endPoint x: 435, endPoint y: 245, distance: 108.1
click at [435, 245] on li "[PERSON_NAME]" at bounding box center [486, 247] width 340 height 23
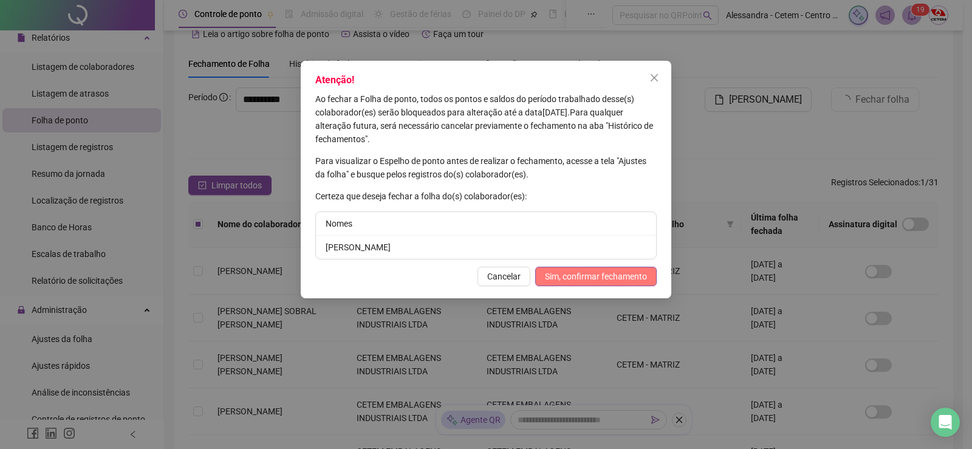
click at [611, 272] on span "Sim, confirmar fechamento" at bounding box center [596, 276] width 102 height 13
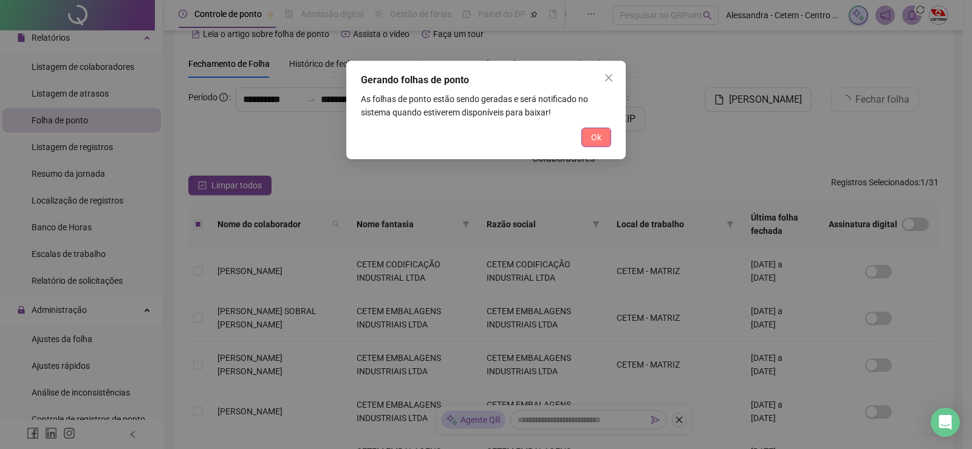
click at [601, 137] on button "Ok" at bounding box center [596, 137] width 30 height 19
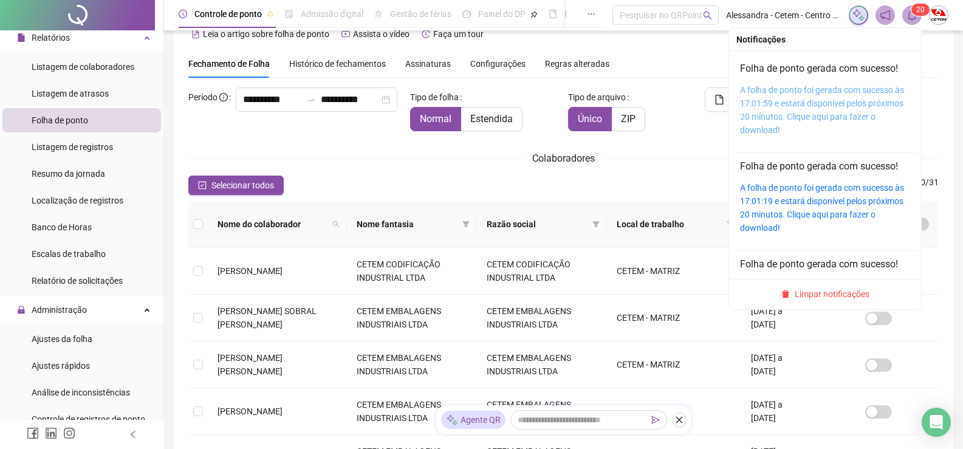
click at [821, 95] on link "A folha de ponto foi gerada com sucesso às 17:01:59 e estará disponível pelos p…" at bounding box center [822, 110] width 164 height 50
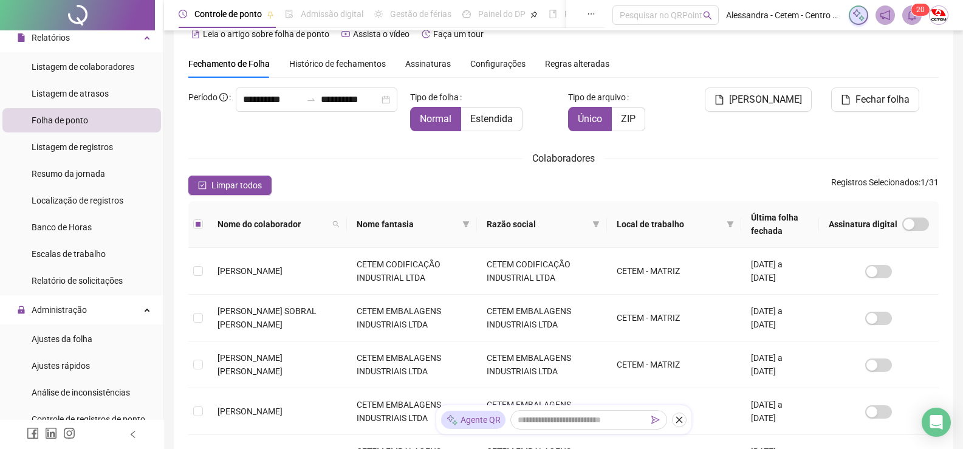
click at [879, 97] on span "Fechar folha" at bounding box center [882, 99] width 54 height 15
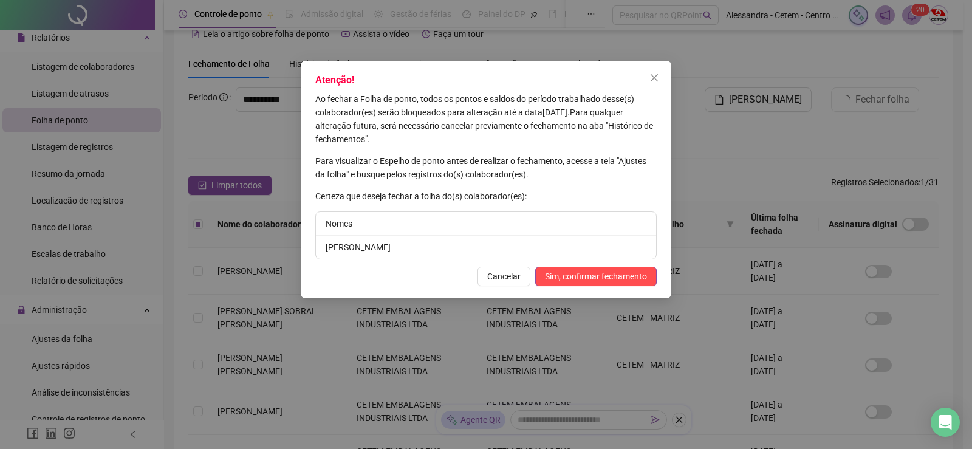
drag, startPoint x: 420, startPoint y: 245, endPoint x: 298, endPoint y: 245, distance: 122.7
click at [298, 245] on div "Atenção! Ao fechar a Folha de ponto, todos os pontos e saldos do período trabal…" at bounding box center [486, 224] width 972 height 449
click at [570, 276] on span "Sim, confirmar fechamento" at bounding box center [596, 276] width 102 height 13
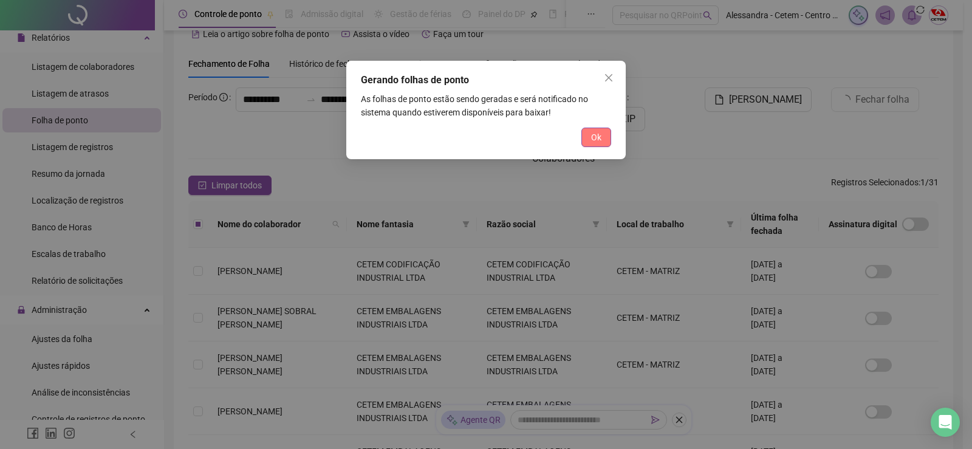
click at [601, 135] on span "Ok" at bounding box center [596, 137] width 10 height 13
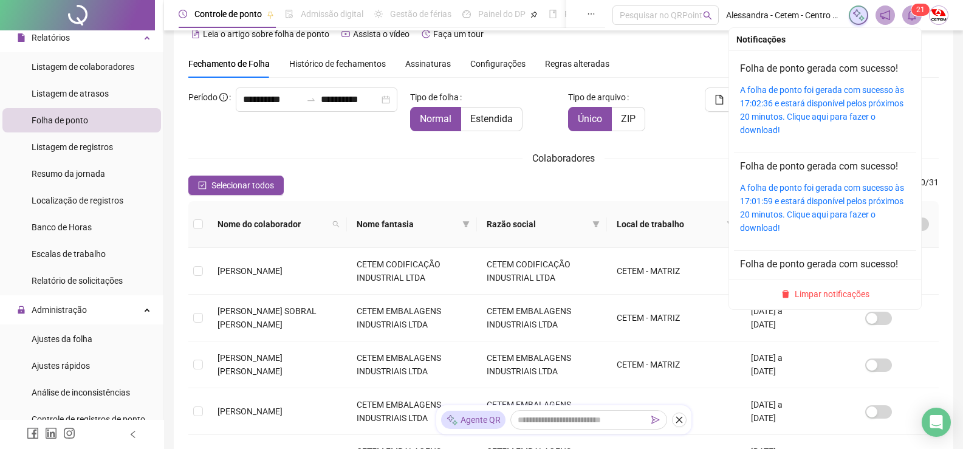
click at [916, 16] on icon "bell" at bounding box center [911, 15] width 11 height 11
click at [823, 99] on link "A folha de ponto foi gerada com sucesso às 17:02:36 e estará disponível pelos p…" at bounding box center [822, 110] width 164 height 50
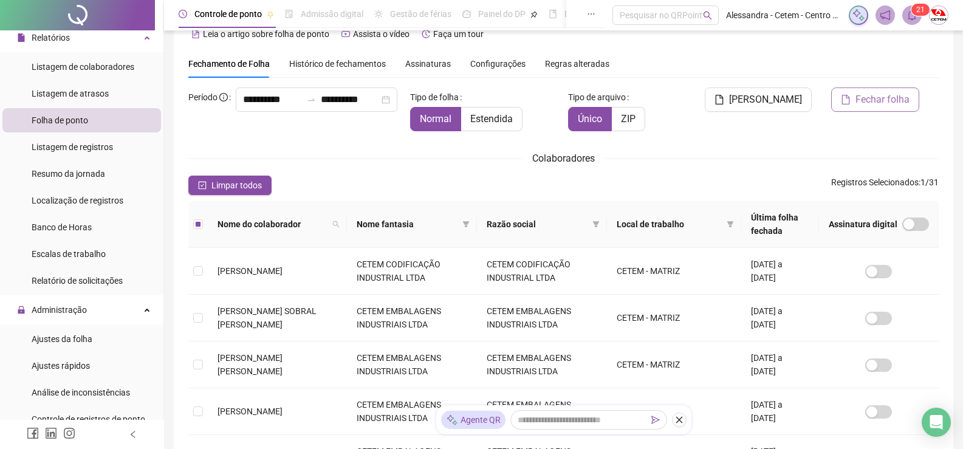
click at [871, 103] on span "Fechar folha" at bounding box center [882, 99] width 54 height 15
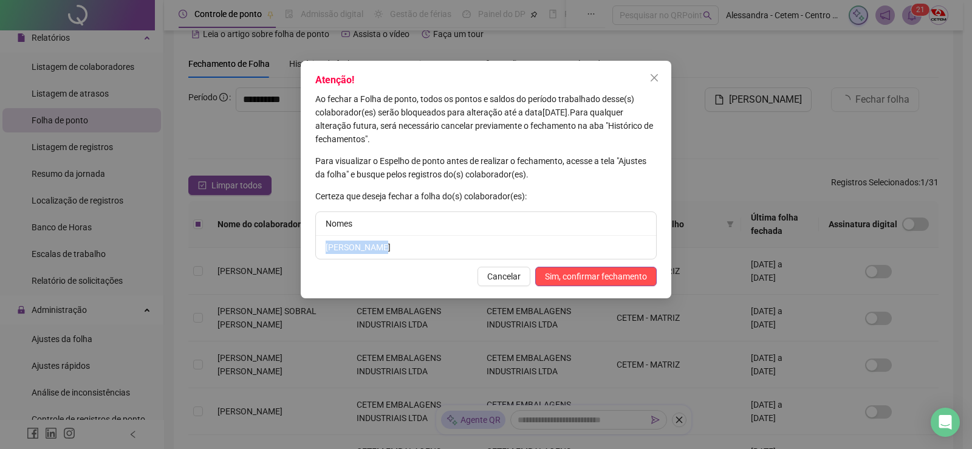
drag, startPoint x: 383, startPoint y: 248, endPoint x: 302, endPoint y: 249, distance: 81.4
click at [302, 249] on div "Atenção! Ao fechar a Folha de ponto, todos os pontos e saldos do período trabal…" at bounding box center [486, 179] width 370 height 237
click at [595, 278] on span "Sim, confirmar fechamento" at bounding box center [596, 276] width 102 height 13
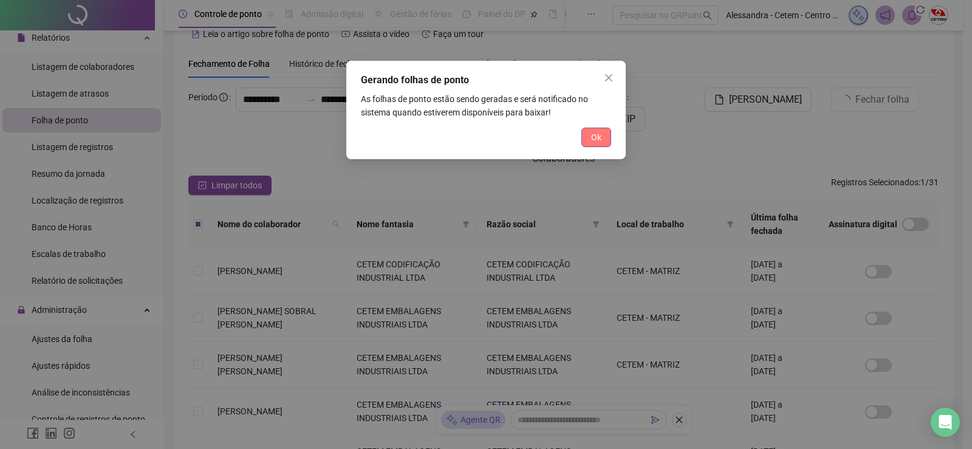
click at [598, 145] on button "Ok" at bounding box center [596, 137] width 30 height 19
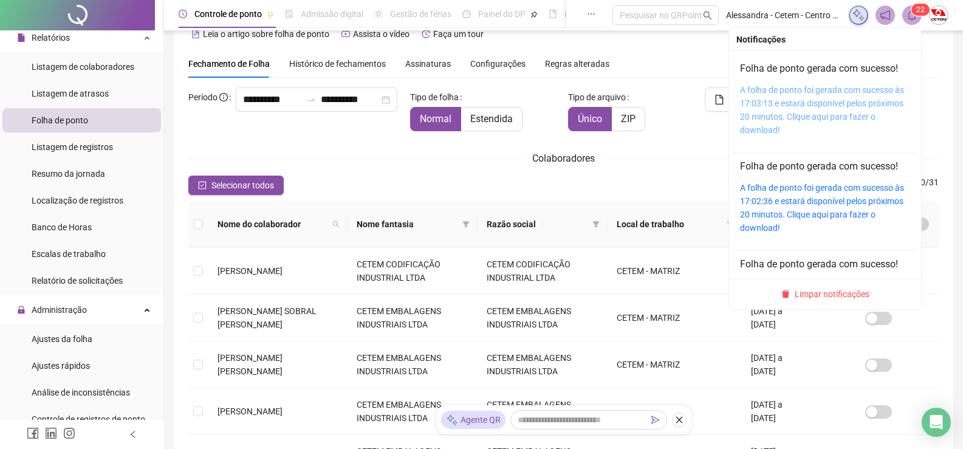
click at [832, 90] on link "A folha de ponto foi gerada com sucesso às 17:03:13 e estará disponível pelos p…" at bounding box center [822, 110] width 164 height 50
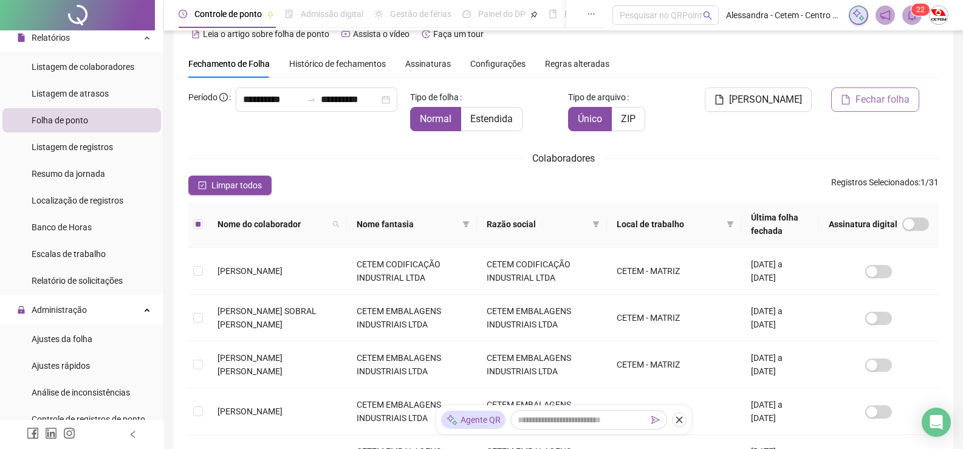
click at [876, 101] on span "Fechar folha" at bounding box center [882, 99] width 54 height 15
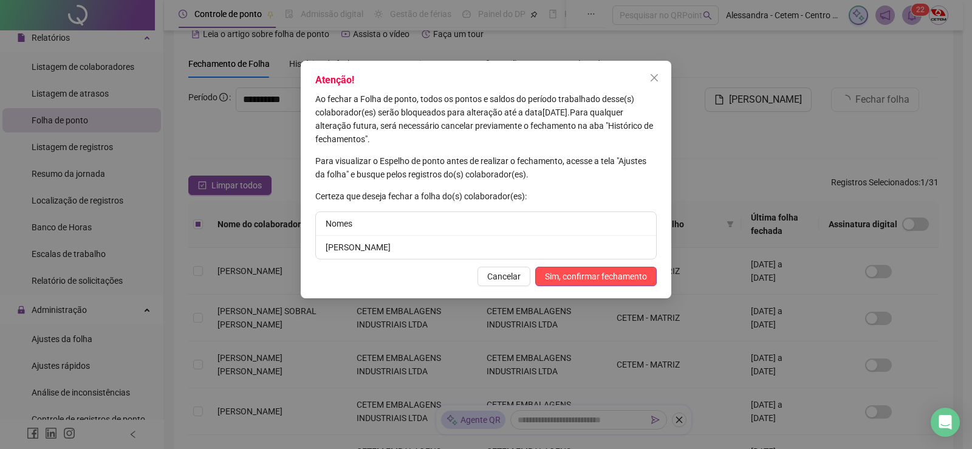
drag, startPoint x: 385, startPoint y: 247, endPoint x: 309, endPoint y: 245, distance: 75.9
click at [310, 245] on div "Atenção! Ao fechar a Folha de ponto, todos os pontos e saldos do período trabal…" at bounding box center [486, 179] width 370 height 237
click at [613, 273] on span "Sim, confirmar fechamento" at bounding box center [596, 276] width 102 height 13
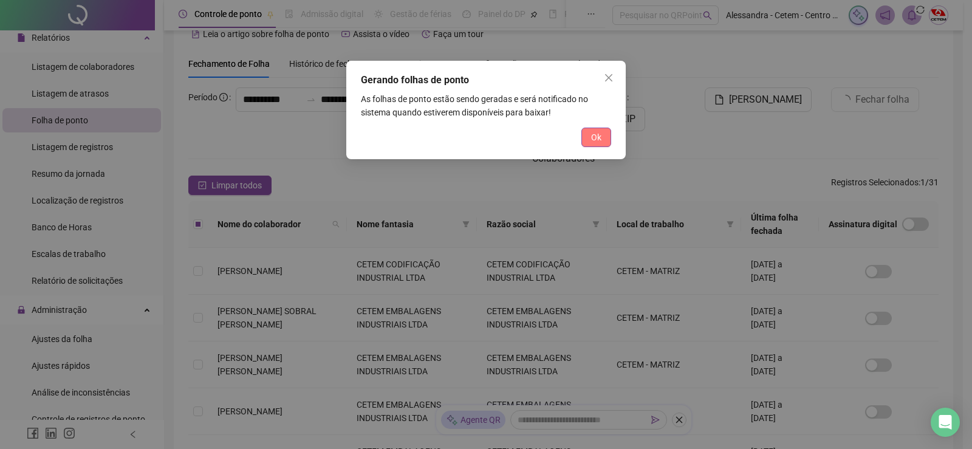
click at [603, 137] on button "Ok" at bounding box center [596, 137] width 30 height 19
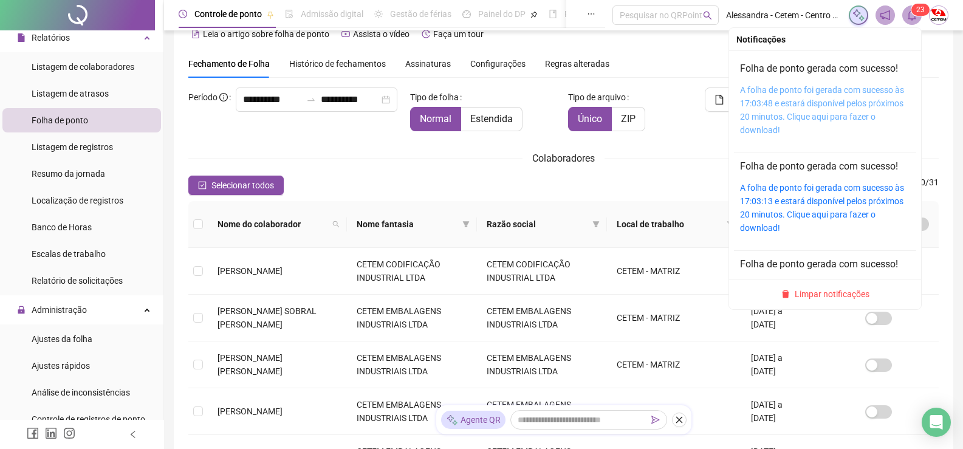
click at [826, 87] on link "A folha de ponto foi gerada com sucesso às 17:03:48 e estará disponível pelos p…" at bounding box center [822, 110] width 164 height 50
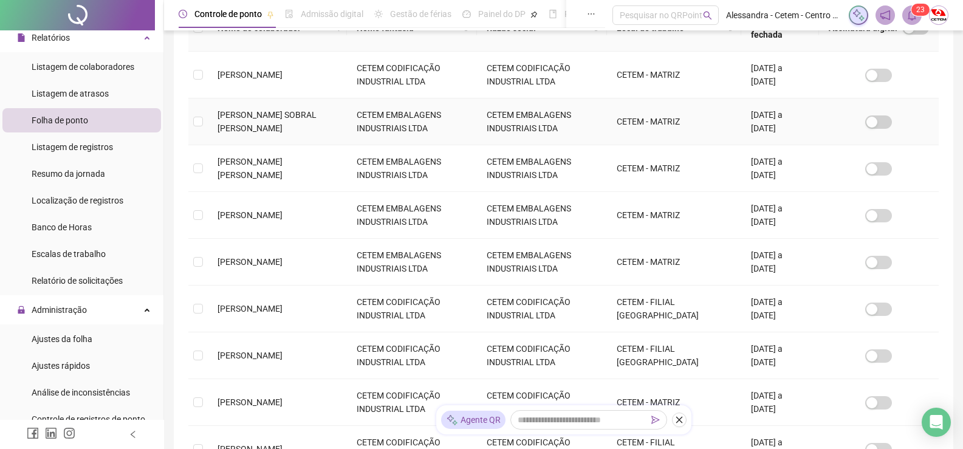
scroll to position [389, 0]
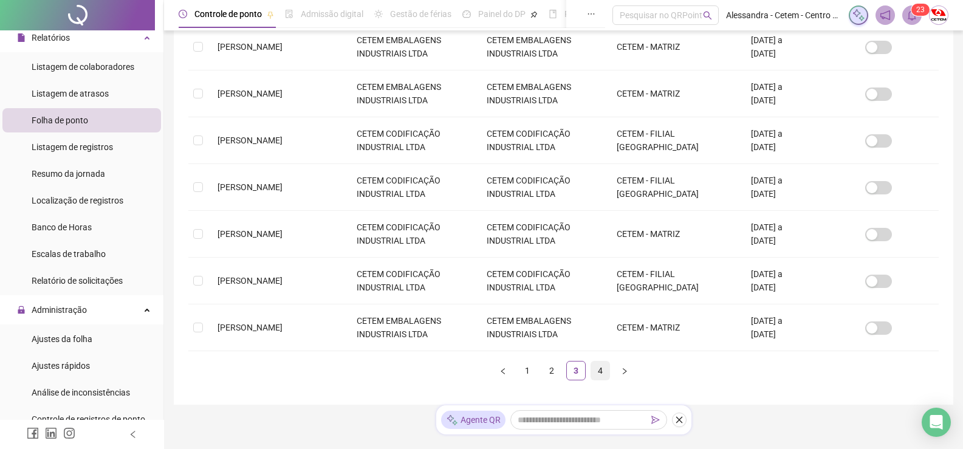
click at [601, 372] on link "4" at bounding box center [600, 370] width 18 height 18
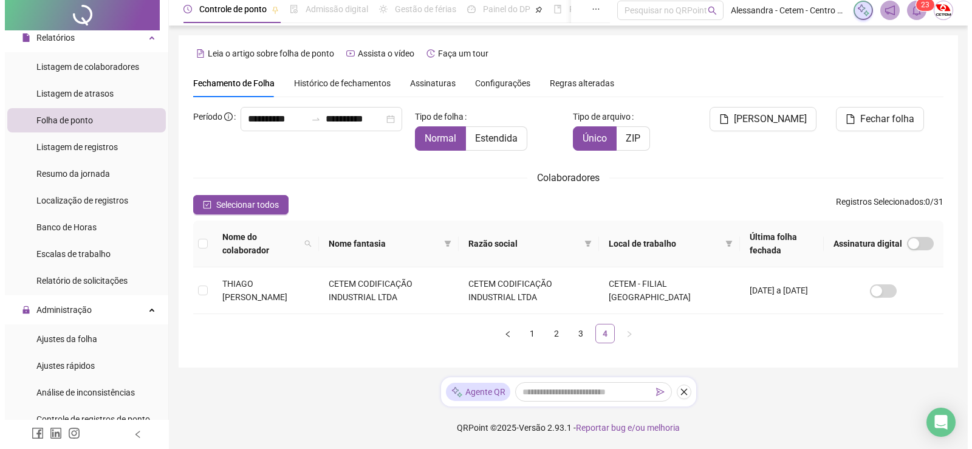
scroll to position [0, 0]
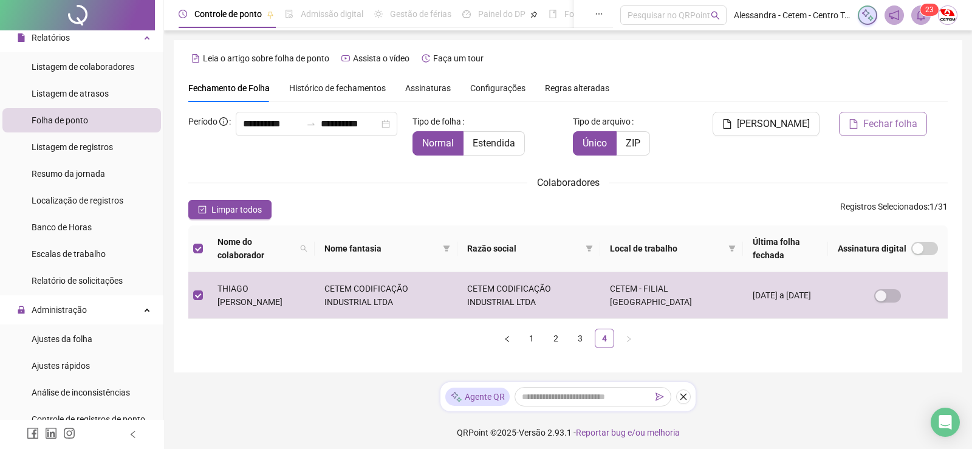
click at [889, 127] on span "Fechar folha" at bounding box center [890, 124] width 54 height 15
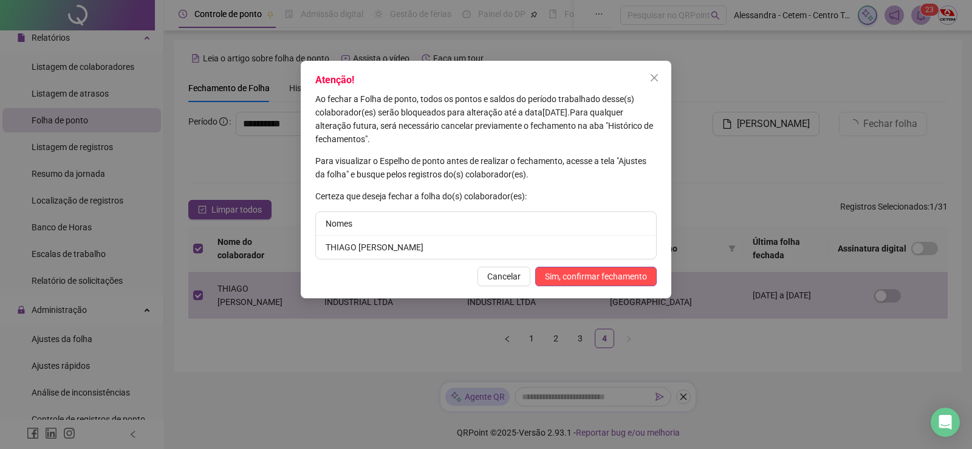
drag, startPoint x: 441, startPoint y: 246, endPoint x: 309, endPoint y: 250, distance: 131.8
click at [309, 250] on div "Atenção! Ao fechar a Folha de ponto, todos os pontos e saldos do período trabal…" at bounding box center [486, 179] width 370 height 237
click at [629, 272] on span "Sim, confirmar fechamento" at bounding box center [596, 276] width 102 height 13
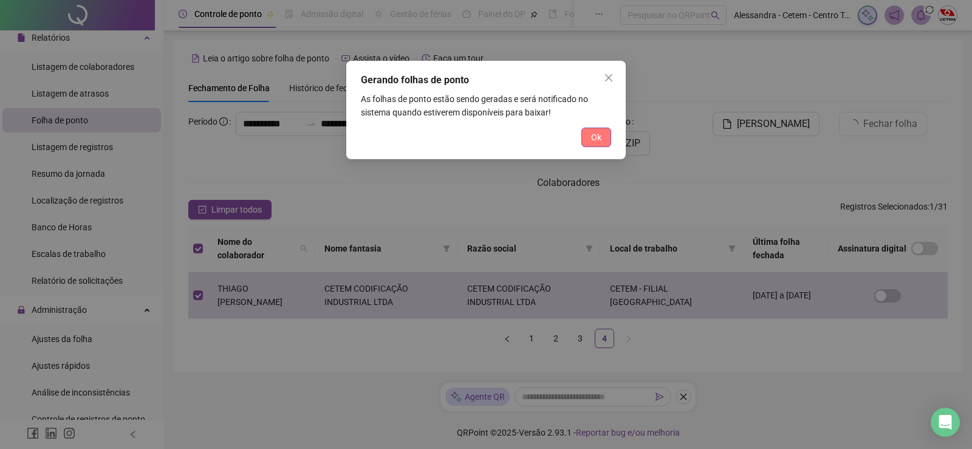
click at [599, 142] on span "Ok" at bounding box center [596, 137] width 10 height 13
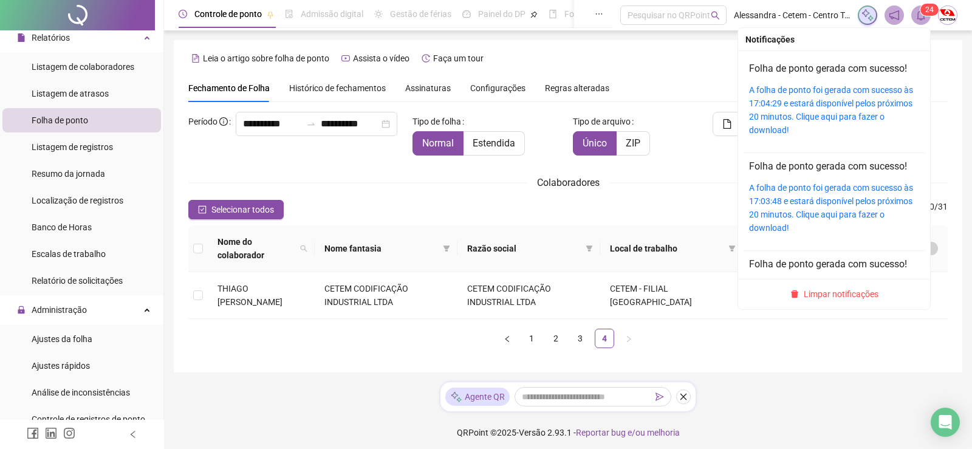
click at [927, 15] on span "2" at bounding box center [927, 10] width 4 height 12
click at [831, 97] on div "A folha de ponto foi gerada com sucesso às 17:04:29 e estará disponível pelos p…" at bounding box center [834, 109] width 170 height 53
click at [831, 90] on link "A folha de ponto foi gerada com sucesso às 17:04:29 e estará disponível pelos p…" at bounding box center [831, 110] width 164 height 50
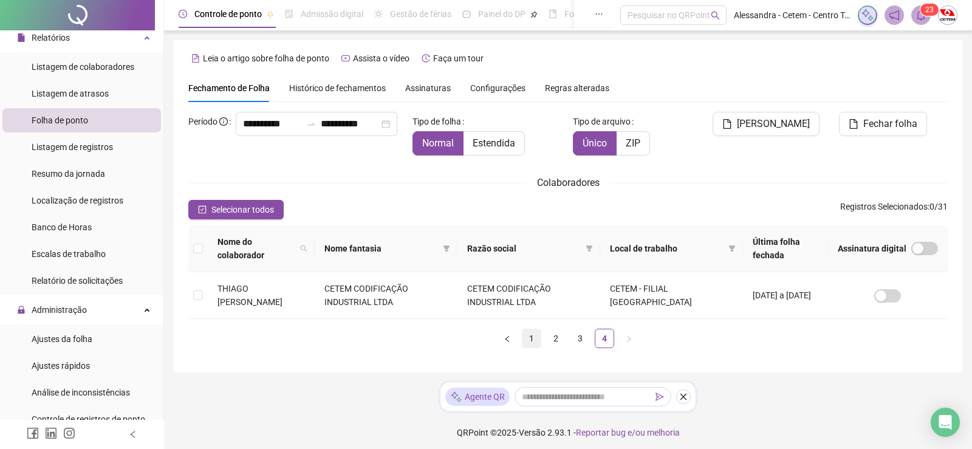
click at [533, 329] on link "1" at bounding box center [531, 338] width 18 height 18
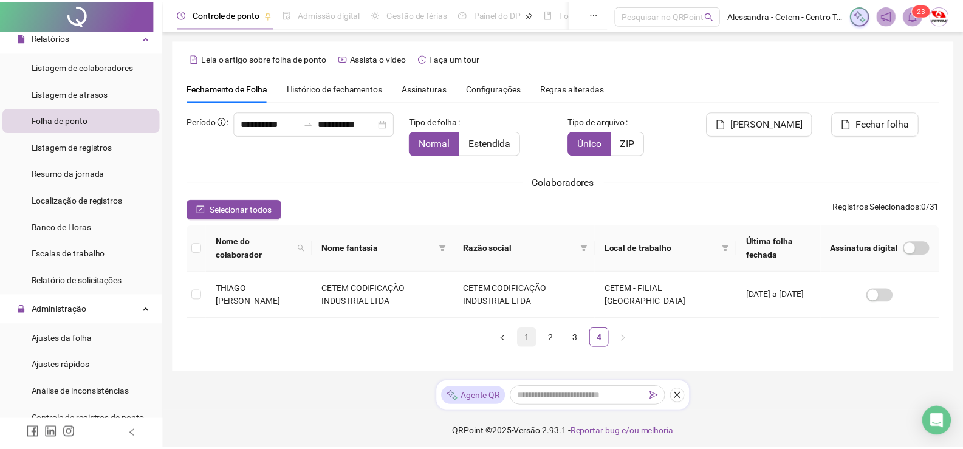
scroll to position [24, 0]
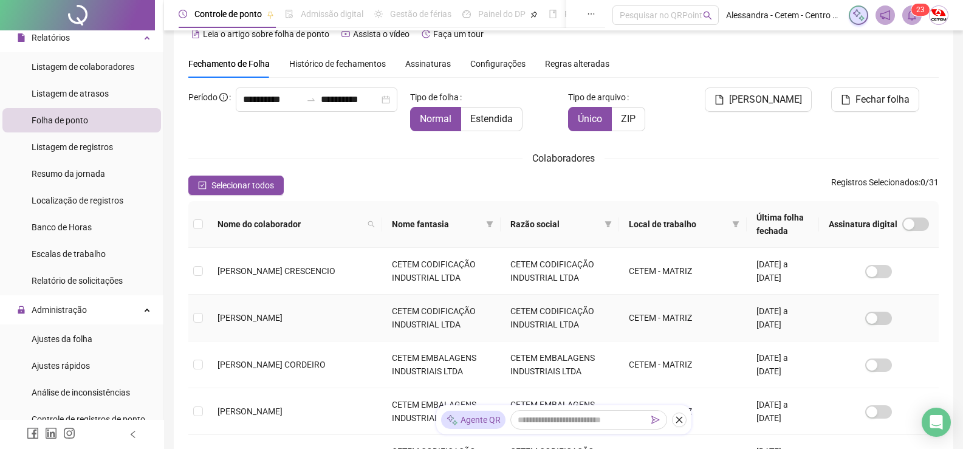
click at [761, 321] on td "[DATE] a [DATE]" at bounding box center [782, 318] width 72 height 47
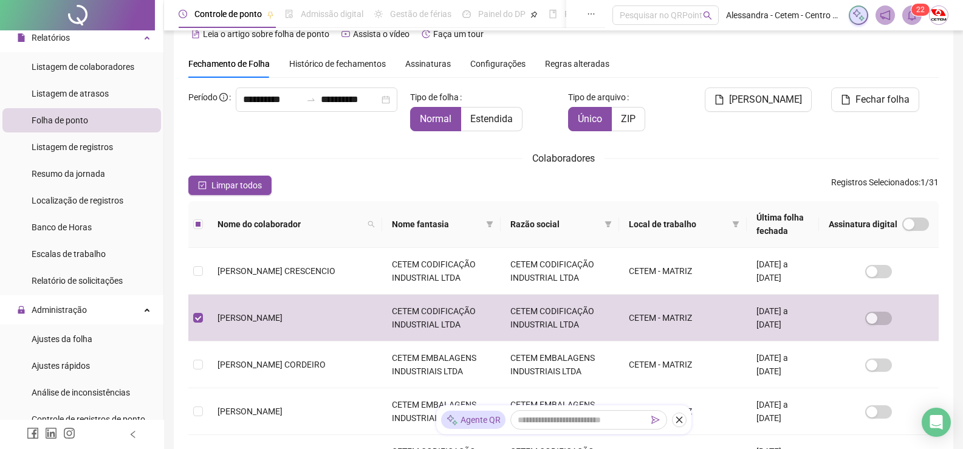
click at [356, 66] on span "Histórico de fechamentos" at bounding box center [337, 64] width 97 height 10
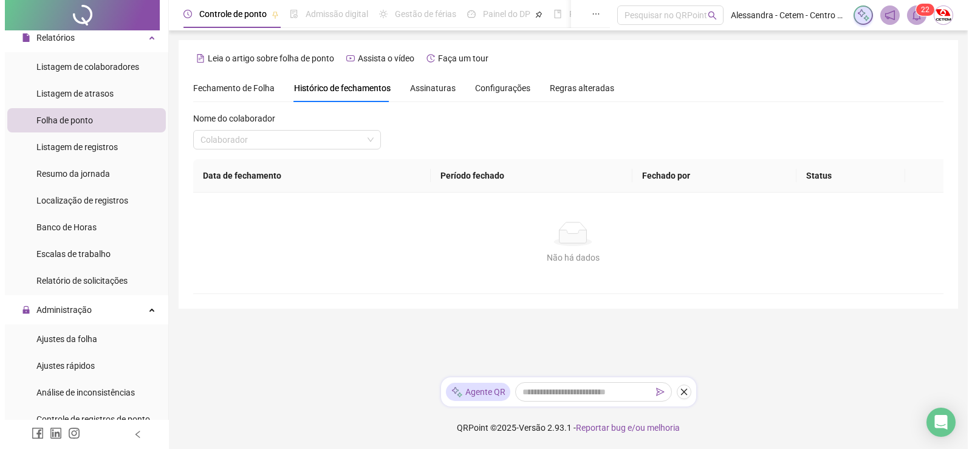
scroll to position [0, 0]
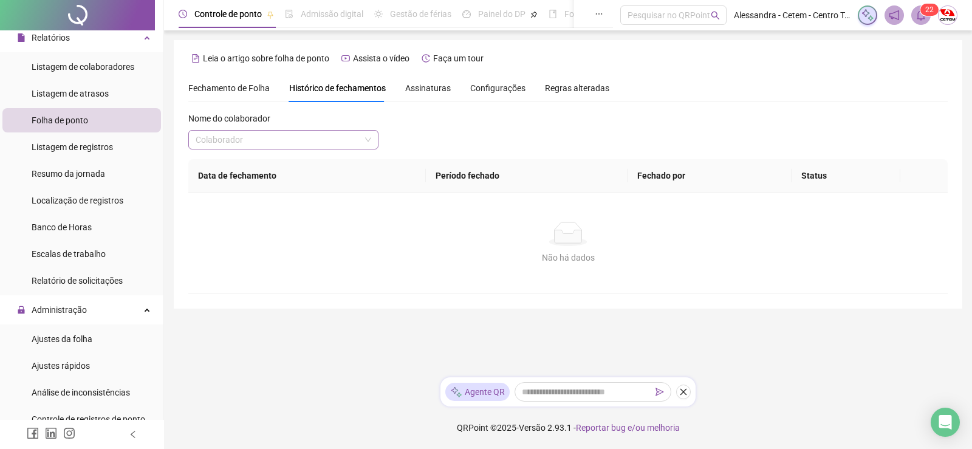
click at [344, 137] on input "search" at bounding box center [278, 140] width 165 height 18
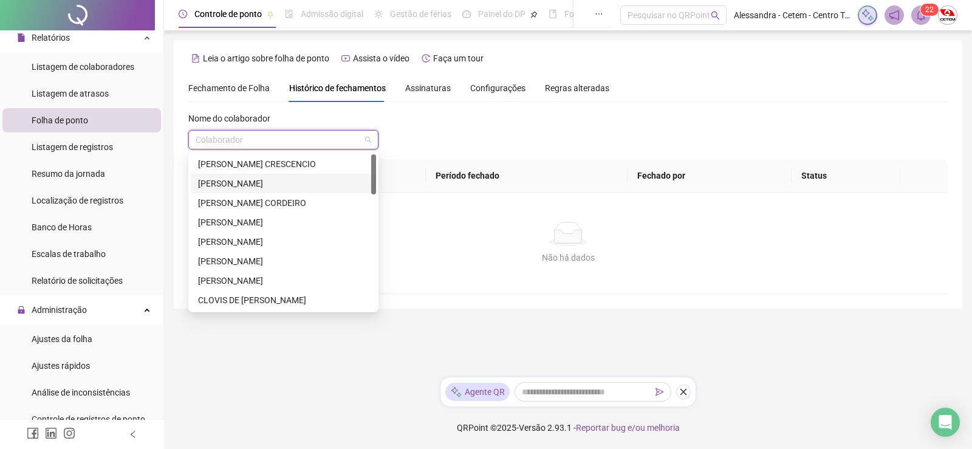
click at [291, 180] on div "[PERSON_NAME]" at bounding box center [283, 183] width 171 height 13
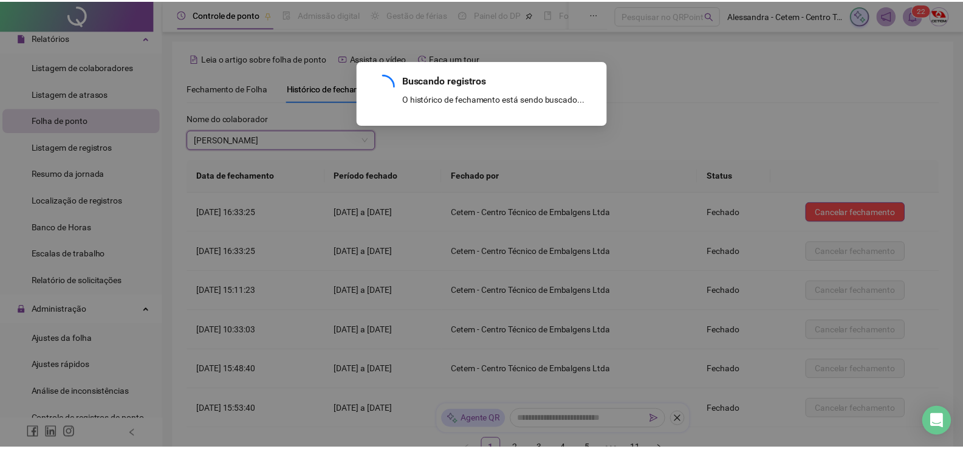
scroll to position [115, 0]
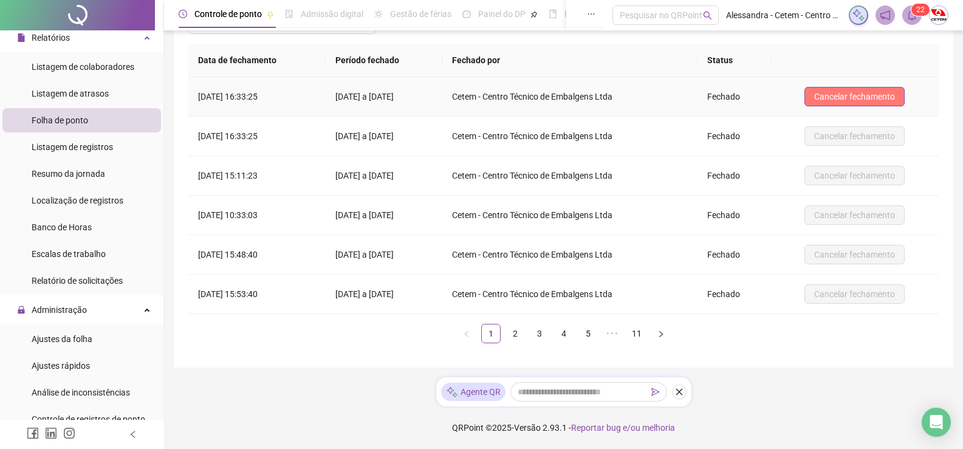
click at [888, 95] on span "Cancelar fechamento" at bounding box center [854, 96] width 81 height 13
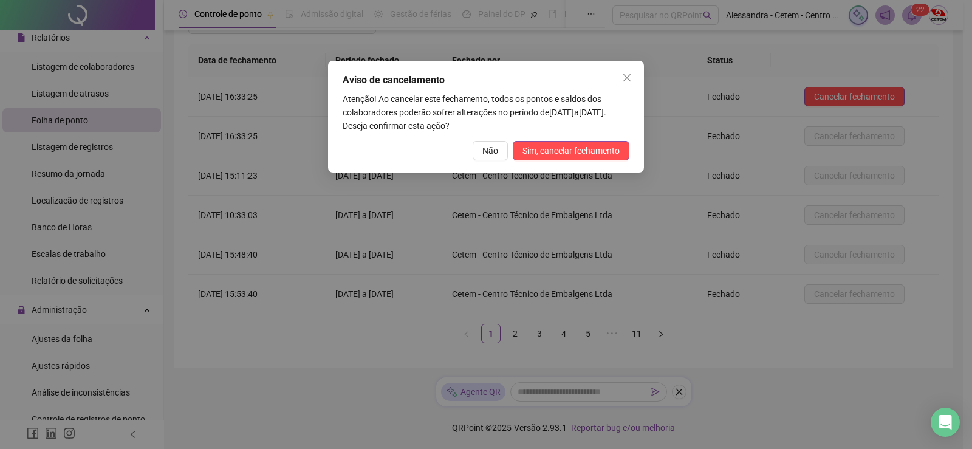
click at [626, 75] on icon "close" at bounding box center [627, 78] width 10 height 10
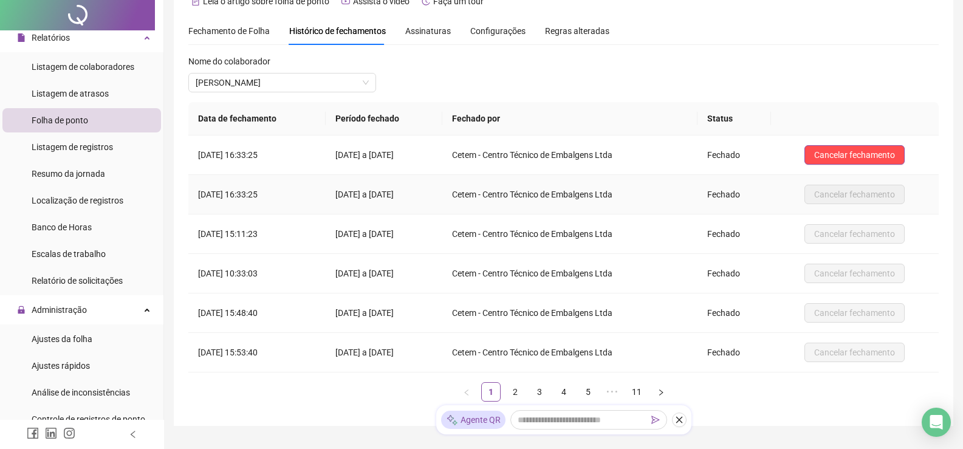
scroll to position [0, 0]
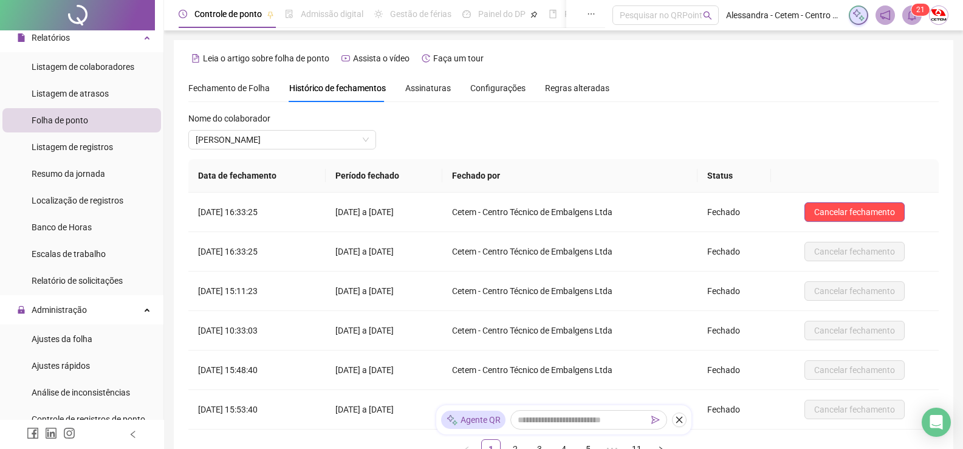
click at [550, 125] on div "Nome do colaborador [PERSON_NAME]" at bounding box center [563, 135] width 750 height 47
click at [70, 117] on span "Folha de ponto" at bounding box center [60, 120] width 56 height 10
